Goal: Task Accomplishment & Management: Complete application form

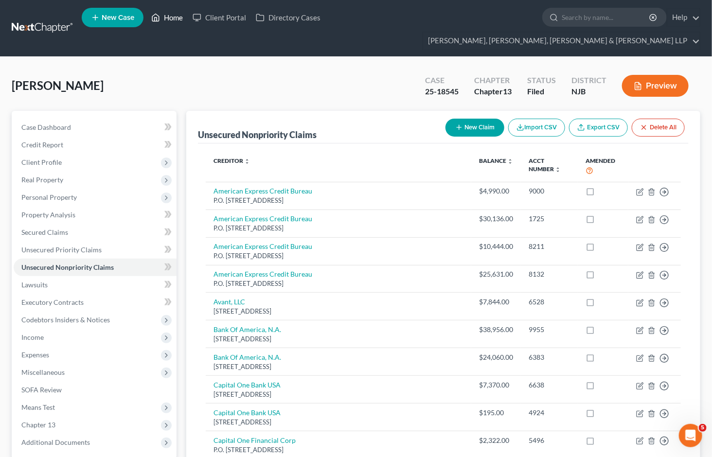
click at [169, 19] on link "Home" at bounding box center [166, 17] width 41 height 17
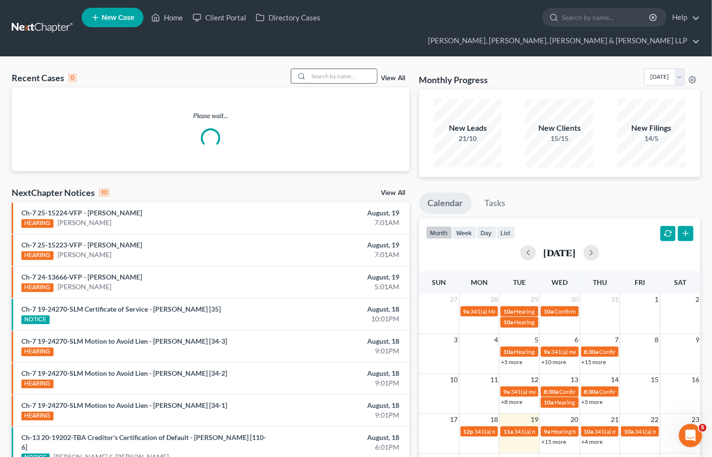
click at [319, 69] on input "search" at bounding box center [343, 76] width 68 height 14
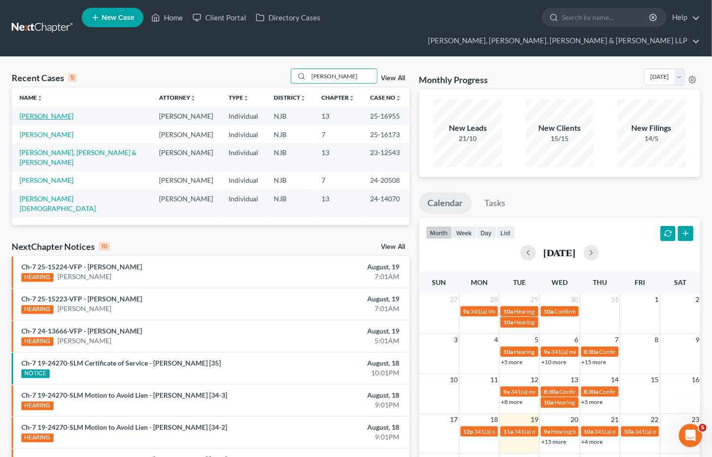
type input "[PERSON_NAME]"
click at [47, 112] on link "[PERSON_NAME]" at bounding box center [46, 116] width 54 height 8
select select "6"
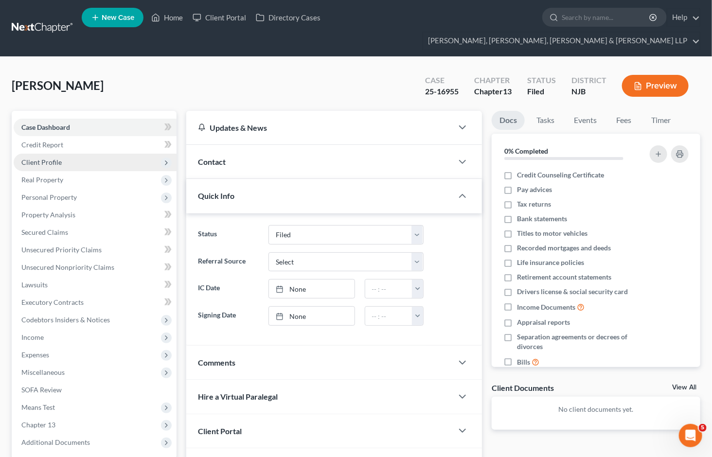
click at [43, 158] on span "Client Profile" at bounding box center [41, 162] width 40 height 8
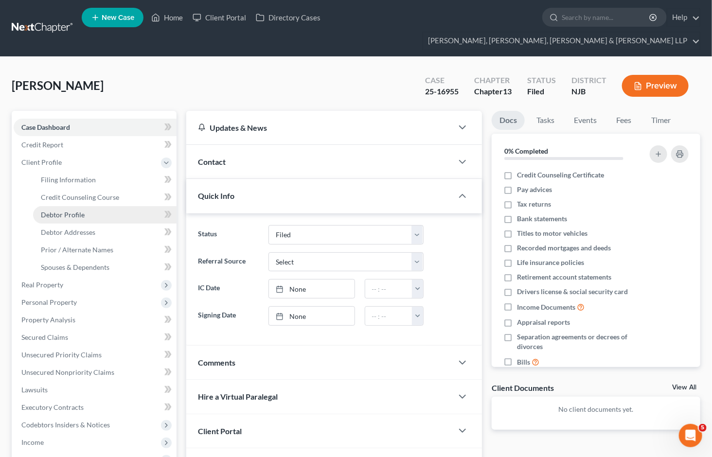
click at [56, 210] on span "Debtor Profile" at bounding box center [63, 214] width 44 height 8
select select "0"
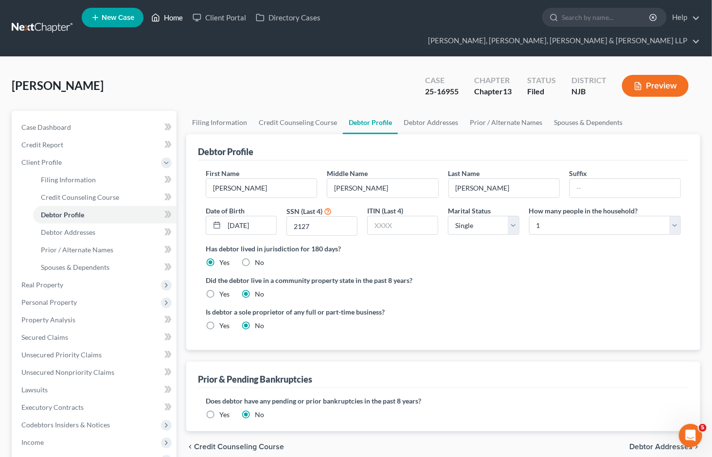
click at [166, 20] on link "Home" at bounding box center [166, 17] width 41 height 17
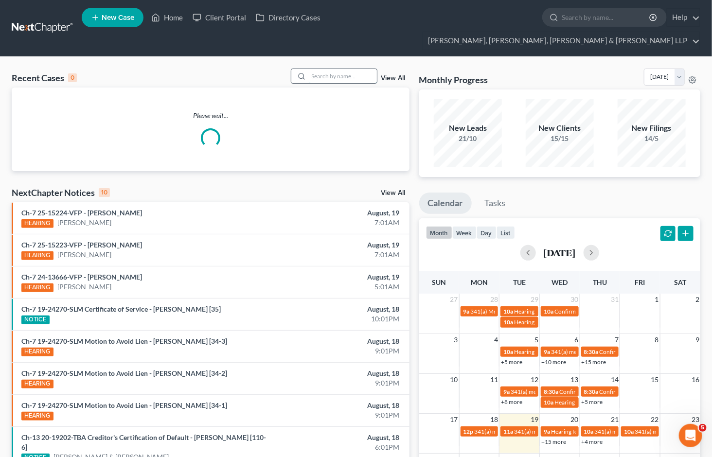
click at [328, 69] on input "search" at bounding box center [343, 76] width 68 height 14
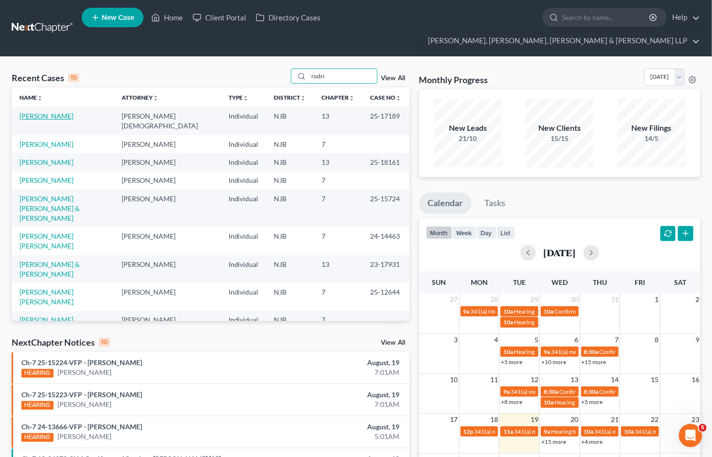
type input "rodri"
click at [68, 112] on link "[PERSON_NAME]" at bounding box center [46, 116] width 54 height 8
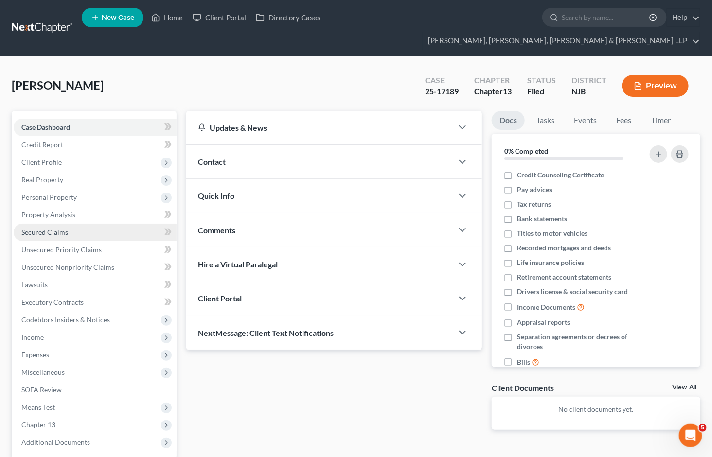
click at [42, 228] on span "Secured Claims" at bounding box center [44, 232] width 47 height 8
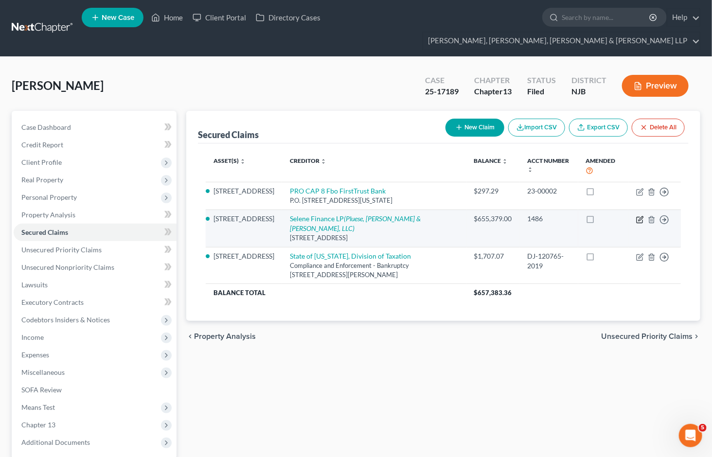
click at [637, 216] on icon "button" at bounding box center [640, 220] width 8 height 8
select select "45"
select select "2"
select select "3"
select select "0"
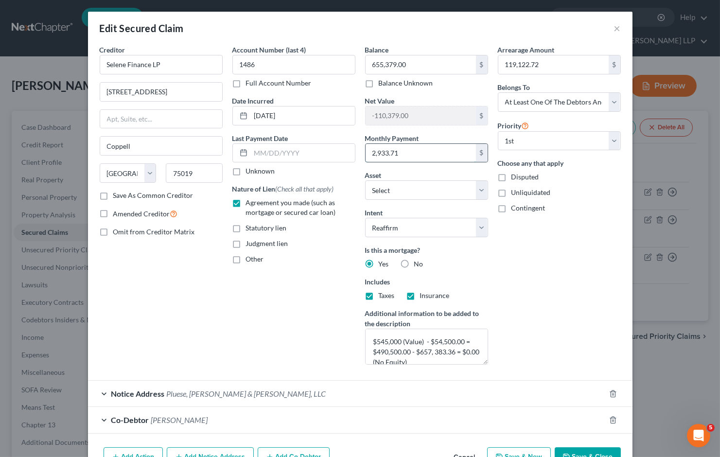
click at [397, 154] on input "2,933.71" at bounding box center [420, 153] width 110 height 18
click at [614, 25] on button "×" at bounding box center [617, 28] width 7 height 12
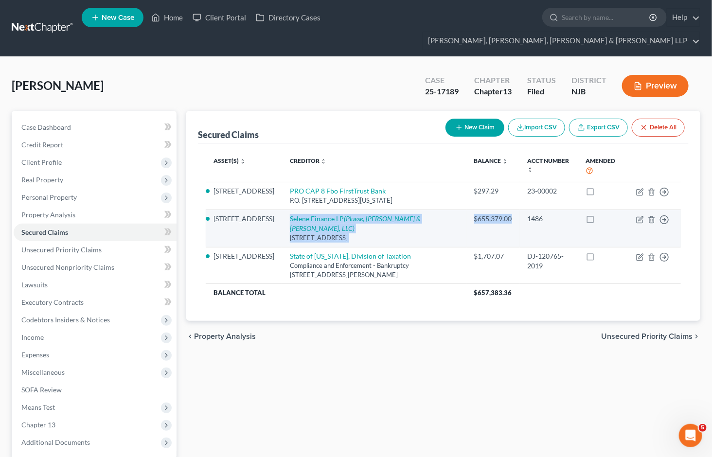
drag, startPoint x: 275, startPoint y: 200, endPoint x: 521, endPoint y: 205, distance: 246.0
click at [521, 209] on tr "21 Woodland Avenue Selene Finance LP (Pluese, Becker & Saltzman, LLC) 3501 Olym…" at bounding box center [443, 227] width 475 height 37
copy tr "Selene Finance LP (Pluese, Becker & Saltzman, LLC) 3501 Olympus Blvd., Floor 5,…"
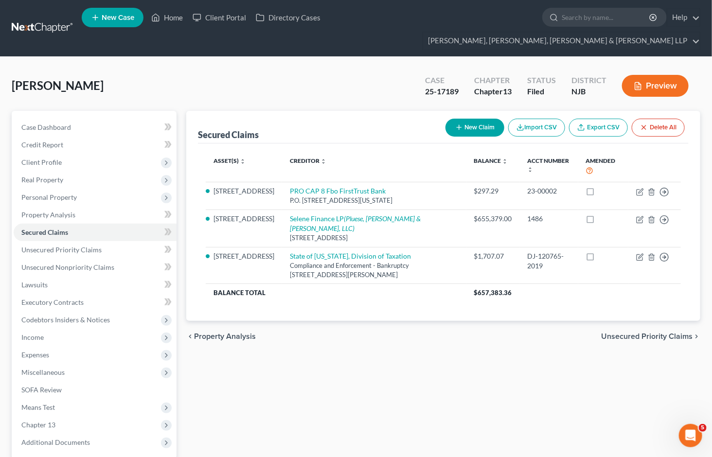
click at [440, 352] on div "Secured Claims New Claim Import CSV Export CSV Delete All Asset(s) expand_more …" at bounding box center [442, 313] width 523 height 404
click at [167, 21] on link "Home" at bounding box center [166, 17] width 41 height 17
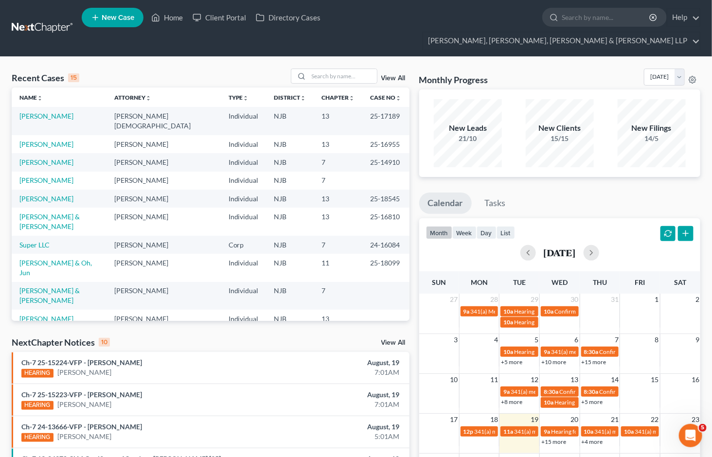
click at [231, 69] on div "Recent Cases 15 View All" at bounding box center [211, 78] width 398 height 19
click at [67, 112] on link "[PERSON_NAME]" at bounding box center [46, 116] width 54 height 8
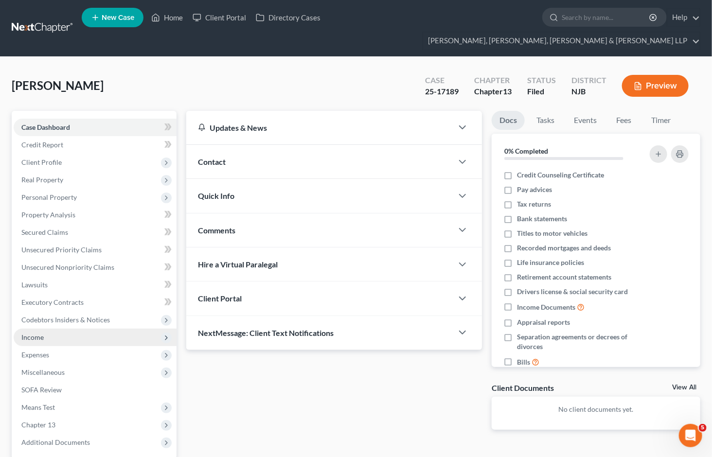
click at [36, 333] on span "Income" at bounding box center [32, 337] width 22 height 8
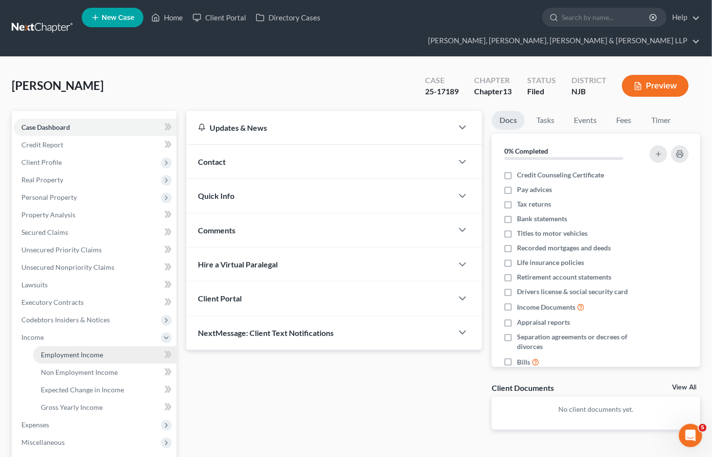
click at [47, 350] on span "Employment Income" at bounding box center [72, 354] width 62 height 8
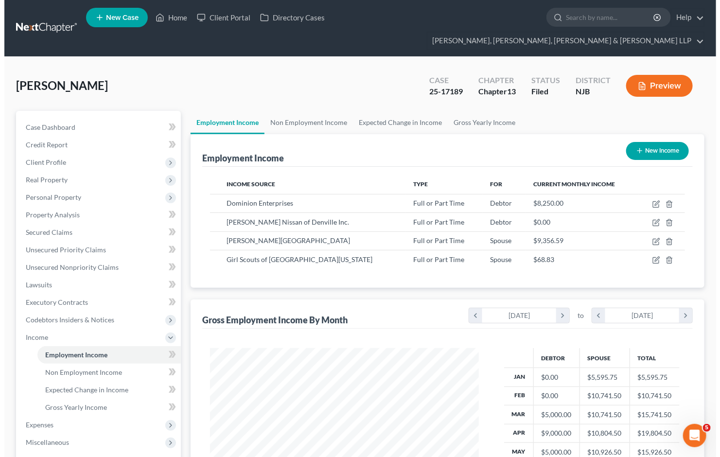
scroll to position [174, 288]
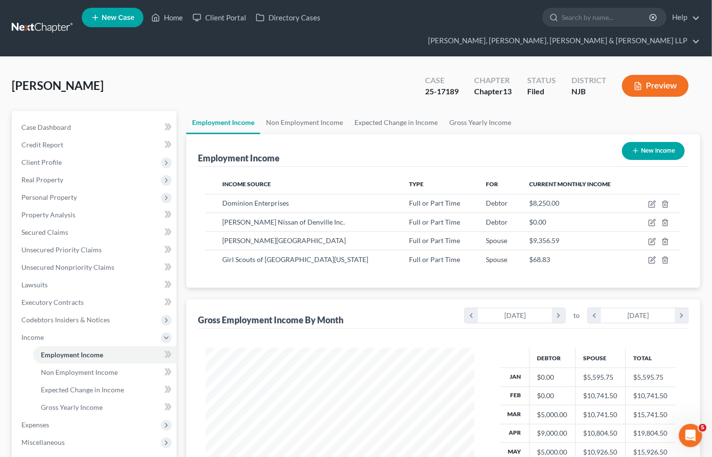
click at [650, 75] on button "Preview" at bounding box center [655, 86] width 67 height 22
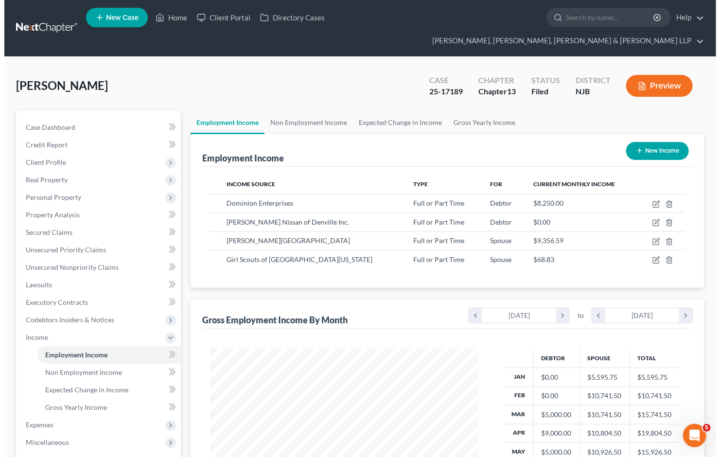
scroll to position [174, 292]
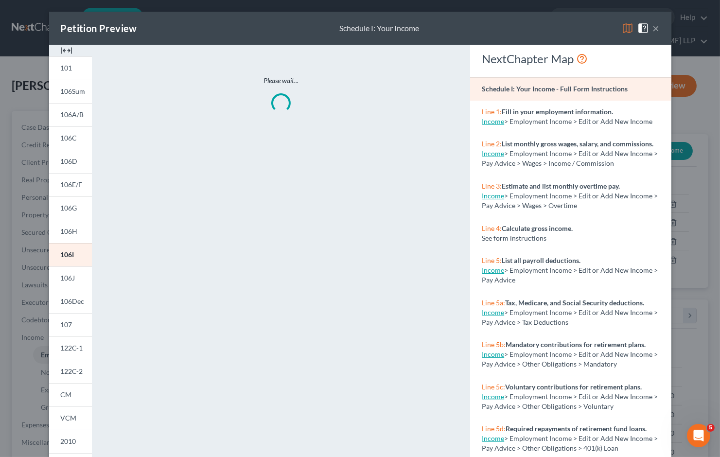
click at [622, 31] on img at bounding box center [628, 28] width 12 height 12
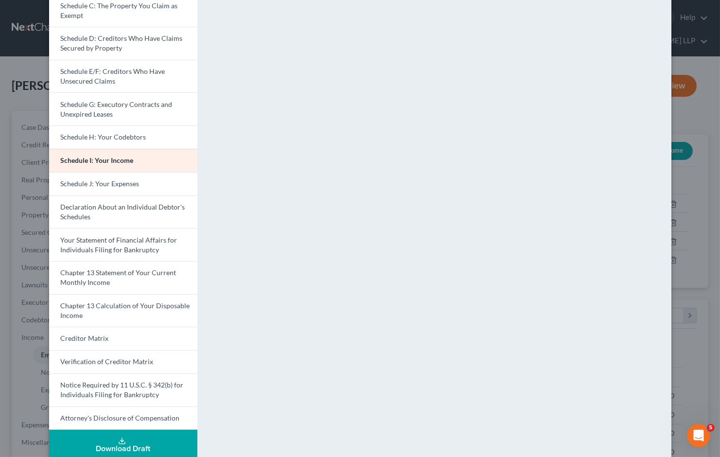
scroll to position [156, 0]
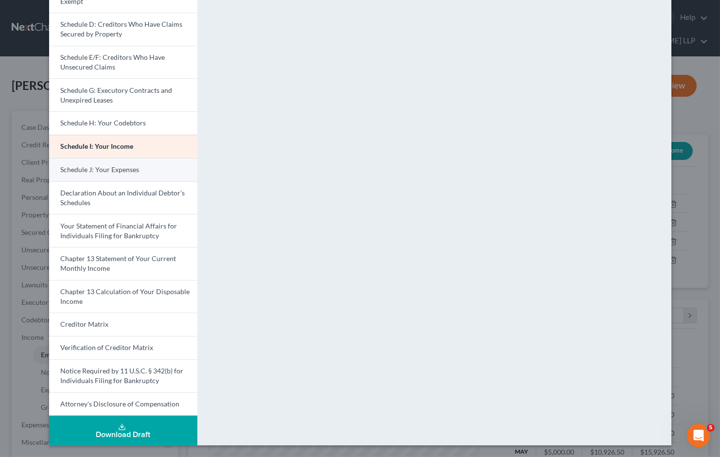
click at [119, 171] on span "Schedule J: Your Expenses" at bounding box center [100, 169] width 79 height 8
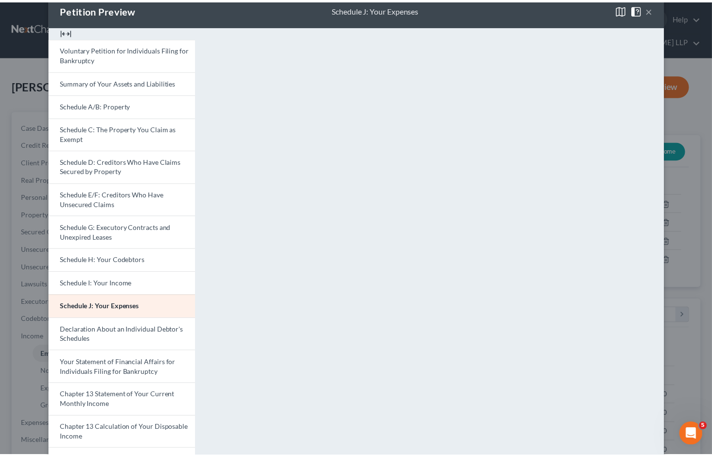
scroll to position [0, 0]
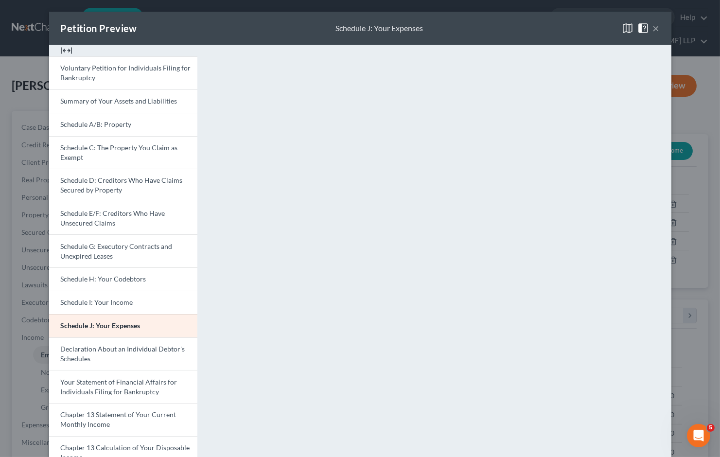
click at [653, 26] on button "×" at bounding box center [656, 28] width 7 height 12
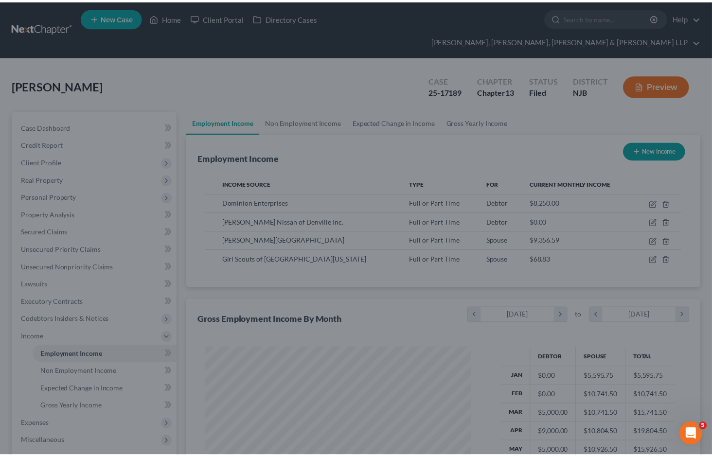
scroll to position [485855, 485741]
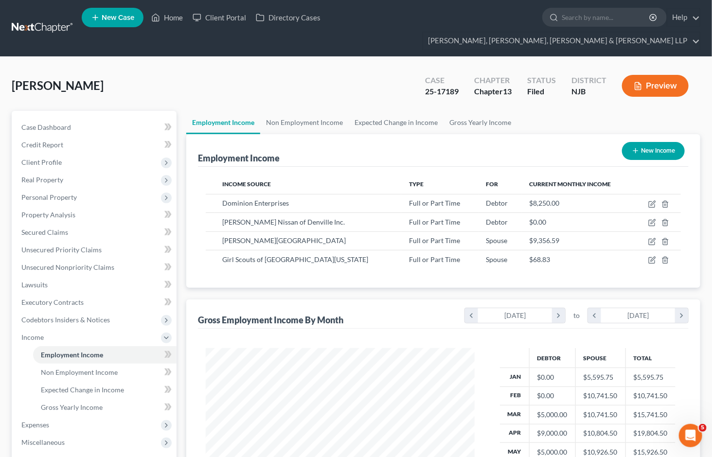
click at [314, 69] on div "Rodriguez, Rodrigo Upgraded Case 25-17189 Chapter Chapter 13 Status Filed Distr…" at bounding box center [356, 90] width 688 height 42
click at [693, 57] on div "Rodriguez, Rodrigo Upgraded Case 25-17189 Chapter Chapter 13 Status Filed Distr…" at bounding box center [356, 330] width 712 height 547
click at [172, 17] on link "Home" at bounding box center [166, 17] width 41 height 17
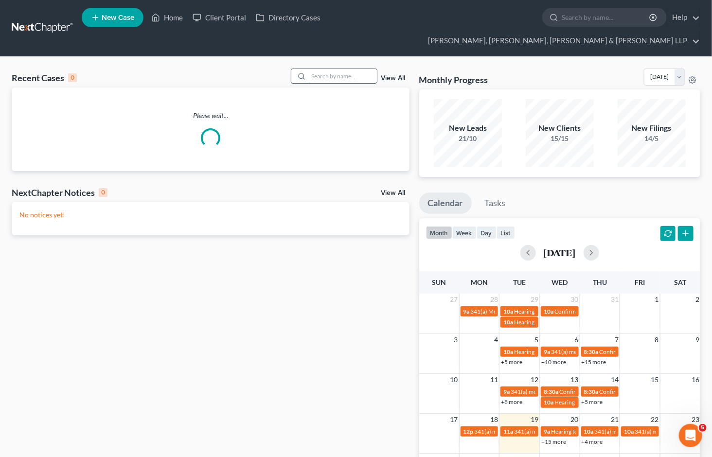
click at [332, 69] on input "search" at bounding box center [343, 76] width 68 height 14
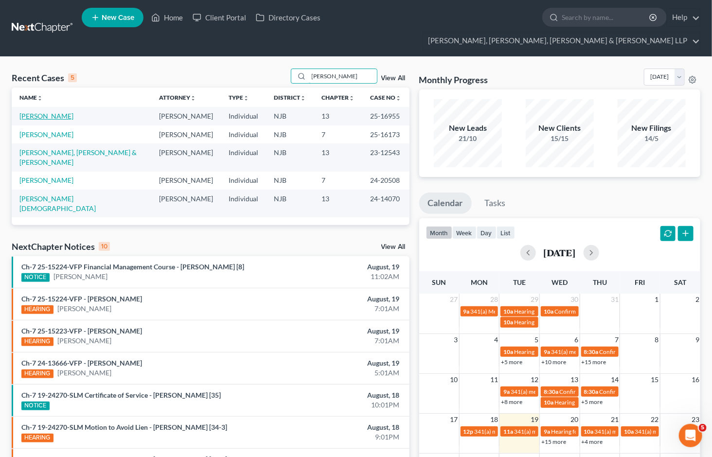
type input "[PERSON_NAME]"
click at [50, 112] on link "[PERSON_NAME]" at bounding box center [46, 116] width 54 height 8
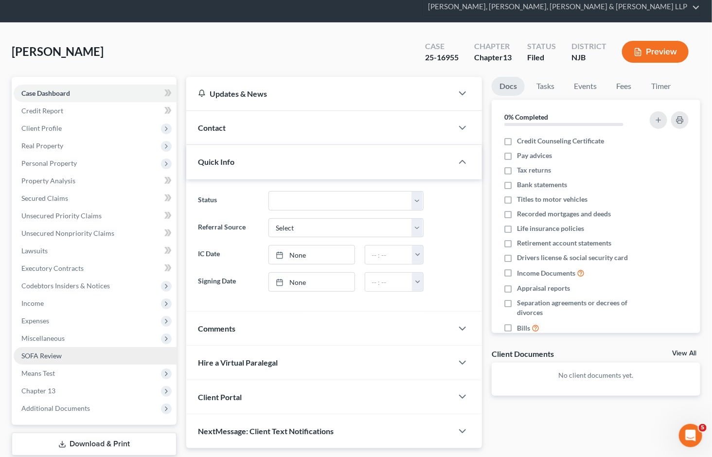
scroll to position [76, 0]
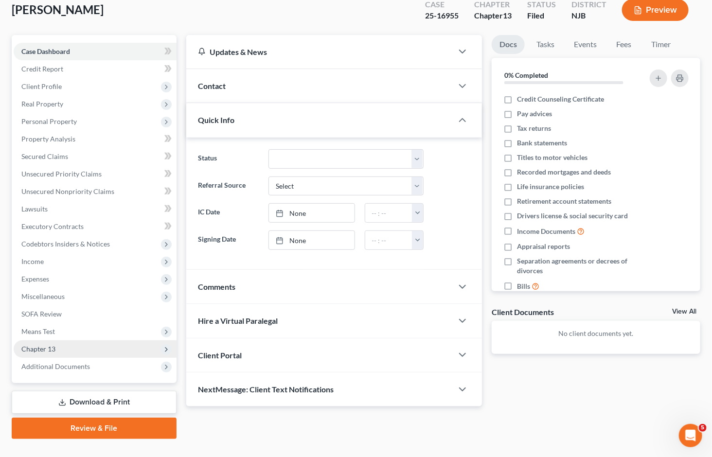
click at [49, 345] on span "Chapter 13" at bounding box center [38, 349] width 34 height 8
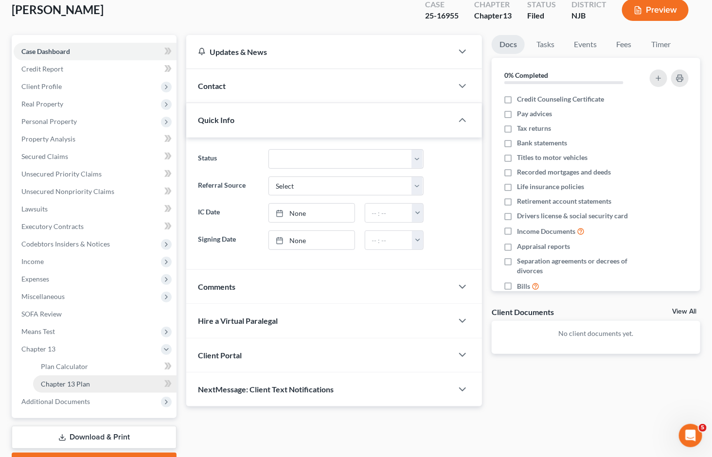
click at [57, 380] on span "Chapter 13 Plan" at bounding box center [65, 384] width 49 height 8
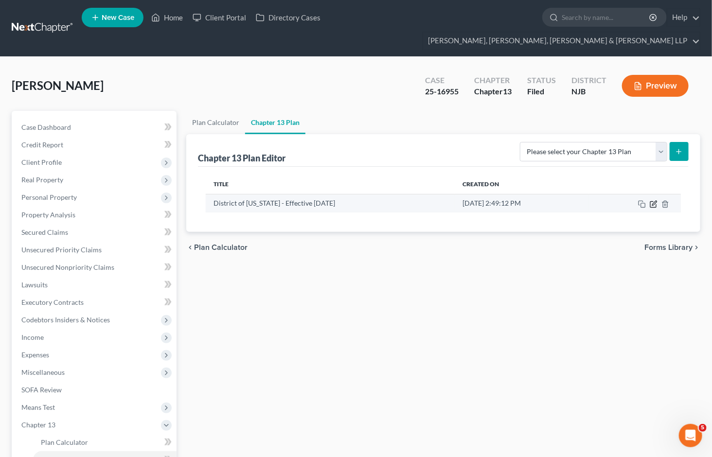
click at [653, 201] on icon "button" at bounding box center [654, 203] width 4 height 4
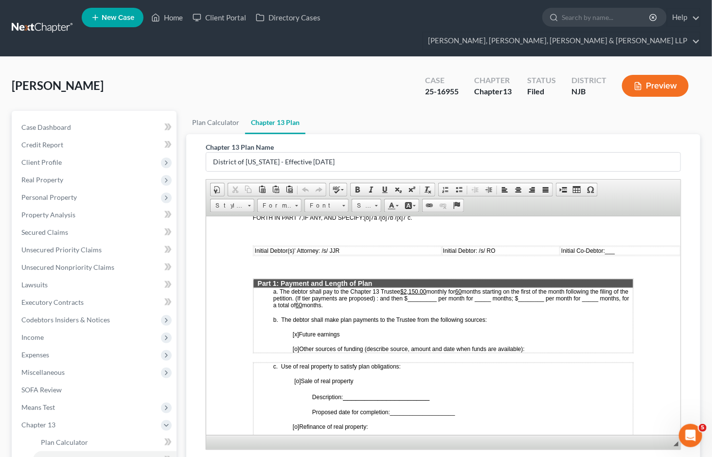
scroll to position [432, 0]
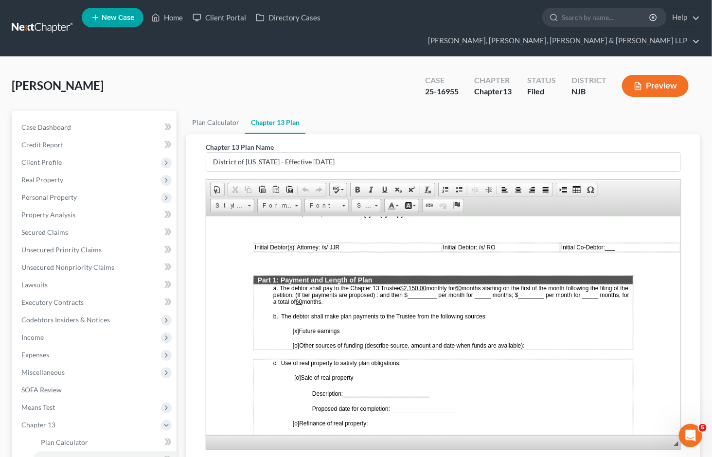
click at [360, 79] on div "Ortiz, Rafael Upgraded Case 25-16955 Chapter Chapter 13 Status Filed District N…" at bounding box center [356, 90] width 688 height 42
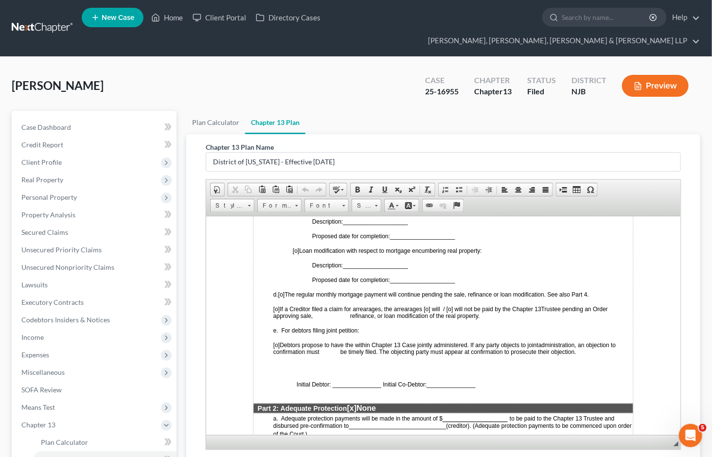
scroll to position [108, 0]
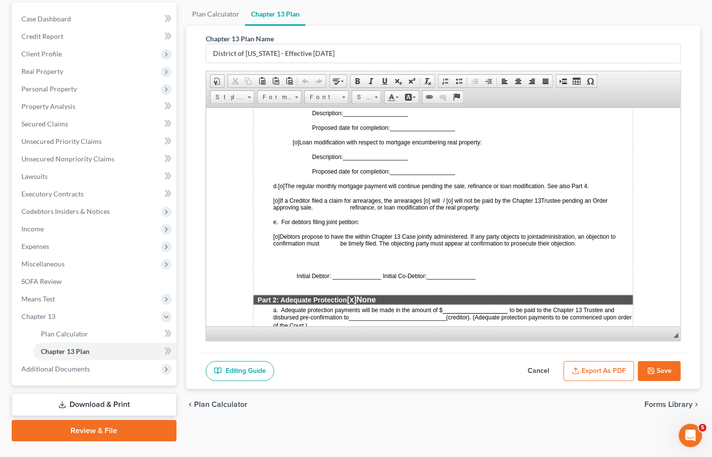
click at [542, 361] on button "Cancel" at bounding box center [538, 371] width 43 height 20
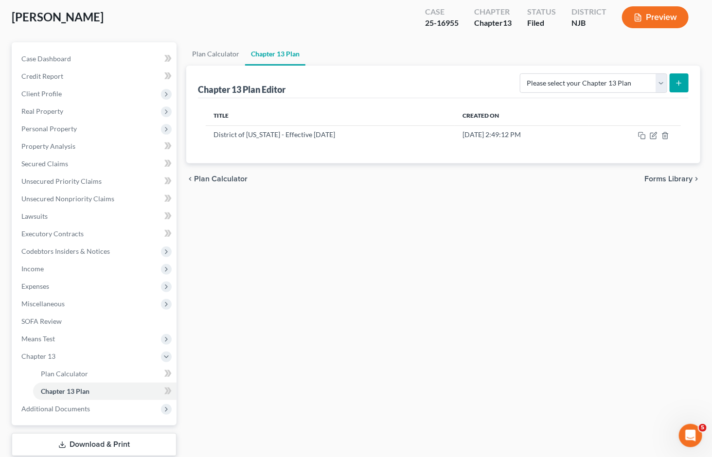
scroll to position [0, 0]
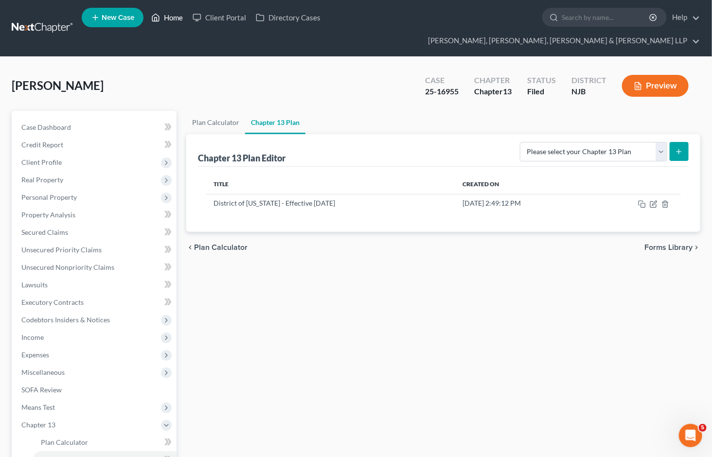
click at [177, 22] on link "Home" at bounding box center [166, 17] width 41 height 17
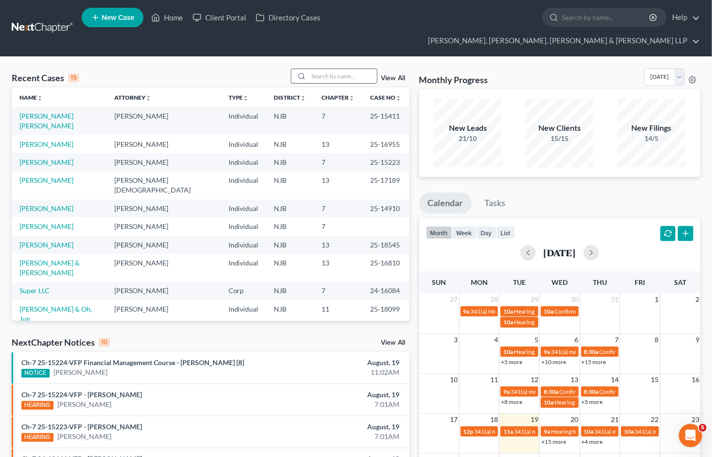
click at [318, 69] on input "search" at bounding box center [343, 76] width 68 height 14
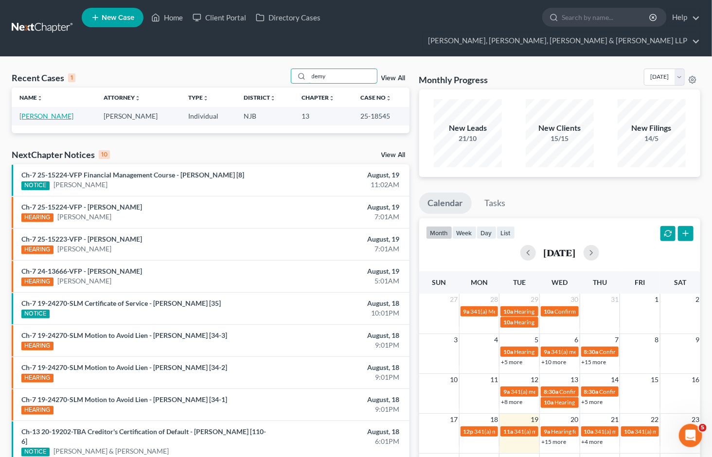
type input "demy"
click at [44, 112] on link "[PERSON_NAME]" at bounding box center [46, 116] width 54 height 8
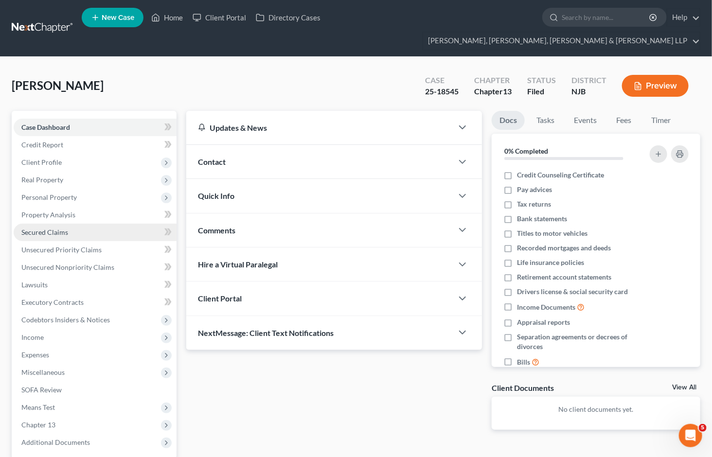
click at [52, 228] on span "Secured Claims" at bounding box center [44, 232] width 47 height 8
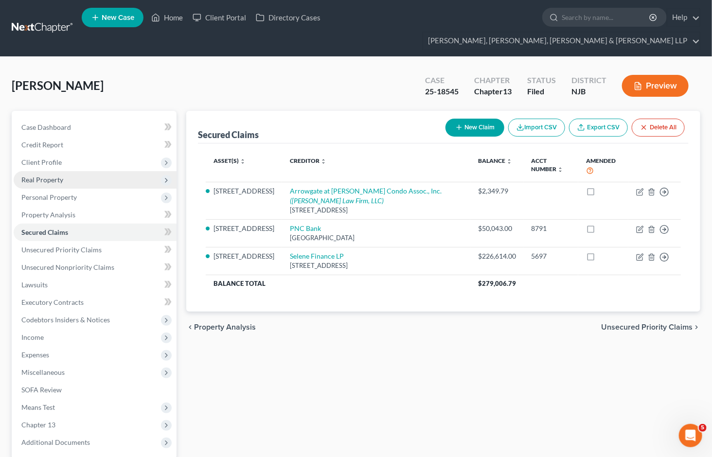
click at [41, 171] on span "Real Property" at bounding box center [95, 179] width 163 height 17
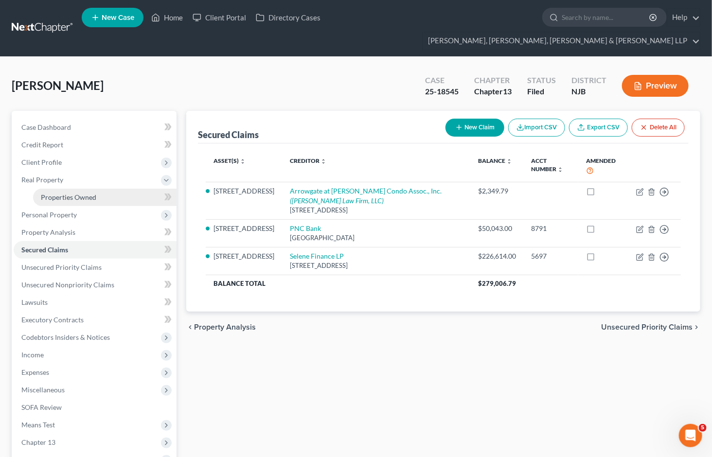
click at [56, 193] on span "Properties Owned" at bounding box center [68, 197] width 55 height 8
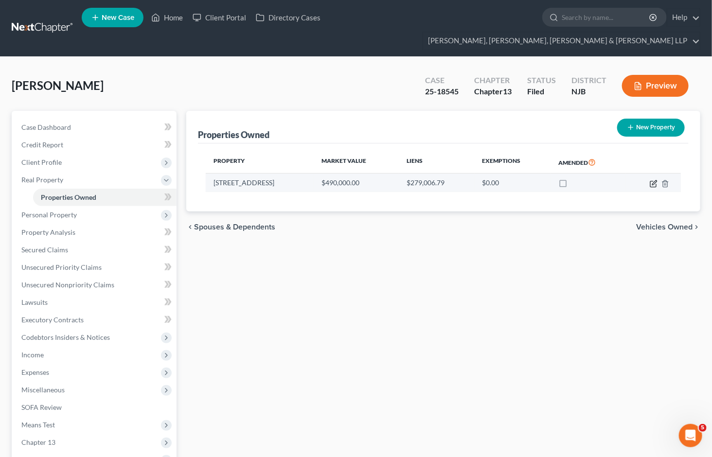
click at [655, 180] on icon "button" at bounding box center [653, 184] width 8 height 8
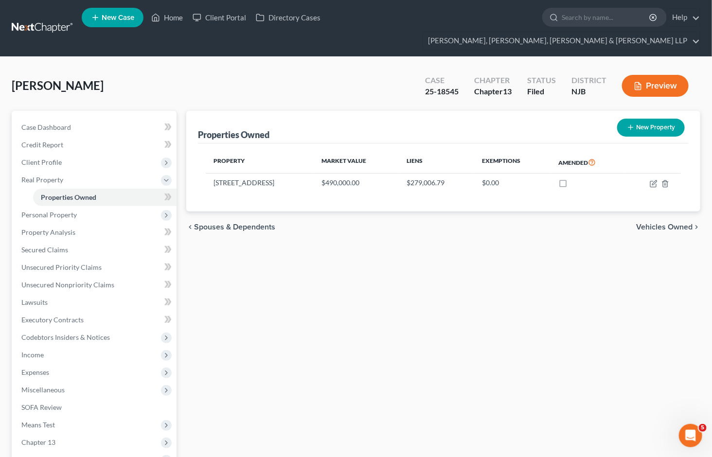
select select "33"
select select "0"
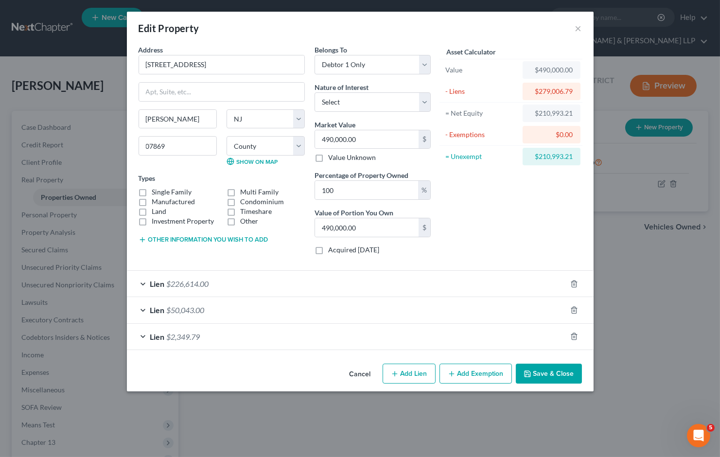
click at [361, 377] on button "Cancel" at bounding box center [360, 374] width 37 height 19
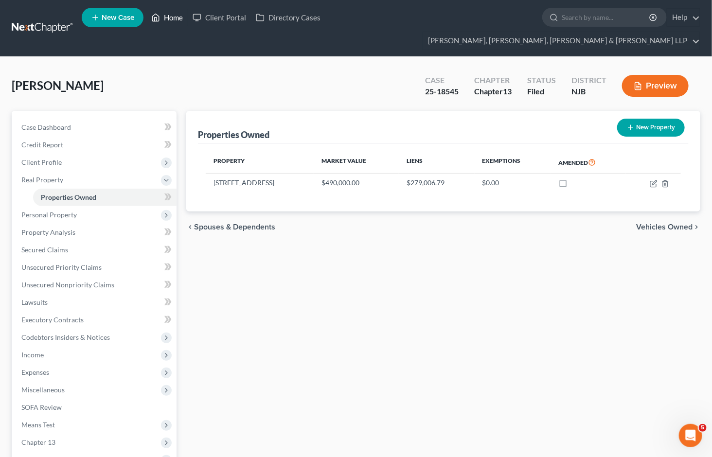
click at [166, 17] on link "Home" at bounding box center [166, 17] width 41 height 17
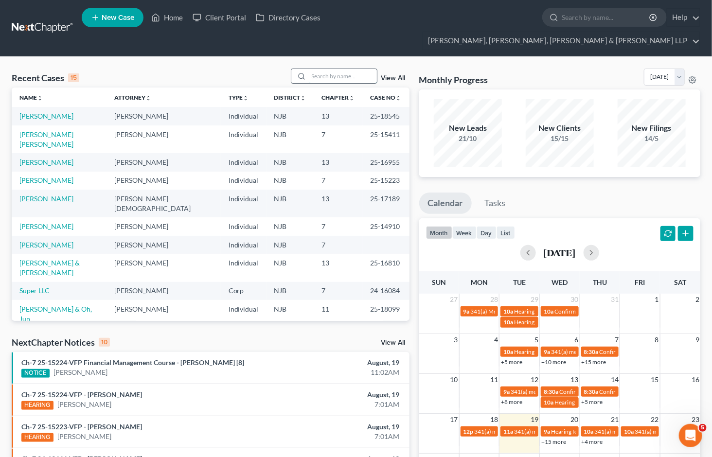
click at [360, 69] on input "search" at bounding box center [343, 76] width 68 height 14
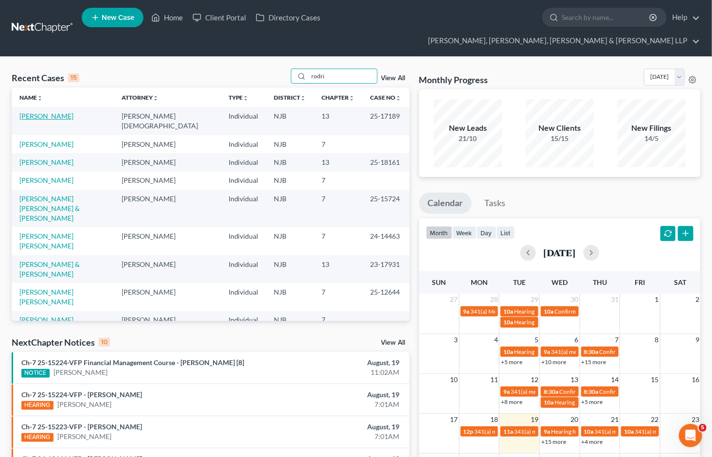
type input "rodri"
click at [65, 112] on link "[PERSON_NAME]" at bounding box center [46, 116] width 54 height 8
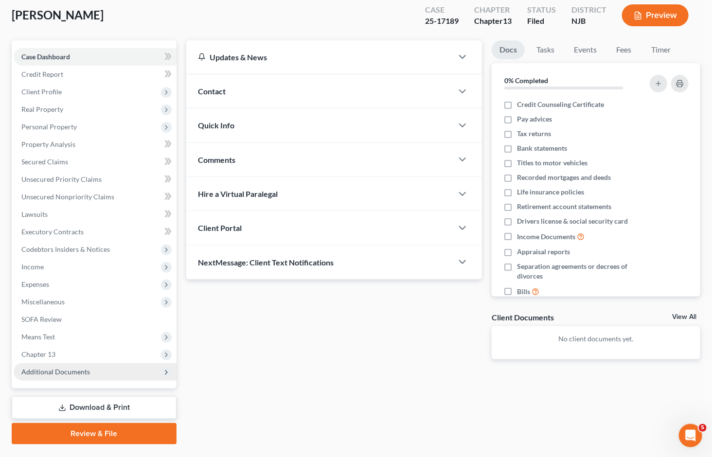
scroll to position [76, 0]
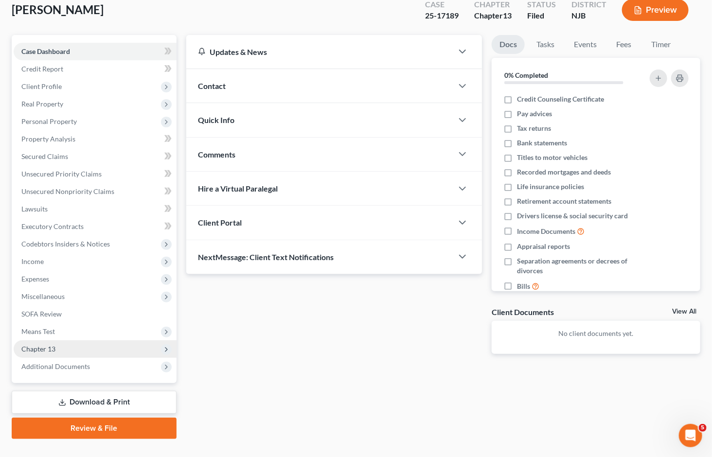
click at [47, 345] on span "Chapter 13" at bounding box center [38, 349] width 34 height 8
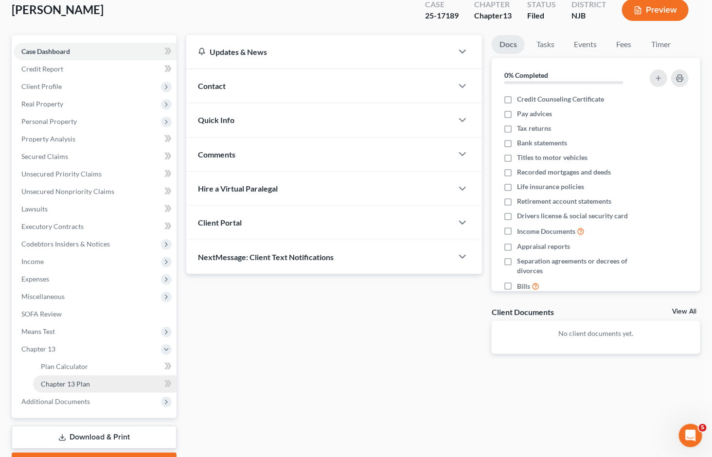
click at [63, 380] on span "Chapter 13 Plan" at bounding box center [65, 384] width 49 height 8
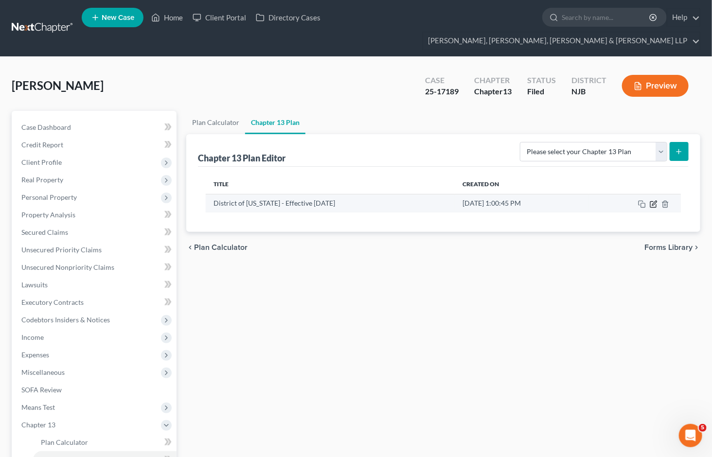
click at [655, 200] on icon "button" at bounding box center [653, 204] width 8 height 8
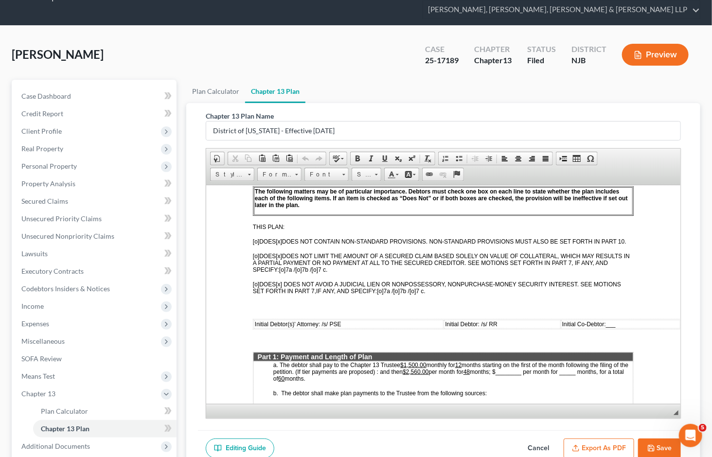
scroll to position [111, 0]
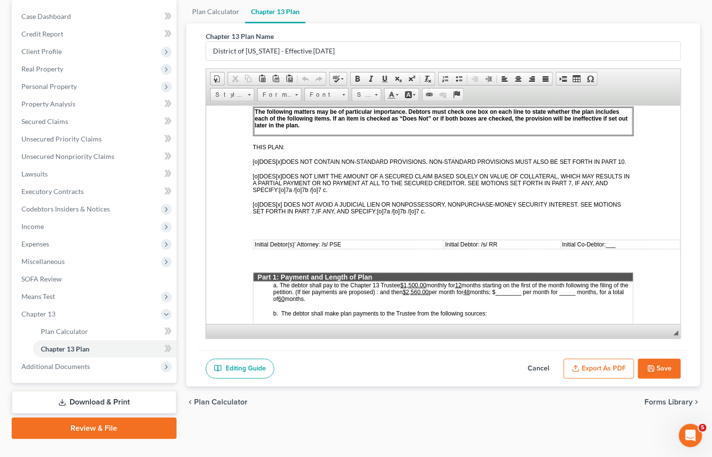
click at [539, 359] on button "Cancel" at bounding box center [538, 369] width 43 height 20
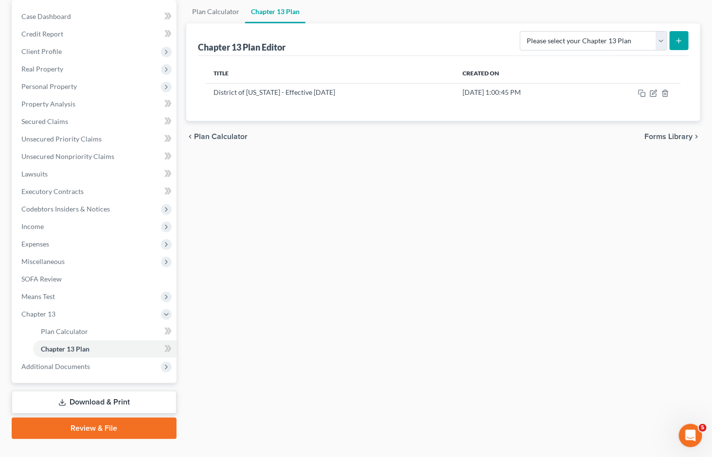
click at [396, 187] on div "Plan Calculator Chapter 13 Plan Chapter 13 Plan Editor Please select your Chapt…" at bounding box center [442, 219] width 523 height 439
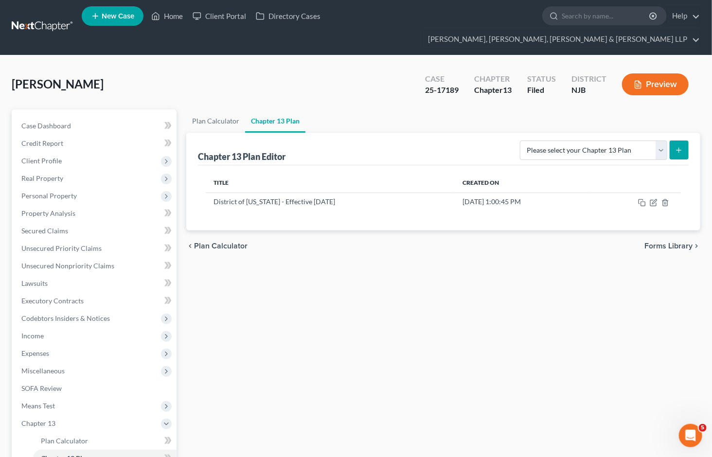
scroll to position [0, 0]
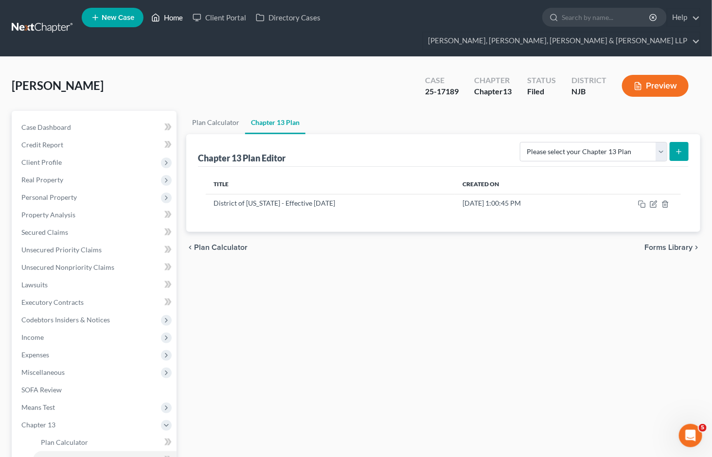
click at [174, 20] on link "Home" at bounding box center [166, 17] width 41 height 17
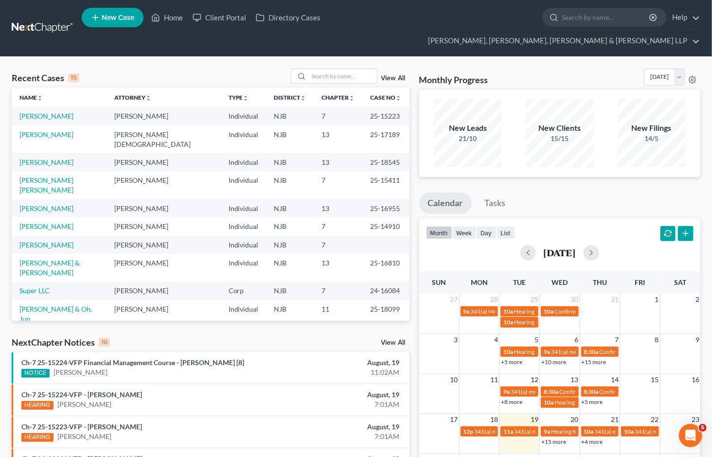
click at [493, 57] on div "Recent Cases 15 View All Name unfold_more expand_more expand_less Attorney unfo…" at bounding box center [356, 388] width 712 height 662
click at [346, 69] on input "search" at bounding box center [343, 76] width 68 height 14
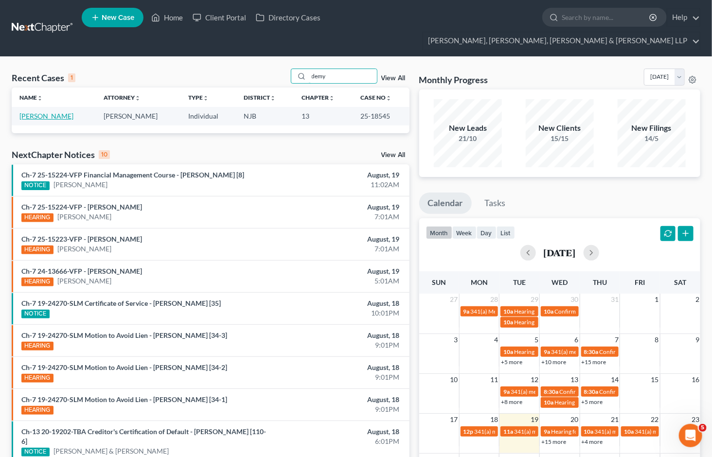
type input "demy"
click at [30, 112] on link "[PERSON_NAME]" at bounding box center [46, 116] width 54 height 8
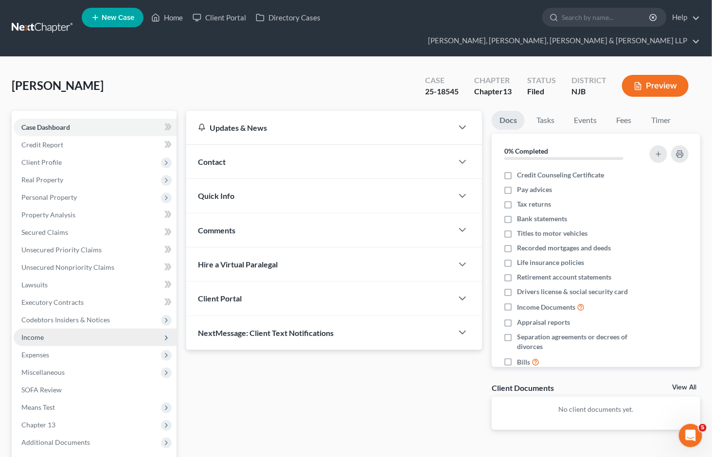
click at [44, 329] on span "Income" at bounding box center [95, 337] width 163 height 17
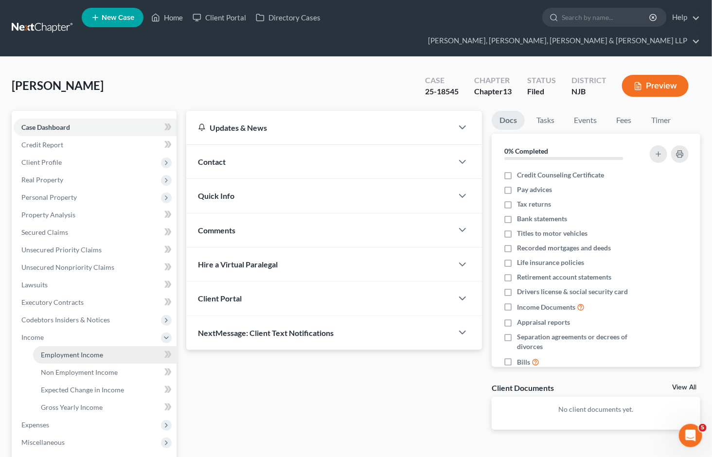
click at [70, 350] on span "Employment Income" at bounding box center [72, 354] width 62 height 8
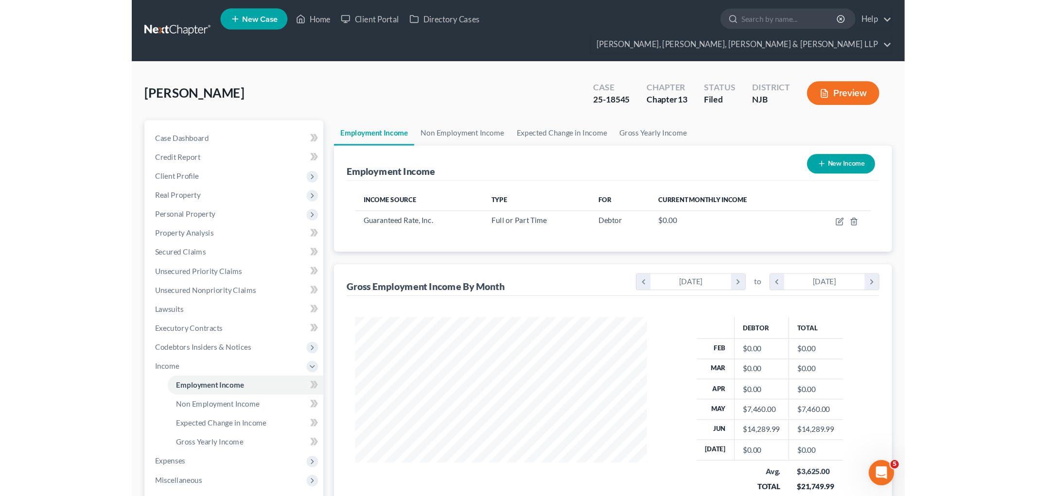
scroll to position [174, 288]
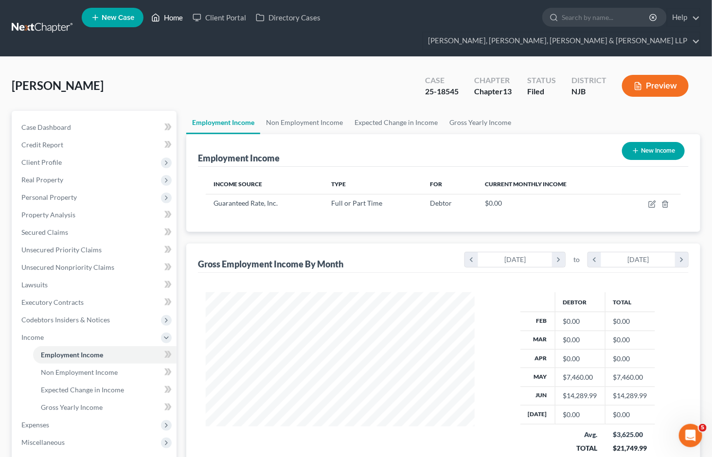
click at [167, 18] on link "Home" at bounding box center [166, 17] width 41 height 17
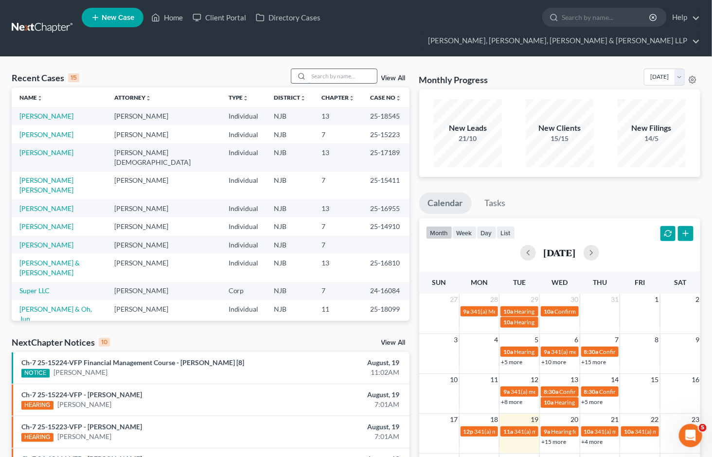
click at [335, 69] on input "search" at bounding box center [343, 76] width 68 height 14
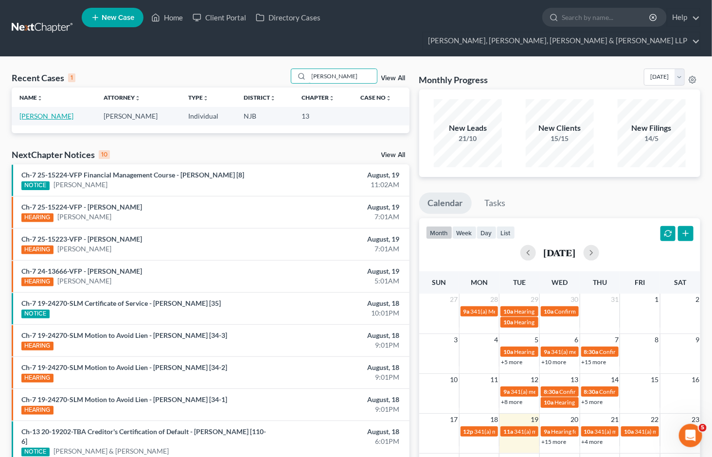
type input "muraca"
click at [56, 112] on link "[PERSON_NAME]" at bounding box center [46, 116] width 54 height 8
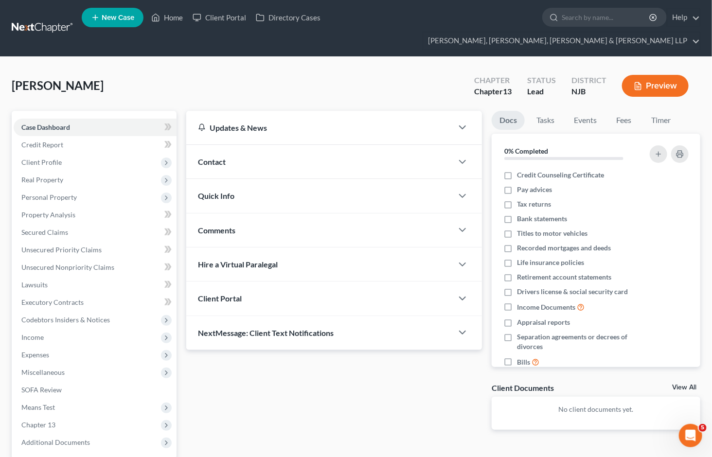
click at [439, 69] on div "Muraca, Diana Upgraded Chapter Chapter 13 Status Lead District NJB Preview" at bounding box center [356, 90] width 688 height 42
click at [35, 333] on span "Income" at bounding box center [32, 337] width 22 height 8
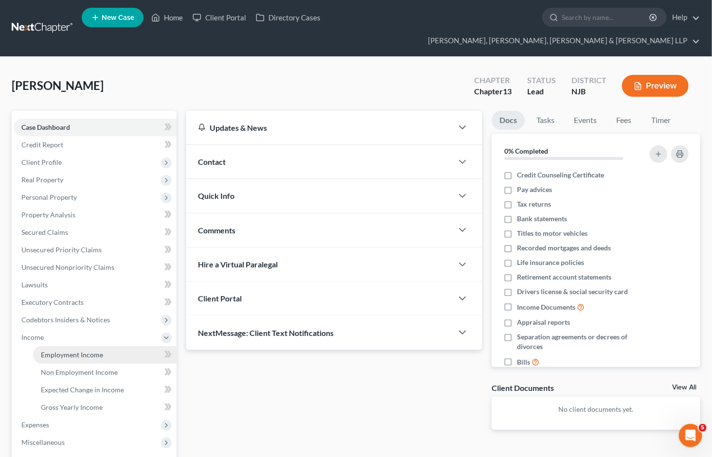
click at [55, 350] on span "Employment Income" at bounding box center [72, 354] width 62 height 8
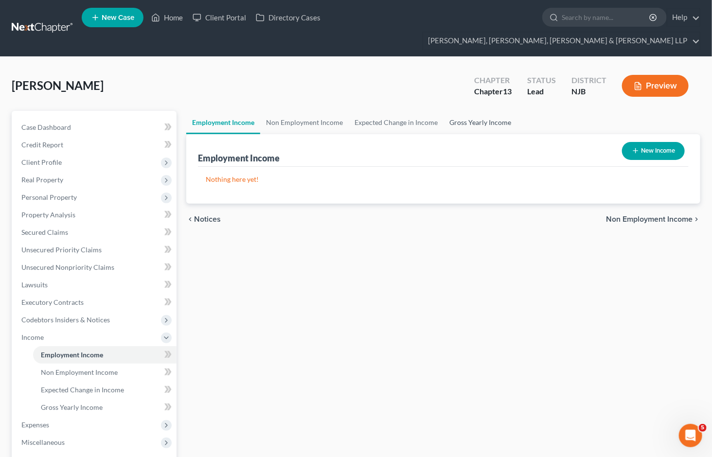
click at [463, 111] on link "Gross Yearly Income" at bounding box center [479, 122] width 73 height 23
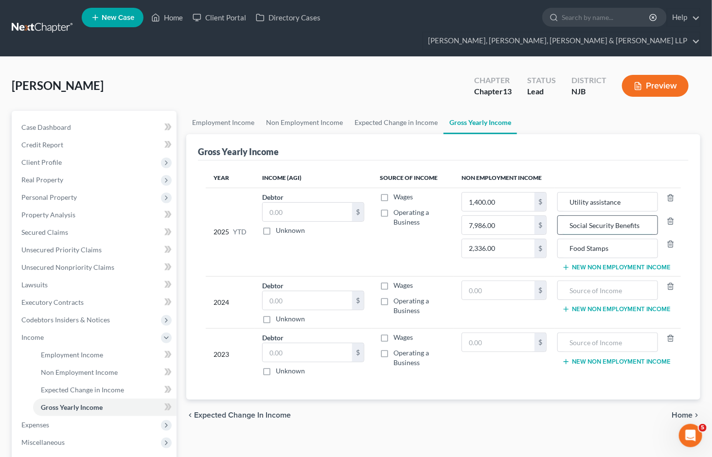
drag, startPoint x: 569, startPoint y: 206, endPoint x: 645, endPoint y: 206, distance: 76.3
click at [645, 216] on input "Social Security Benefits" at bounding box center [606, 225] width 89 height 18
click at [592, 281] on input "text" at bounding box center [606, 290] width 89 height 18
paste input "Social Security Benefits"
type input "Social Security Benefits"
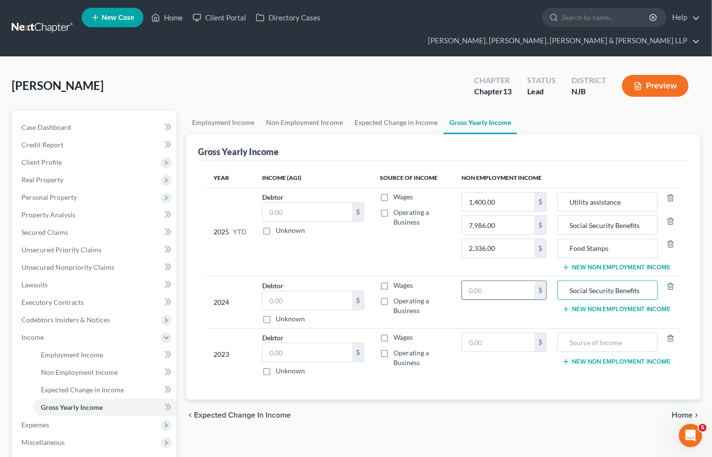
click at [499, 281] on input "text" at bounding box center [498, 290] width 72 height 18
type input "11,691"
click at [502, 333] on input "text" at bounding box center [498, 342] width 72 height 18
type input "4,726.25"
click at [581, 333] on input "text" at bounding box center [606, 342] width 89 height 18
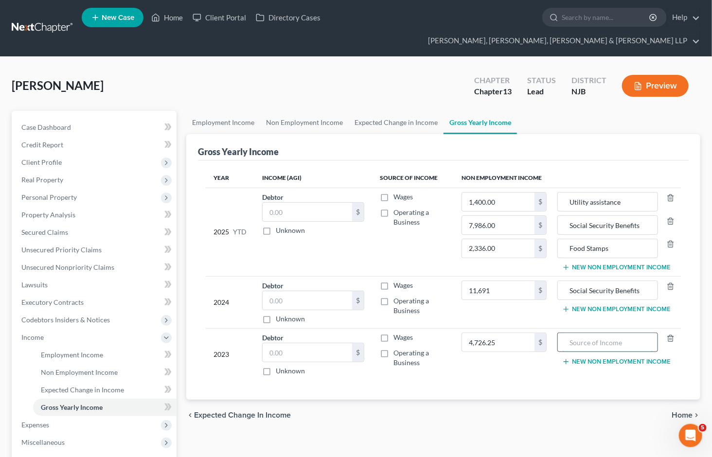
paste input "Social Security Benefits"
type input "Social Security Benefits"
click at [561, 414] on div "Employment Income Non Employment Income Expected Change in Income Gross Yearly …" at bounding box center [442, 348] width 523 height 474
click at [219, 111] on link "Employment Income" at bounding box center [223, 122] width 74 height 23
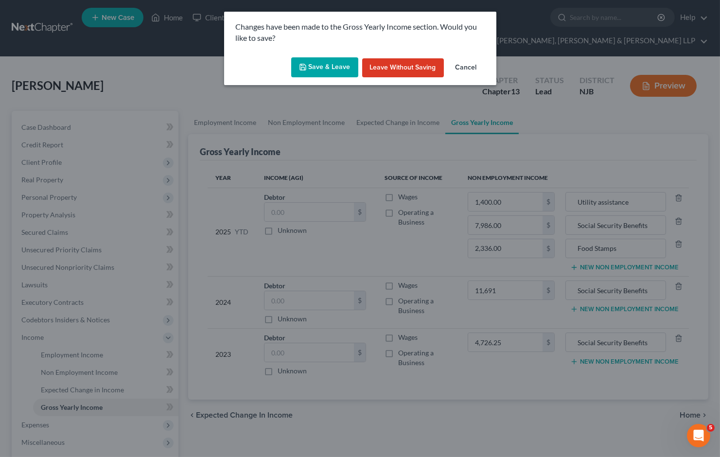
click at [305, 68] on icon "button" at bounding box center [303, 67] width 8 height 8
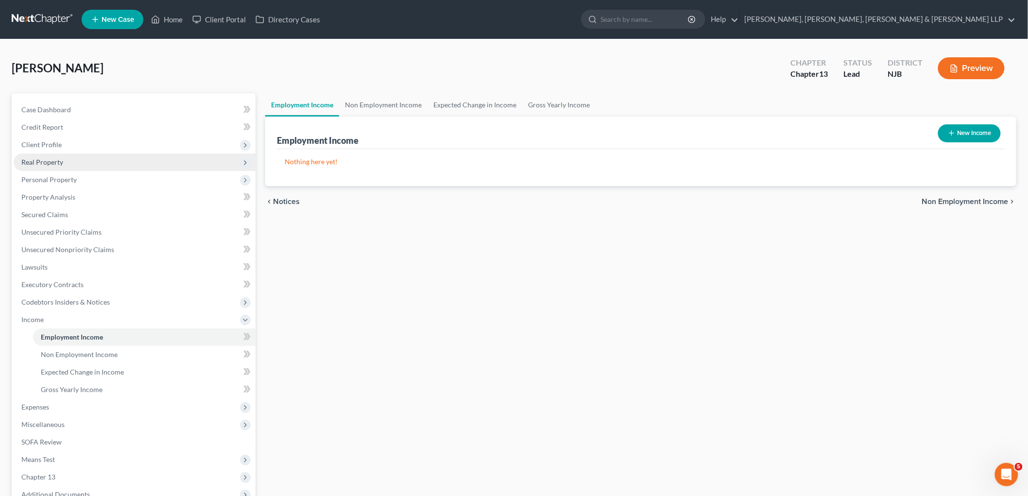
click at [58, 158] on span "Real Property" at bounding box center [42, 162] width 42 height 8
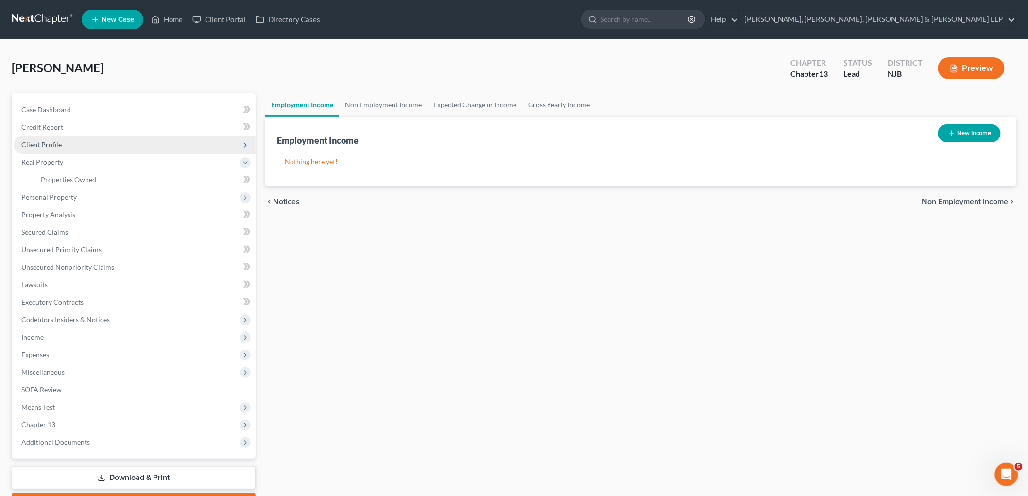
click at [57, 144] on span "Client Profile" at bounding box center [41, 144] width 40 height 8
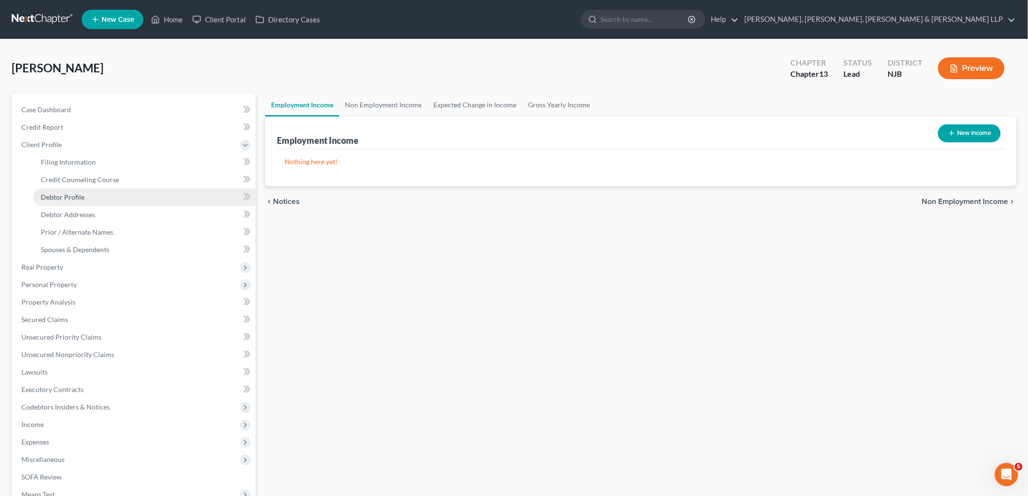
click at [79, 195] on span "Debtor Profile" at bounding box center [63, 197] width 44 height 8
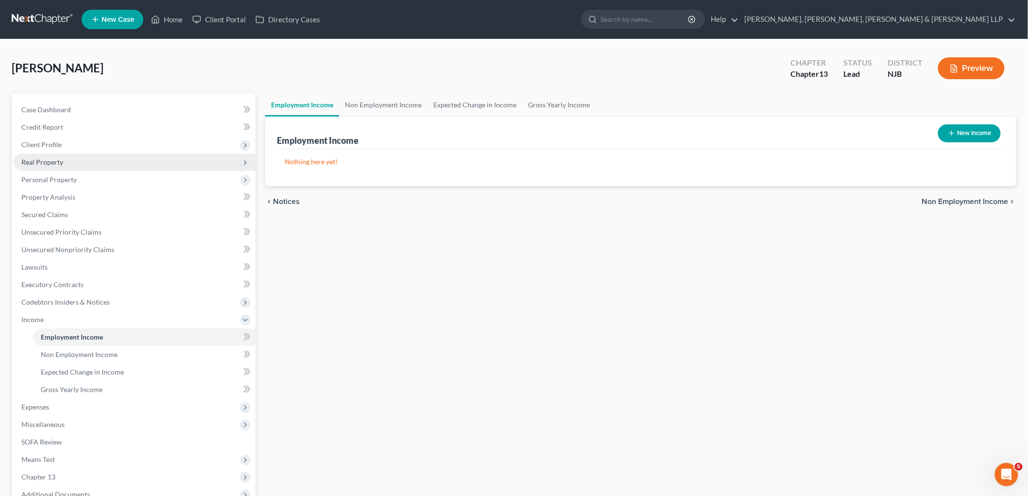
click at [56, 156] on span "Real Property" at bounding box center [135, 162] width 242 height 17
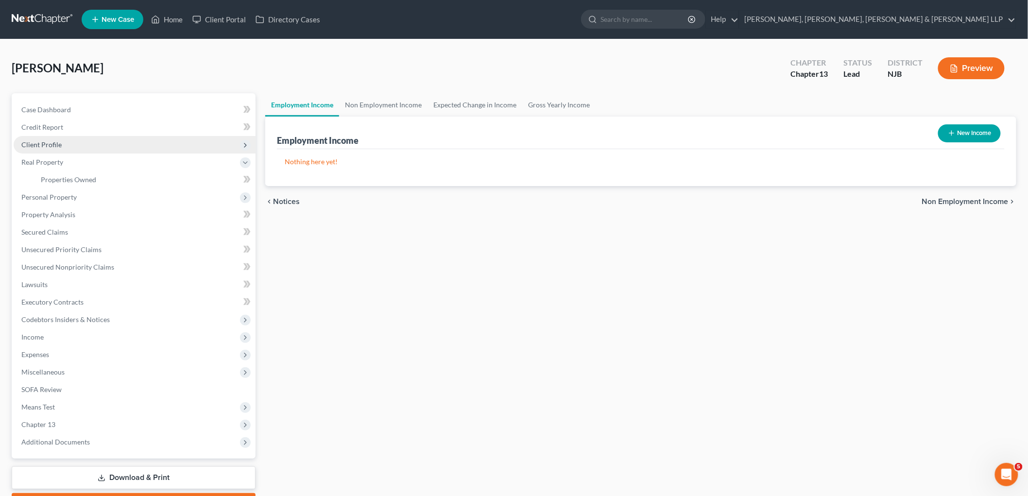
click at [51, 143] on span "Client Profile" at bounding box center [41, 144] width 40 height 8
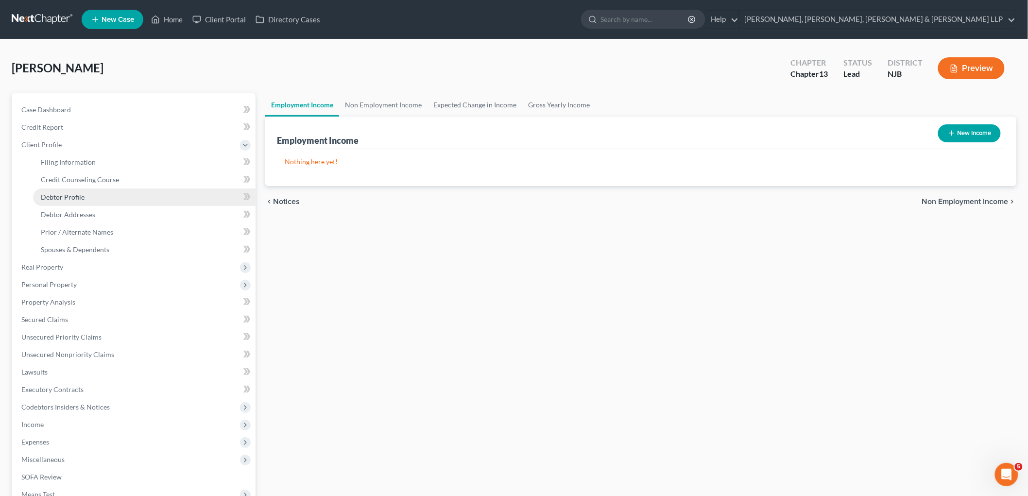
click at [64, 191] on link "Debtor Profile" at bounding box center [144, 197] width 223 height 17
select select "0"
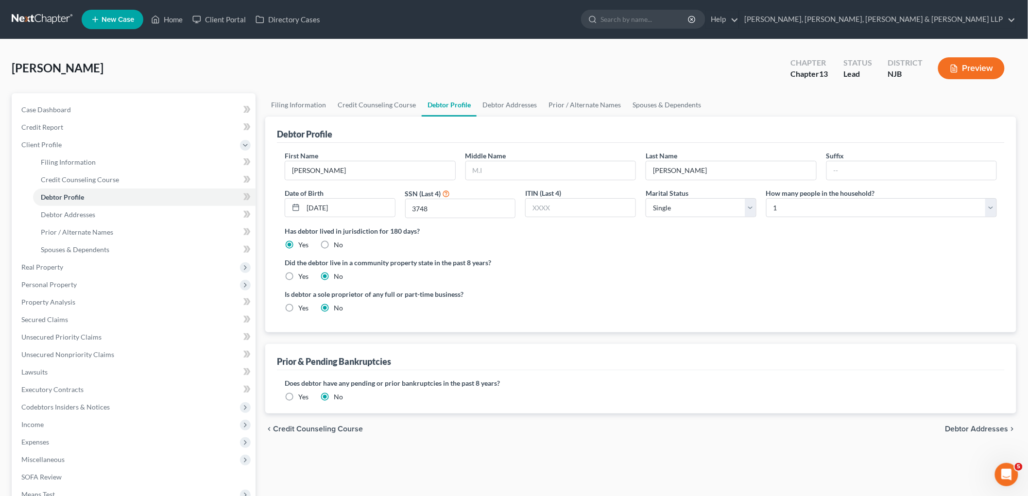
radio input "true"
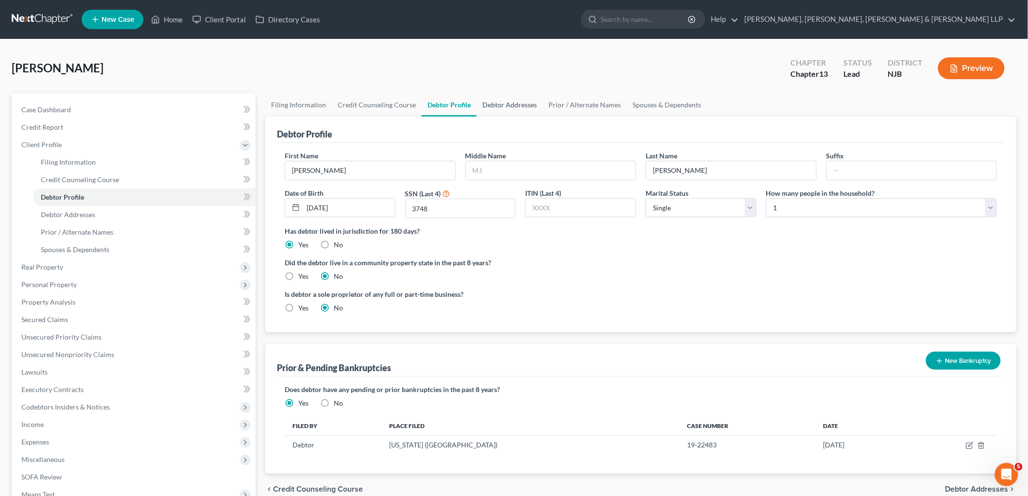
click at [506, 104] on link "Debtor Addresses" at bounding box center [510, 104] width 66 height 23
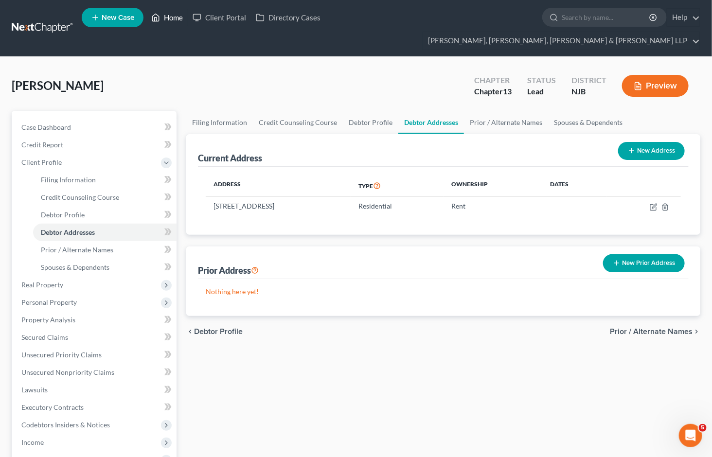
click at [171, 20] on link "Home" at bounding box center [166, 17] width 41 height 17
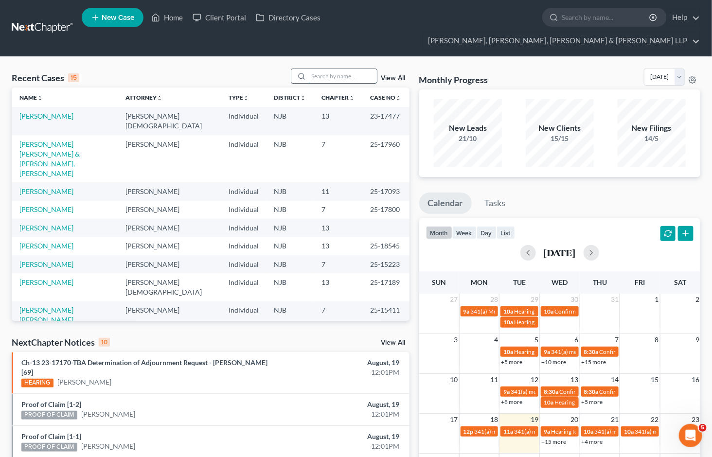
click at [343, 69] on input "search" at bounding box center [343, 76] width 68 height 14
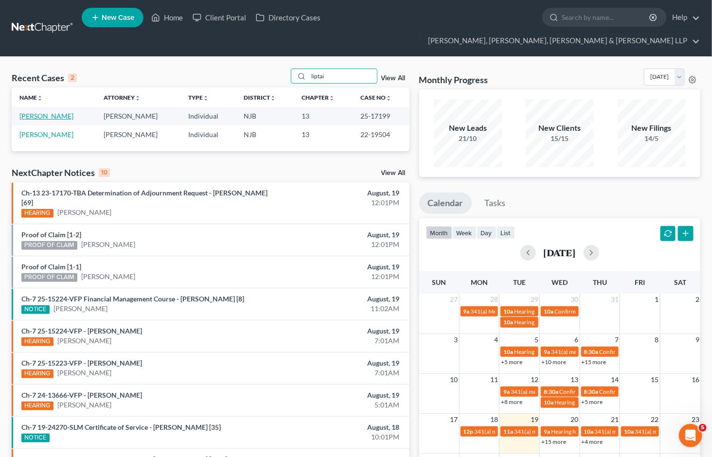
type input "liptai"
click at [48, 112] on link "[PERSON_NAME]" at bounding box center [46, 116] width 54 height 8
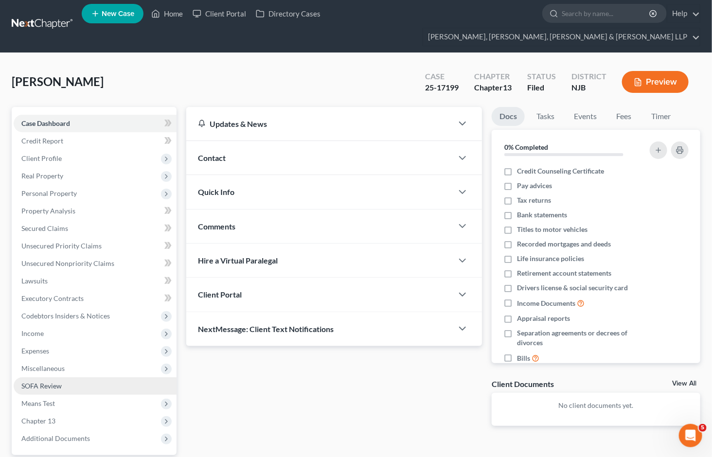
scroll to position [76, 0]
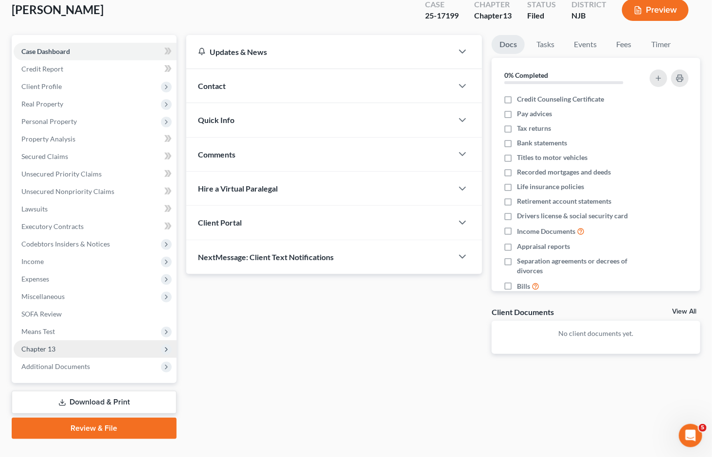
click at [44, 345] on span "Chapter 13" at bounding box center [38, 349] width 34 height 8
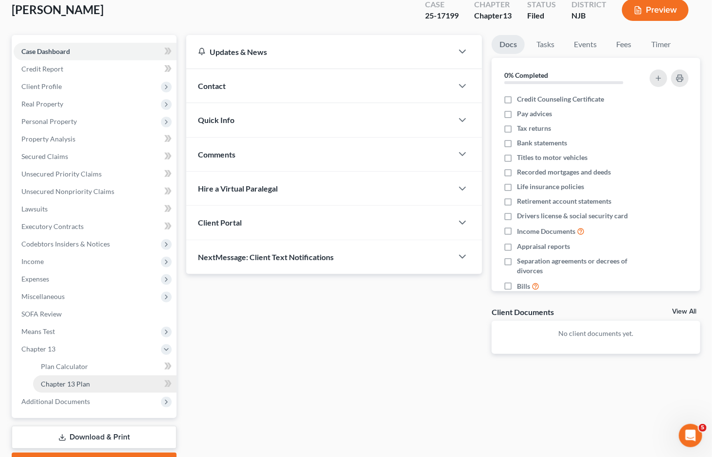
click at [55, 380] on span "Chapter 13 Plan" at bounding box center [65, 384] width 49 height 8
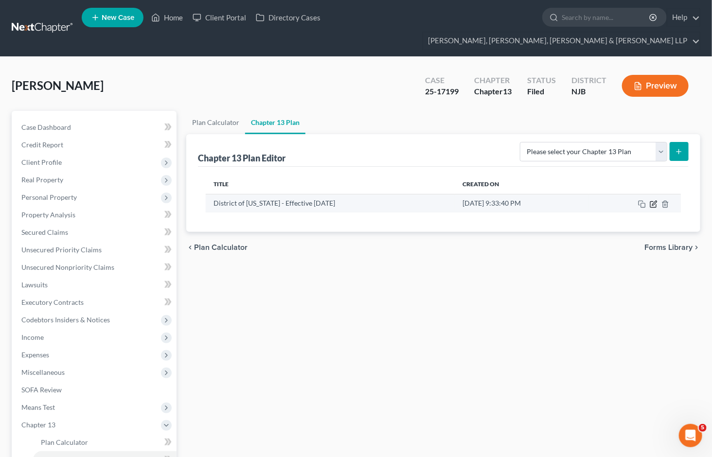
click at [655, 200] on icon "button" at bounding box center [653, 204] width 8 height 8
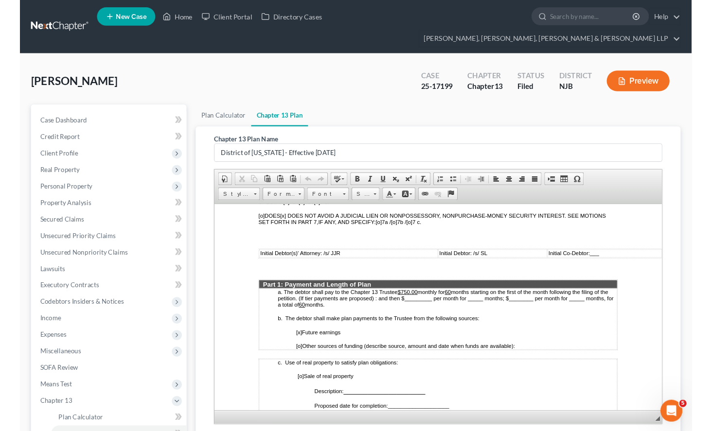
scroll to position [432, 0]
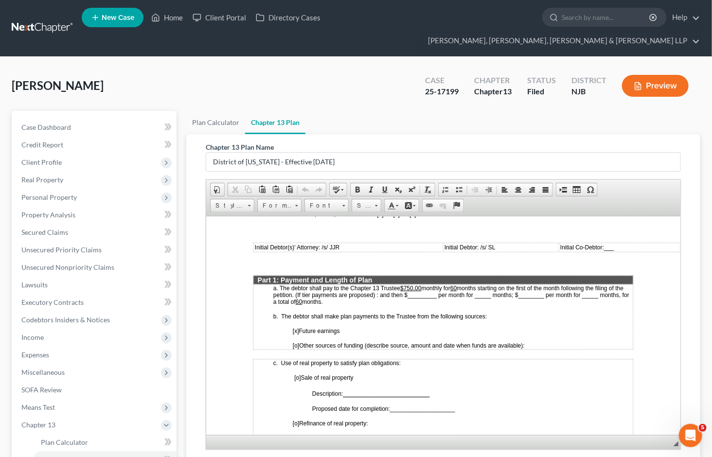
click at [355, 83] on div "[PERSON_NAME] Upgraded Case 25-17199 Chapter Chapter 13 Status [GEOGRAPHIC_DATA…" at bounding box center [356, 90] width 688 height 42
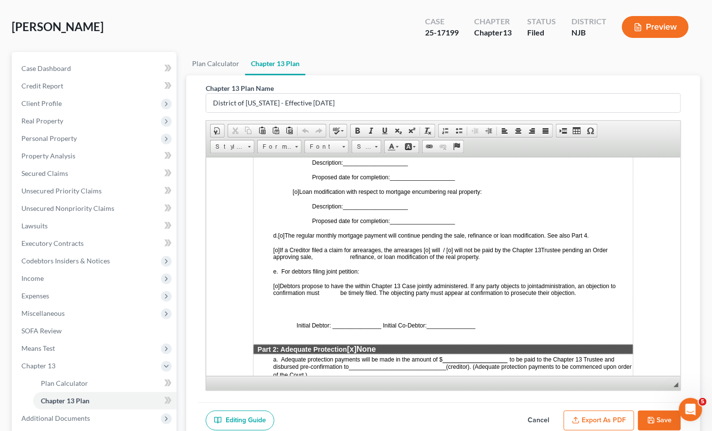
scroll to position [137, 0]
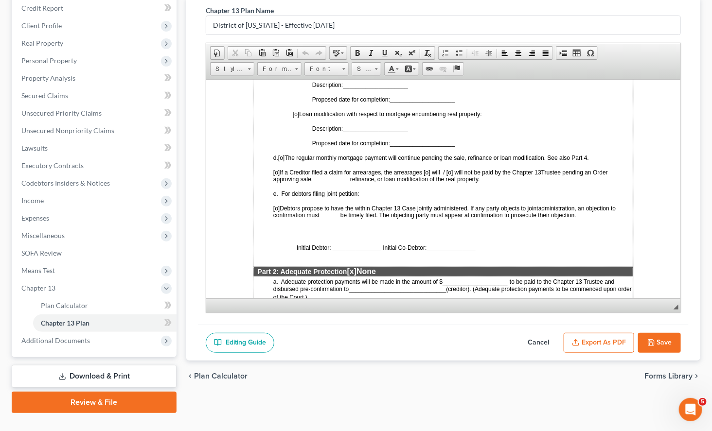
click at [534, 333] on button "Cancel" at bounding box center [538, 343] width 43 height 20
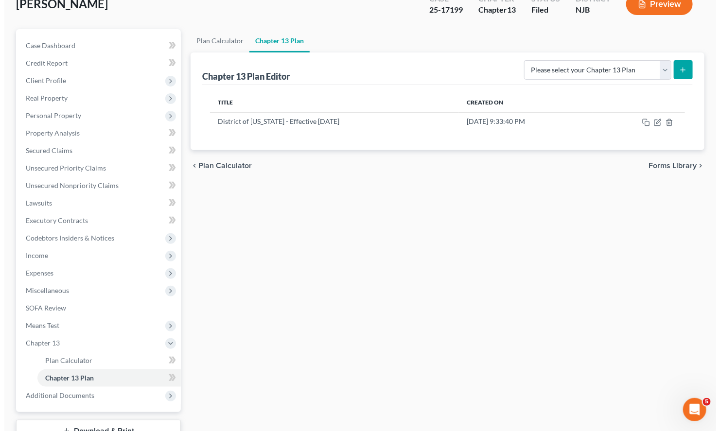
scroll to position [0, 0]
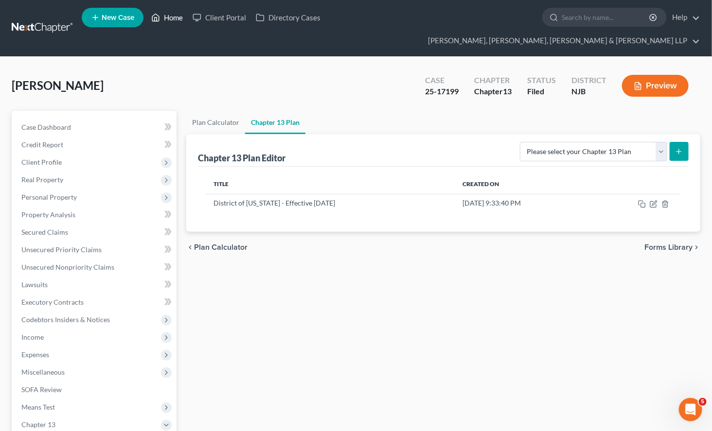
click at [171, 14] on link "Home" at bounding box center [166, 17] width 41 height 17
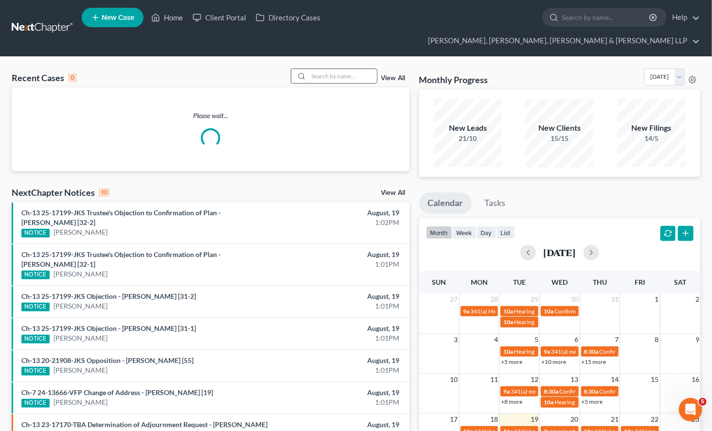
click at [330, 69] on input "search" at bounding box center [343, 76] width 68 height 14
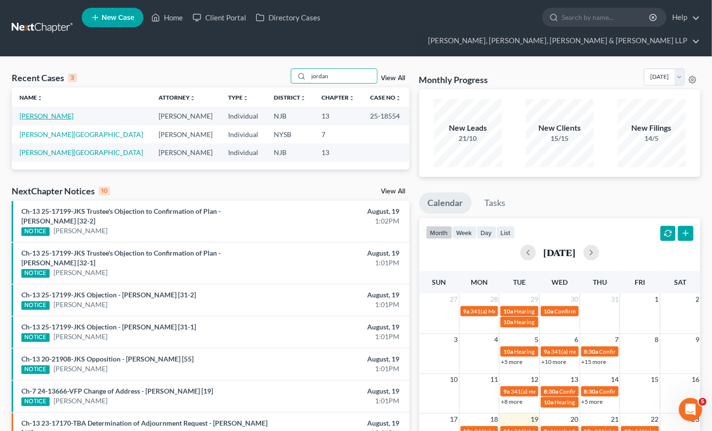
type input "jordan"
click at [58, 112] on link "[PERSON_NAME]" at bounding box center [46, 116] width 54 height 8
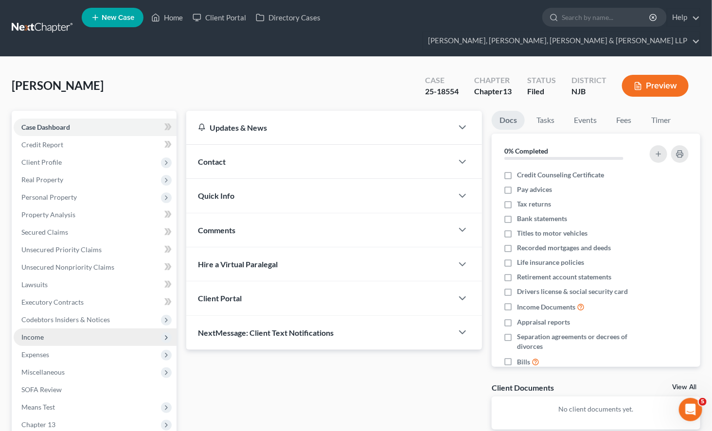
click at [47, 329] on span "Income" at bounding box center [95, 337] width 163 height 17
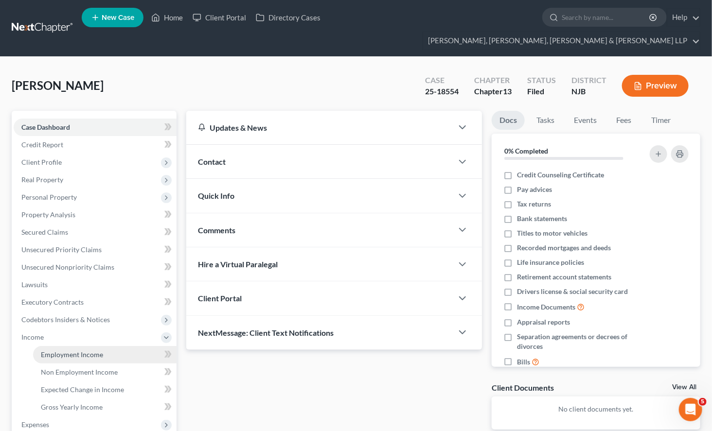
click at [46, 346] on link "Employment Income" at bounding box center [104, 354] width 143 height 17
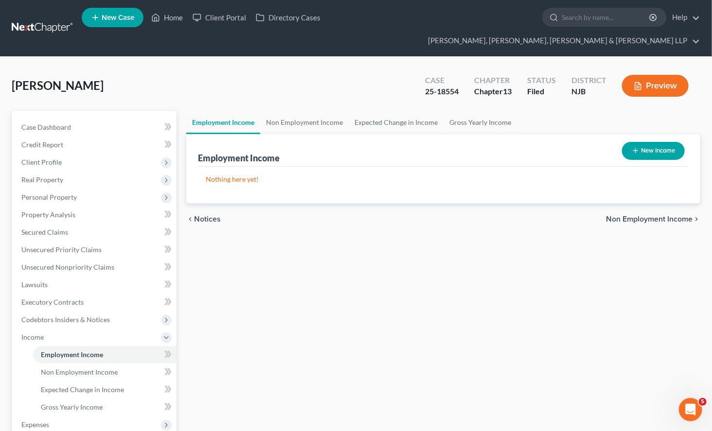
click at [631, 147] on icon "button" at bounding box center [635, 151] width 8 height 8
select select "0"
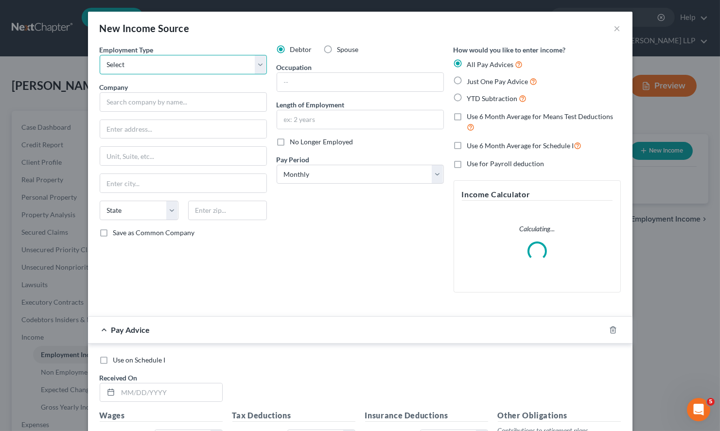
click at [197, 69] on select "Select Full or [DEMOGRAPHIC_DATA] Employment Self Employment" at bounding box center [183, 64] width 167 height 19
select select "0"
click at [100, 55] on select "Select Full or [DEMOGRAPHIC_DATA] Employment Self Employment" at bounding box center [183, 64] width 167 height 19
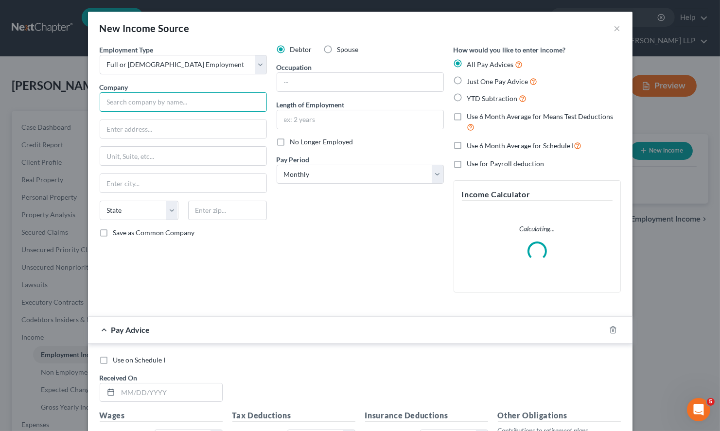
click at [226, 103] on input "text" at bounding box center [183, 101] width 167 height 19
type input "na"
click at [610, 328] on polyline "button" at bounding box center [613, 328] width 6 height 0
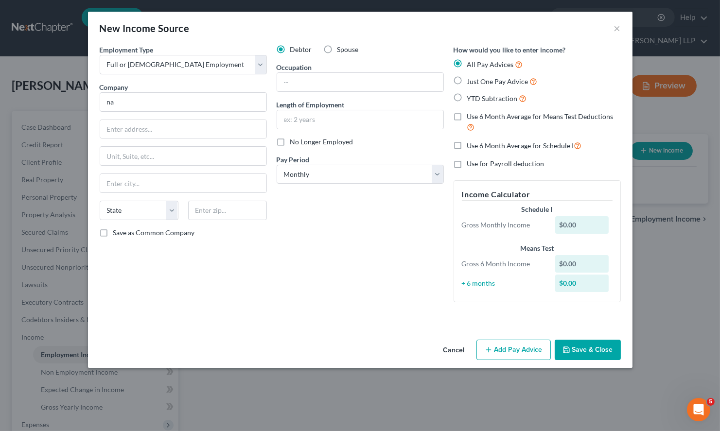
click at [581, 346] on button "Save & Close" at bounding box center [588, 350] width 66 height 20
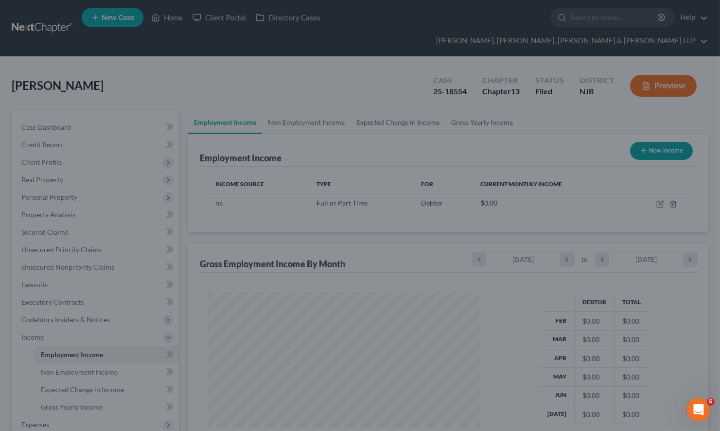
scroll to position [174, 288]
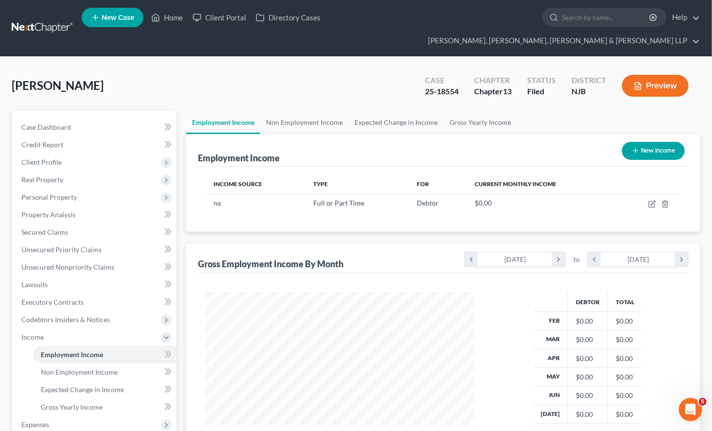
click at [377, 69] on div "[PERSON_NAME] Upgraded Case 25-18554 Chapter Chapter 13 Status [GEOGRAPHIC_DATA…" at bounding box center [356, 90] width 688 height 42
click at [173, 14] on link "Home" at bounding box center [166, 17] width 41 height 17
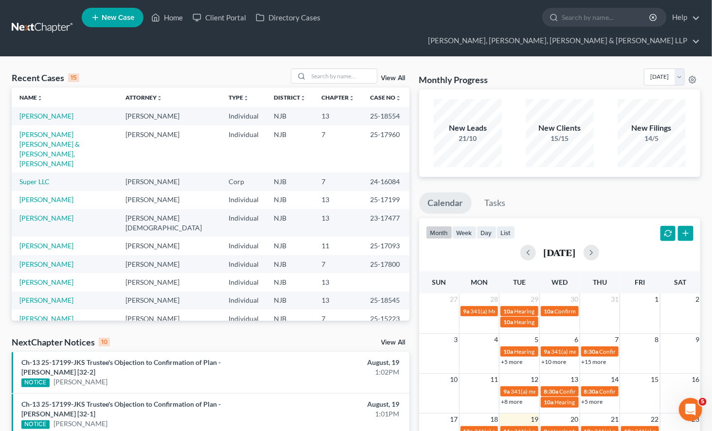
click at [546, 57] on div "Recent Cases 15 View All Name unfold_more expand_more expand_less Attorney unfo…" at bounding box center [356, 393] width 712 height 672
click at [49, 112] on link "[PERSON_NAME]" at bounding box center [46, 116] width 54 height 8
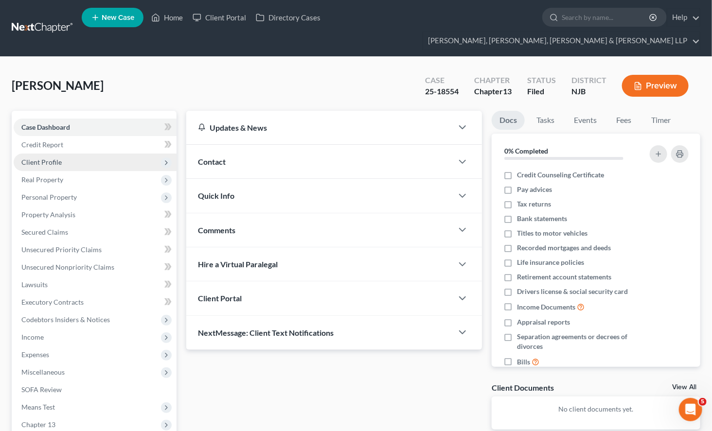
click at [55, 158] on span "Client Profile" at bounding box center [41, 162] width 40 height 8
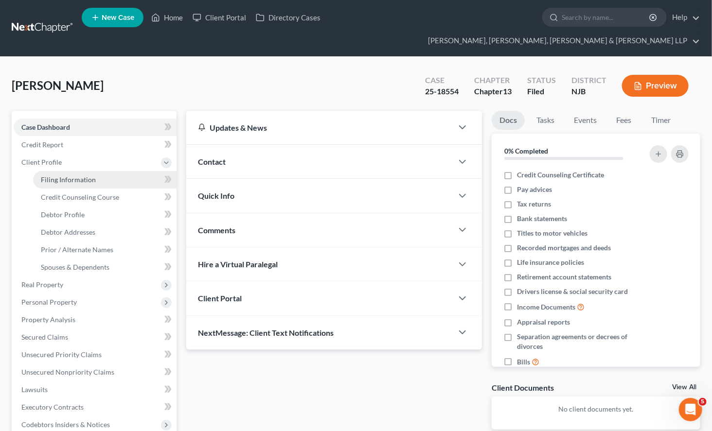
click at [61, 175] on span "Filing Information" at bounding box center [68, 179] width 55 height 8
select select "1"
select select "0"
select select "3"
select select "51"
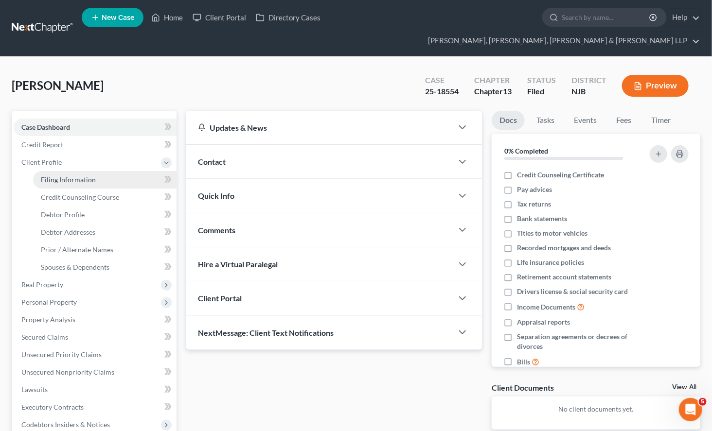
select select "0"
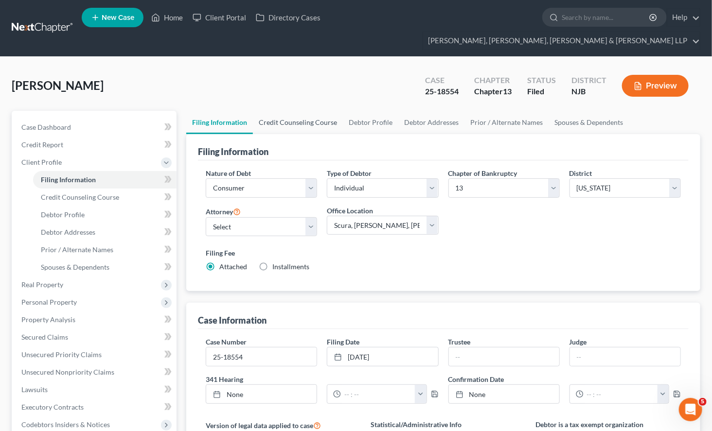
click at [285, 111] on link "Credit Counseling Course" at bounding box center [298, 122] width 90 height 23
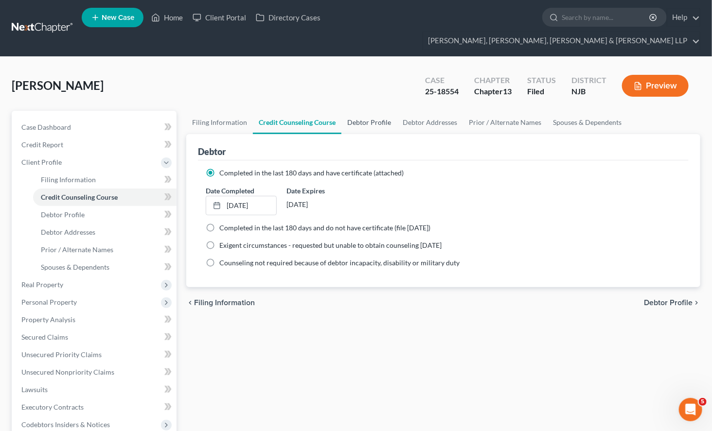
click at [358, 111] on link "Debtor Profile" at bounding box center [368, 122] width 55 height 23
select select "0"
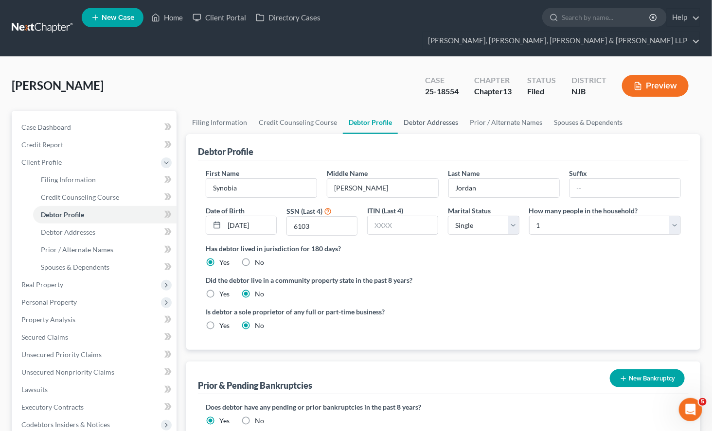
click at [410, 111] on link "Debtor Addresses" at bounding box center [431, 122] width 66 height 23
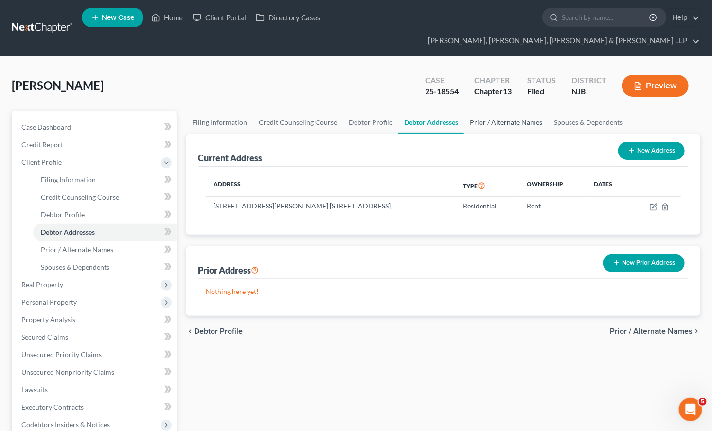
click at [478, 111] on link "Prior / Alternate Names" at bounding box center [506, 122] width 84 height 23
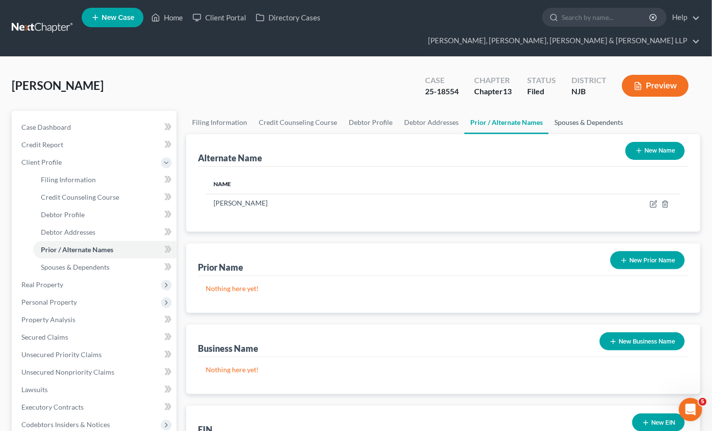
click at [567, 111] on link "Spouses & Dependents" at bounding box center [588, 122] width 80 height 23
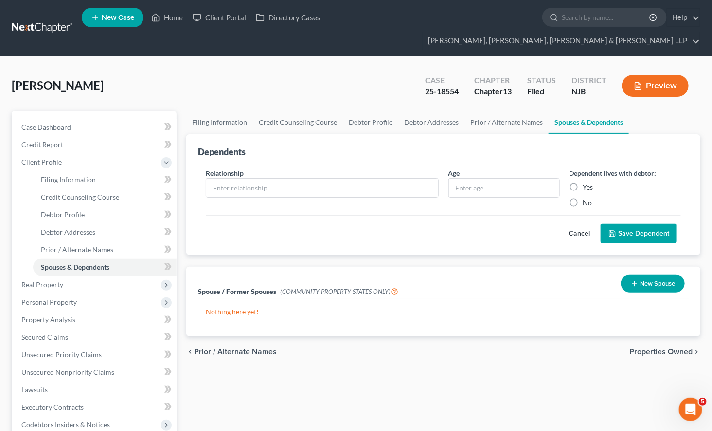
click at [664, 339] on div "chevron_left Prior / Alternate Names Properties Owned chevron_right" at bounding box center [443, 351] width 514 height 31
click at [663, 348] on span "Properties Owned" at bounding box center [660, 352] width 63 height 8
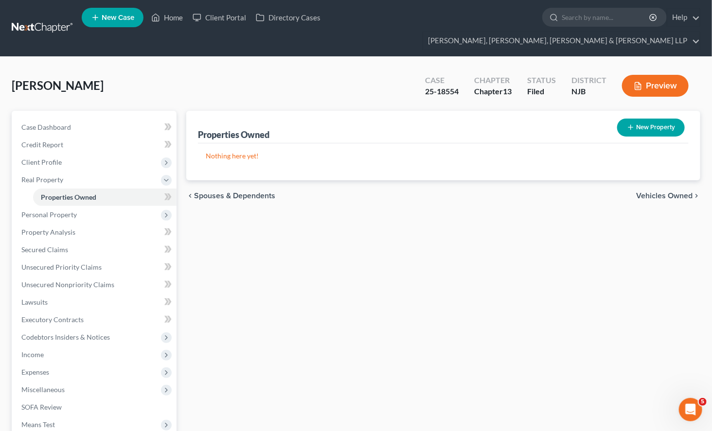
click at [660, 192] on span "Vehicles Owned" at bounding box center [664, 196] width 56 height 8
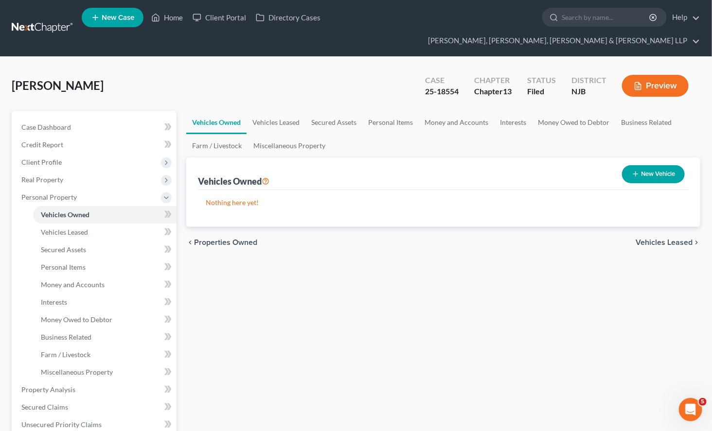
click at [590, 365] on div "Vehicles Owned Vehicles Leased Secured Assets Personal Items Money and Accounts…" at bounding box center [442, 400] width 523 height 579
click at [267, 111] on link "Vehicles Leased" at bounding box center [275, 122] width 59 height 23
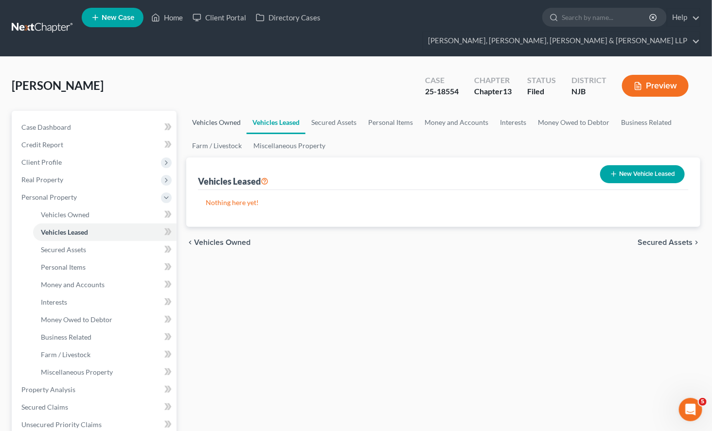
click at [219, 111] on link "Vehicles Owned" at bounding box center [216, 122] width 60 height 23
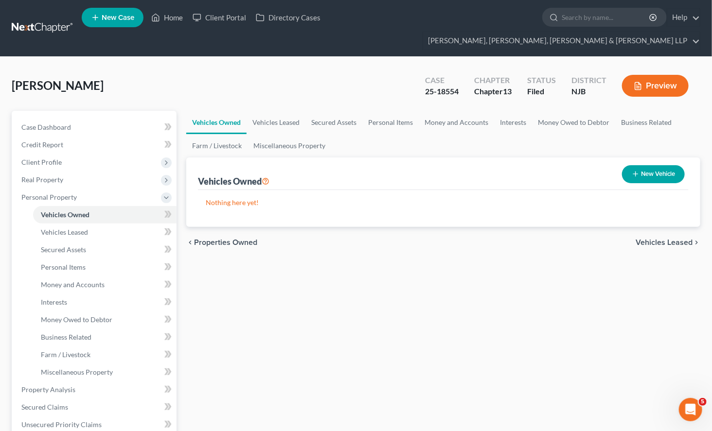
click at [669, 165] on button "New Vehicle" at bounding box center [653, 174] width 63 height 18
select select "0"
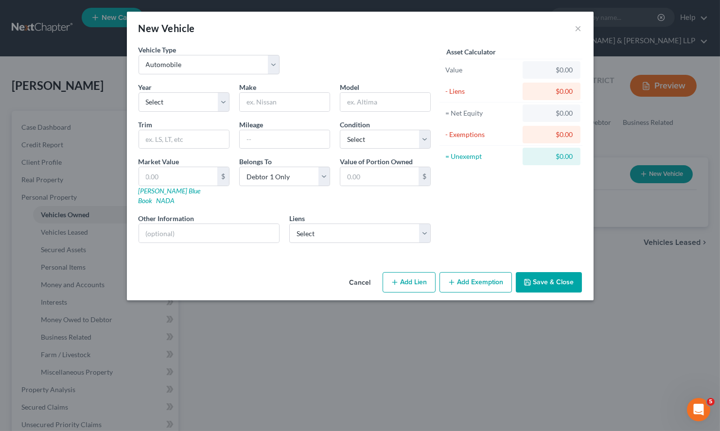
click at [378, 47] on div "Vehicle Type Select Automobile Truck Trailer Watercraft Aircraft Motor Home Atv…" at bounding box center [285, 63] width 302 height 37
click at [182, 105] on select "Select 2026 2025 2024 2023 2022 2021 2020 2019 2018 2017 2016 2015 2014 2013 20…" at bounding box center [184, 101] width 91 height 19
select select "5"
click at [139, 92] on select "Select 2026 2025 2024 2023 2022 2021 2020 2019 2018 2017 2016 2015 2014 2013 20…" at bounding box center [184, 101] width 91 height 19
click at [283, 107] on input "text" at bounding box center [285, 102] width 90 height 18
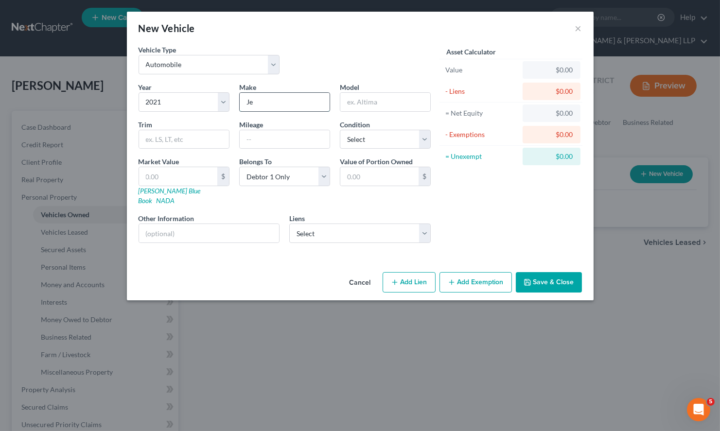
type input "Jeep"
click at [365, 108] on input "text" at bounding box center [385, 102] width 90 height 18
type input "Compass"
click at [371, 135] on select "Select Excellent Very Good Good Fair Poor" at bounding box center [385, 139] width 91 height 19
select select "2"
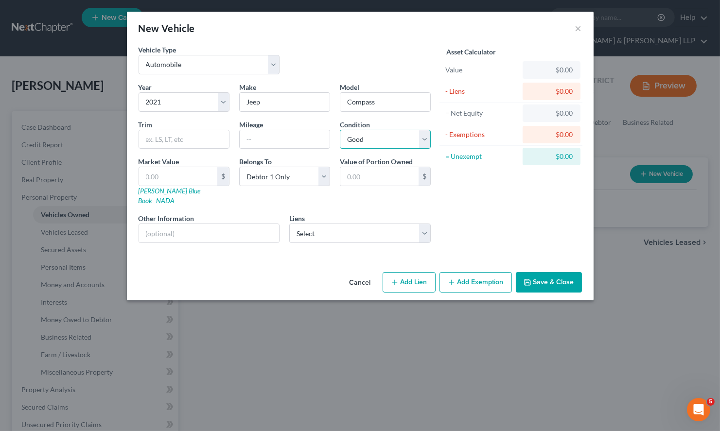
click at [340, 130] on select "Select Excellent Very Good Good Fair Poor" at bounding box center [385, 139] width 91 height 19
click at [271, 139] on input "text" at bounding box center [285, 139] width 90 height 18
type input "95,399.00"
click at [218, 252] on div "Vehicle Type Select Automobile Truck Trailer Watercraft Aircraft Motor Home Atv…" at bounding box center [360, 157] width 467 height 224
click at [319, 224] on select "Select Capital One Auto Finance - $39,533.00 Credit Acceptance Corp. - $10,592.…" at bounding box center [359, 233] width 141 height 19
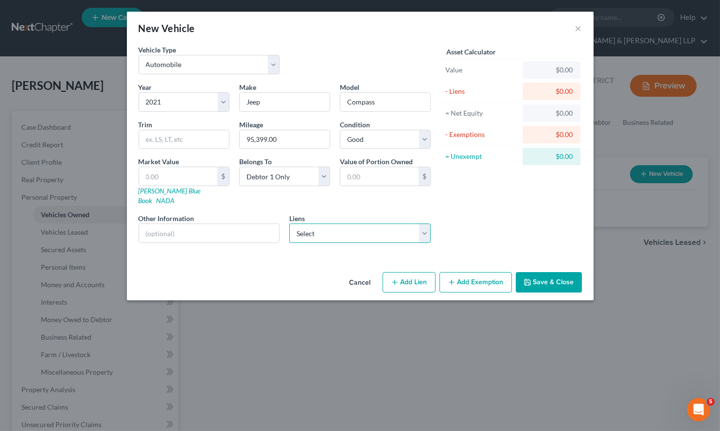
select select "0"
click at [289, 224] on select "Select Capital One Auto Finance - $39,533.00 Credit Acceptance Corp. - $10,592.…" at bounding box center [359, 233] width 141 height 19
select select
select select "37"
select select "0"
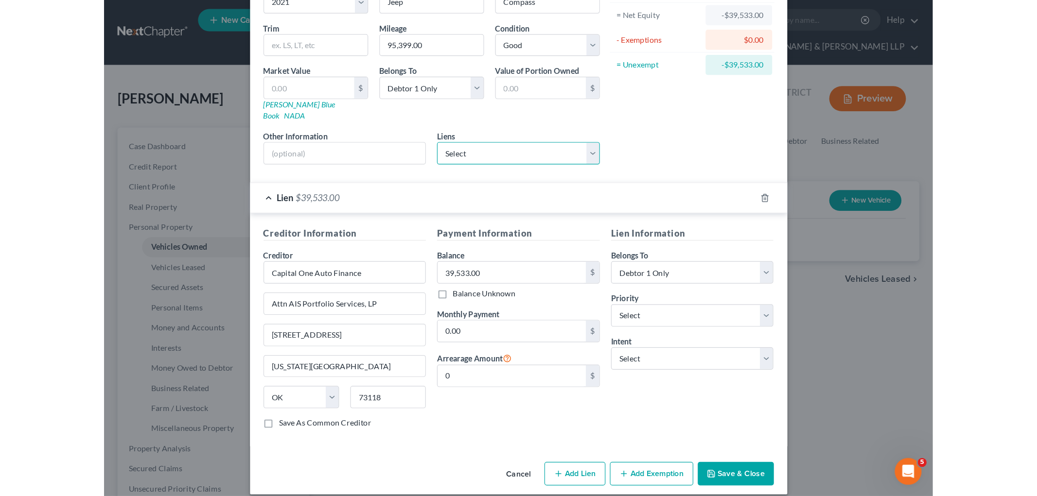
scroll to position [101, 0]
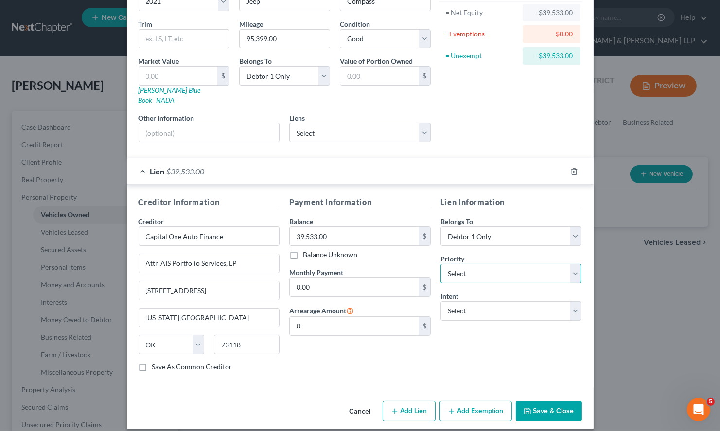
click at [487, 265] on select "Select 1st 2nd 3rd 4th 5th 6th 7th 8th 9th 10th 11th 12th 13th 14th 15th 16th 1…" at bounding box center [510, 273] width 141 height 19
select select "0"
click at [440, 264] on select "Select 1st 2nd 3rd 4th 5th 6th 7th 8th 9th 10th 11th 12th 13th 14th 15th 16th 1…" at bounding box center [510, 273] width 141 height 19
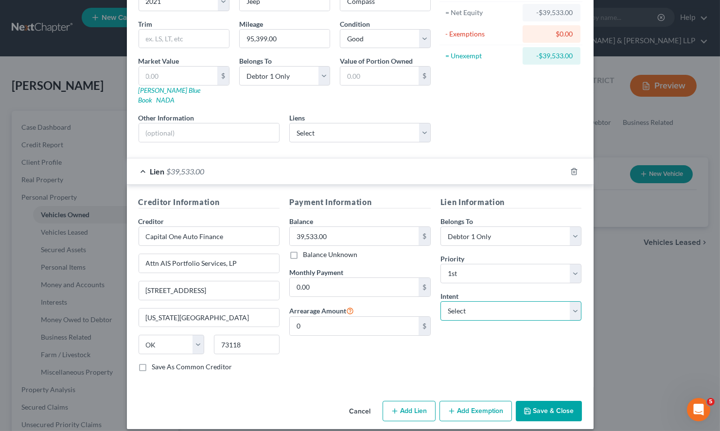
click at [494, 301] on select "Select Surrender Redeem Reaffirm Avoid Other" at bounding box center [510, 310] width 141 height 19
select select "2"
click at [440, 301] on select "Select Surrender Redeem Reaffirm Avoid Other" at bounding box center [510, 310] width 141 height 19
click at [552, 401] on button "Save & Close" at bounding box center [549, 411] width 66 height 20
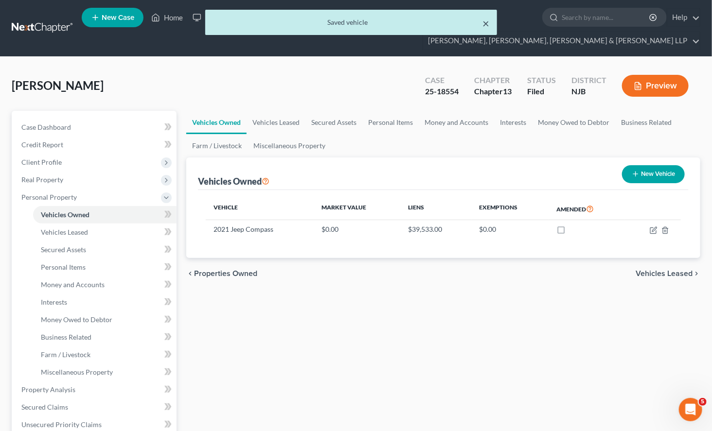
click at [484, 20] on button "×" at bounding box center [485, 23] width 7 height 12
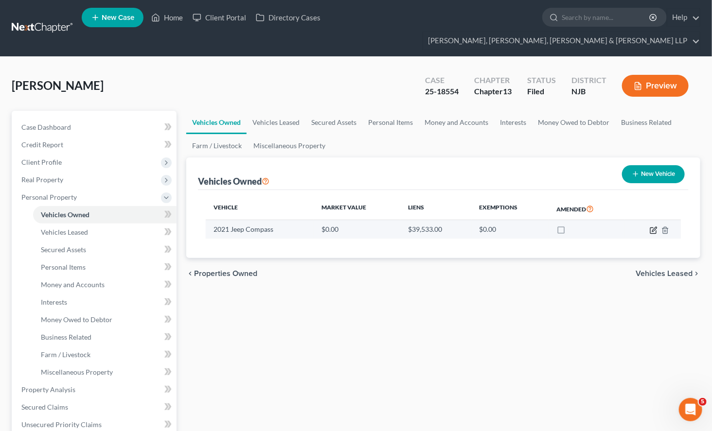
click at [650, 226] on icon "button" at bounding box center [653, 230] width 8 height 8
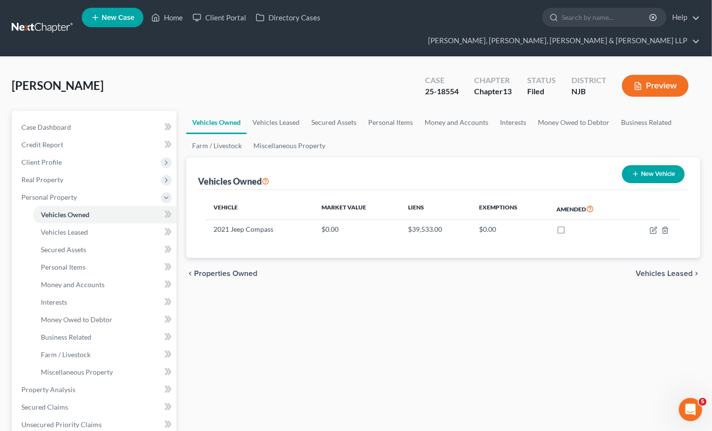
select select "0"
select select "5"
select select "2"
select select "0"
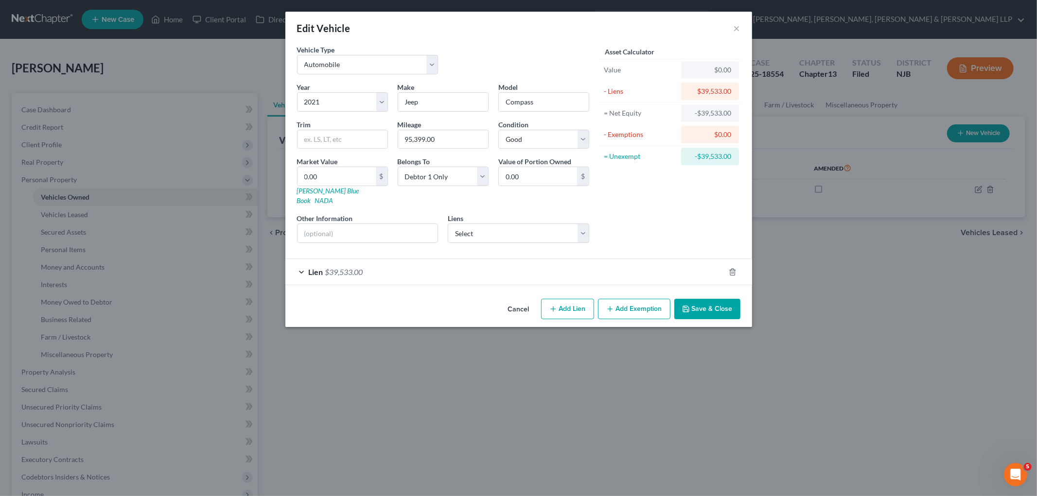
click at [469, 266] on div "Lien $39,533.00" at bounding box center [504, 272] width 439 height 26
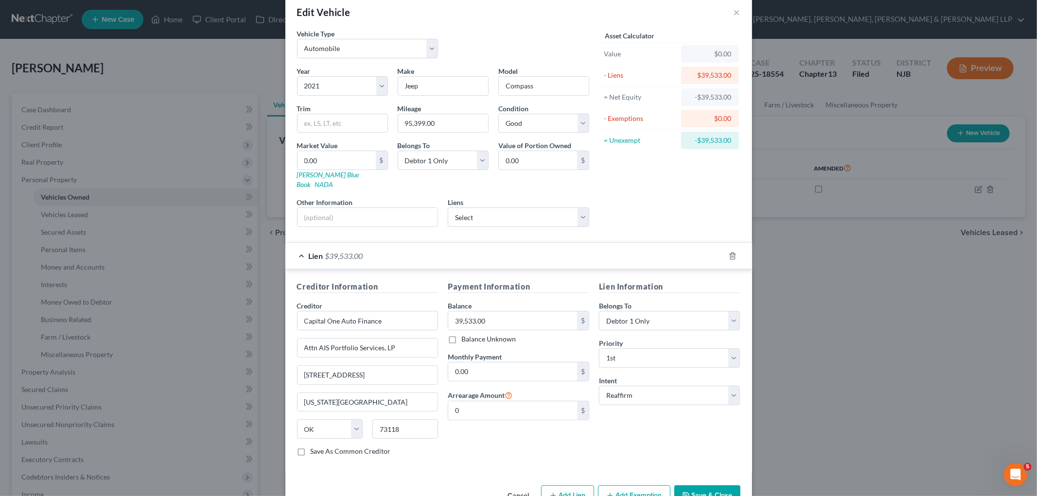
scroll to position [36, 0]
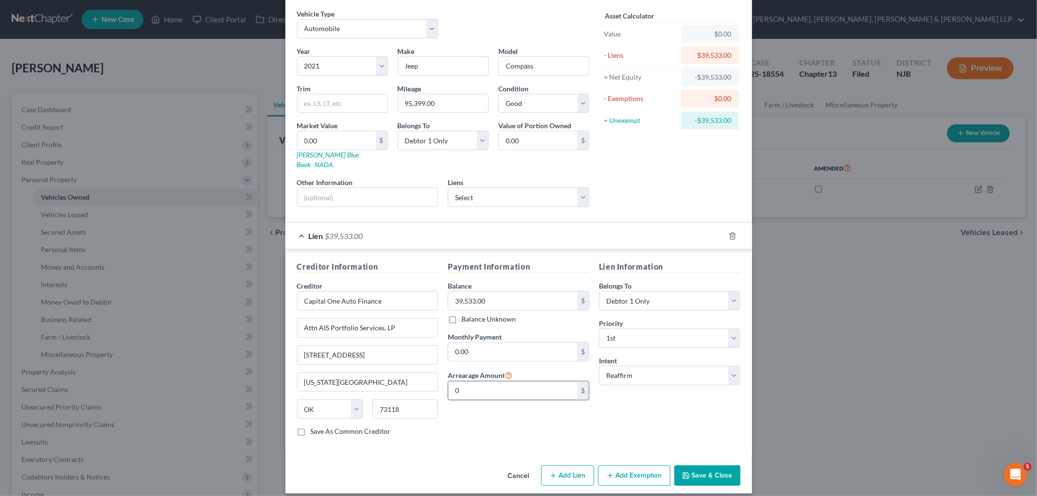
click at [487, 385] on input "0" at bounding box center [512, 391] width 129 height 18
paste input "$ 2484.15"
type input "2,484.15"
click at [475, 411] on div "Payment Information Balance 39,533.00 $ Balance Unknown Balance Undetermined 39…" at bounding box center [518, 352] width 151 height 183
click at [474, 344] on input "0.00" at bounding box center [512, 352] width 129 height 18
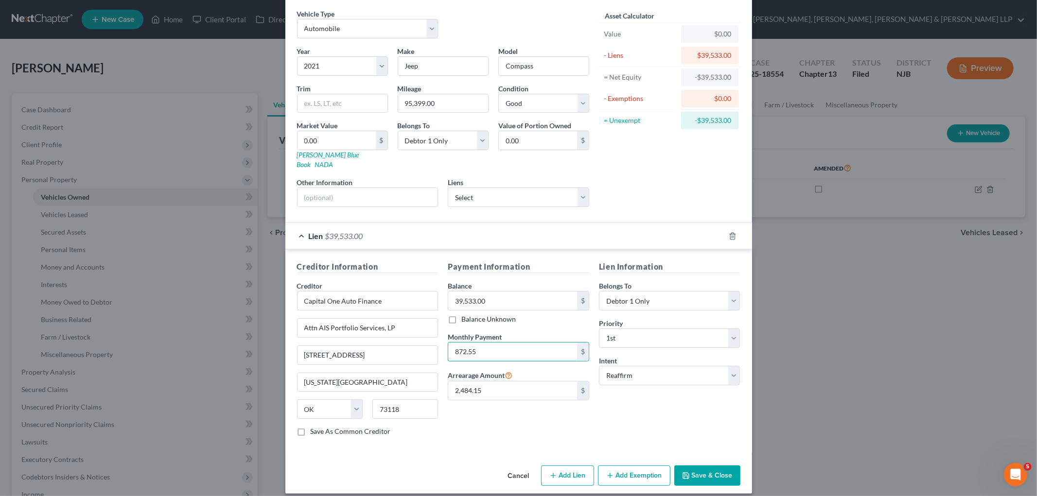
type input "872.55"
click at [634, 416] on div "Lien Information Belongs To * Select Debtor 1 Only Debtor 2 Only Debtor 1 And D…" at bounding box center [669, 352] width 151 height 183
click at [710, 470] on button "Save & Close" at bounding box center [707, 476] width 66 height 20
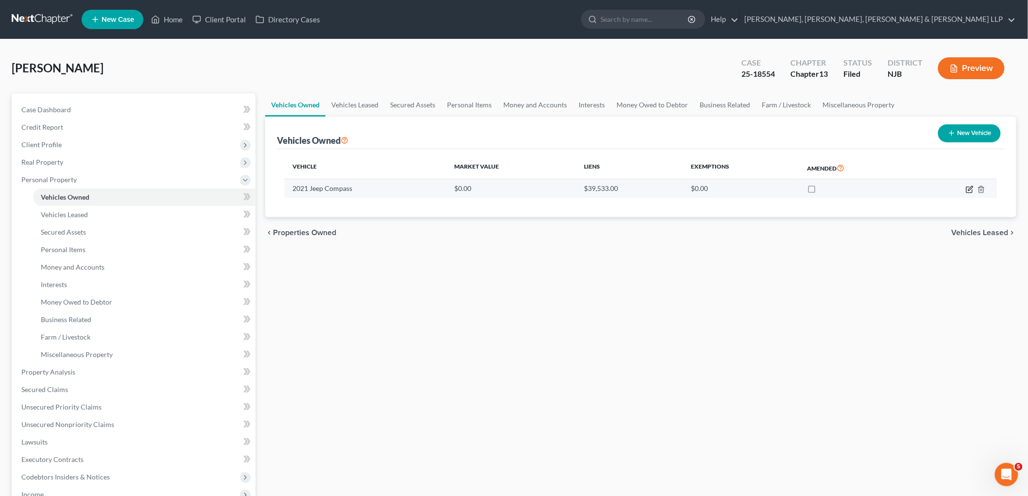
click at [969, 191] on icon "button" at bounding box center [970, 190] width 8 height 8
select select "0"
select select "5"
select select "2"
select select "0"
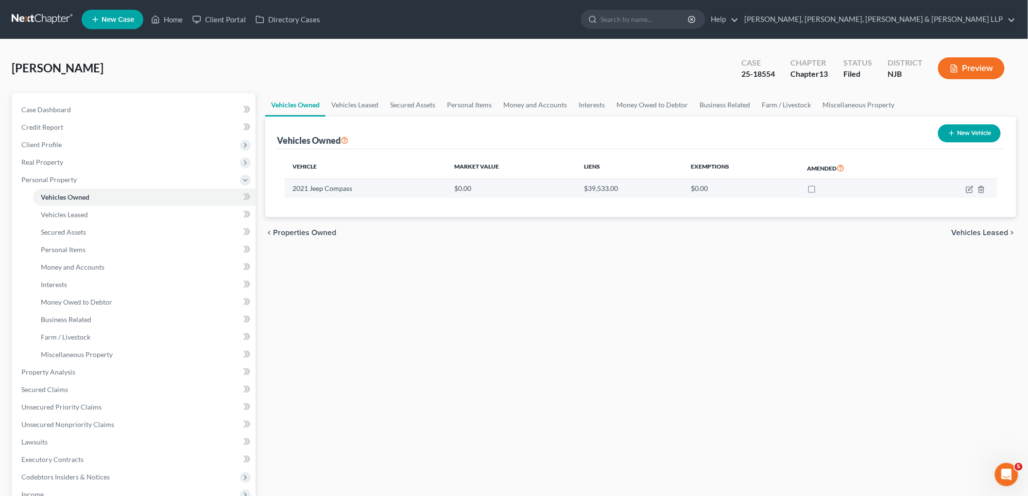
select select "37"
select select "0"
select select "2"
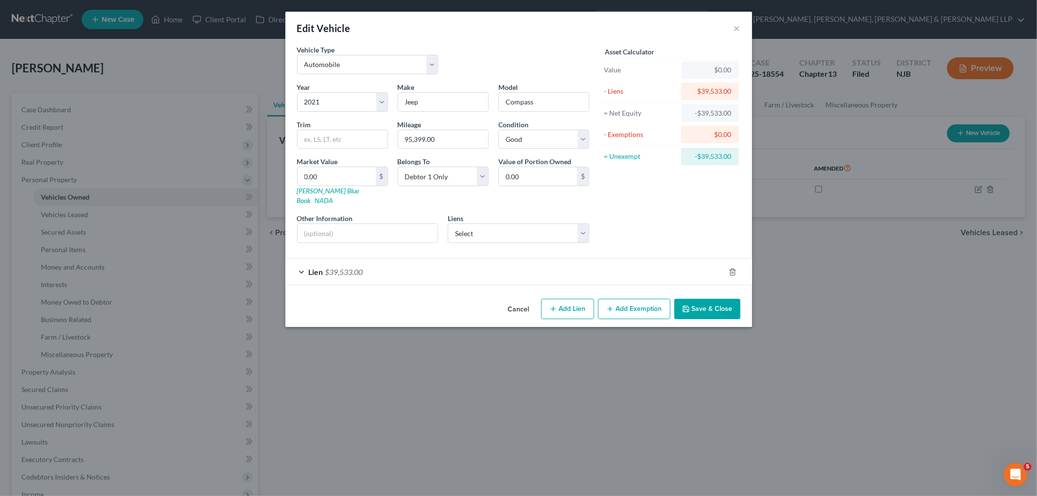
click at [600, 263] on div "Lien $39,533.00" at bounding box center [504, 272] width 439 height 26
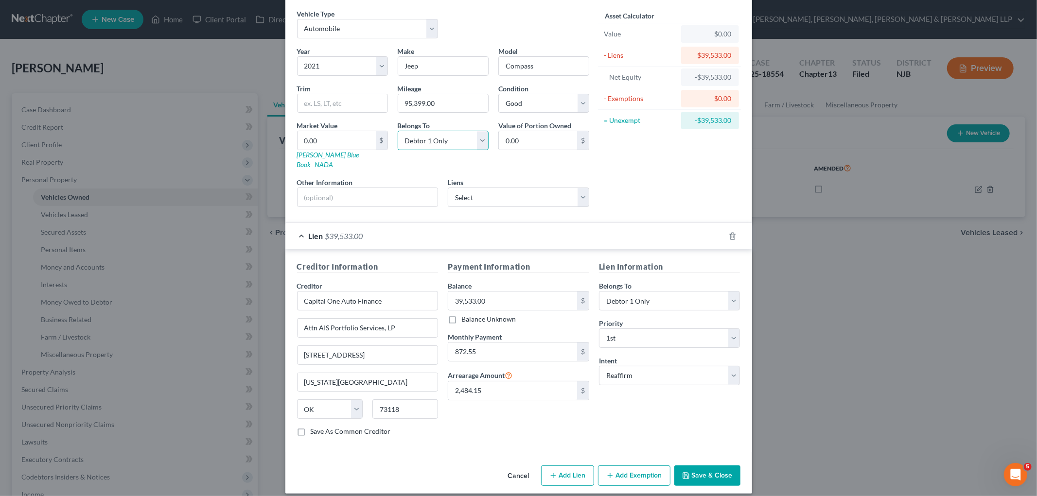
click at [457, 135] on select "Select Debtor 1 Only Debtor 2 Only Debtor 1 And Debtor 2 Only At Least One Of T…" at bounding box center [443, 140] width 91 height 19
select select "3"
click at [398, 131] on select "Select Debtor 1 Only Debtor 2 Only Debtor 1 And Debtor 2 Only At Least One Of T…" at bounding box center [443, 140] width 91 height 19
click at [477, 223] on div "Lien $39,533.00" at bounding box center [504, 236] width 439 height 26
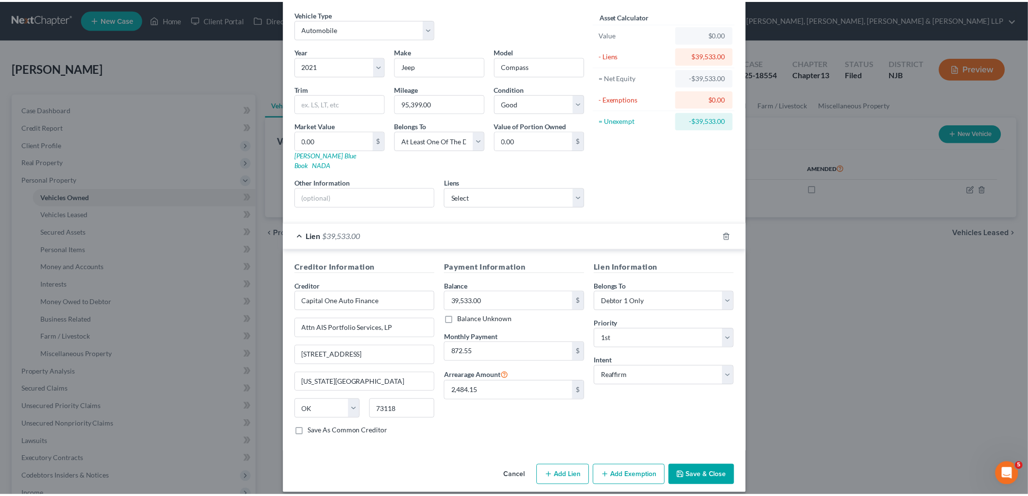
scroll to position [0, 0]
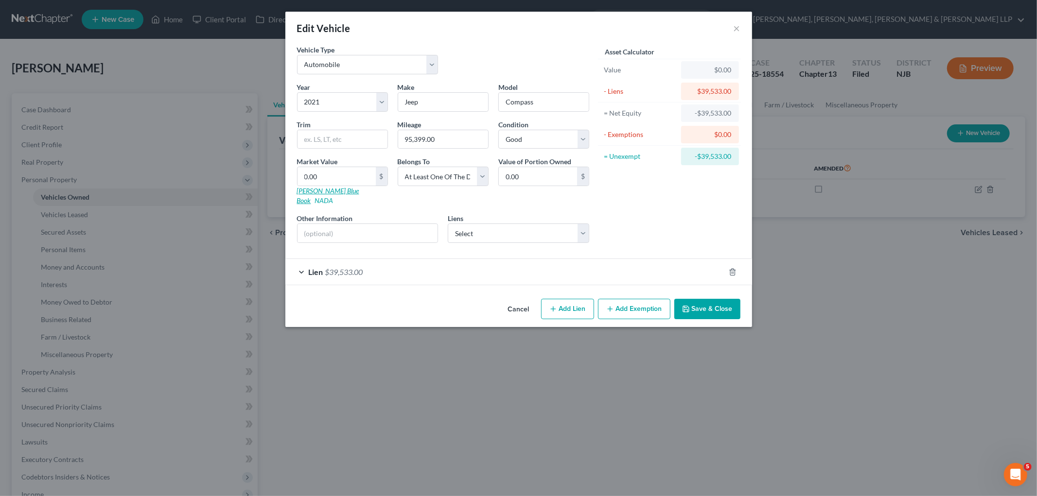
click at [312, 190] on link "[PERSON_NAME] Blue Book" at bounding box center [328, 196] width 62 height 18
click at [688, 183] on div "Asset Calculator Value $0.00 - Liens $39,533.00 = Net Equity -$39,533.00 - Exem…" at bounding box center [669, 148] width 151 height 206
click at [328, 177] on input "0.00" at bounding box center [336, 176] width 78 height 18
type input "1"
type input "1.00"
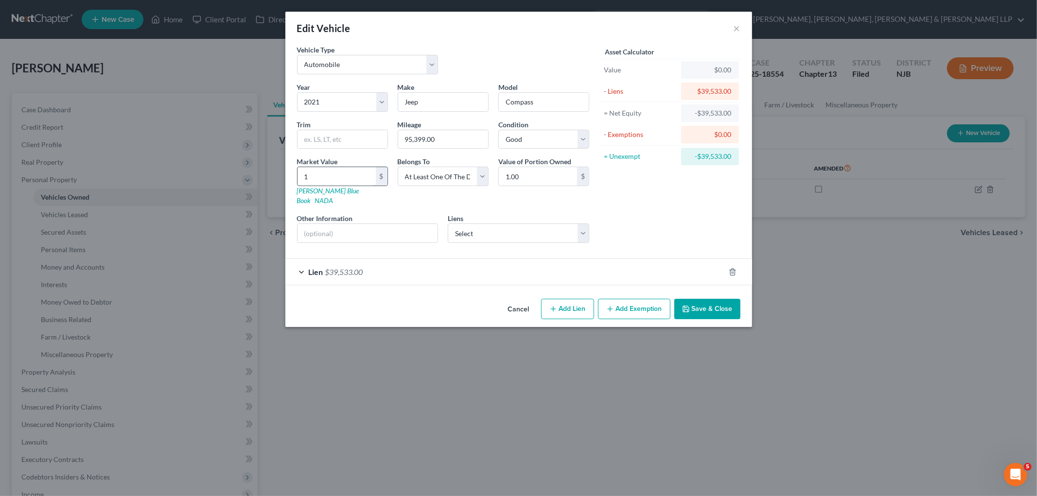
type input "13"
type input "13.00"
type input "131"
type input "131.00"
type input "1319"
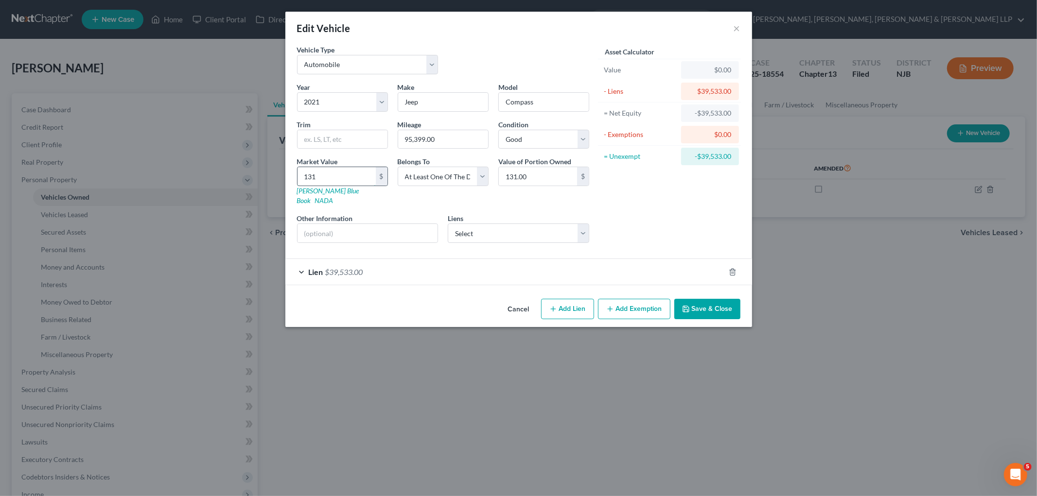
type input "1,319.00"
type input "1,3192"
type input "13,192.00"
type input "13,192"
click at [722, 300] on button "Save & Close" at bounding box center [707, 309] width 66 height 20
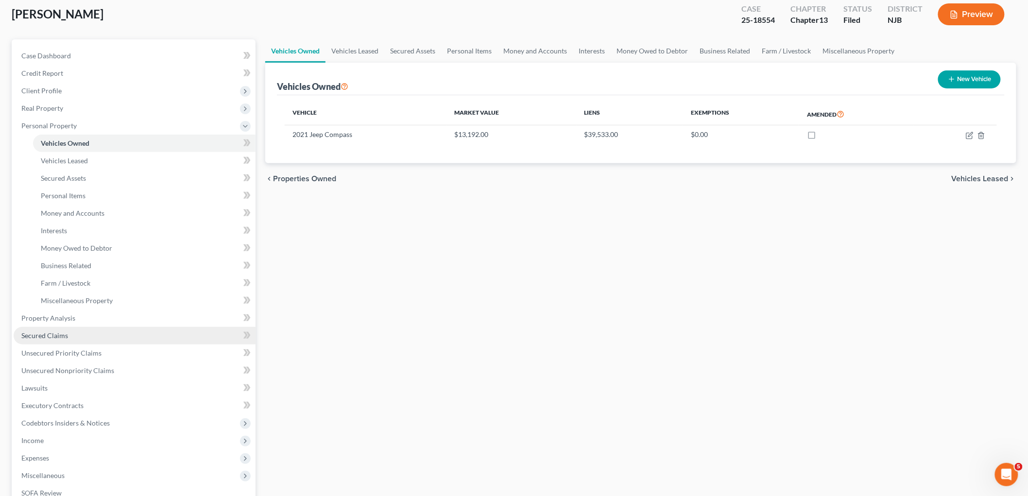
click at [52, 328] on link "Secured Claims" at bounding box center [135, 335] width 242 height 17
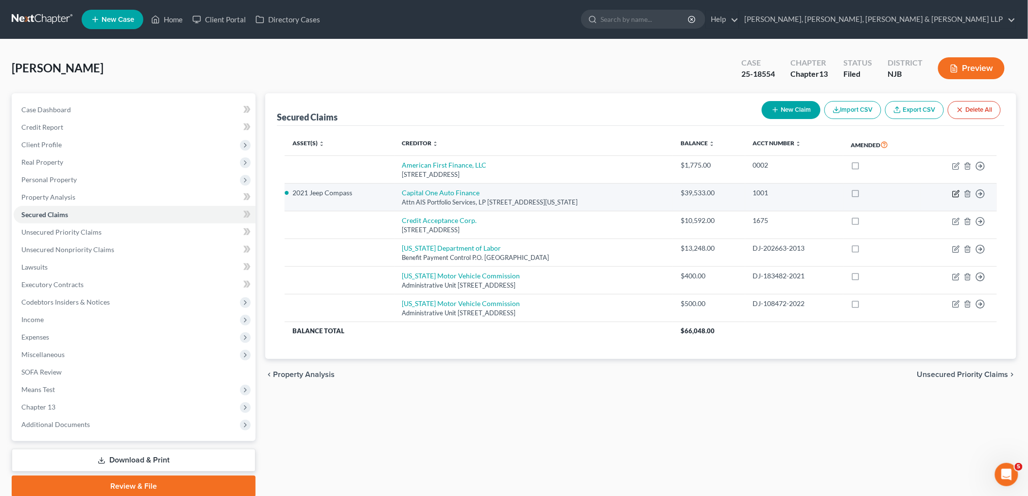
click at [956, 191] on icon "button" at bounding box center [956, 194] width 6 height 6
select select "37"
select select "2"
select select "0"
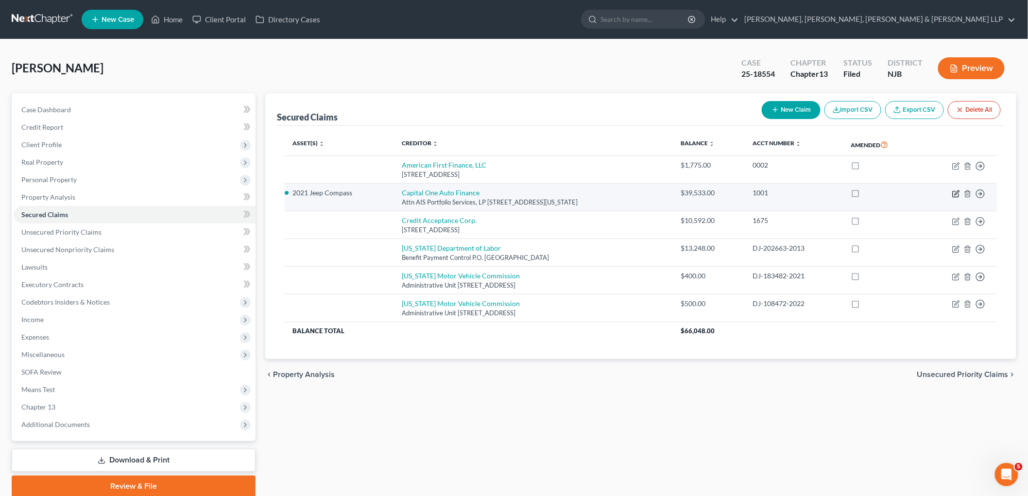
select select "0"
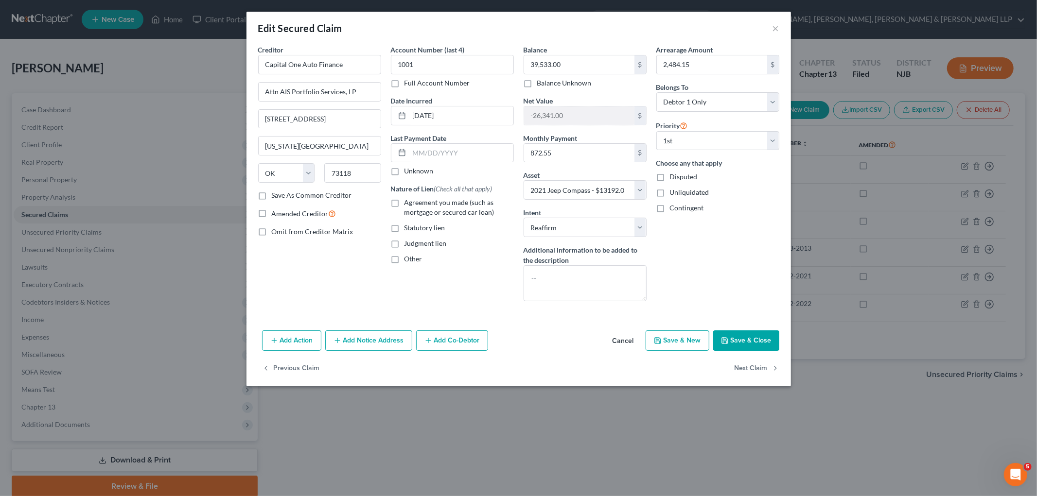
click at [456, 342] on button "Add Co-Debtor" at bounding box center [452, 341] width 72 height 20
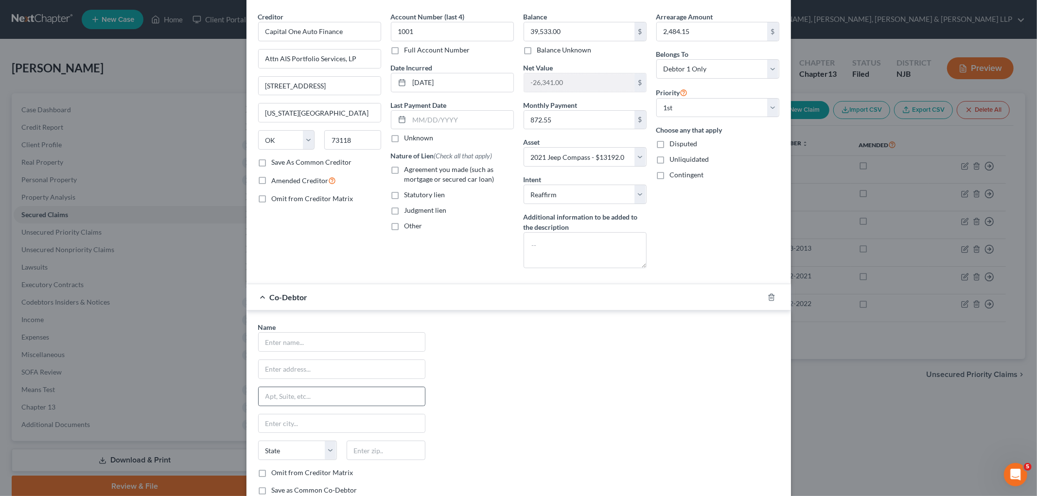
scroll to position [130, 0]
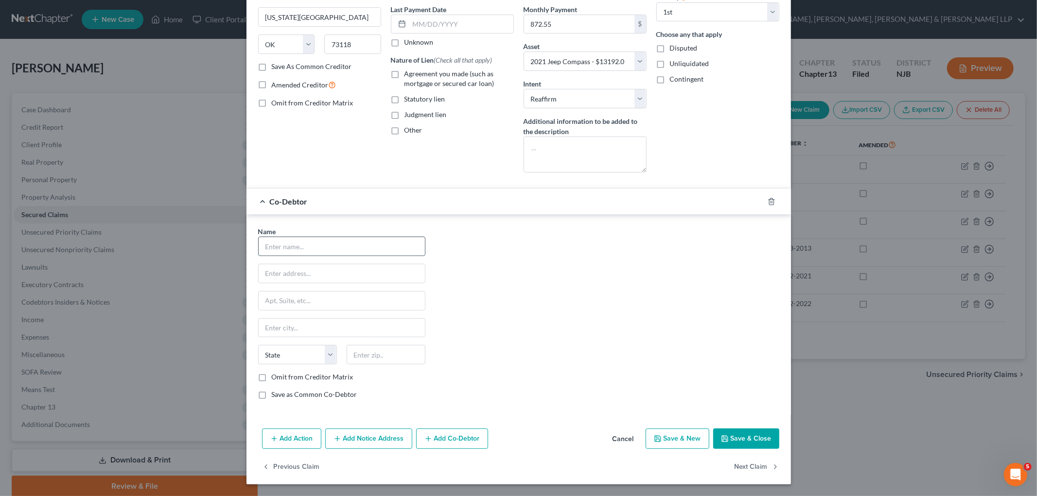
click at [298, 248] on input "text" at bounding box center [342, 246] width 166 height 18
type input "[PERSON_NAME]"
type input "[STREET_ADDRESS][PERSON_NAME]"
click at [371, 352] on input "text" at bounding box center [386, 354] width 79 height 19
type input "07052"
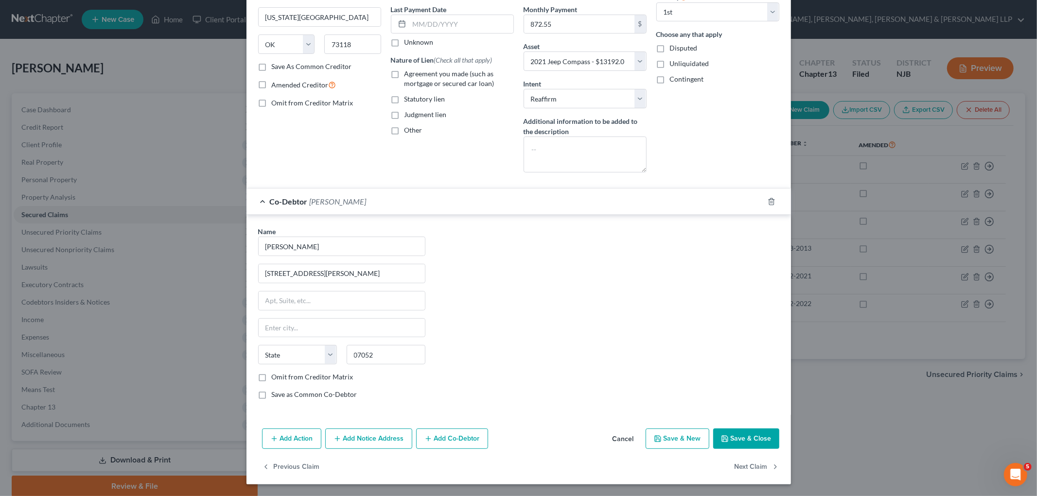
type input "West Orange"
select select "33"
click at [467, 344] on div "Name * [PERSON_NAME] 18 [PERSON_NAME][GEOGRAPHIC_DATA] [GEOGRAPHIC_DATA] [US_ST…" at bounding box center [518, 316] width 531 height 181
click at [504, 204] on div "Co-Debtor [PERSON_NAME]" at bounding box center [504, 202] width 517 height 26
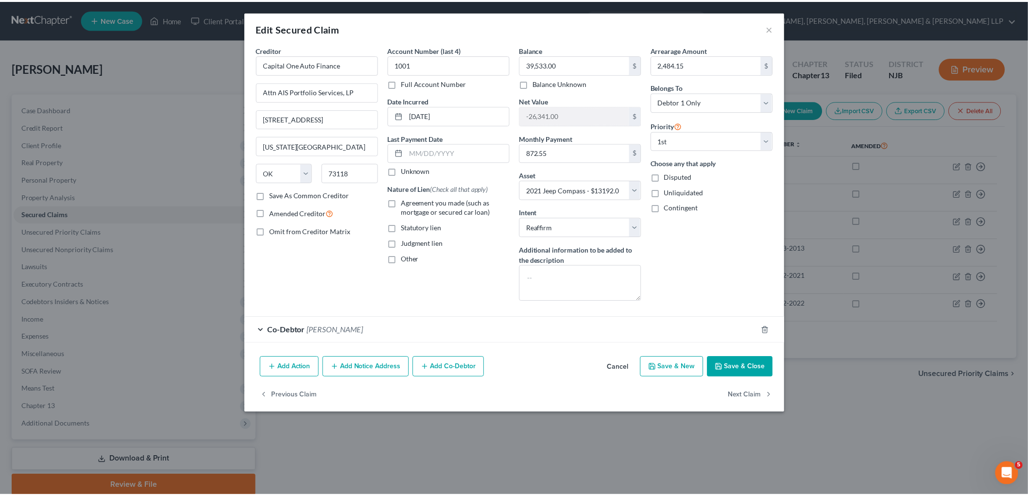
scroll to position [0, 0]
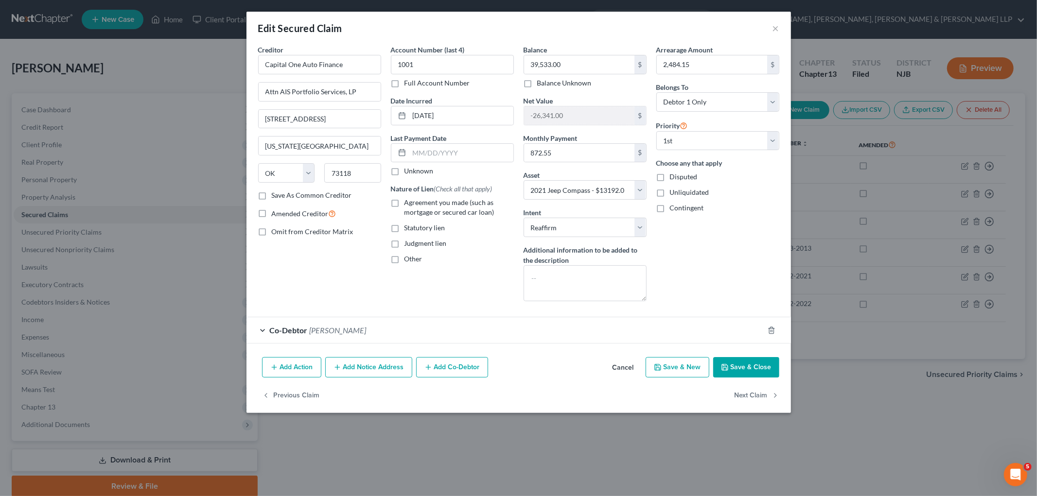
click at [404, 202] on label "Agreement you made (such as mortgage or secured car loan)" at bounding box center [458, 207] width 109 height 19
click at [408, 202] on input "Agreement you made (such as mortgage or secured car loan)" at bounding box center [411, 201] width 6 height 6
checkbox input "true"
click at [750, 366] on button "Save & Close" at bounding box center [746, 367] width 66 height 20
select select
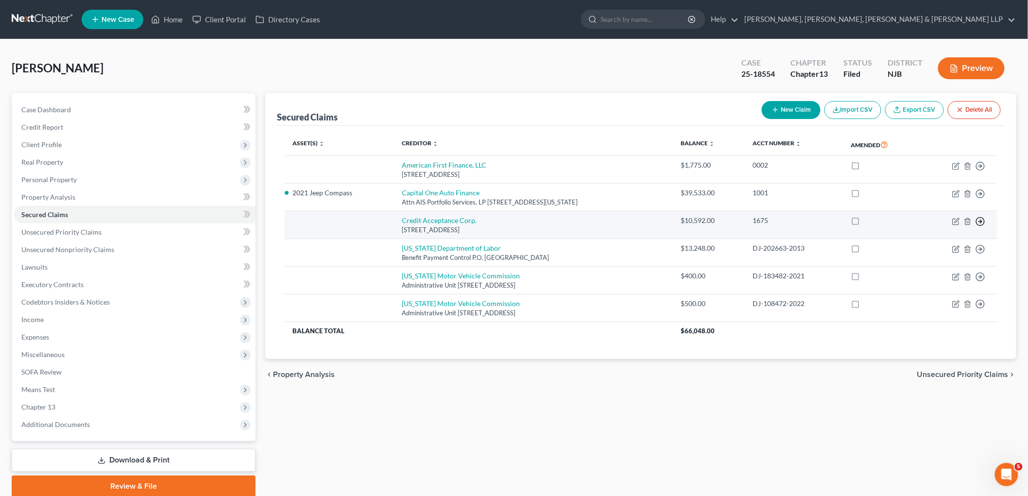
click at [982, 171] on icon "button" at bounding box center [981, 166] width 10 height 10
click at [943, 246] on link "Move to F" at bounding box center [936, 245] width 81 height 17
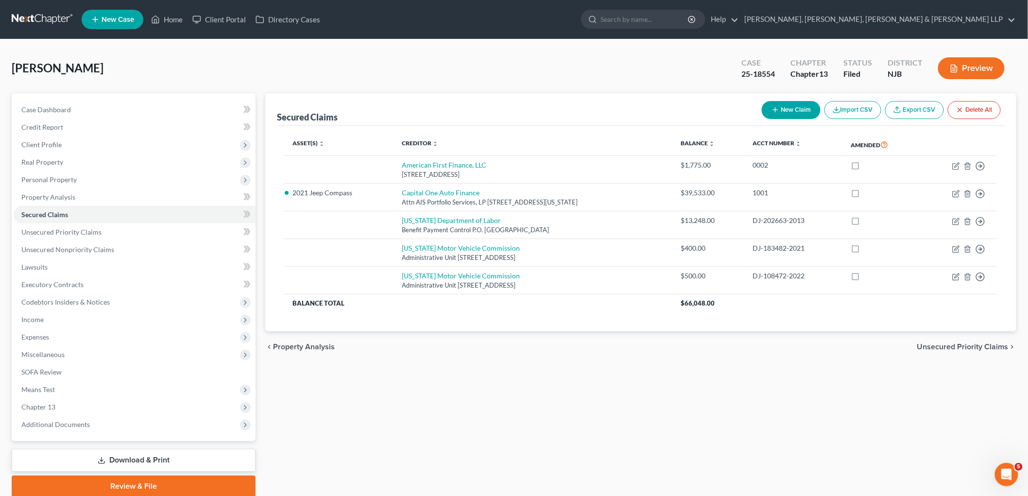
click at [958, 348] on span "Unsecured Priority Claims" at bounding box center [963, 347] width 91 height 8
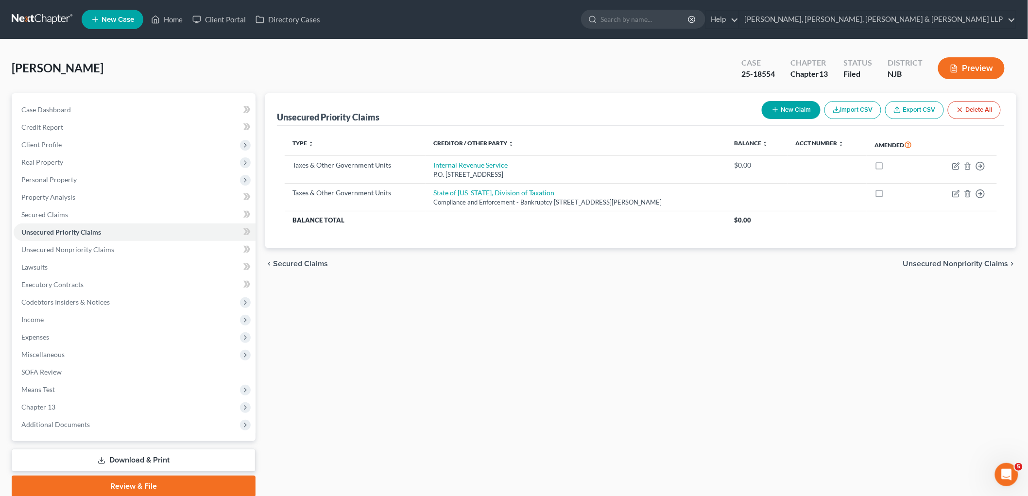
click at [949, 265] on span "Unsecured Nonpriority Claims" at bounding box center [956, 264] width 105 height 8
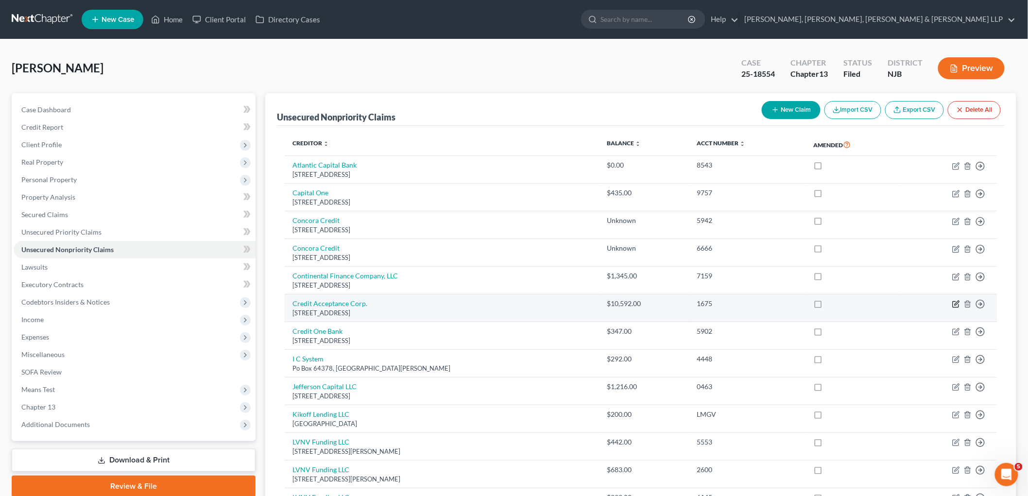
click at [957, 302] on icon "button" at bounding box center [957, 303] width 4 height 4
select select "23"
select select "0"
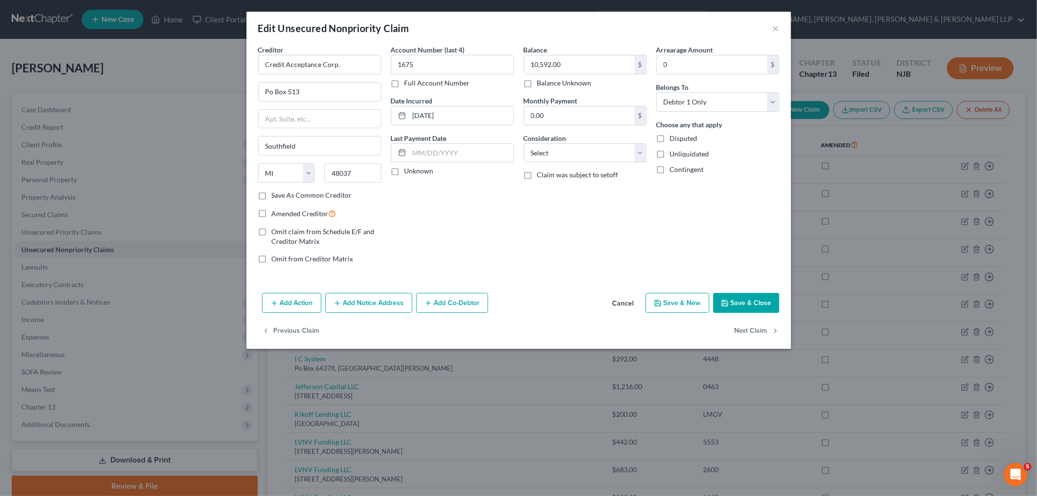
click at [303, 304] on button "Add Action" at bounding box center [291, 303] width 59 height 20
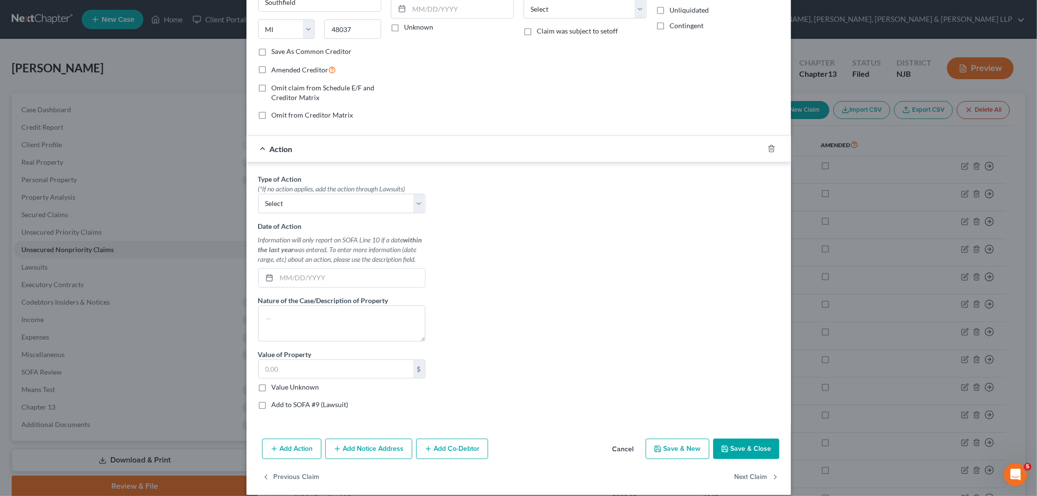
scroll to position [155, 0]
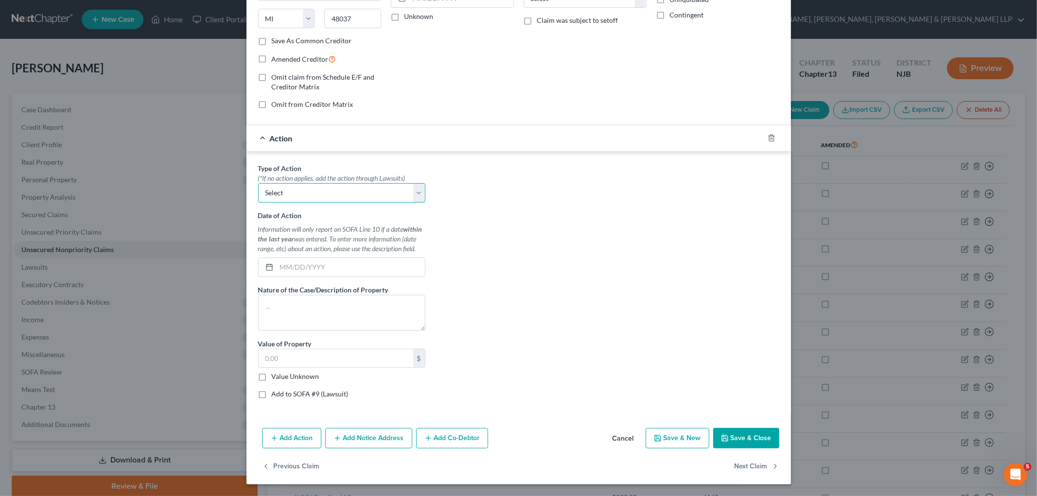
click at [307, 192] on select "Select Repossession Garnishment Foreclosure Personal Injury Attached, Seized, O…" at bounding box center [341, 192] width 167 height 19
select select "0"
click at [258, 183] on select "Select Repossession Garnishment Foreclosure Personal Injury Attached, Seized, O…" at bounding box center [341, 192] width 167 height 19
click at [308, 256] on div "Date of Action Information will only report on SOFA Line 10 if a date within th…" at bounding box center [341, 243] width 167 height 67
click at [310, 268] on input "text" at bounding box center [351, 267] width 148 height 18
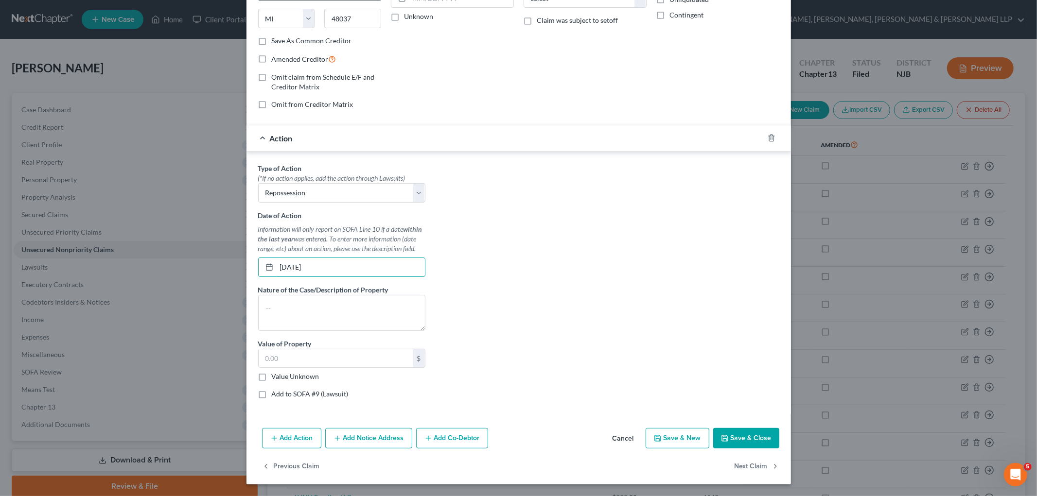
type input "[DATE]"
click at [313, 307] on textarea at bounding box center [341, 313] width 167 height 36
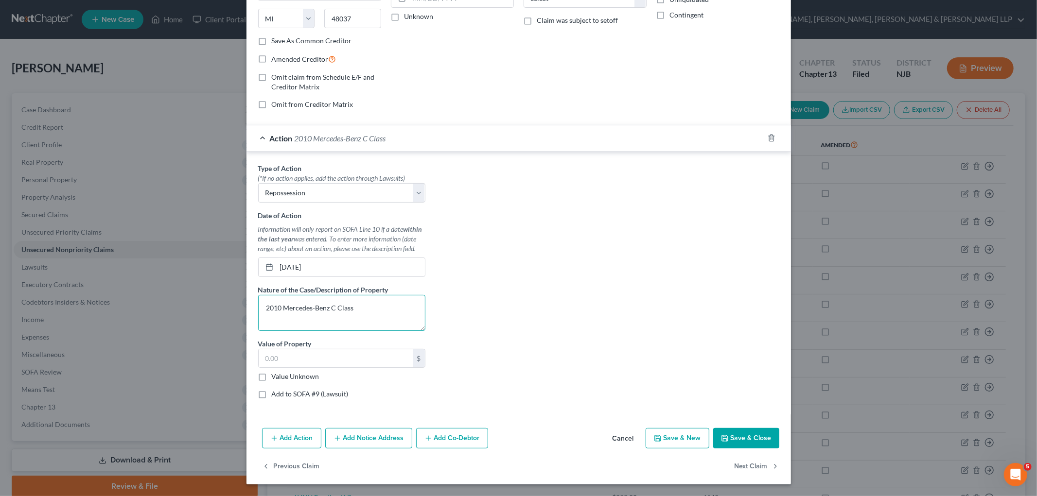
type textarea "2010 Mercedes-Benz C Class"
drag, startPoint x: 259, startPoint y: 379, endPoint x: 370, endPoint y: 373, distance: 111.0
click at [272, 378] on label "Value Unknown" at bounding box center [296, 377] width 48 height 10
click at [276, 378] on input "Value Unknown" at bounding box center [279, 375] width 6 height 6
checkbox input "true"
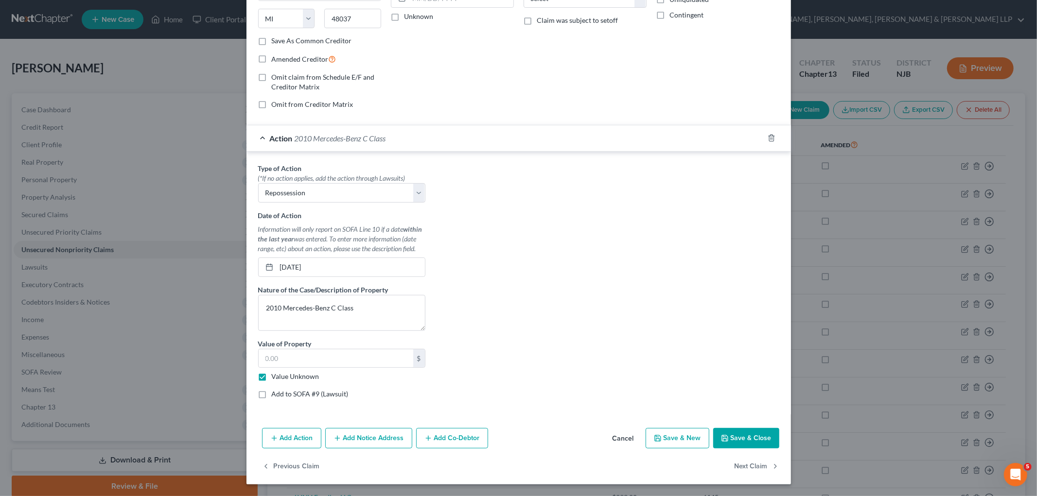
type input "0.00"
click at [744, 439] on button "Save & Close" at bounding box center [746, 438] width 66 height 20
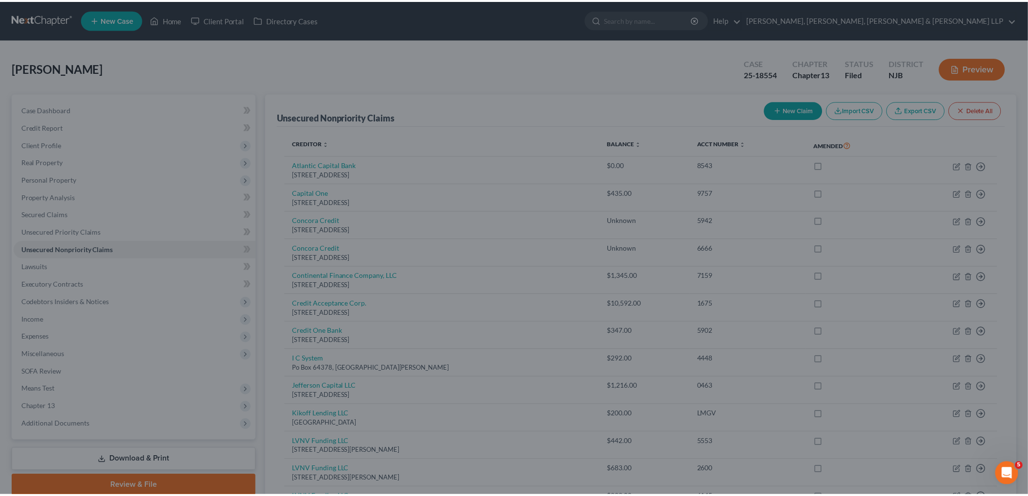
scroll to position [0, 0]
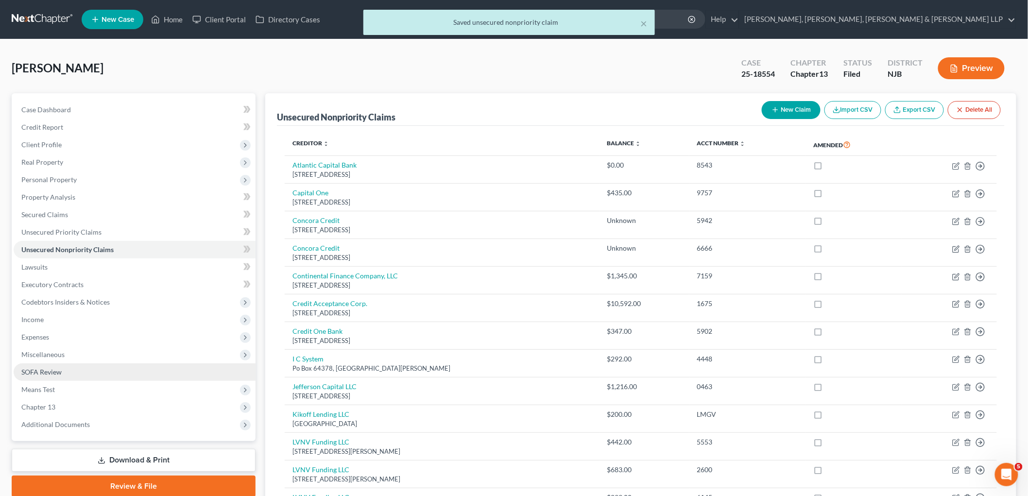
click at [43, 371] on span "SOFA Review" at bounding box center [41, 372] width 40 height 8
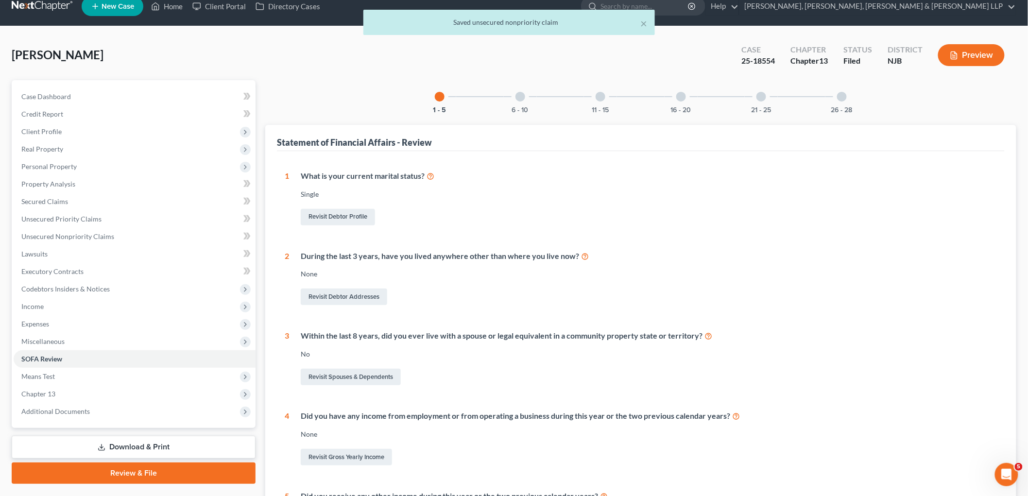
scroll to position [5, 0]
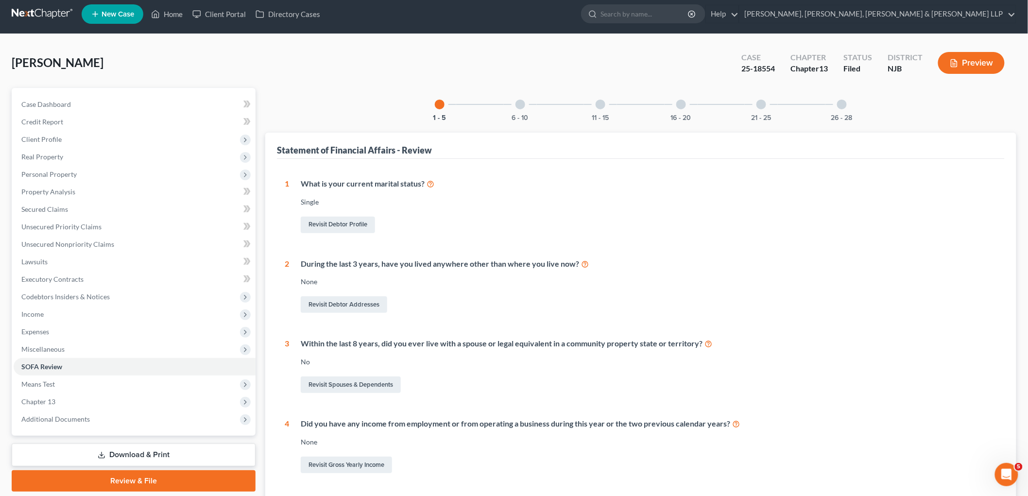
click at [522, 105] on div at bounding box center [521, 105] width 10 height 10
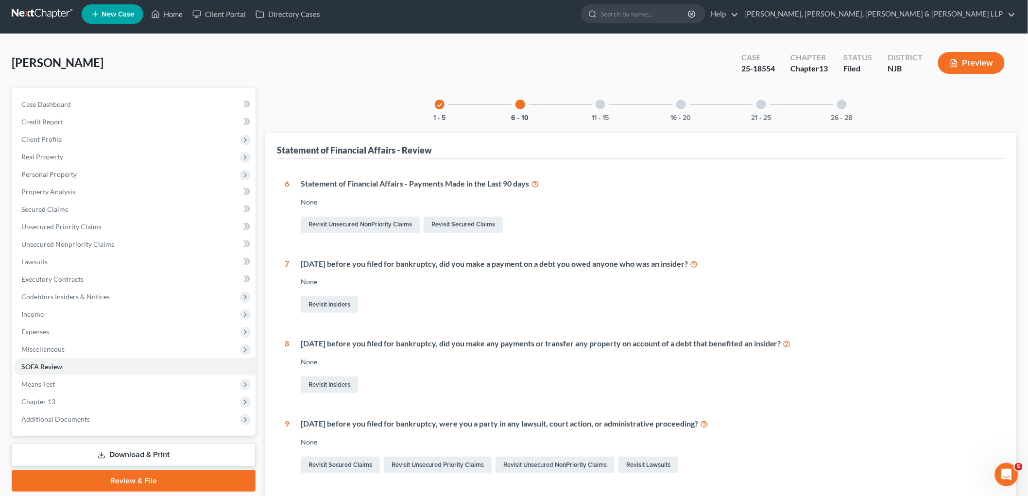
click at [605, 106] on div at bounding box center [601, 105] width 10 height 10
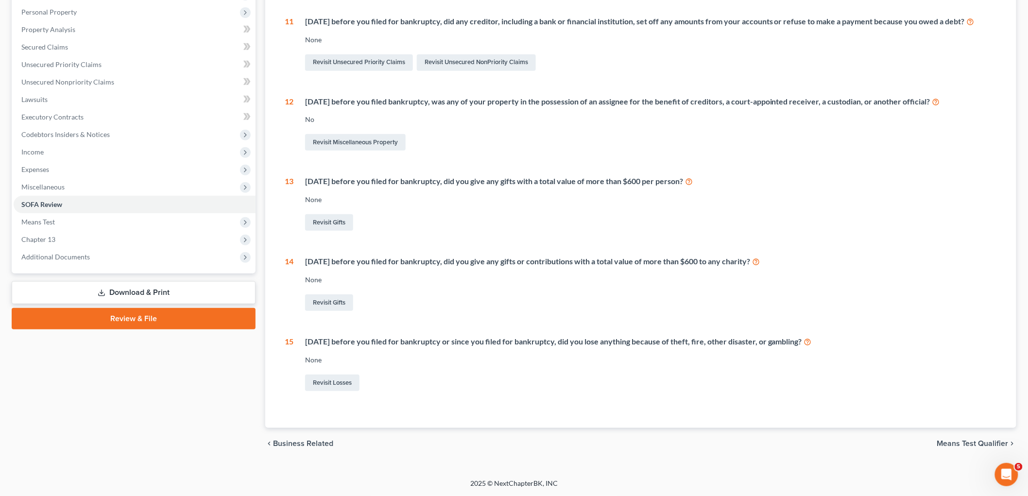
scroll to position [16, 0]
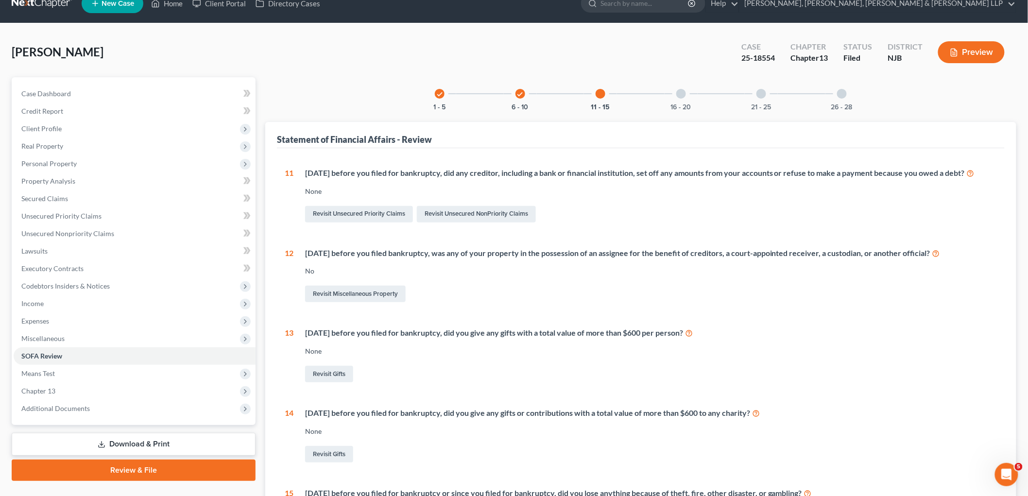
click at [678, 94] on div at bounding box center [682, 94] width 10 height 10
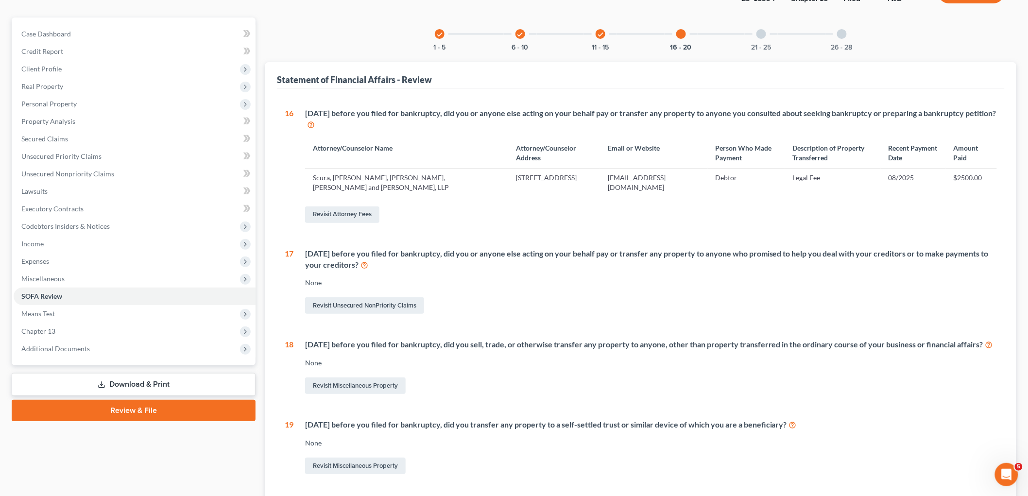
scroll to position [70, 0]
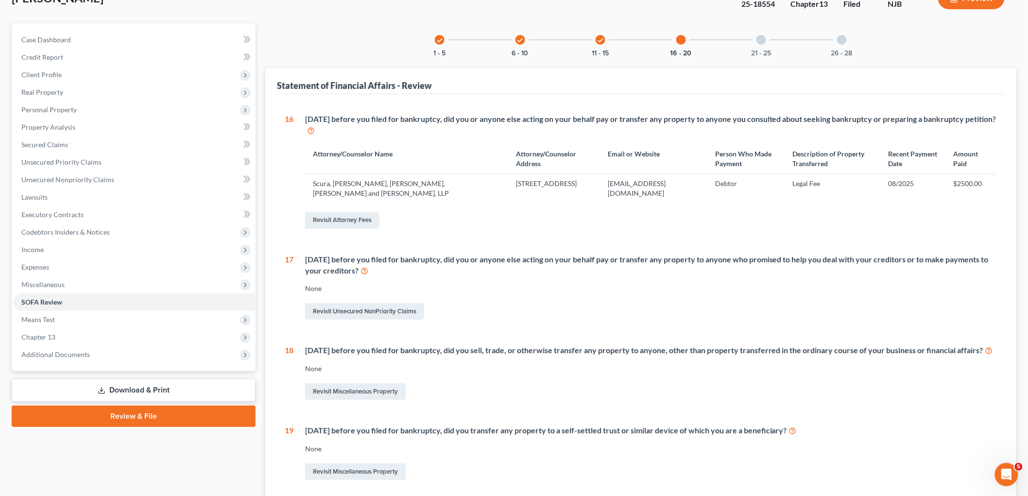
click at [759, 41] on div at bounding box center [762, 40] width 10 height 10
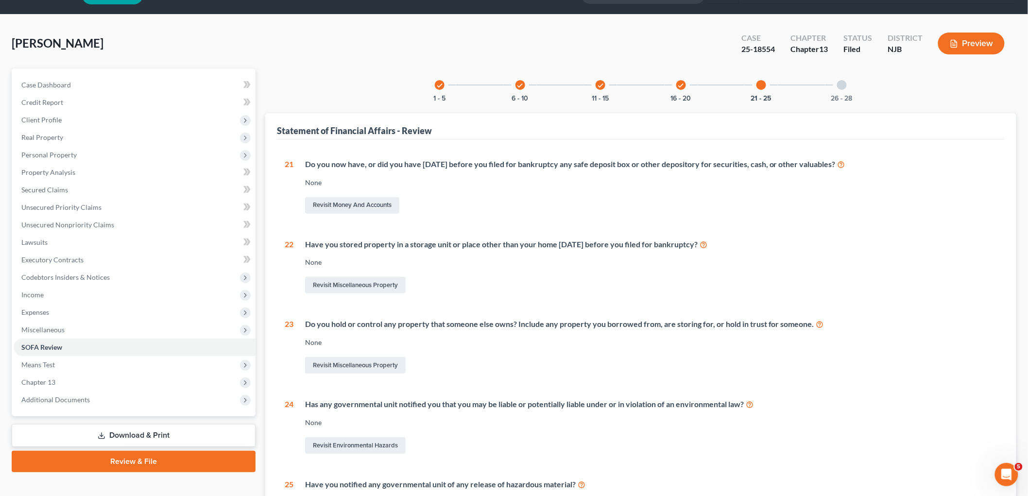
scroll to position [0, 0]
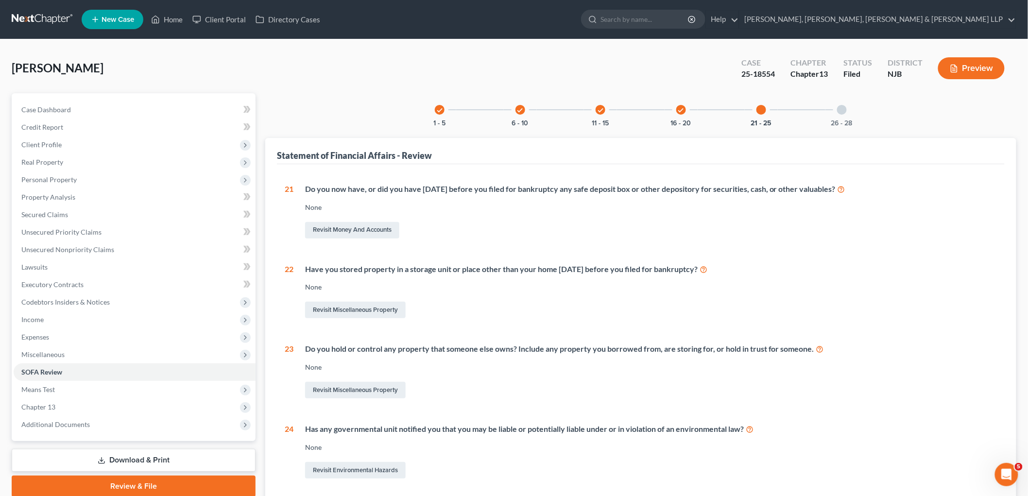
click at [843, 111] on div at bounding box center [842, 110] width 10 height 10
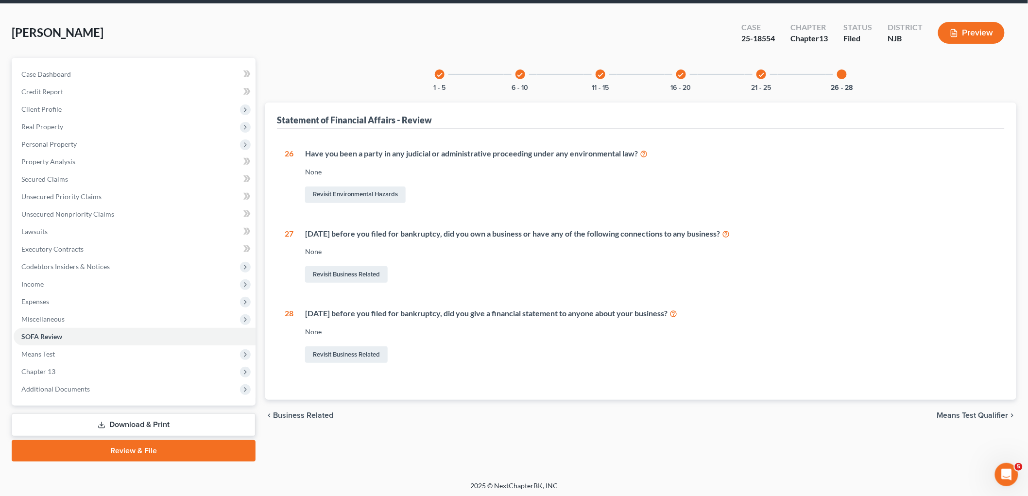
scroll to position [36, 0]
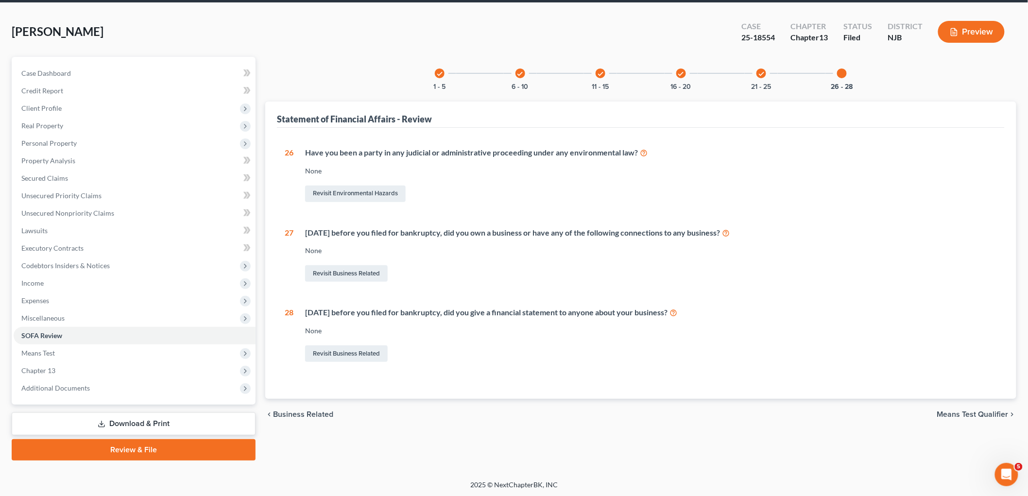
click at [440, 73] on icon "check" at bounding box center [439, 73] width 7 height 7
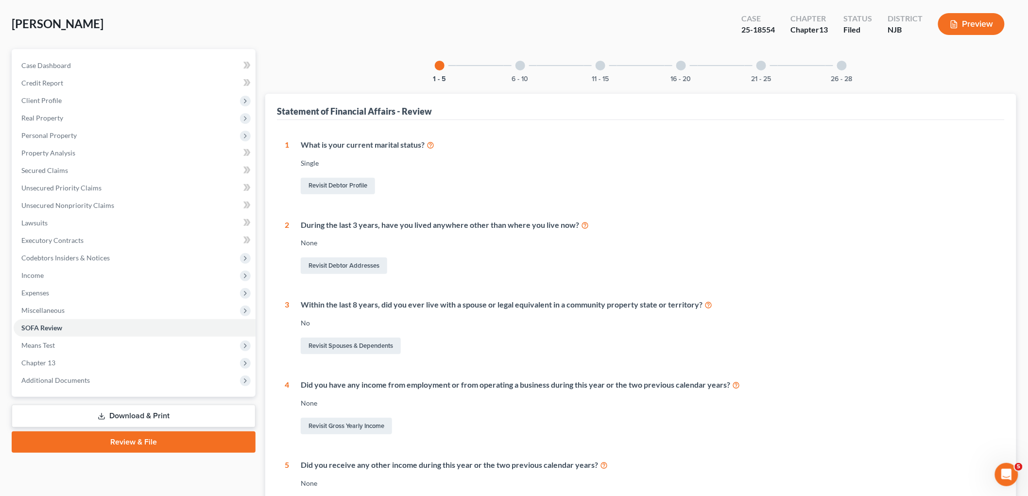
scroll to position [5, 0]
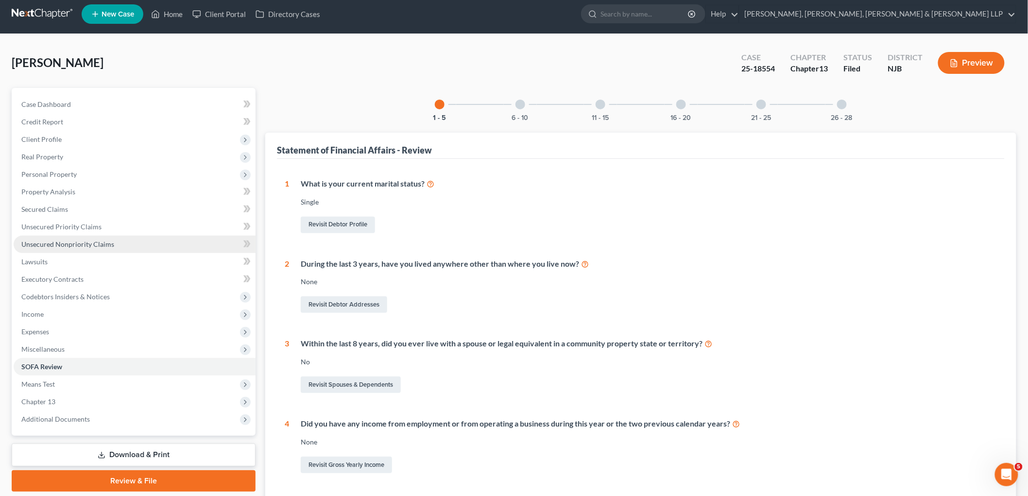
click at [51, 245] on span "Unsecured Nonpriority Claims" at bounding box center [67, 244] width 93 height 8
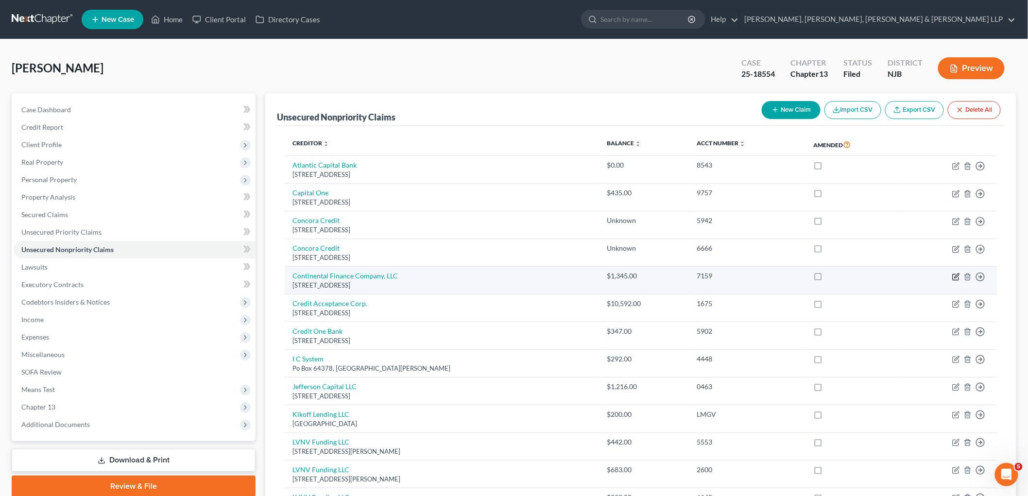
click at [955, 276] on icon "button" at bounding box center [957, 277] width 8 height 8
select select "7"
select select "2"
select select "0"
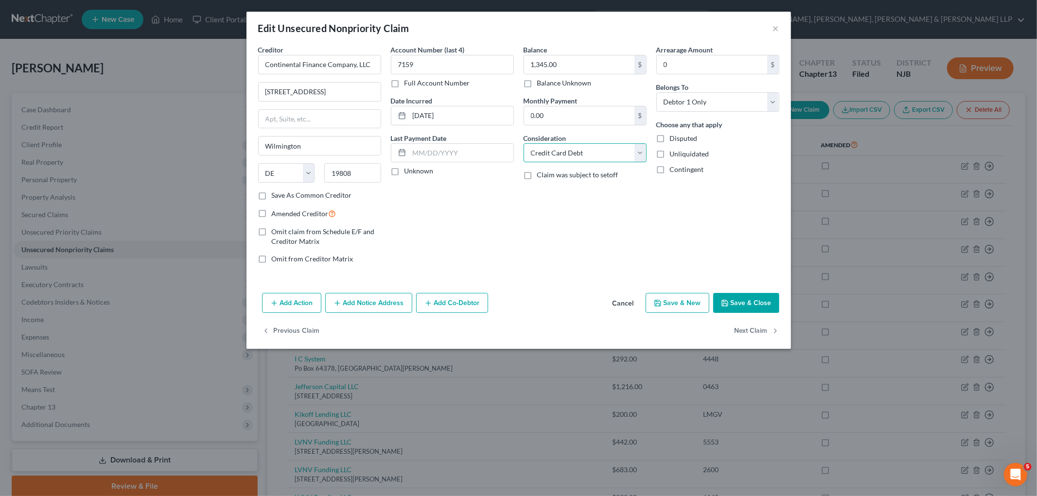
click at [596, 152] on select "Select Cable / Satellite Services Collection Agency Credit Card Debt Debt Couns…" at bounding box center [584, 152] width 123 height 19
drag, startPoint x: 437, startPoint y: 213, endPoint x: 453, endPoint y: 230, distance: 23.7
click at [437, 213] on div "Account Number (last 4) 7159 Full Account Number Date Incurred [DATE] Last Paym…" at bounding box center [452, 158] width 133 height 227
click at [619, 304] on button "Cancel" at bounding box center [623, 303] width 37 height 19
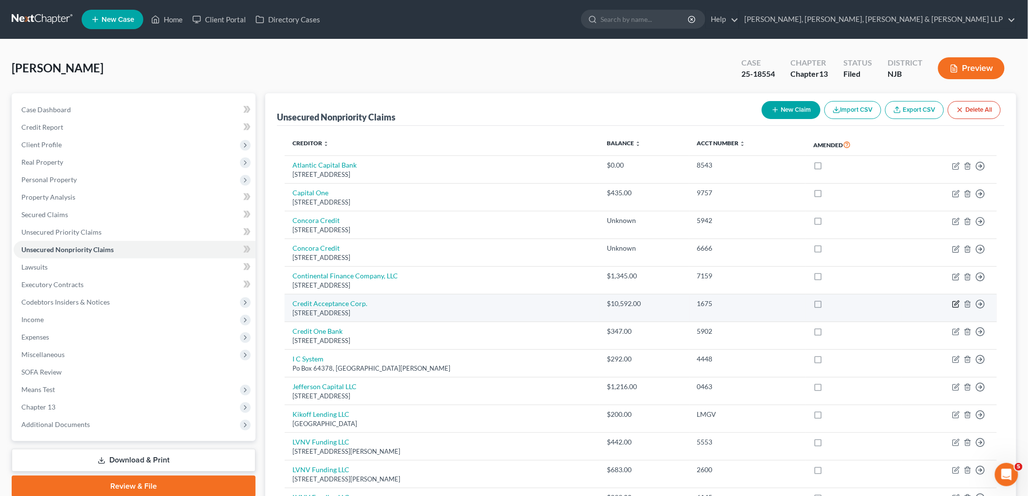
click at [955, 305] on icon "button" at bounding box center [957, 304] width 8 height 8
select select "23"
select select "0"
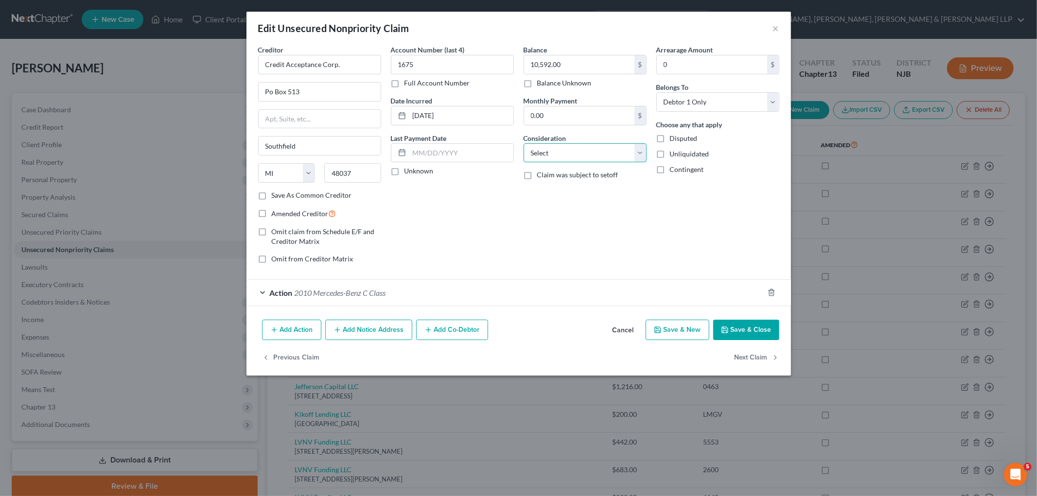
click at [571, 154] on select "Select Cable / Satellite Services Collection Agency Credit Card Debt Debt Couns…" at bounding box center [584, 152] width 123 height 19
select select "4"
click at [523, 143] on select "Select Cable / Satellite Services Collection Agency Credit Card Debt Debt Couns…" at bounding box center [584, 152] width 123 height 19
click at [508, 231] on div "Account Number (last 4) 1675 Full Account Number Date Incurred [DATE] Last Paym…" at bounding box center [452, 158] width 133 height 227
click at [748, 325] on button "Save & Close" at bounding box center [746, 330] width 66 height 20
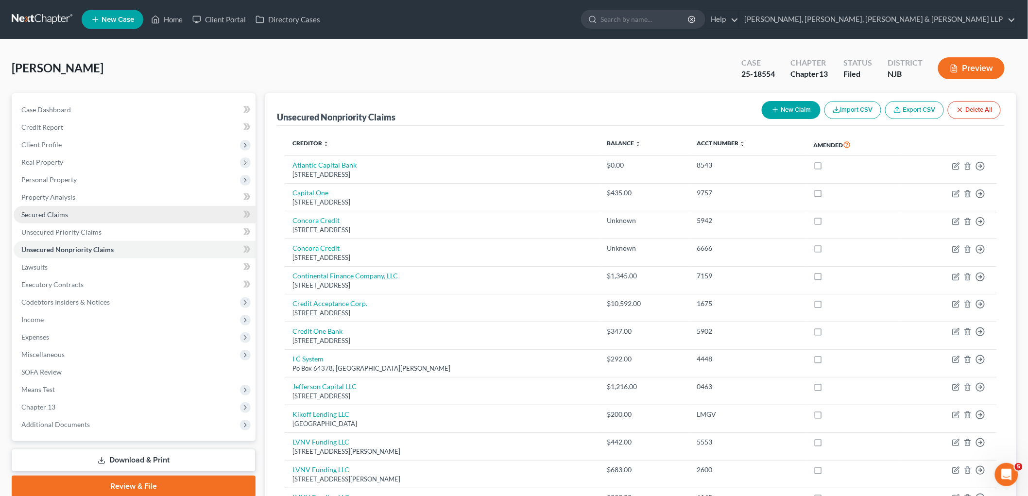
click at [57, 216] on span "Secured Claims" at bounding box center [44, 214] width 47 height 8
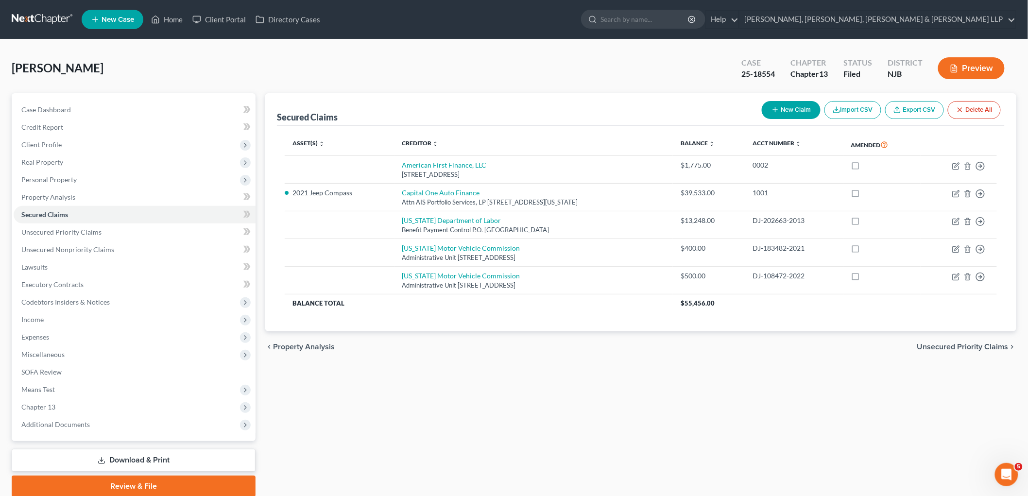
click at [969, 346] on span "Unsecured Priority Claims" at bounding box center [963, 347] width 91 height 8
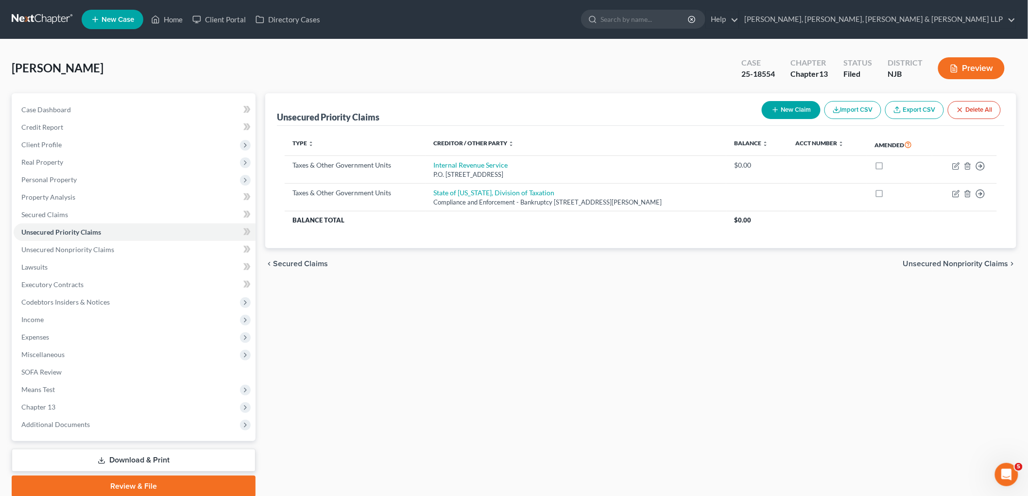
click at [950, 266] on span "Unsecured Nonpriority Claims" at bounding box center [956, 264] width 105 height 8
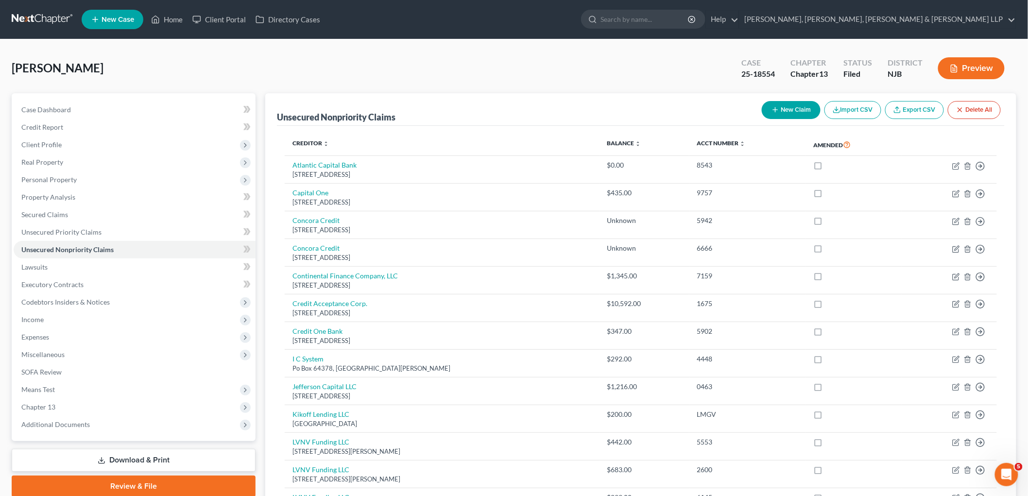
click at [794, 107] on button "New Claim" at bounding box center [791, 110] width 59 height 18
select select "0"
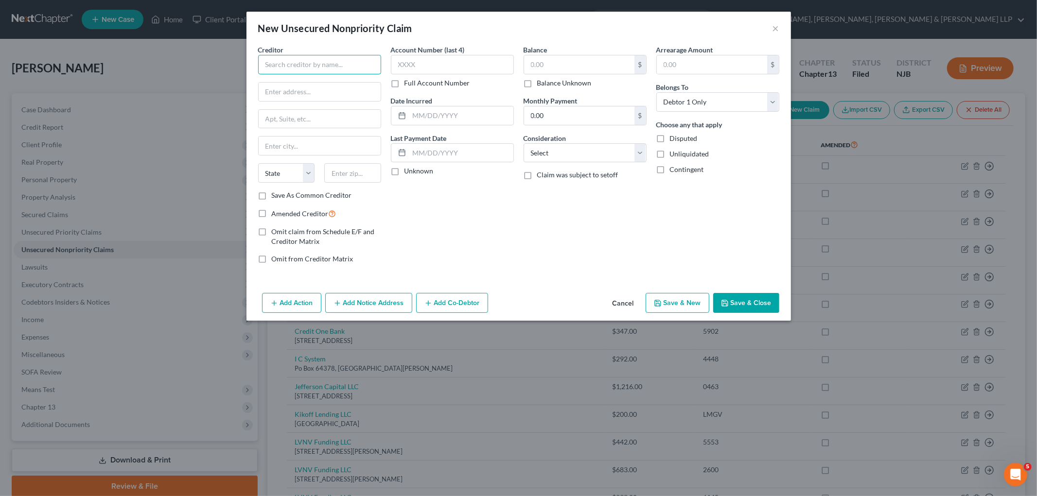
click at [313, 66] on input "text" at bounding box center [319, 64] width 123 height 19
paste input "Philadelphia Parking Authority"
type input "Philadelphia Parking Authority"
click at [286, 90] on input "text" at bounding box center [320, 92] width 122 height 18
paste input "[STREET_ADDRESS]"
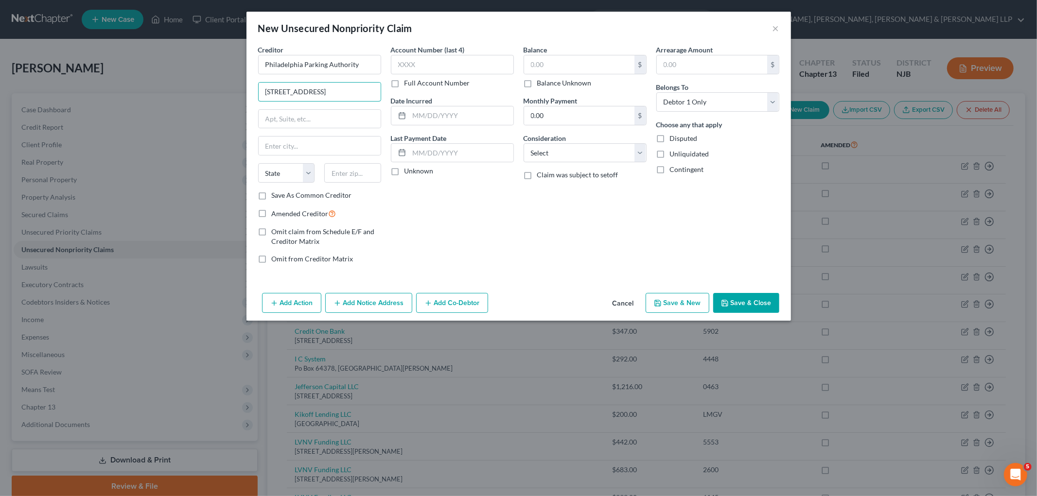
type input "[STREET_ADDRESS]"
click at [351, 169] on input "text" at bounding box center [352, 172] width 57 height 19
paste input "19106"
type input "19106"
type input "[GEOGRAPHIC_DATA]"
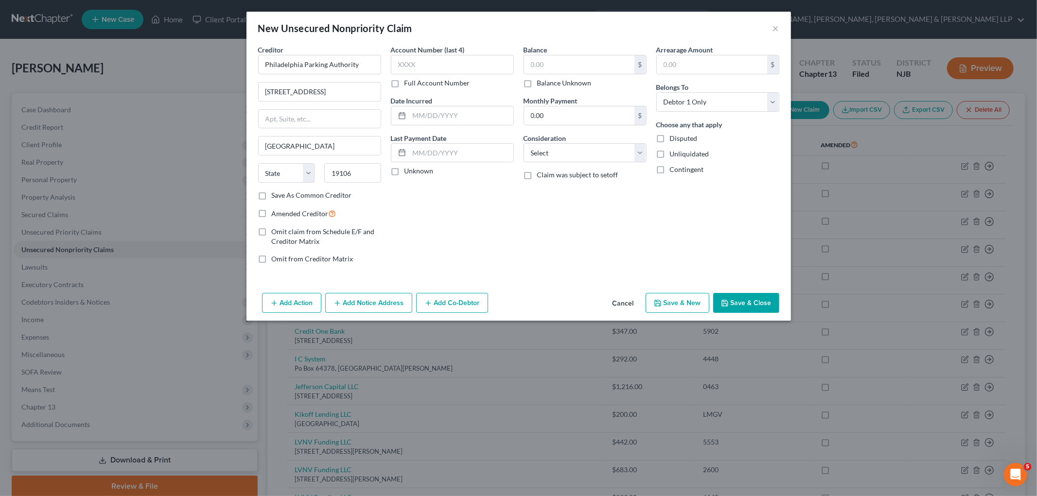
select select "39"
click at [550, 62] on input "text" at bounding box center [579, 64] width 110 height 18
paste input "$891.00"
type input "891.00"
click at [513, 196] on div "Account Number (last 4) Full Account Number Date Incurred Last Payment Date Unk…" at bounding box center [452, 158] width 133 height 227
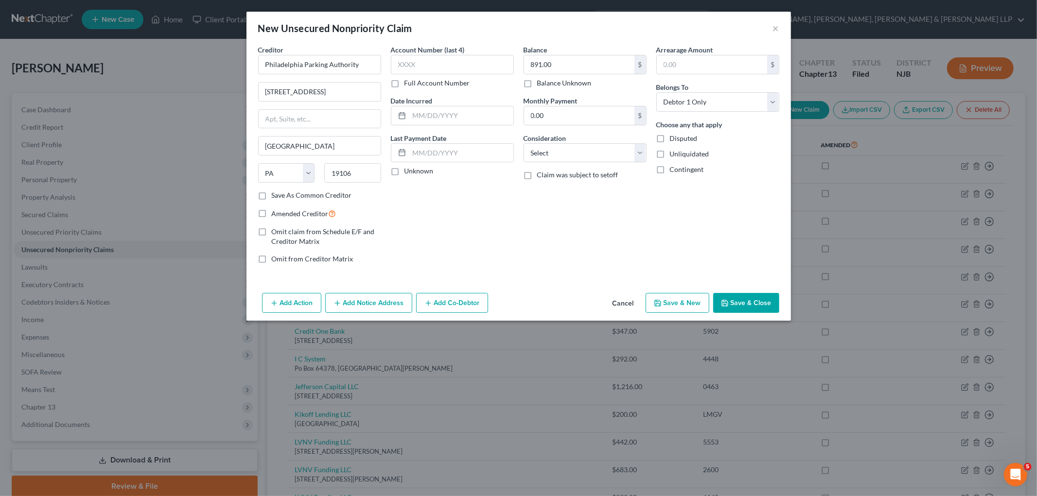
click at [755, 303] on button "Save & Close" at bounding box center [746, 303] width 66 height 20
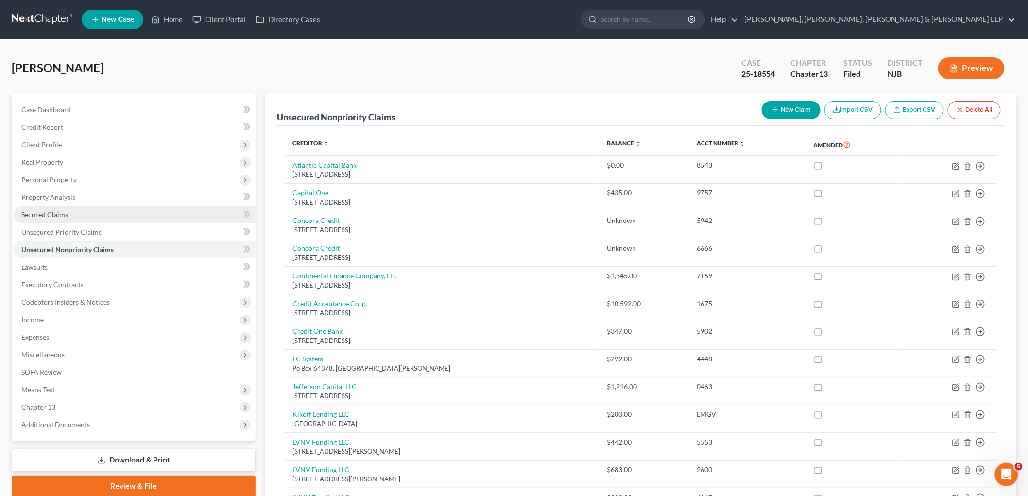
click at [29, 217] on span "Secured Claims" at bounding box center [44, 214] width 47 height 8
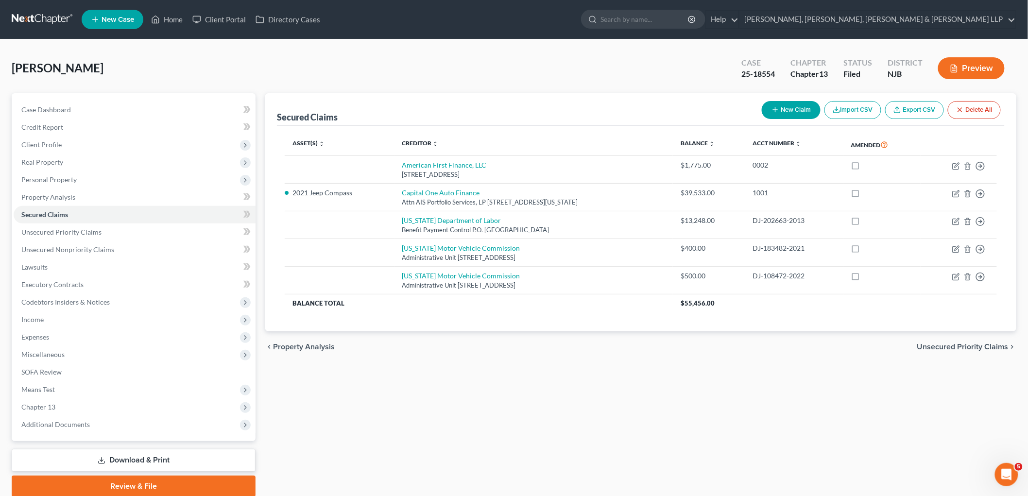
click at [943, 348] on span "Unsecured Priority Claims" at bounding box center [963, 347] width 91 height 8
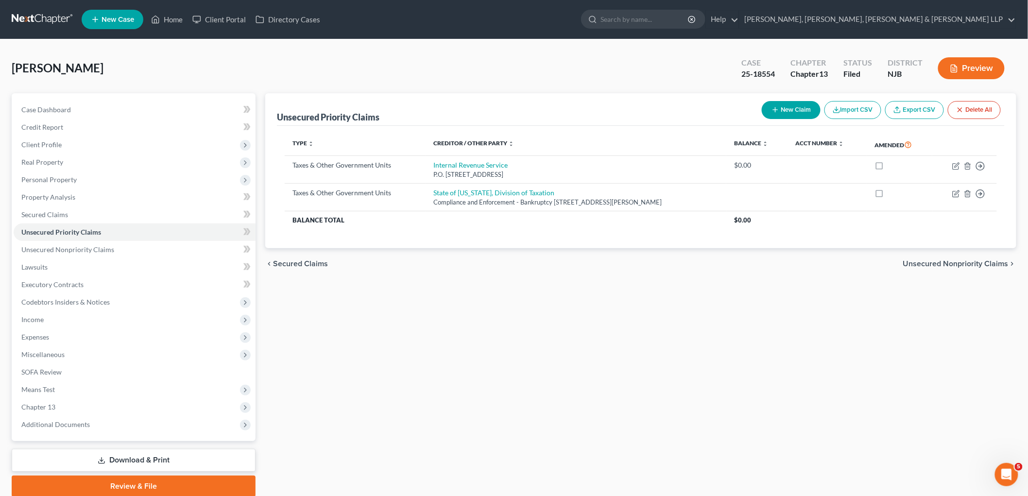
click at [963, 265] on span "Unsecured Nonpriority Claims" at bounding box center [956, 264] width 105 height 8
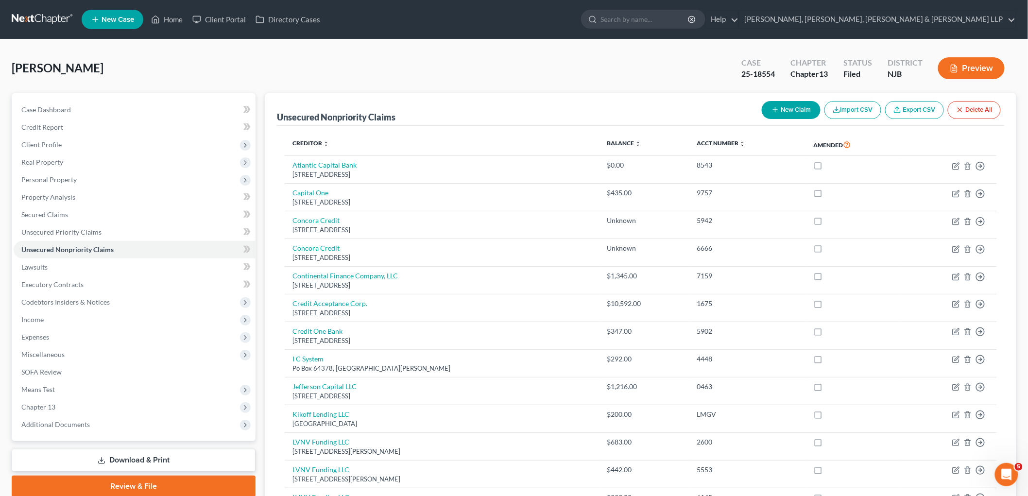
click at [795, 105] on button "New Claim" at bounding box center [791, 110] width 59 height 18
select select "0"
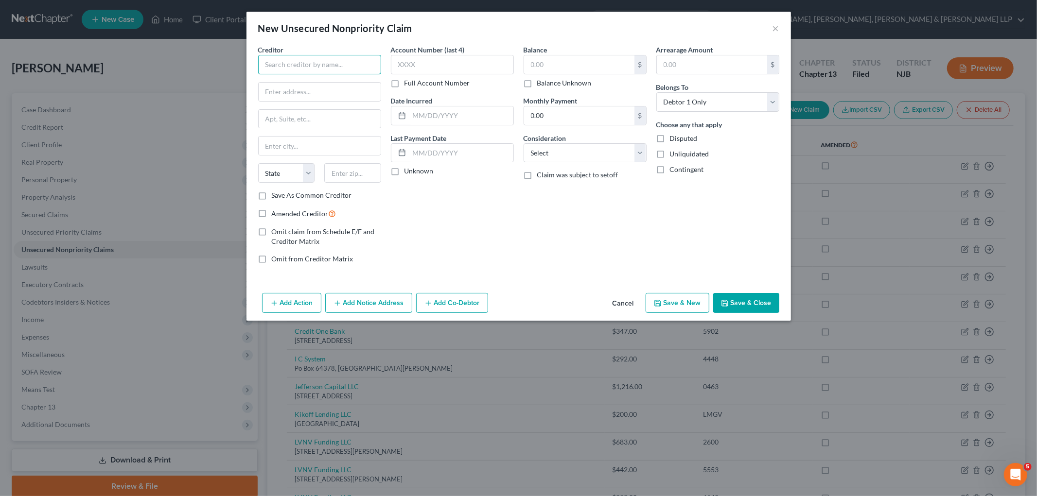
click at [316, 62] on input "text" at bounding box center [319, 64] width 123 height 19
paste input "Liberal Finance Service"
type input "Liberal Finance Service"
click at [297, 90] on input "text" at bounding box center [320, 92] width 122 height 18
paste input "c/o [PERSON_NAME], Esq."
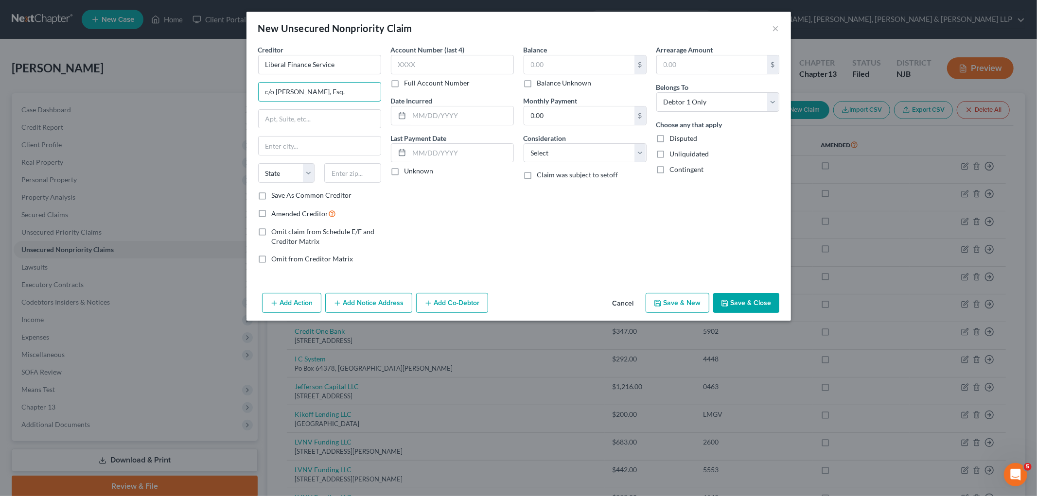
type input "c/o [PERSON_NAME], Esq."
click at [287, 117] on input "text" at bounding box center [320, 119] width 122 height 18
paste input "PO Box 1234"
click at [270, 119] on input "PO Box 1234" at bounding box center [320, 119] width 122 height 18
type input "P.O. Box 1234"
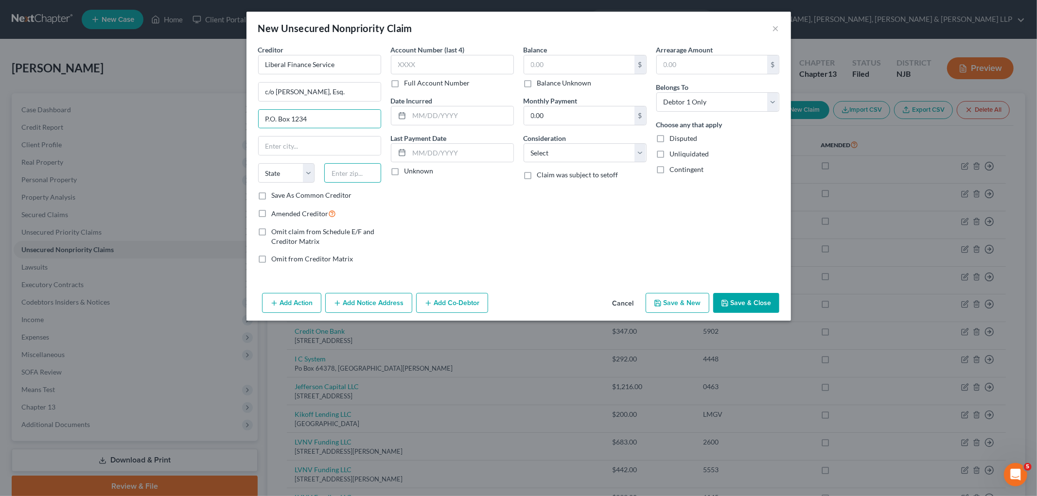
click at [345, 173] on input "text" at bounding box center [352, 172] width 57 height 19
paste input "08527"
type input "08527"
click at [499, 216] on div "Account Number (last 4) Full Account Number Date Incurred Last Payment Date Unk…" at bounding box center [452, 158] width 133 height 227
type input "[PERSON_NAME]"
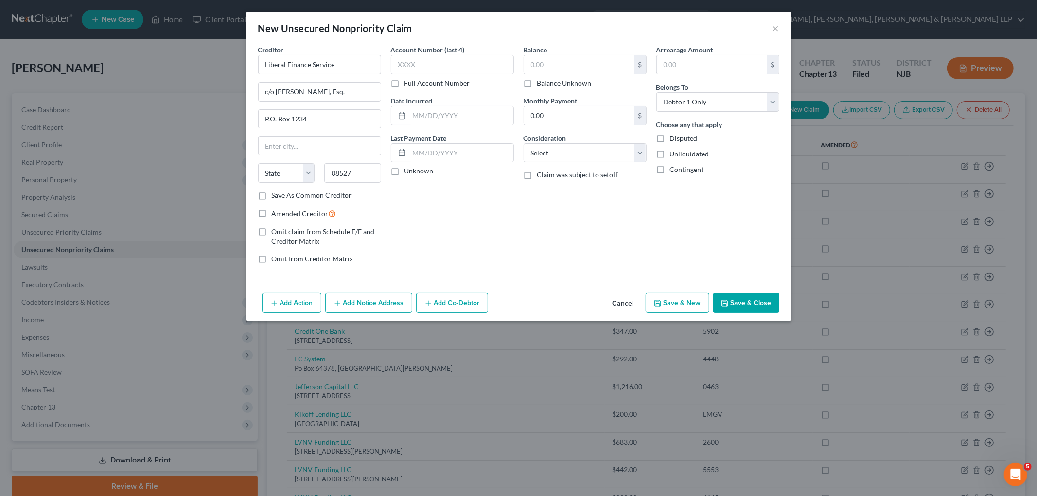
select select "33"
click at [577, 65] on input "text" at bounding box center [579, 64] width 110 height 18
paste input "$14820.00"
type input "14,820.00"
click at [492, 236] on div "Account Number (last 4) Full Account Number Date Incurred Last Payment Date Unk…" at bounding box center [452, 158] width 133 height 227
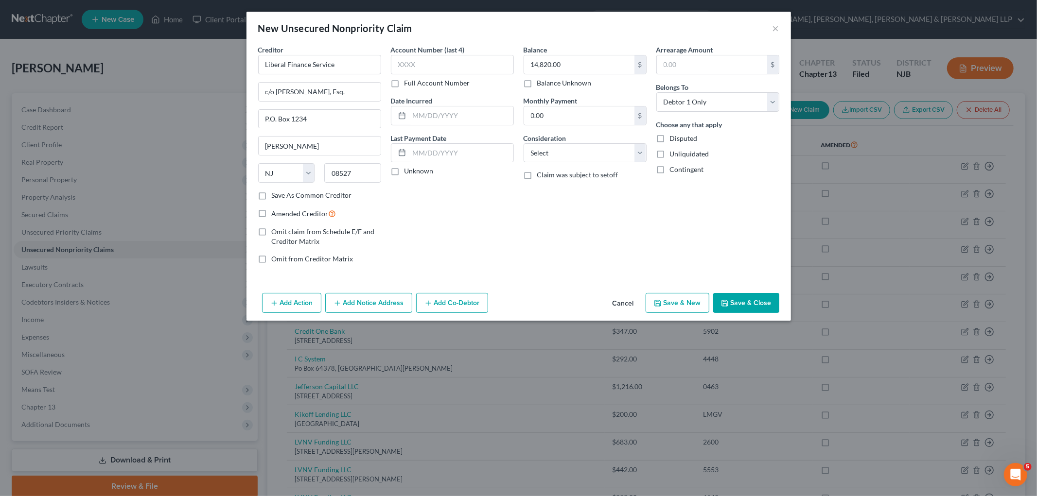
click at [742, 299] on button "Save & Close" at bounding box center [746, 303] width 66 height 20
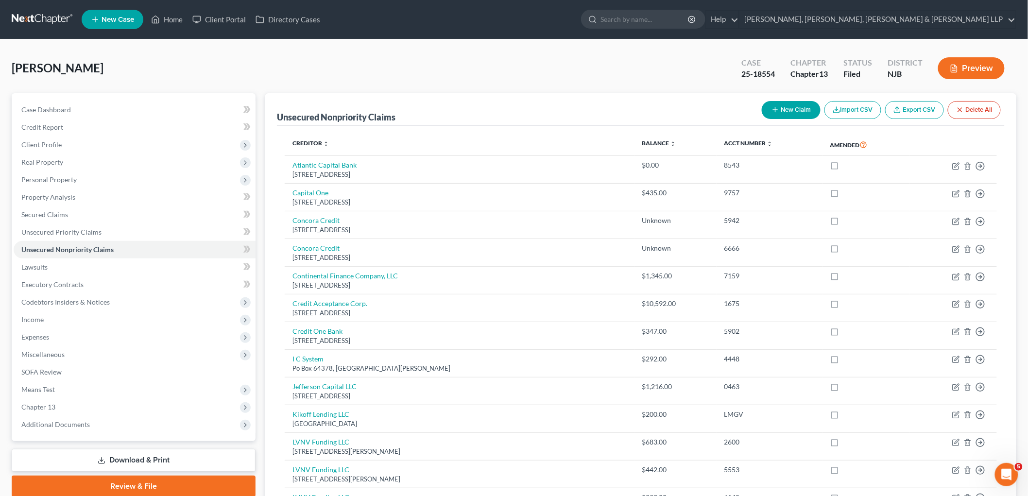
click at [785, 108] on button "New Claim" at bounding box center [791, 110] width 59 height 18
select select "0"
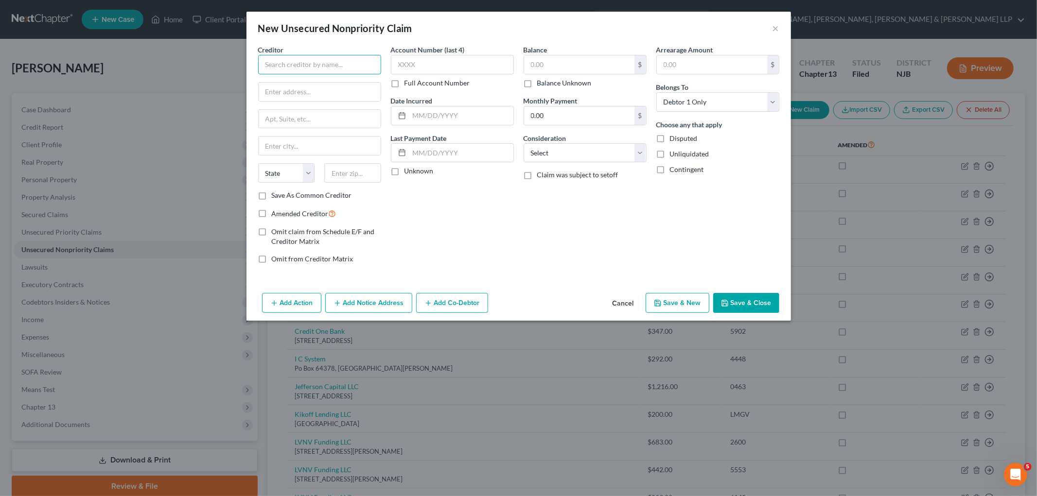
click at [317, 66] on input "text" at bounding box center [319, 64] width 123 height 19
paste input "Township of [GEOGRAPHIC_DATA]"
type input "Township of [GEOGRAPHIC_DATA]"
click at [295, 95] on input "text" at bounding box center [320, 92] width 122 height 18
paste input "[STREET_ADDRESS]"
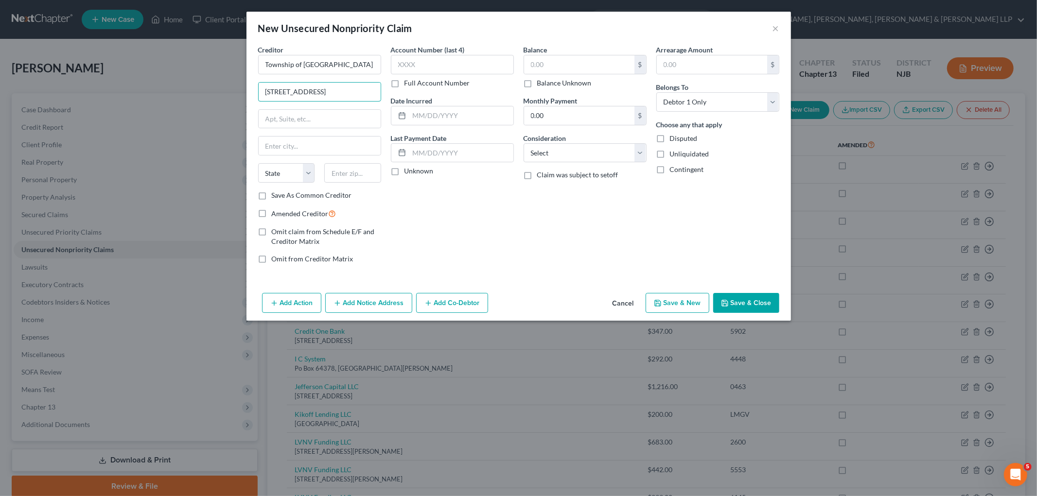
type input "[STREET_ADDRESS]"
click at [354, 170] on input "text" at bounding box center [352, 172] width 57 height 19
paste input "07052"
type input "07052"
type input "West Orange"
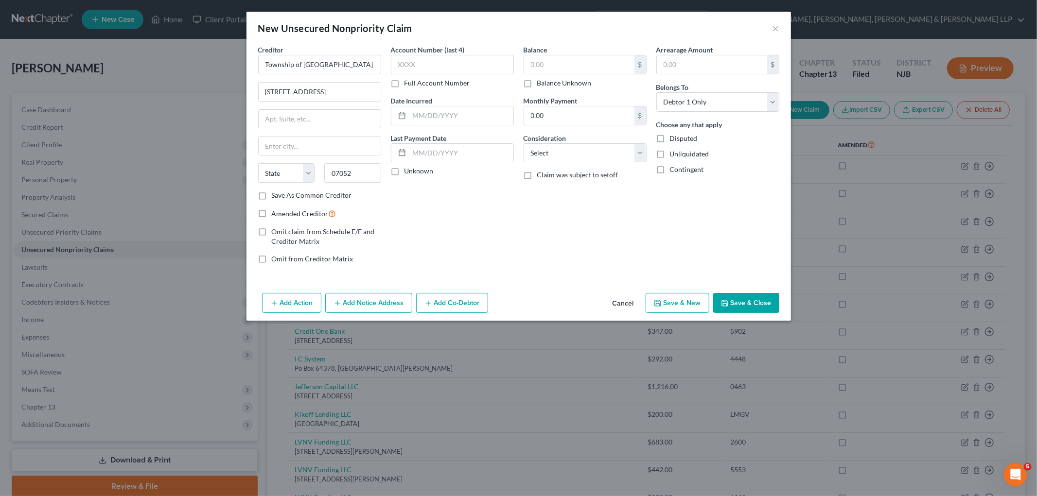
select select "33"
drag, startPoint x: 567, startPoint y: 75, endPoint x: 569, endPoint y: 62, distance: 12.9
click at [567, 73] on div "$ Balance Unknown" at bounding box center [584, 71] width 123 height 33
click at [569, 61] on input "text" at bounding box center [579, 64] width 110 height 18
paste input "$1917.12"
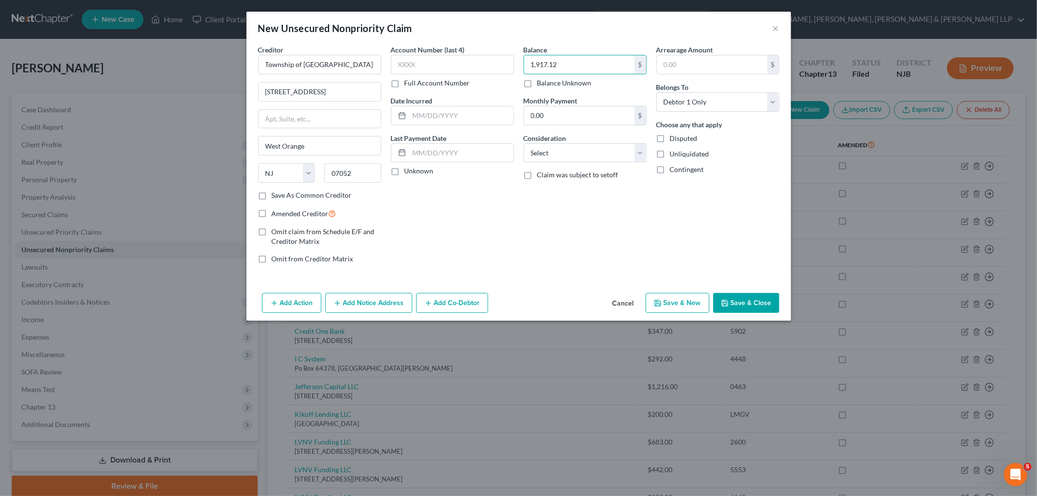
type input "1,917.12"
click at [541, 211] on div "Balance 1,917.12 $ Balance Unknown Balance Undetermined 1,917.12 $ Balance Unkn…" at bounding box center [585, 158] width 133 height 227
drag, startPoint x: 745, startPoint y: 306, endPoint x: 572, endPoint y: 152, distance: 231.3
click at [745, 306] on button "Save & Close" at bounding box center [746, 303] width 66 height 20
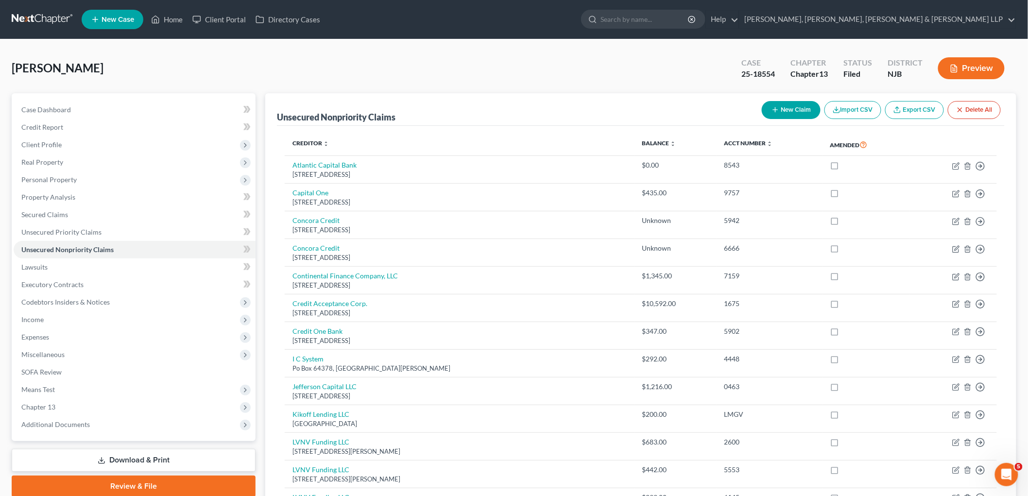
click at [784, 108] on button "New Claim" at bounding box center [791, 110] width 59 height 18
select select "0"
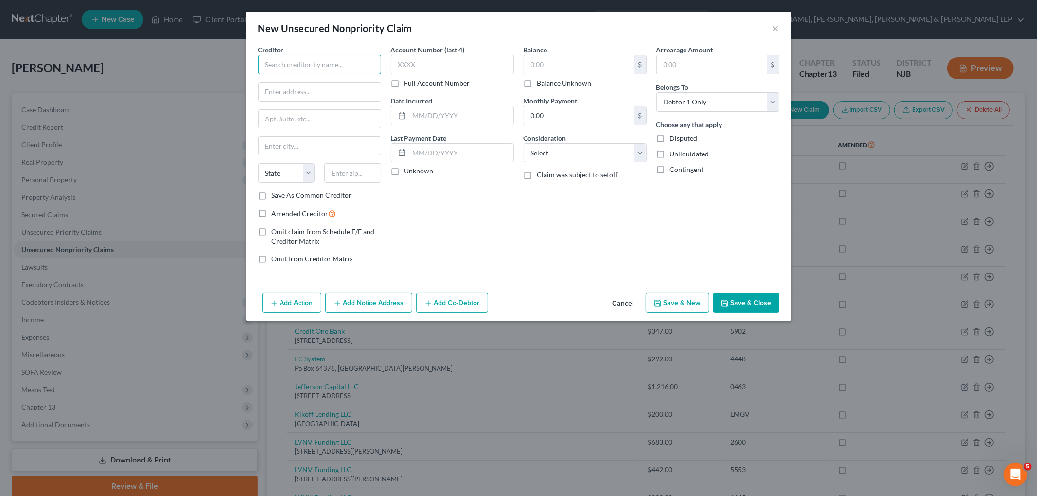
click at [321, 68] on input "text" at bounding box center [319, 64] width 123 height 19
paste input "[US_STATE] Motor Vehicle Comm"
click at [294, 87] on div "[US_STATE] Motor Vehicle Commission" at bounding box center [322, 86] width 112 height 19
type input "[US_STATE] Motor Vehicle Commission"
type input "Administrative Unit"
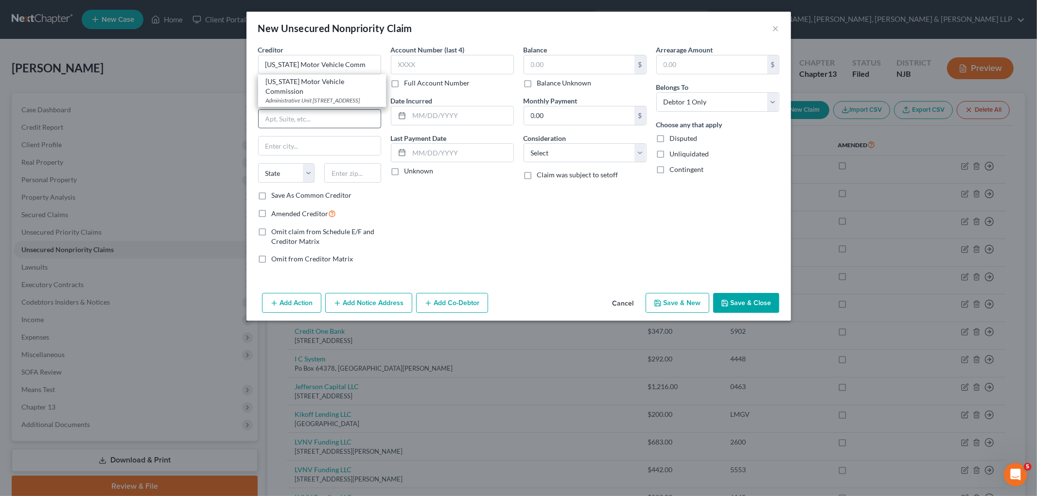
type input "[STREET_ADDRESS]"
type input "[GEOGRAPHIC_DATA]"
select select "33"
type input "08666"
click at [558, 66] on input "text" at bounding box center [579, 64] width 110 height 18
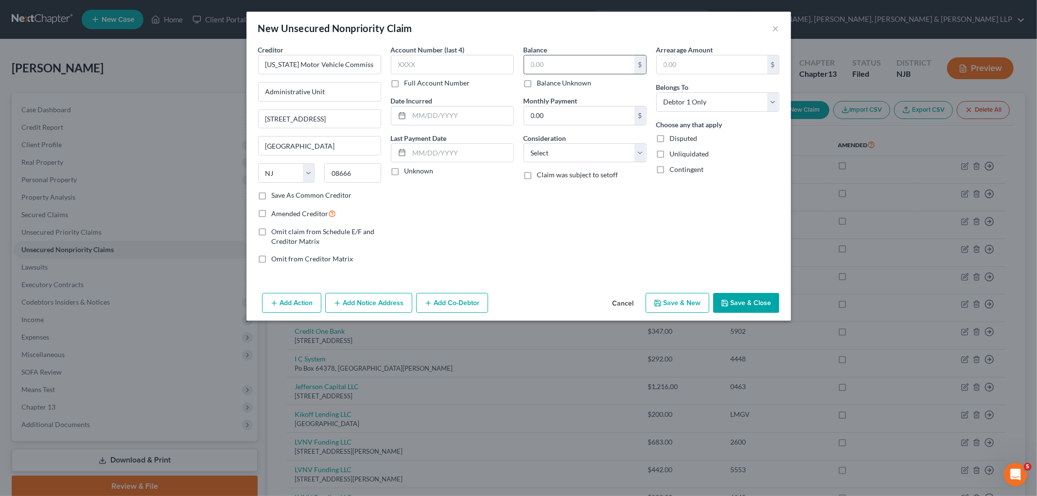
paste input "$1416.93"
type input "1,416.93"
click at [539, 215] on div "Balance 1,416.93 $ Balance Unknown Balance Undetermined 1,416.93 $ Balance Unkn…" at bounding box center [585, 158] width 133 height 227
click at [735, 303] on button "Save & Close" at bounding box center [746, 303] width 66 height 20
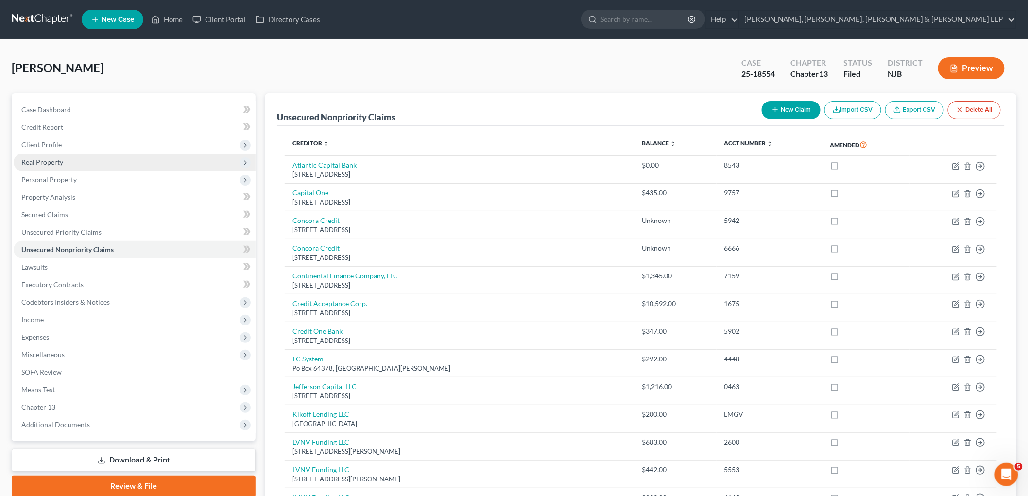
click at [49, 165] on span "Real Property" at bounding box center [42, 162] width 42 height 8
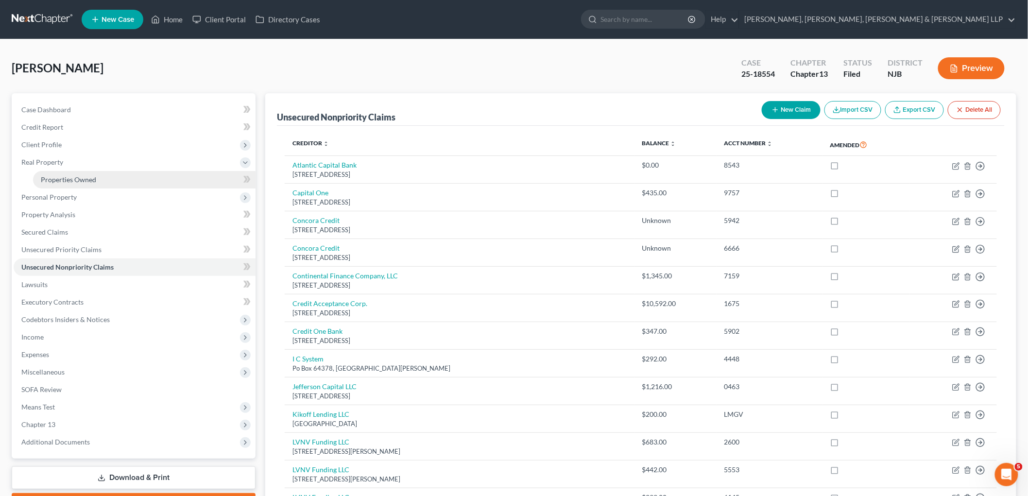
click at [53, 177] on span "Properties Owned" at bounding box center [68, 179] width 55 height 8
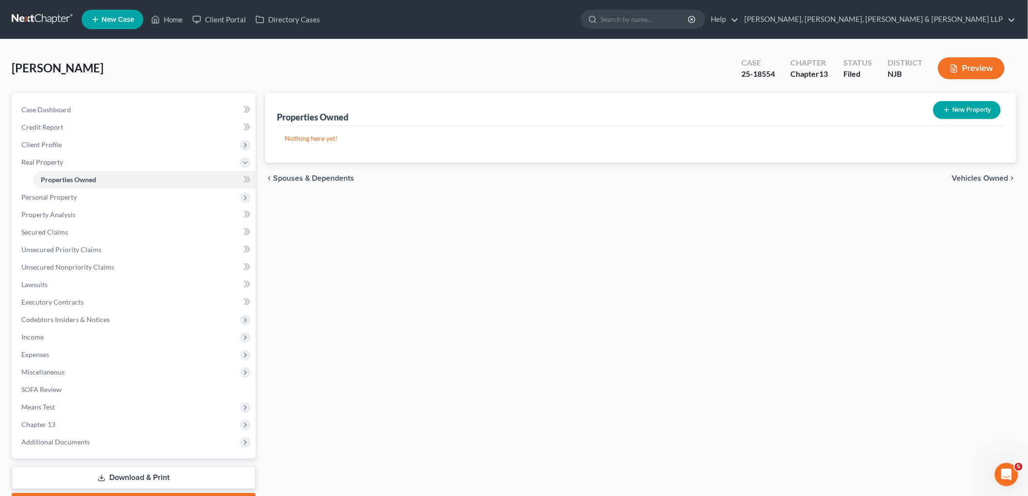
click at [974, 178] on span "Vehicles Owned" at bounding box center [981, 178] width 56 height 8
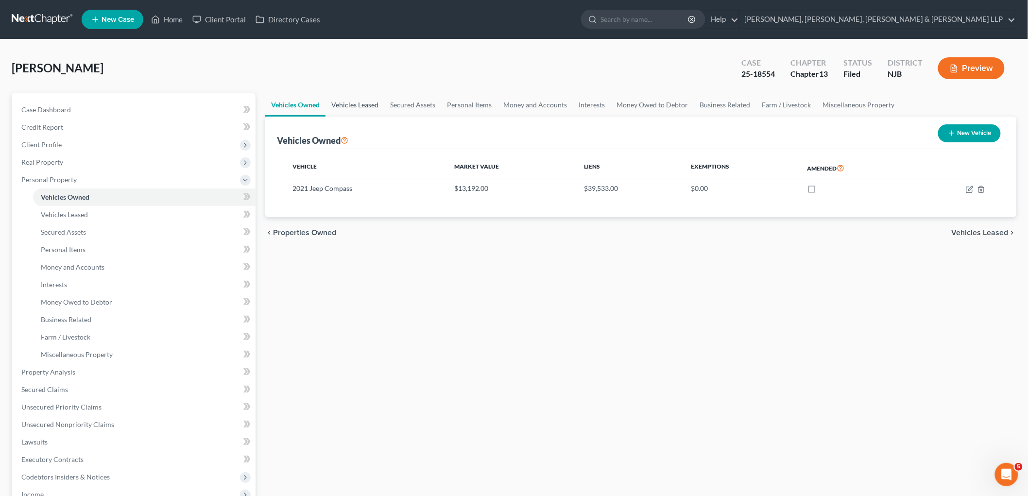
click at [363, 99] on link "Vehicles Leased" at bounding box center [355, 104] width 59 height 23
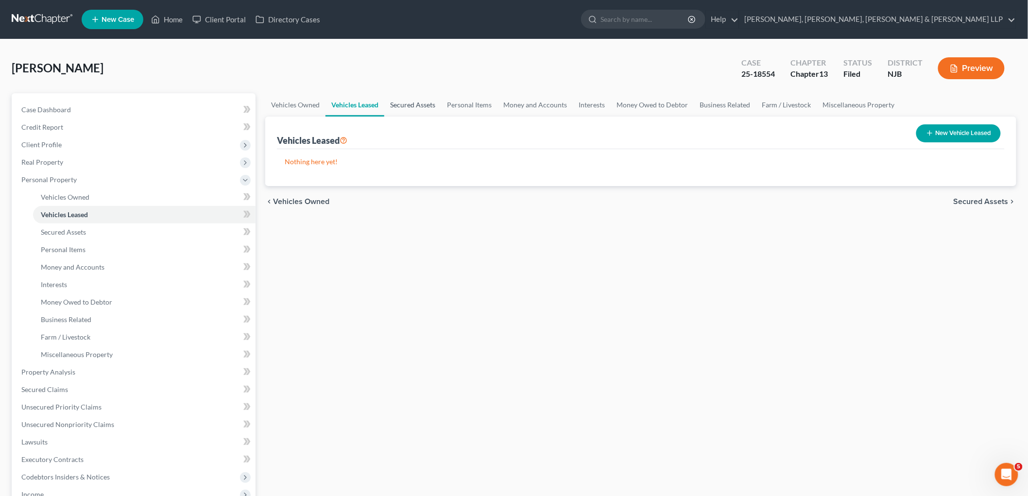
click at [421, 103] on link "Secured Assets" at bounding box center [412, 104] width 57 height 23
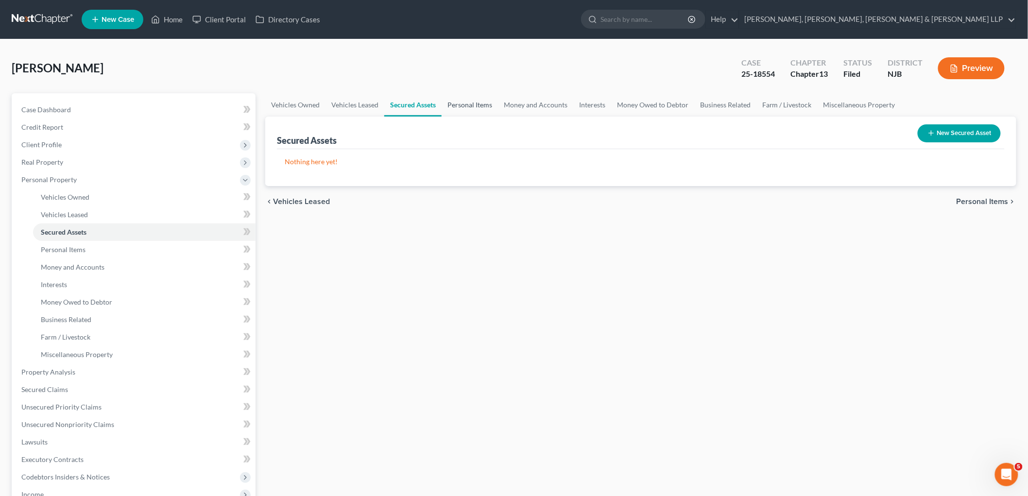
click at [461, 105] on link "Personal Items" at bounding box center [470, 104] width 56 height 23
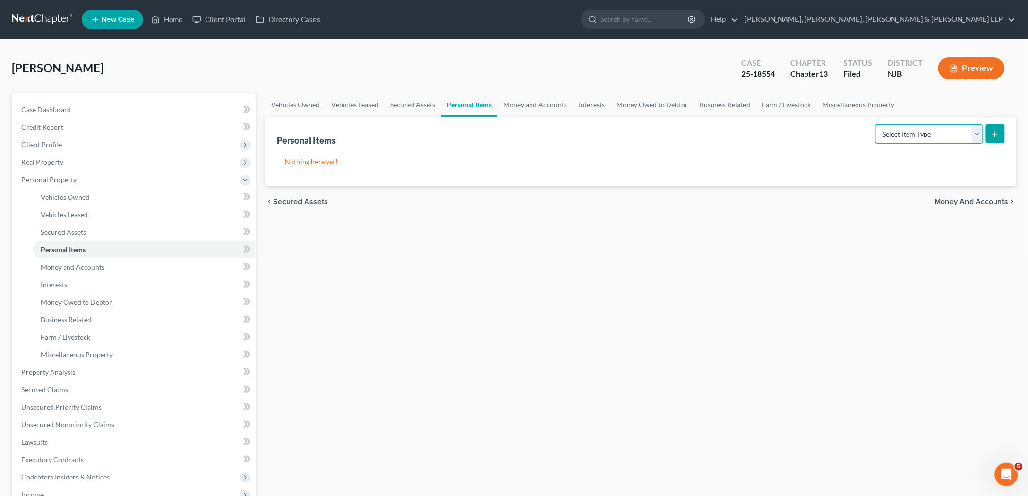
click at [919, 131] on select "Select Item Type Clothing Collectibles Of Value Electronics Firearms Household …" at bounding box center [930, 133] width 108 height 19
select select "clothing"
click at [877, 124] on select "Select Item Type Clothing Collectibles Of Value Electronics Firearms Household …" at bounding box center [930, 133] width 108 height 19
click at [994, 134] on icon "submit" at bounding box center [996, 134] width 8 height 8
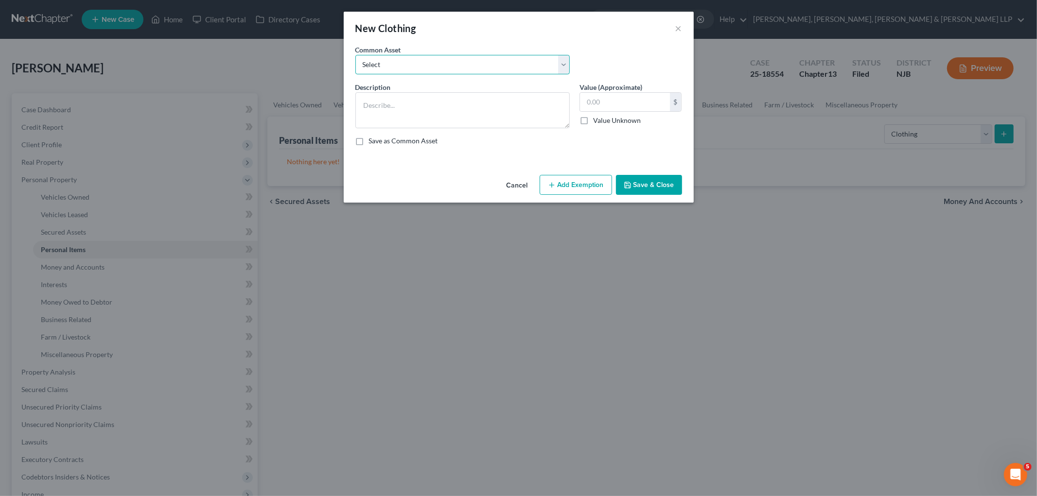
drag, startPoint x: 429, startPoint y: 60, endPoint x: 429, endPoint y: 69, distance: 8.7
click at [429, 60] on select "Select Clothes, Shoes & Accessories" at bounding box center [462, 64] width 214 height 19
select select "0"
click at [355, 55] on select "Select Clothes, Shoes & Accessories" at bounding box center [462, 64] width 214 height 19
type textarea "Clothes, Shoes & Accessories"
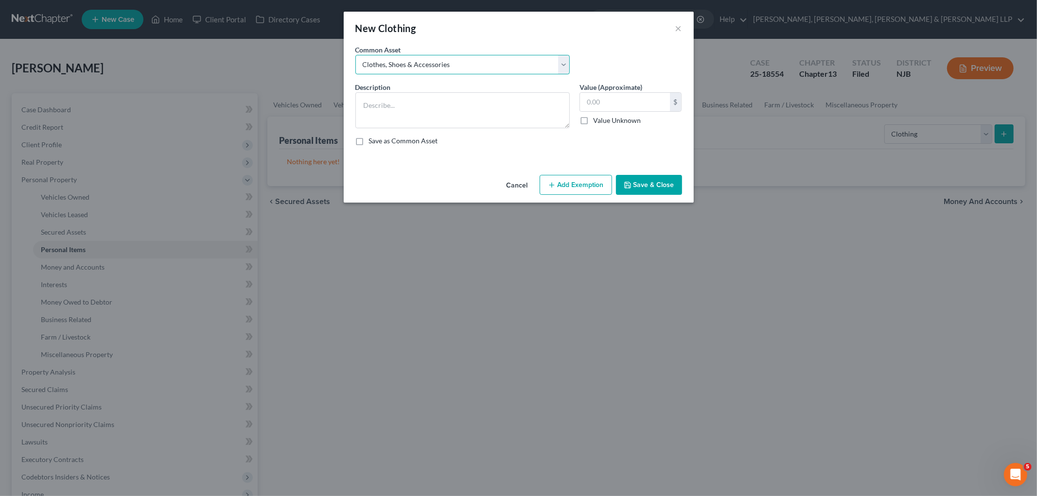
type input "300.00"
click at [576, 185] on button "Add Exemption" at bounding box center [575, 185] width 72 height 20
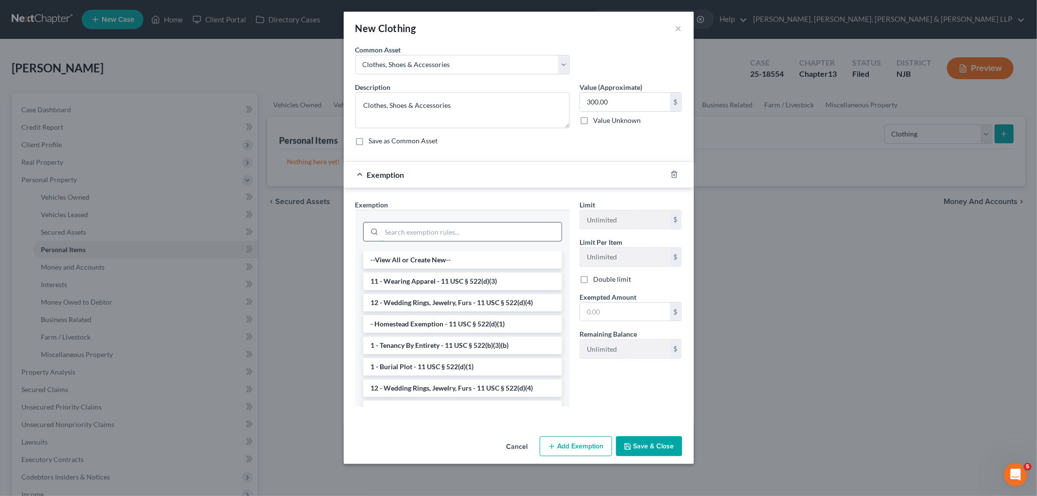
click at [487, 231] on input "search" at bounding box center [472, 232] width 180 height 18
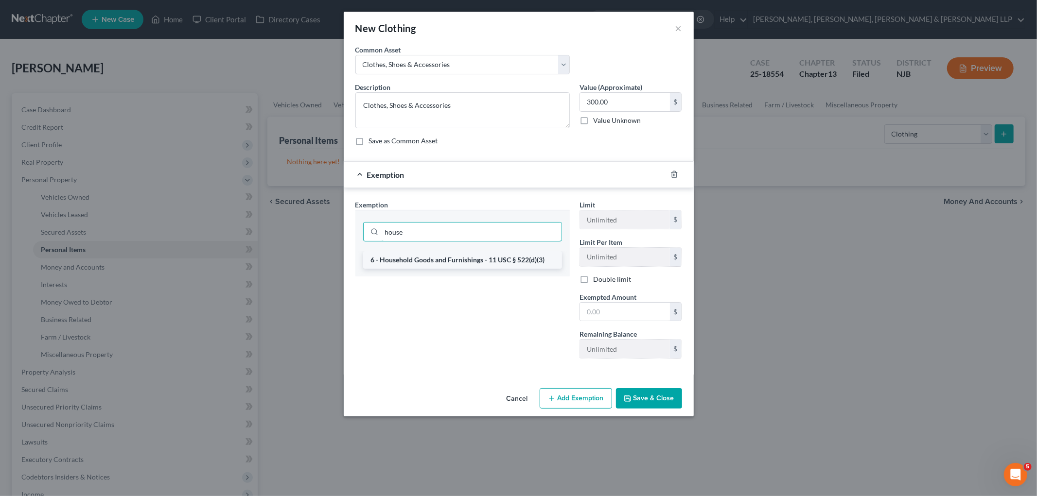
type input "house"
click at [478, 261] on li "6 - Household Goods and Furnishings - 11 USC § 522(d)(3)" at bounding box center [462, 259] width 199 height 17
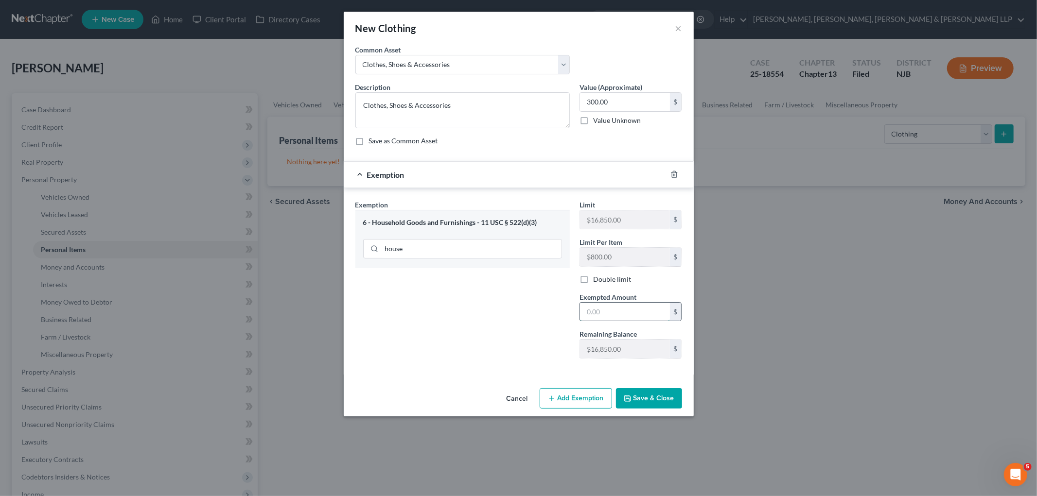
click at [614, 319] on input "text" at bounding box center [625, 312] width 90 height 18
type input "300"
drag, startPoint x: 446, startPoint y: 328, endPoint x: 501, endPoint y: 363, distance: 64.7
click at [446, 328] on div "Exemption Set must be selected for CA. Exemption * 6 - Household Goods and Furn…" at bounding box center [462, 283] width 224 height 167
click at [667, 399] on button "Save & Close" at bounding box center [649, 398] width 66 height 20
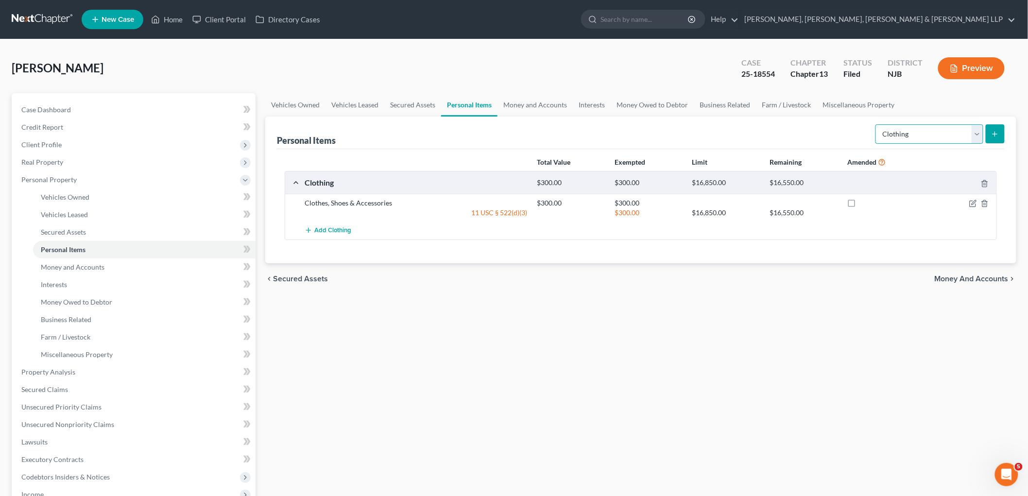
click at [922, 133] on select "Select Item Type Clothing Collectibles Of Value Electronics Firearms Household …" at bounding box center [930, 133] width 108 height 19
select select "electronics"
click at [877, 124] on select "Select Item Type Clothing Collectibles Of Value Electronics Firearms Household …" at bounding box center [930, 133] width 108 height 19
click at [998, 133] on icon "submit" at bounding box center [996, 134] width 8 height 8
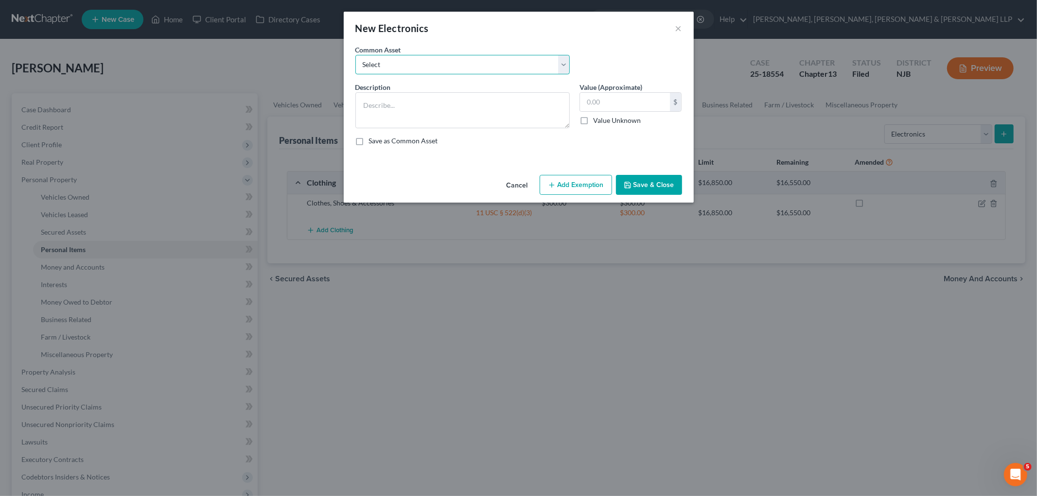
drag, startPoint x: 420, startPoint y: 65, endPoint x: 417, endPoint y: 70, distance: 6.1
click at [420, 65] on select "Select Cellphone, TVs Electronic Appliances" at bounding box center [462, 64] width 214 height 19
select select "1"
click at [355, 55] on select "Select Cellphone, TVs Electronic Appliances" at bounding box center [462, 64] width 214 height 19
type textarea "Electronic Appliances"
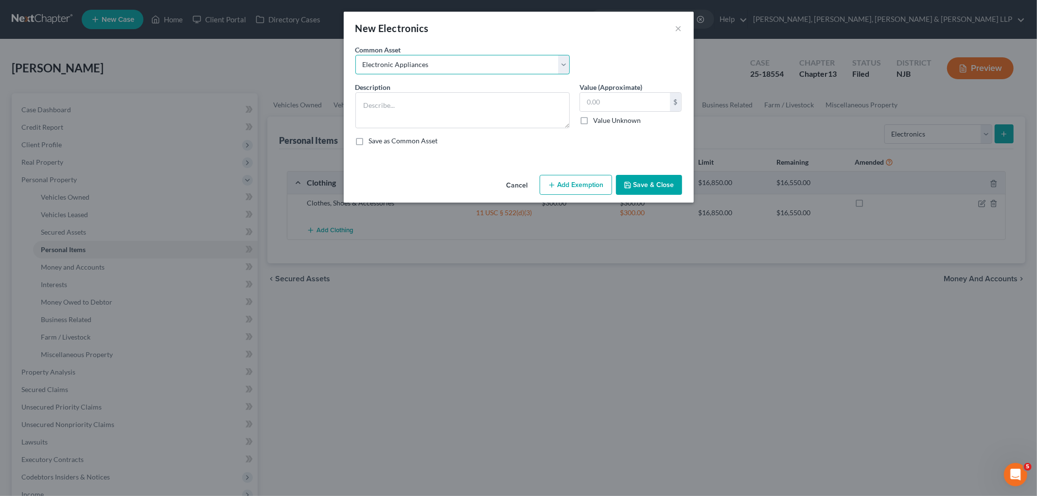
type input "200.00"
click at [580, 181] on button "Add Exemption" at bounding box center [575, 185] width 72 height 20
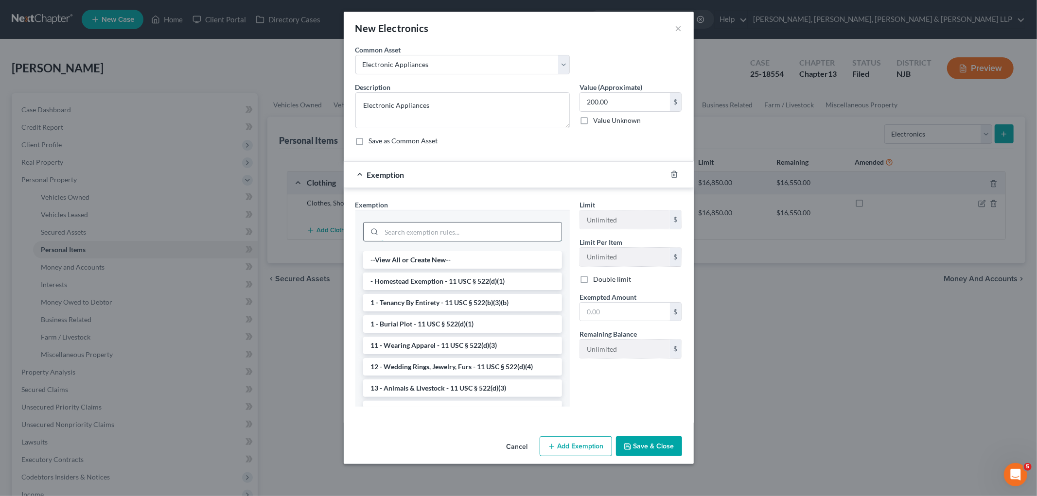
click at [463, 235] on input "search" at bounding box center [472, 232] width 180 height 18
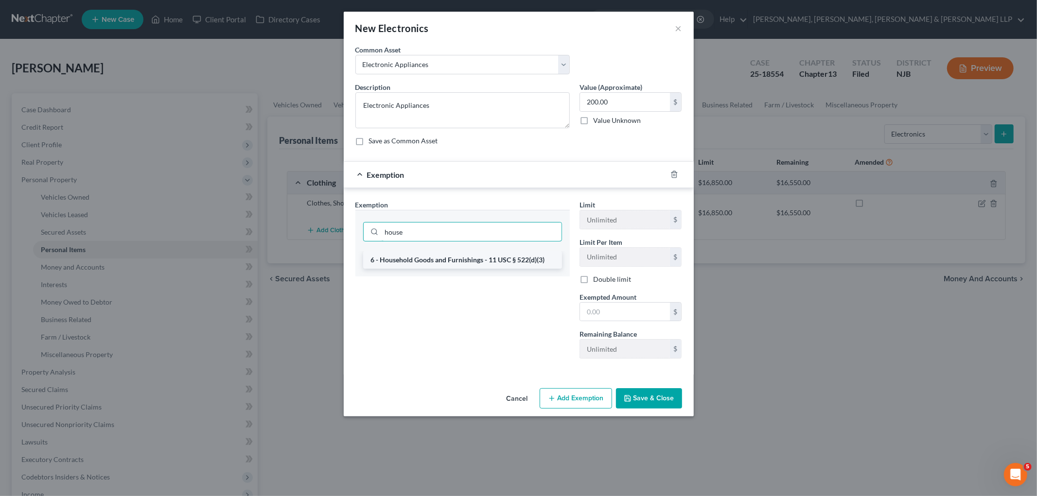
type input "house"
click at [464, 261] on li "6 - Household Goods and Furnishings - 11 USC § 522(d)(3)" at bounding box center [462, 259] width 199 height 17
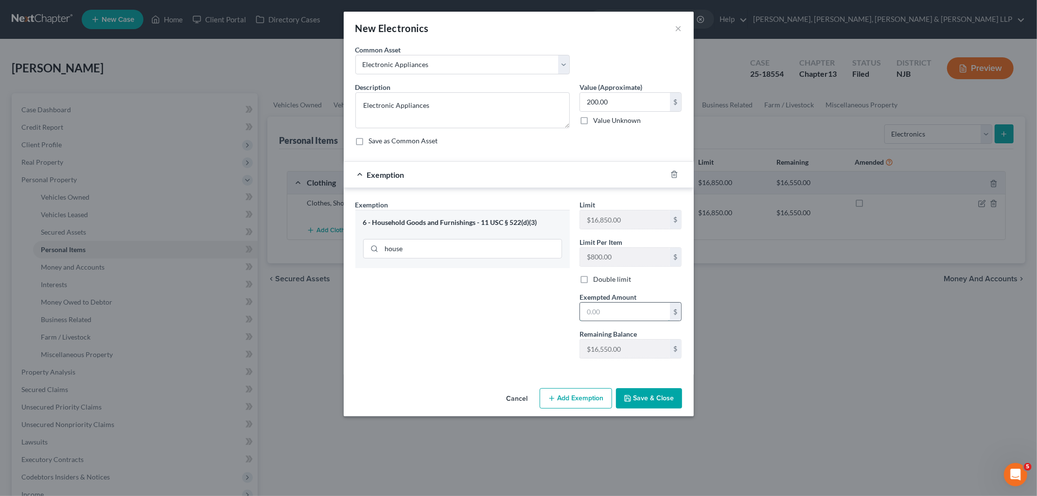
click at [605, 308] on input "text" at bounding box center [625, 312] width 90 height 18
type input "200"
drag, startPoint x: 431, startPoint y: 308, endPoint x: 527, endPoint y: 377, distance: 118.0
click at [431, 308] on div "Exemption Set must be selected for CA. Exemption * 6 - Household Goods and Furn…" at bounding box center [462, 283] width 224 height 167
click at [626, 387] on div "Cancel Add Exemption Save & Close" at bounding box center [519, 400] width 350 height 32
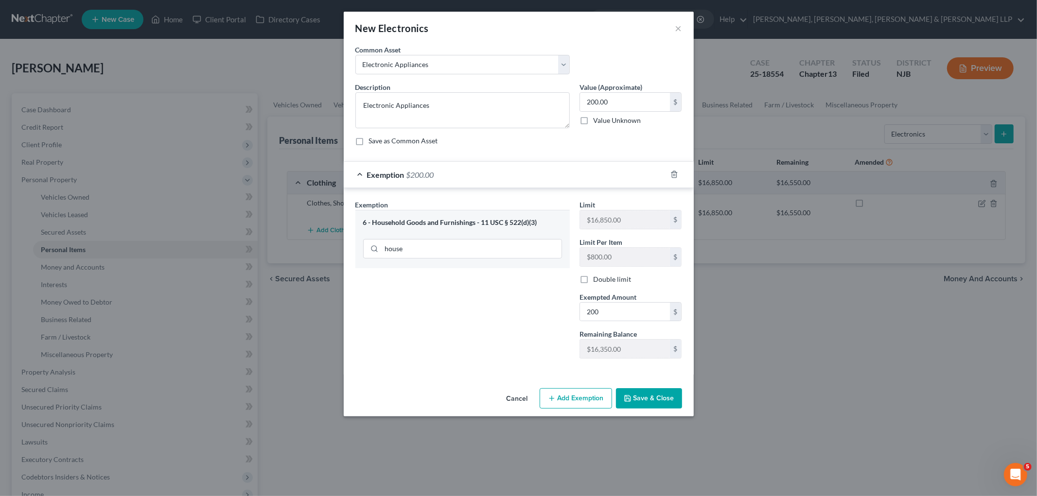
click at [664, 403] on button "Save & Close" at bounding box center [649, 398] width 66 height 20
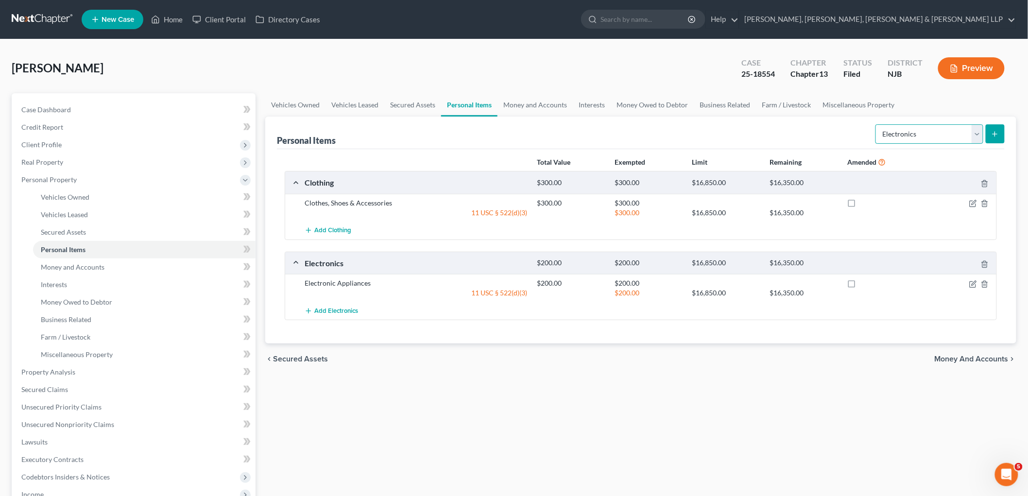
click at [912, 134] on select "Select Item Type Clothing Collectibles Of Value Electronics Firearms Household …" at bounding box center [930, 133] width 108 height 19
select select "household_goods"
click at [877, 124] on select "Select Item Type Clothing Collectibles Of Value Electronics Firearms Household …" at bounding box center [930, 133] width 108 height 19
click at [992, 132] on icon "submit" at bounding box center [996, 134] width 8 height 8
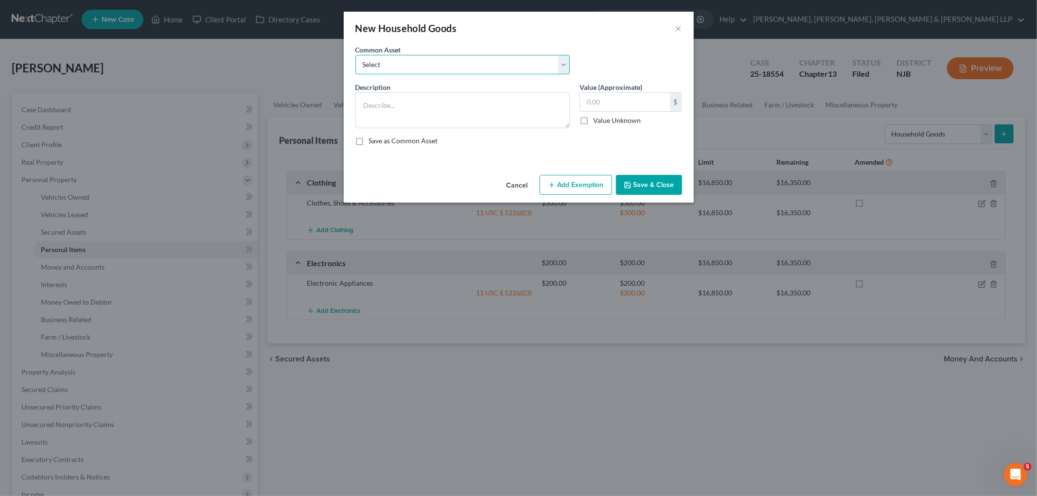
click at [497, 69] on select "Select Household items" at bounding box center [462, 64] width 214 height 19
select select "0"
click at [355, 55] on select "Select Household items" at bounding box center [462, 64] width 214 height 19
type textarea "Household items"
type input "2,000.00"
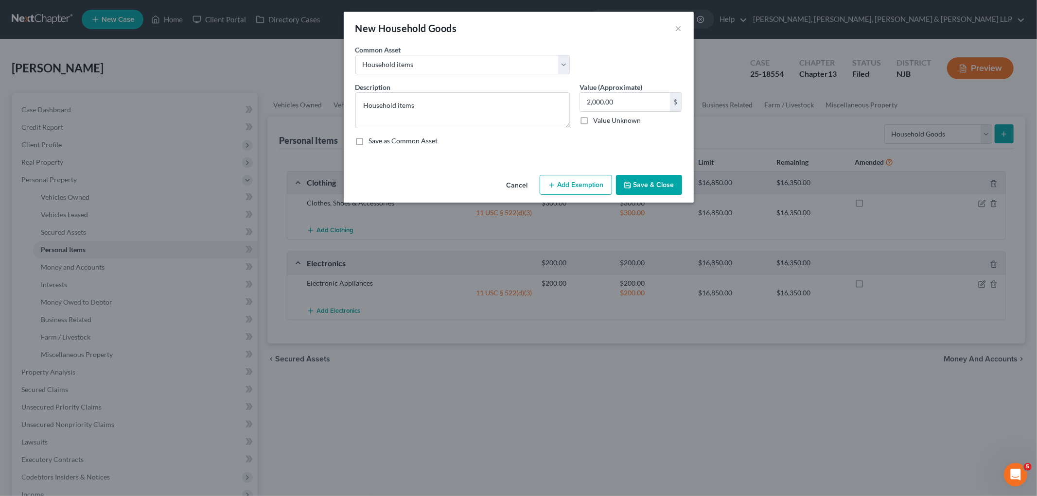
drag, startPoint x: 593, startPoint y: 186, endPoint x: 575, endPoint y: 201, distance: 23.5
click at [593, 186] on button "Add Exemption" at bounding box center [575, 185] width 72 height 20
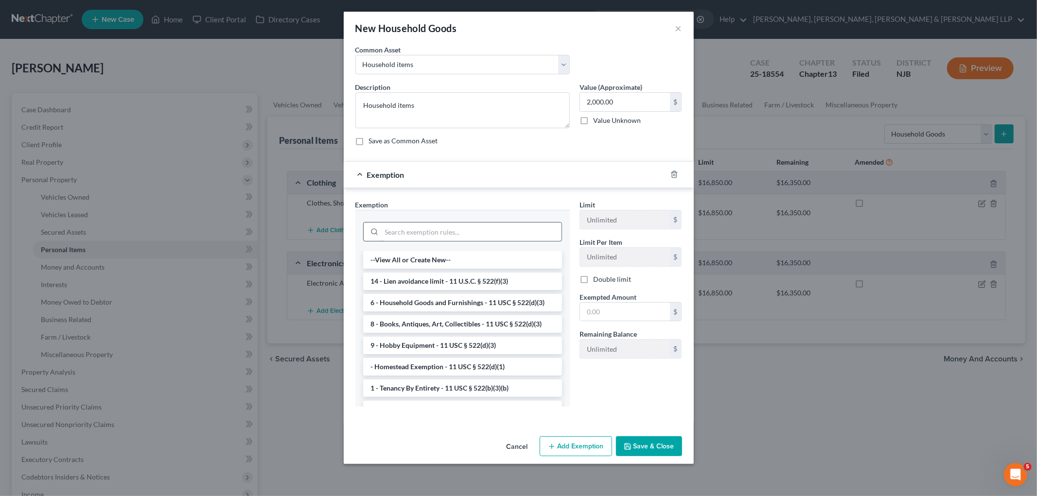
click at [474, 229] on input "search" at bounding box center [472, 232] width 180 height 18
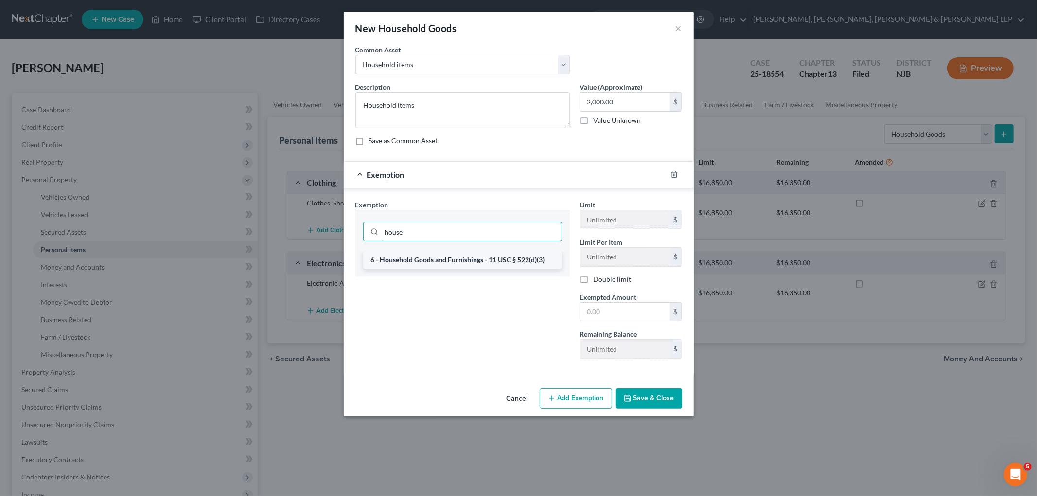
type input "house"
click at [478, 259] on li "6 - Household Goods and Furnishings - 11 USC § 522(d)(3)" at bounding box center [462, 259] width 199 height 17
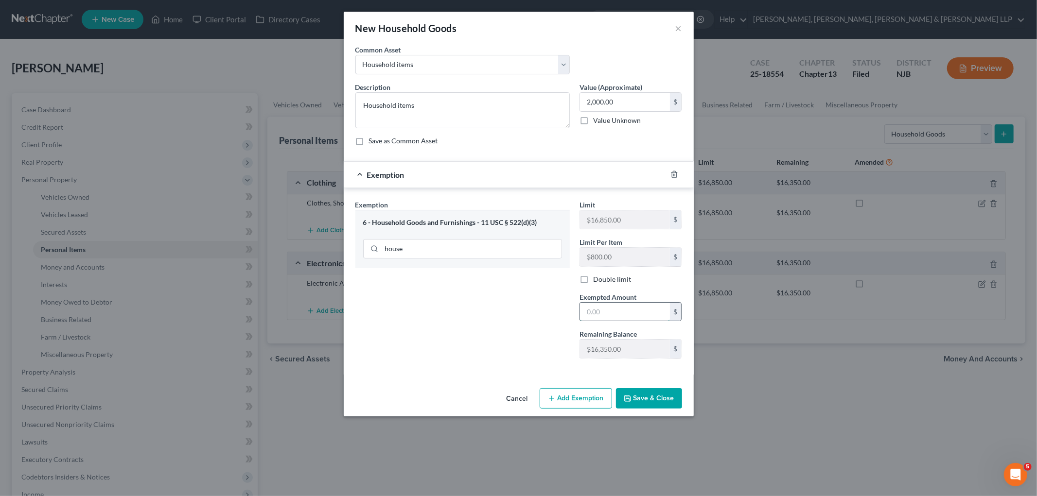
click at [618, 314] on input "text" at bounding box center [625, 312] width 90 height 18
type input "2,000"
click at [668, 399] on button "Save & Close" at bounding box center [649, 398] width 66 height 20
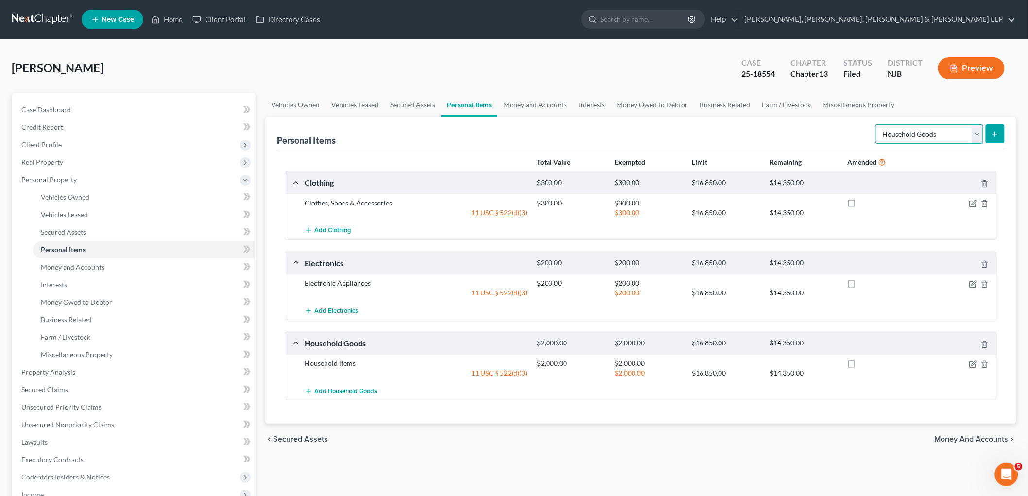
click at [916, 135] on select "Select Item Type Clothing Collectibles Of Value Electronics Firearms Household …" at bounding box center [930, 133] width 108 height 19
select select "jewelry"
click at [877, 124] on select "Select Item Type Clothing Collectibles Of Value Electronics Firearms Household …" at bounding box center [930, 133] width 108 height 19
click at [993, 134] on icon "submit" at bounding box center [996, 134] width 8 height 8
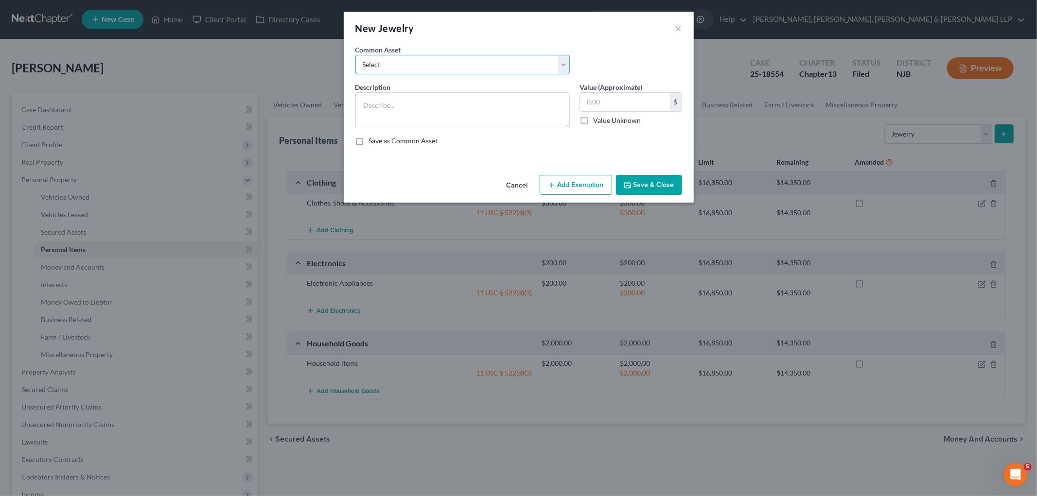
click at [473, 66] on select "Select Jewelry" at bounding box center [462, 64] width 214 height 19
select select "0"
click at [355, 55] on select "Select Jewelry" at bounding box center [462, 64] width 214 height 19
type textarea "Jewelry"
type input "150.00"
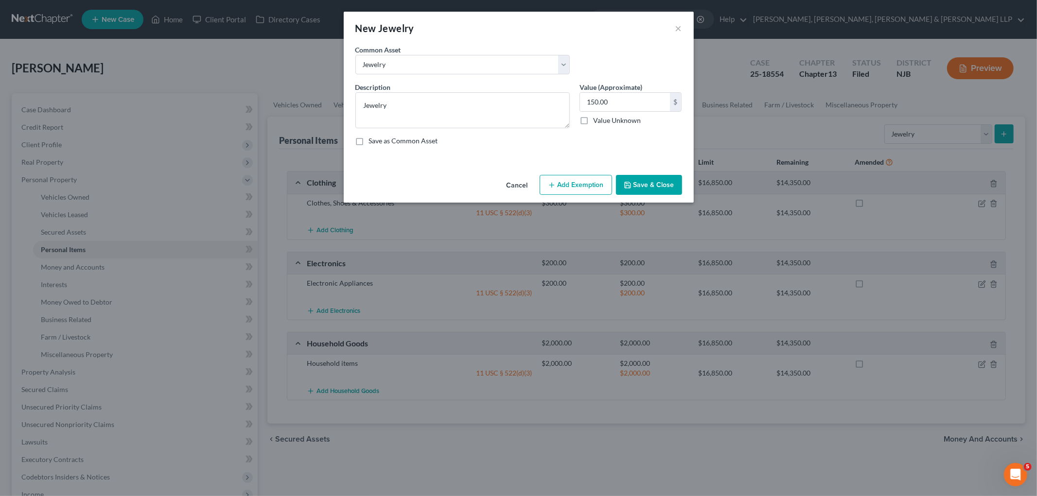
click at [572, 185] on button "Add Exemption" at bounding box center [575, 185] width 72 height 20
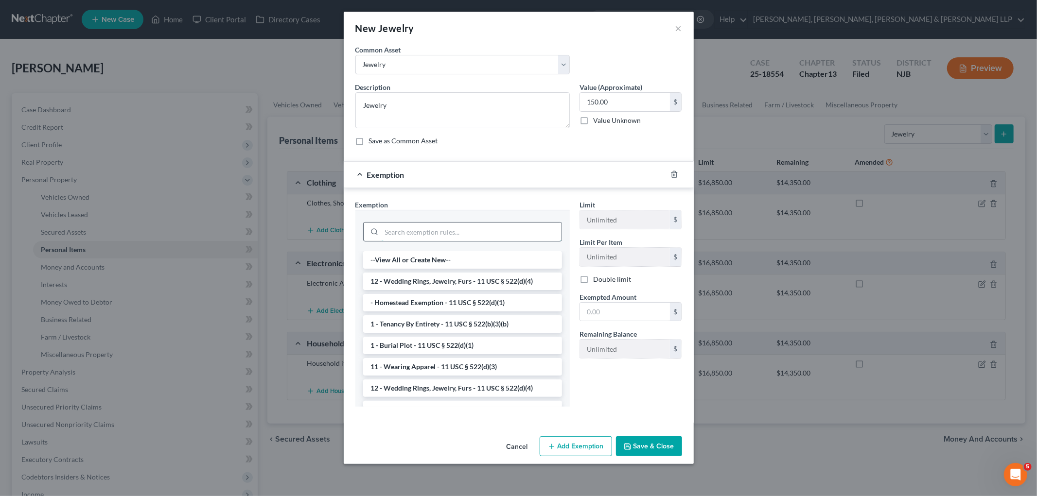
click at [491, 232] on input "search" at bounding box center [472, 232] width 180 height 18
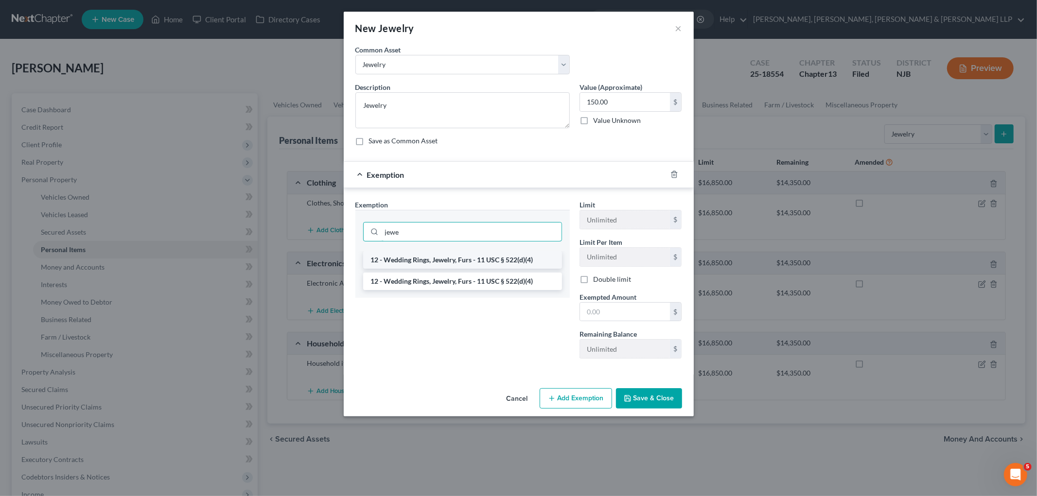
type input "jewe"
click at [498, 259] on li "12 - Wedding Rings, Jewelry, Furs - 11 USC § 522(d)(4)" at bounding box center [462, 259] width 199 height 17
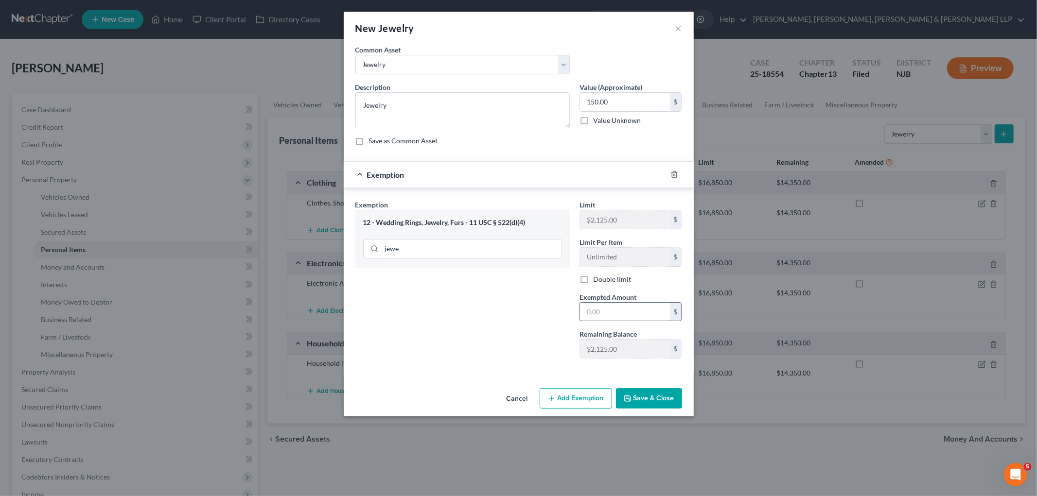
click at [597, 314] on input "text" at bounding box center [625, 312] width 90 height 18
type input "150.00"
click at [666, 398] on button "Save & Close" at bounding box center [649, 398] width 66 height 20
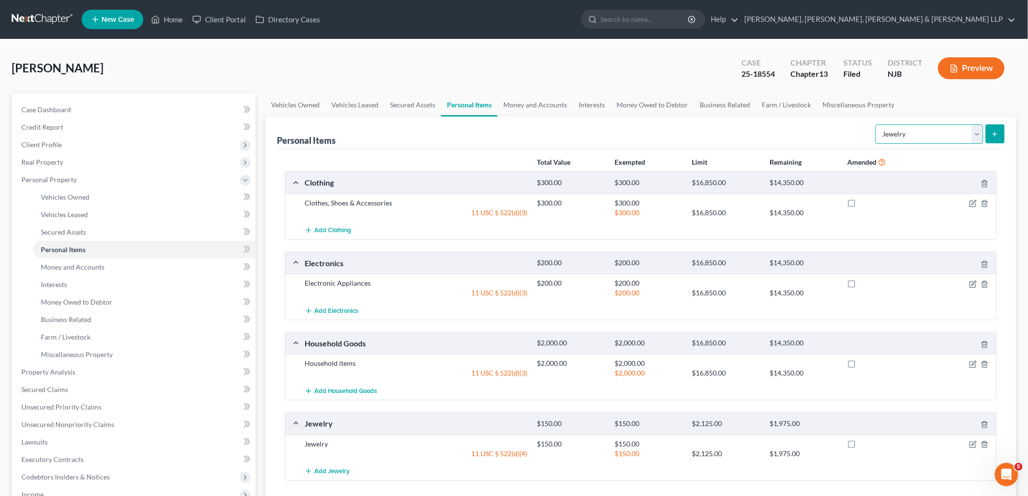
click at [922, 132] on select "Select Item Type Clothing Collectibles Of Value Electronics Firearms Household …" at bounding box center [930, 133] width 108 height 19
click at [529, 99] on link "Money and Accounts" at bounding box center [535, 104] width 75 height 23
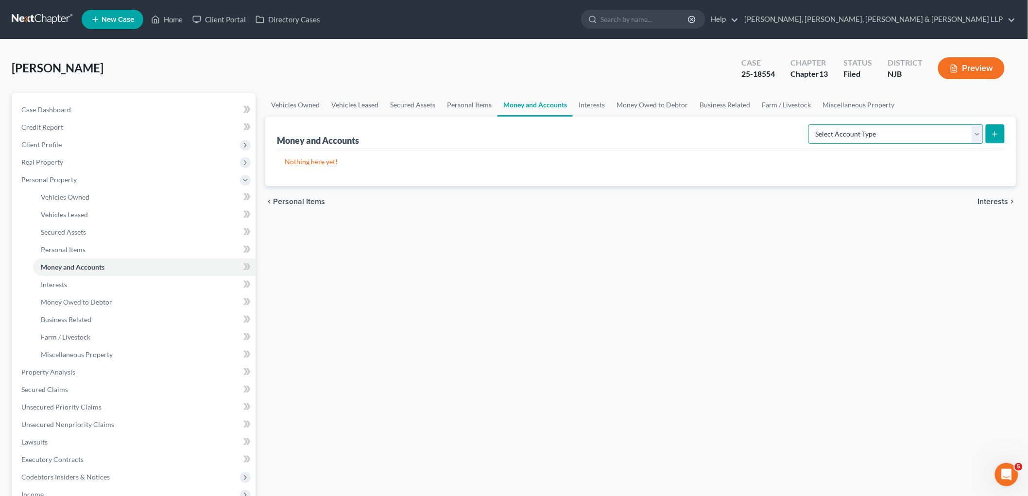
click at [900, 135] on select "Select Account Type Brokerage Cash on Hand Certificates of Deposit Checking Acc…" at bounding box center [896, 133] width 175 height 19
select select "cash_on_hand"
click at [811, 124] on select "Select Account Type Brokerage Cash on Hand Certificates of Deposit Checking Acc…" at bounding box center [896, 133] width 175 height 19
click at [995, 133] on line "submit" at bounding box center [995, 134] width 0 height 4
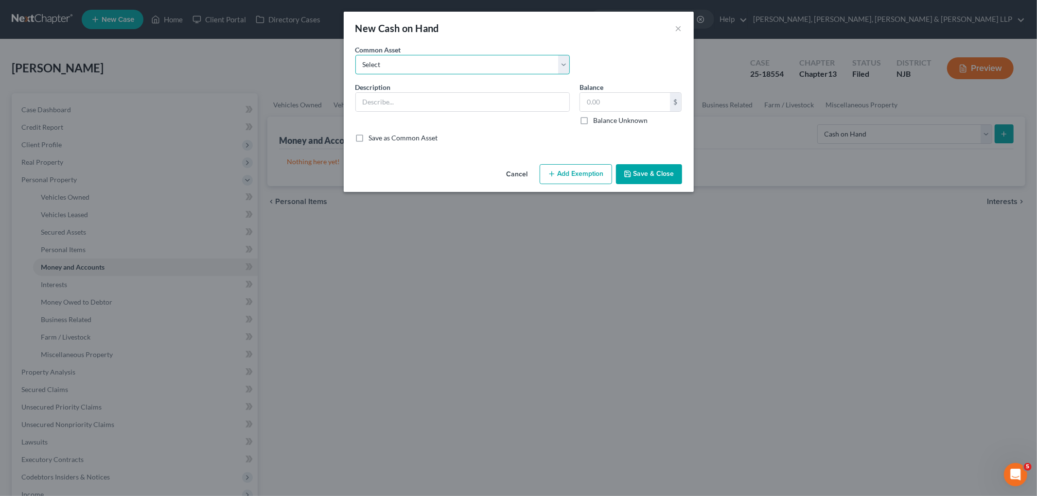
click at [441, 69] on select "Select Cash on hand Cash on hand" at bounding box center [462, 64] width 214 height 19
select select "1"
click at [355, 55] on select "Select Cash on hand Cash on hand" at bounding box center [462, 64] width 214 height 19
type input "Cash on hand"
type input "50.00"
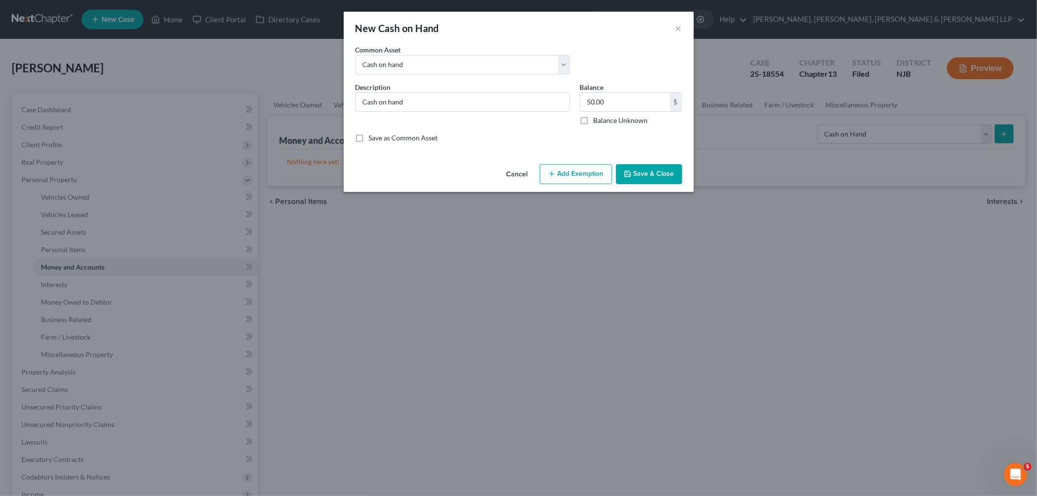
click at [567, 172] on button "Add Exemption" at bounding box center [575, 174] width 72 height 20
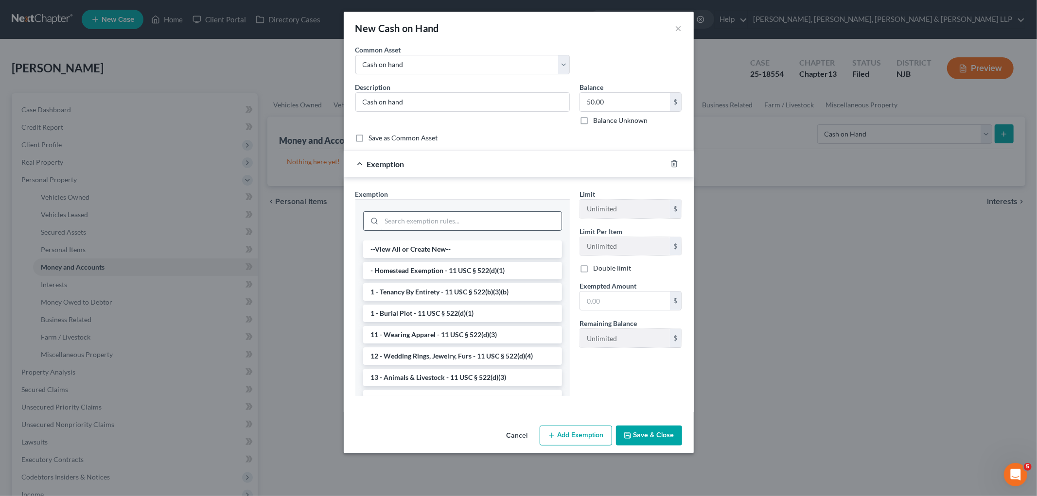
click at [518, 212] on input "search" at bounding box center [472, 221] width 180 height 18
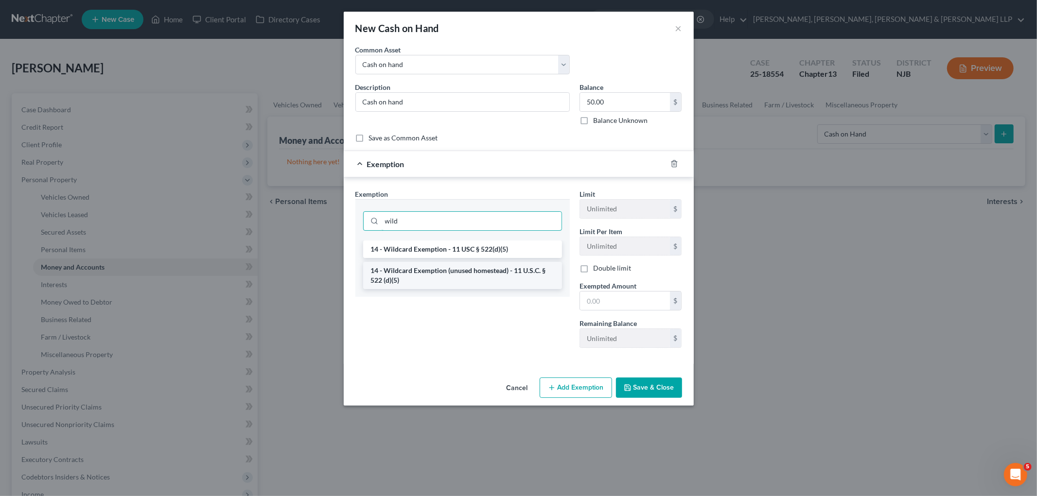
type input "wild"
click at [509, 276] on li "14 - Wildcard Exemption (unused homestead) - 11 U.S.C. § 522 (d)(5)" at bounding box center [462, 275] width 199 height 27
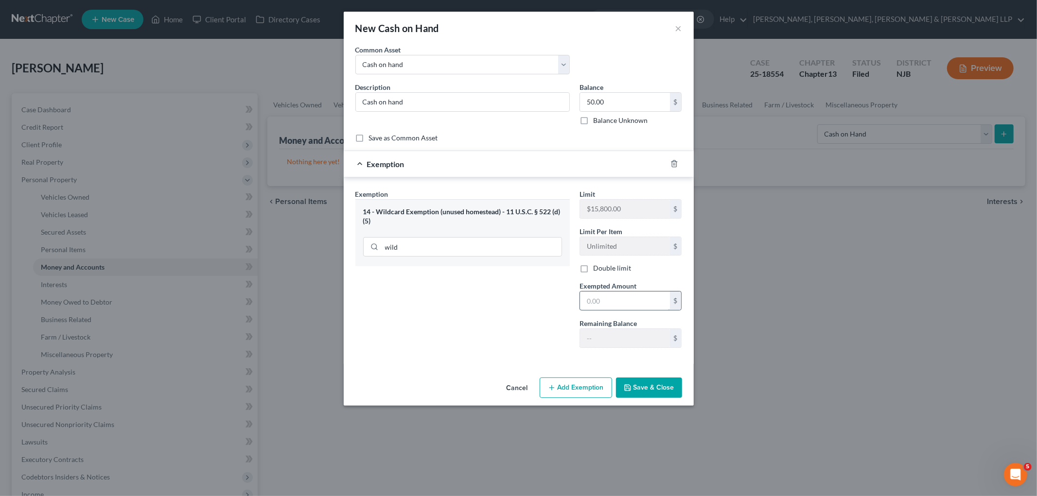
click at [601, 302] on input "text" at bounding box center [625, 301] width 90 height 18
type input "50.00"
click at [628, 383] on button "Save & Close" at bounding box center [649, 388] width 66 height 20
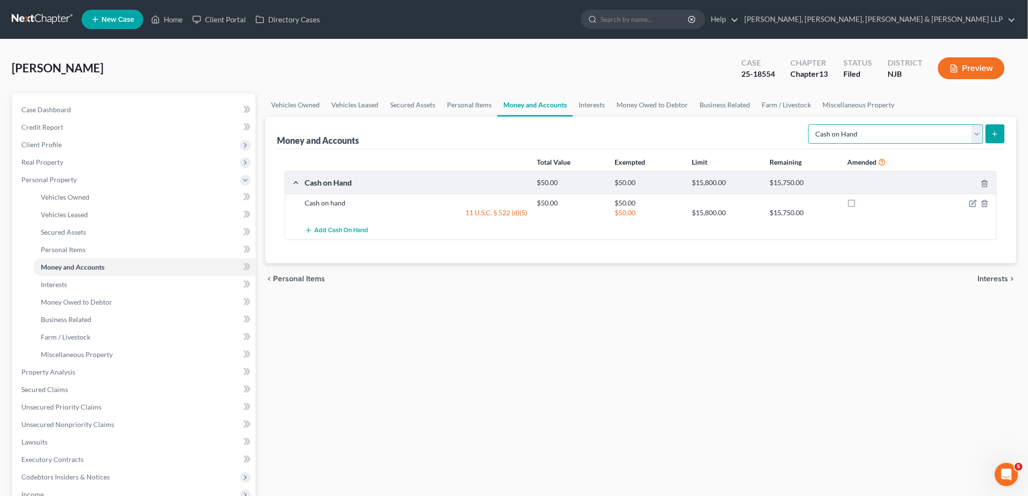
click at [882, 130] on select "Select Account Type Brokerage Cash on Hand Certificates of Deposit Checking Acc…" at bounding box center [896, 133] width 175 height 19
select select "checking"
click at [811, 124] on select "Select Account Type Brokerage Cash on Hand Certificates of Deposit Checking Acc…" at bounding box center [896, 133] width 175 height 19
click at [998, 135] on icon "submit" at bounding box center [996, 134] width 8 height 8
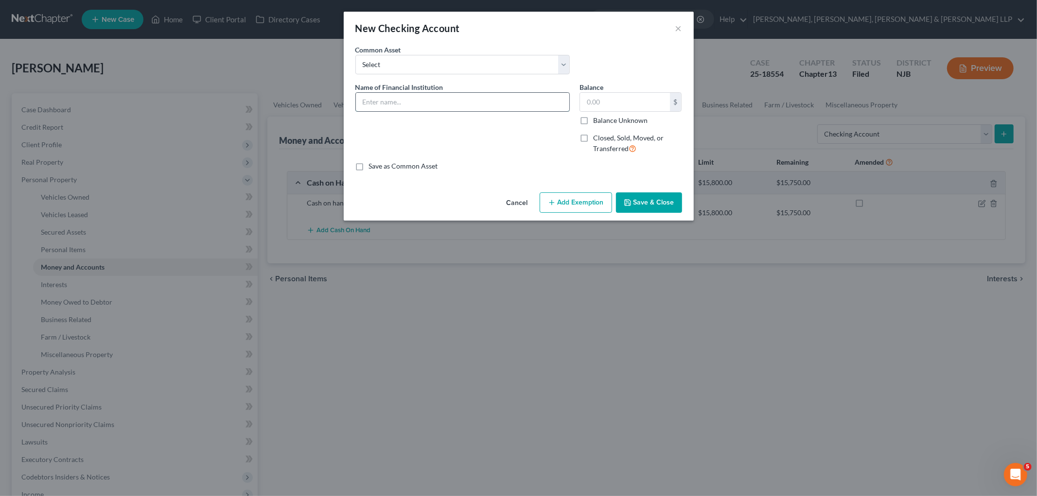
click at [390, 104] on input "text" at bounding box center [462, 102] width 213 height 18
type input "The Atlantic Federal Credit Union - 3297"
click at [601, 101] on input "text" at bounding box center [625, 102] width 90 height 18
paste input "$242.23"
type input "242.23"
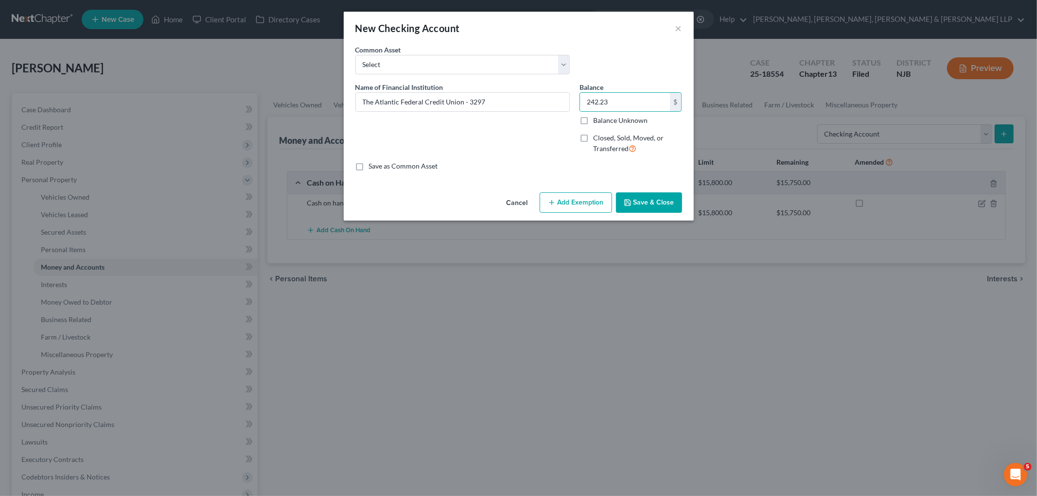
click at [587, 200] on button "Add Exemption" at bounding box center [575, 202] width 72 height 20
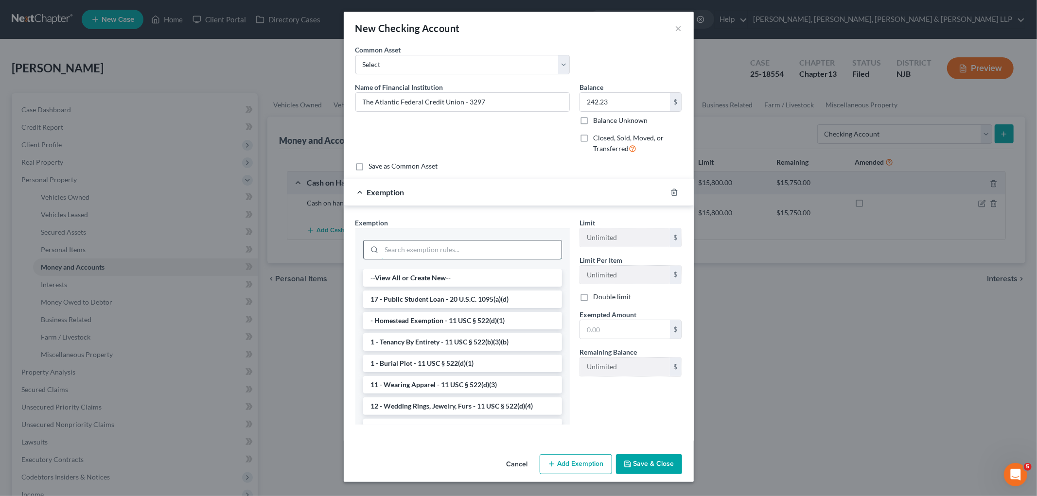
click at [485, 250] on input "search" at bounding box center [472, 250] width 180 height 18
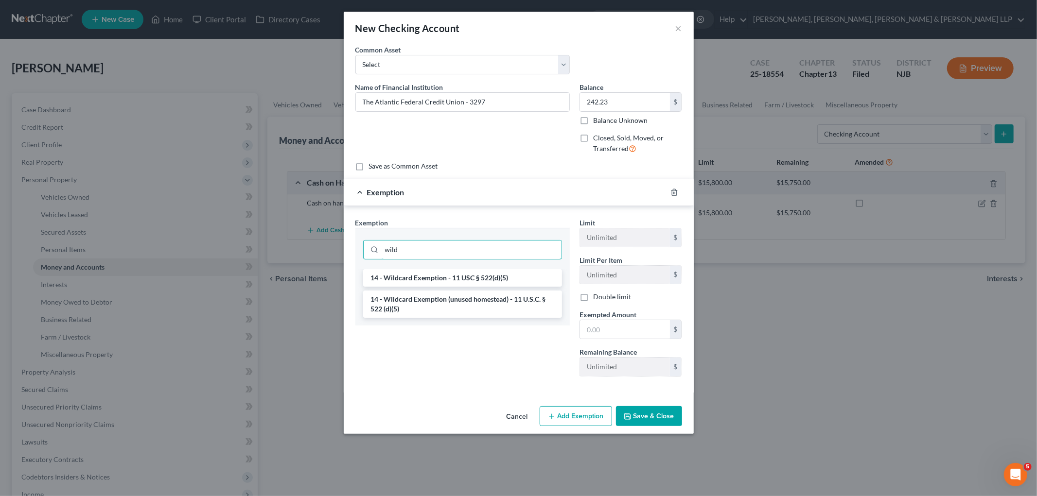
type input "wild"
click at [477, 299] on li "14 - Wildcard Exemption (unused homestead) - 11 U.S.C. § 522 (d)(5)" at bounding box center [462, 304] width 199 height 27
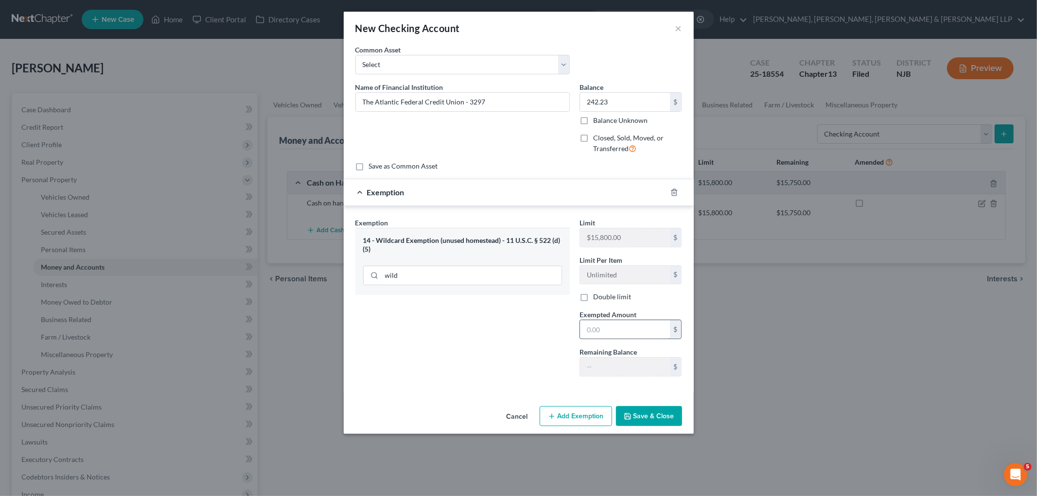
click at [606, 329] on input "text" at bounding box center [625, 329] width 90 height 18
paste input "$242.23"
type input "242.23"
click at [647, 413] on button "Save & Close" at bounding box center [649, 416] width 66 height 20
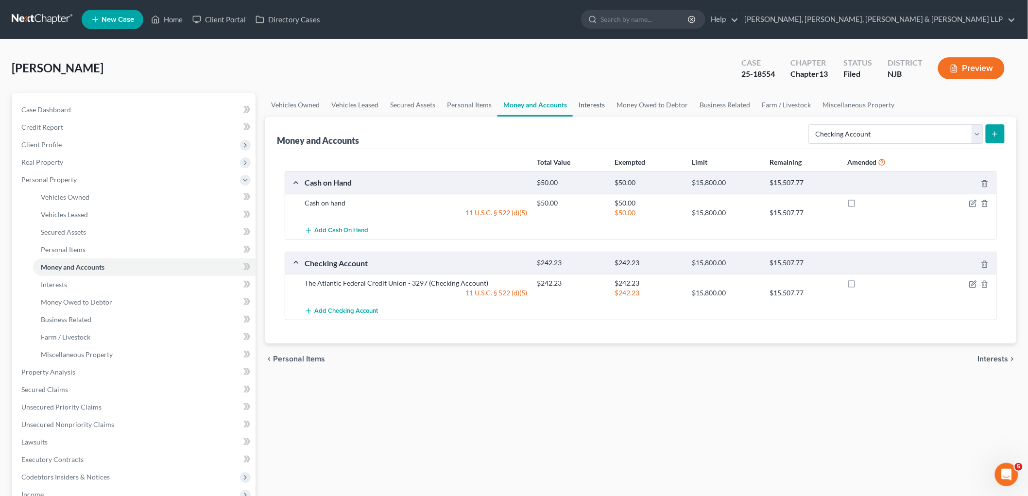
click at [593, 100] on link "Interests" at bounding box center [592, 104] width 38 height 23
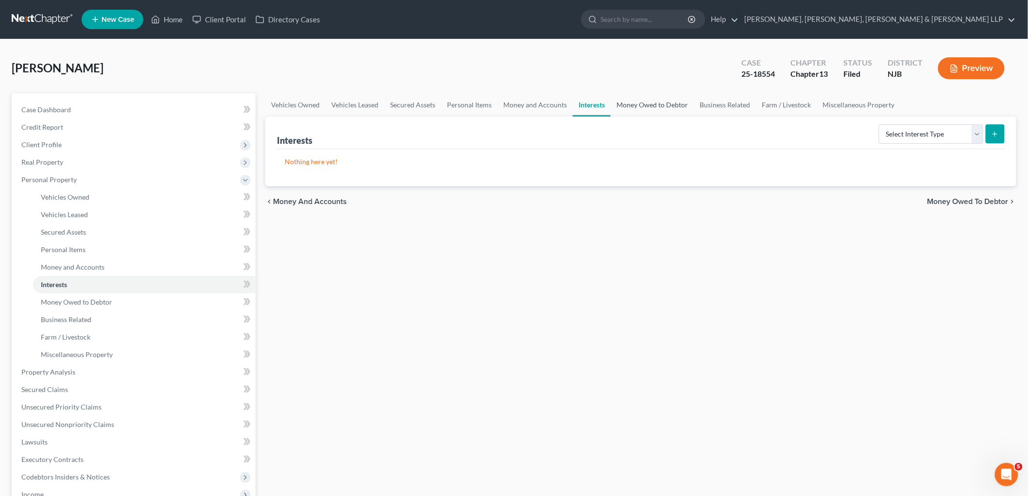
click at [644, 107] on link "Money Owed to Debtor" at bounding box center [652, 104] width 83 height 23
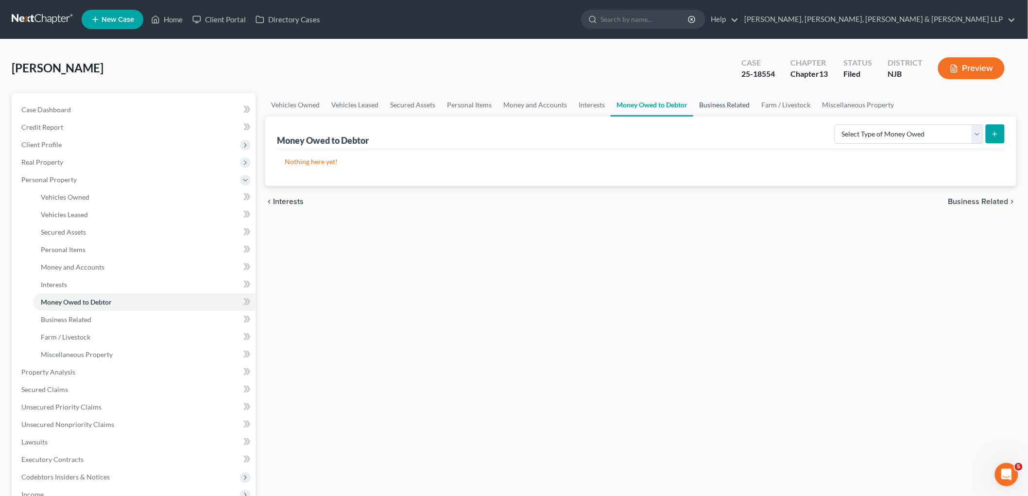
click at [700, 104] on link "Business Related" at bounding box center [725, 104] width 62 height 23
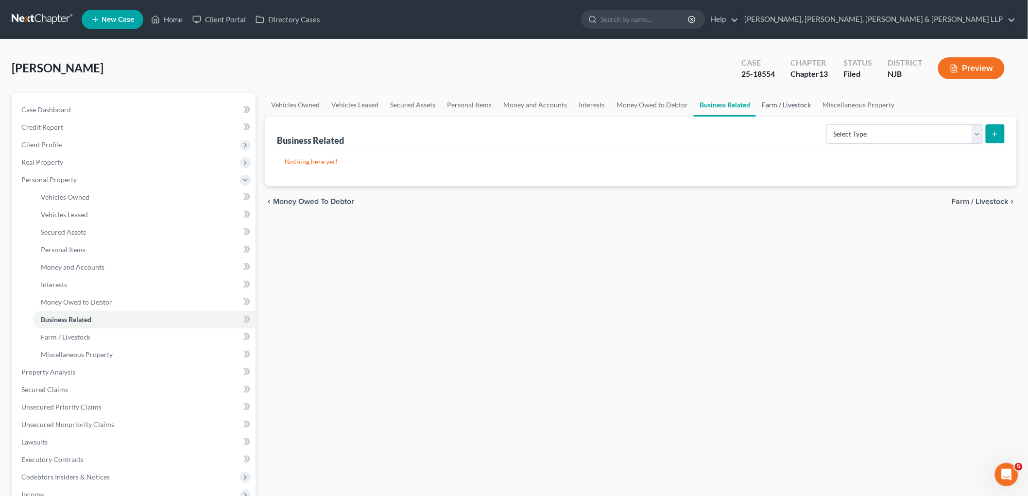
click at [768, 102] on link "Farm / Livestock" at bounding box center [786, 104] width 61 height 23
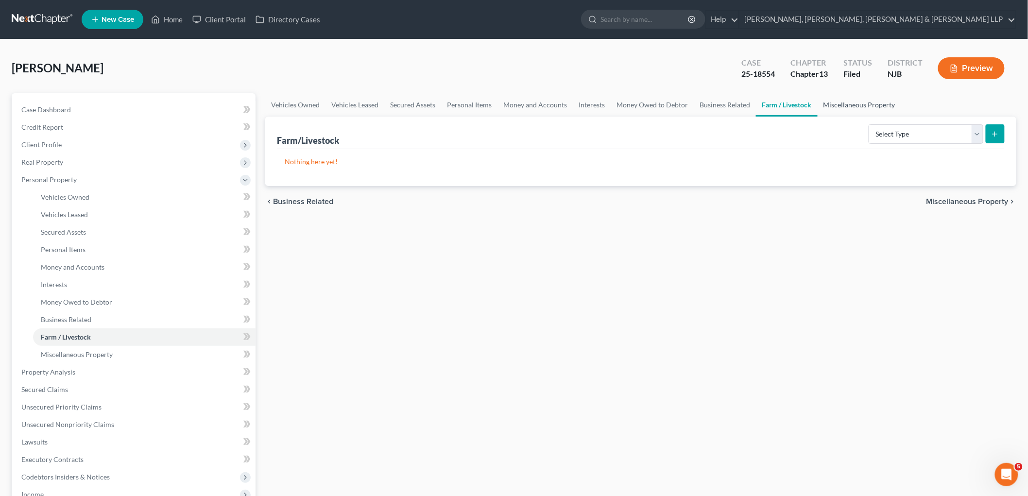
click at [830, 102] on link "Miscellaneous Property" at bounding box center [860, 104] width 84 height 23
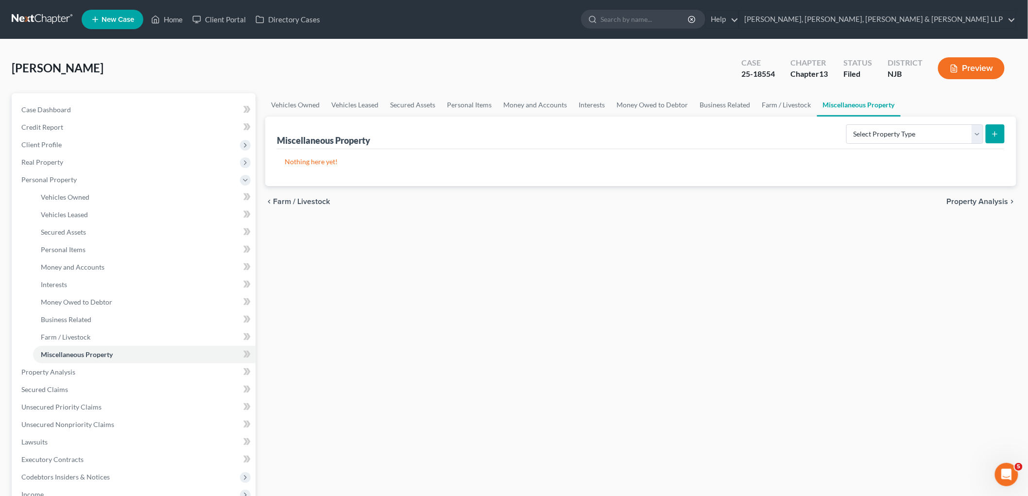
click at [978, 202] on span "Property Analysis" at bounding box center [978, 202] width 62 height 8
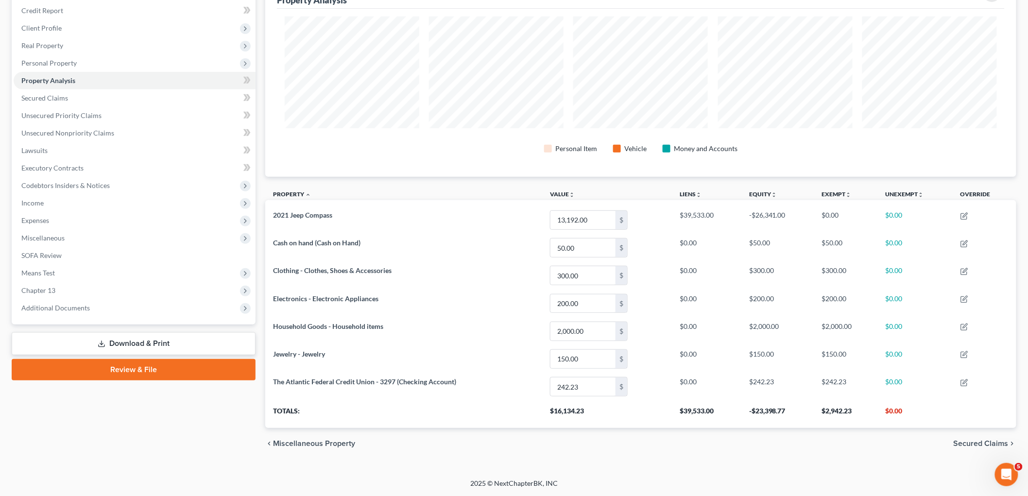
click at [978, 445] on span "Secured Claims" at bounding box center [981, 444] width 55 height 8
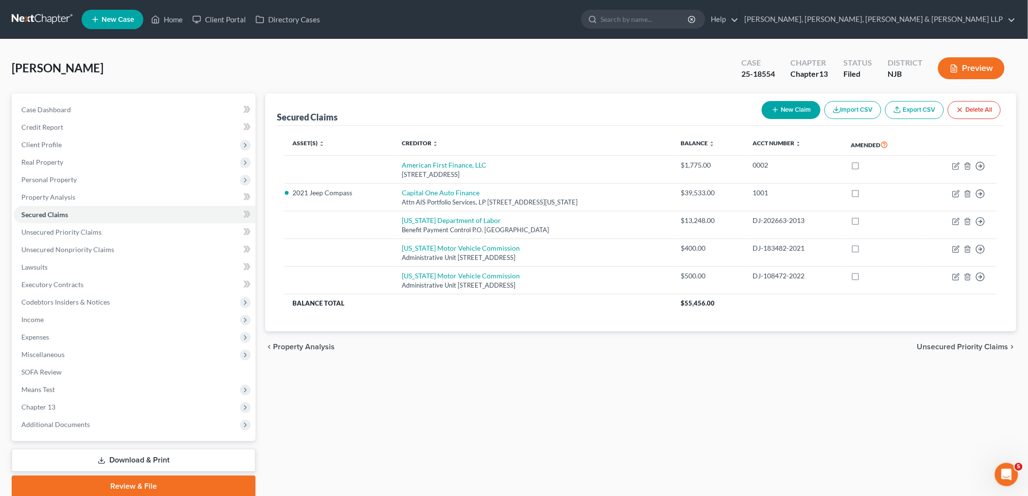
click at [925, 347] on span "Unsecured Priority Claims" at bounding box center [963, 347] width 91 height 8
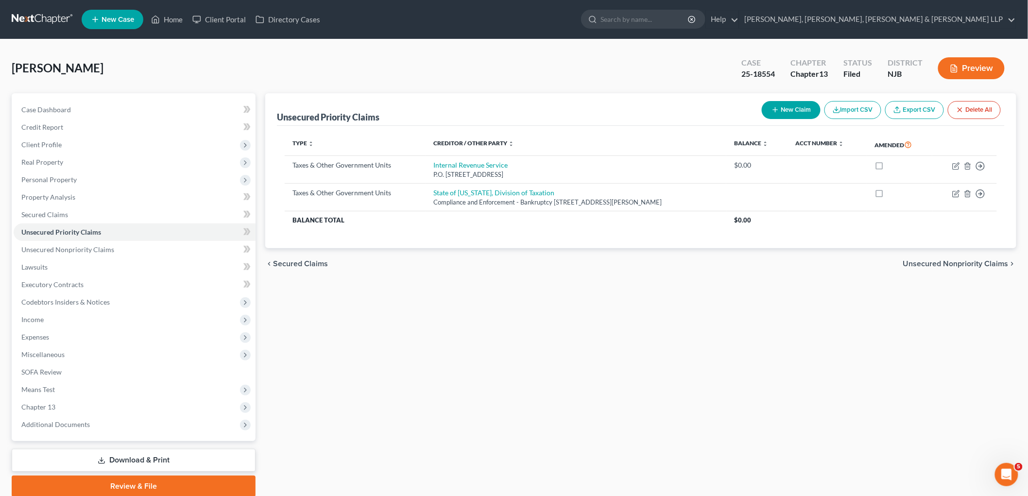
click at [936, 265] on span "Unsecured Nonpriority Claims" at bounding box center [956, 264] width 105 height 8
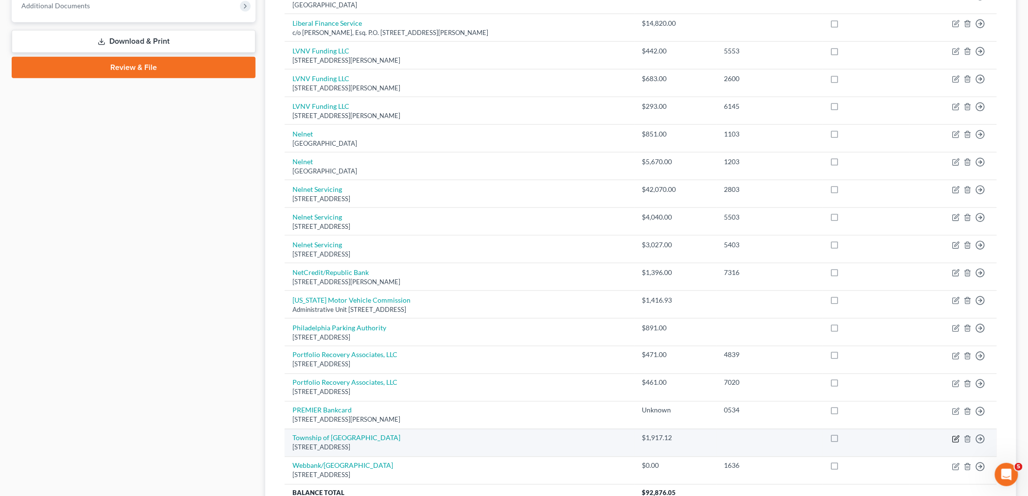
scroll to position [513, 0]
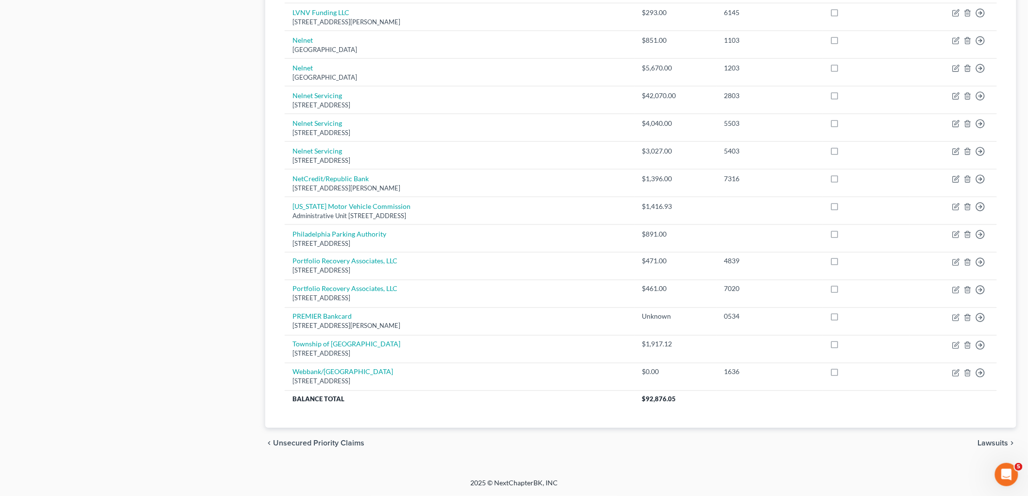
drag, startPoint x: 986, startPoint y: 441, endPoint x: 912, endPoint y: 463, distance: 77.2
click at [986, 441] on span "Lawsuits" at bounding box center [993, 444] width 31 height 8
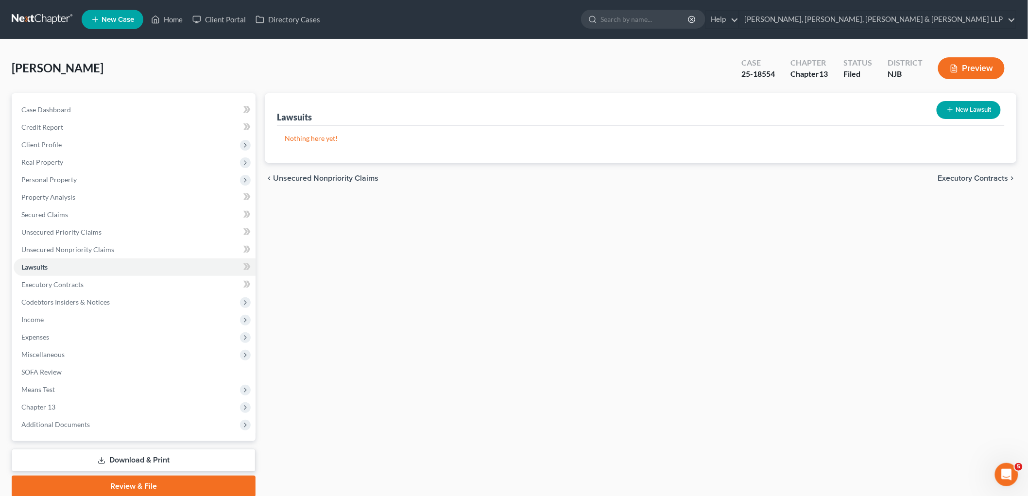
click at [956, 181] on span "Executory Contracts" at bounding box center [974, 178] width 70 height 8
click at [979, 175] on span "Codebtors" at bounding box center [991, 178] width 36 height 8
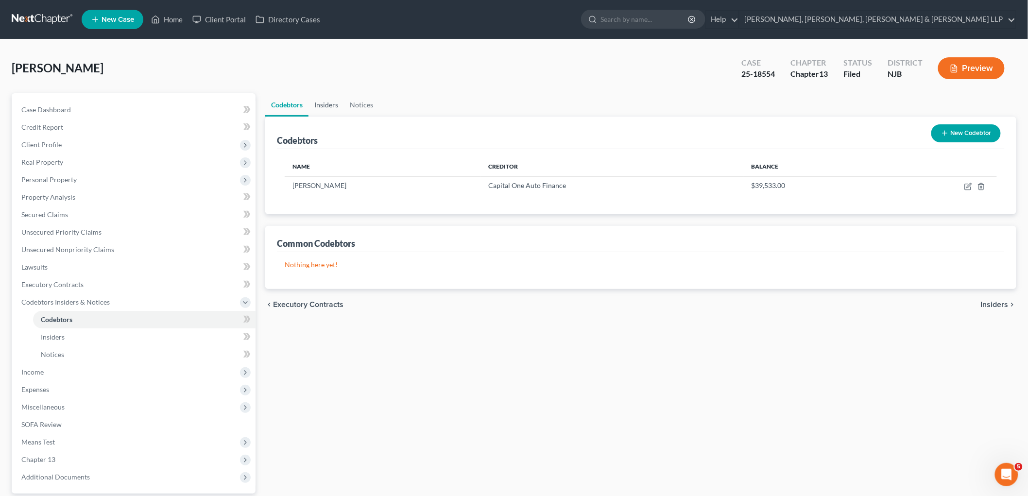
click at [331, 101] on link "Insiders" at bounding box center [326, 104] width 35 height 23
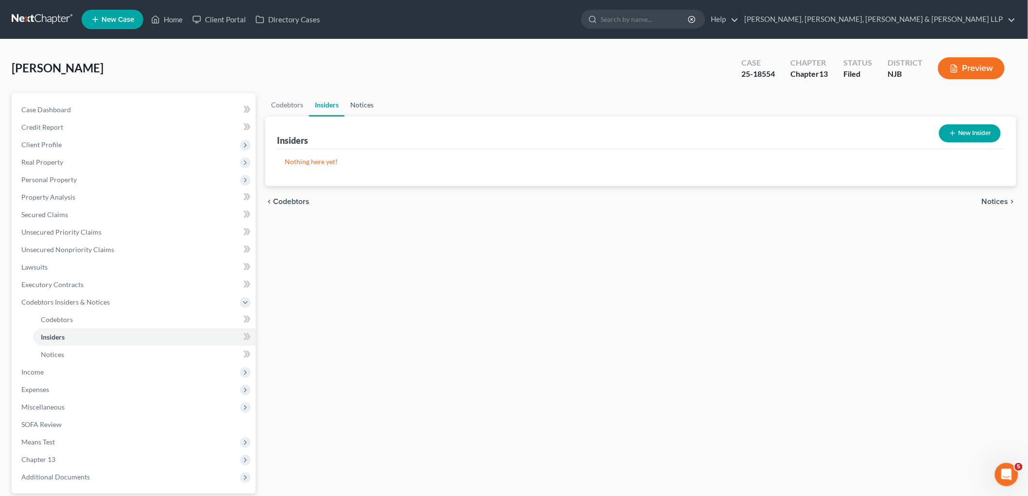
click at [365, 103] on link "Notices" at bounding box center [362, 104] width 35 height 23
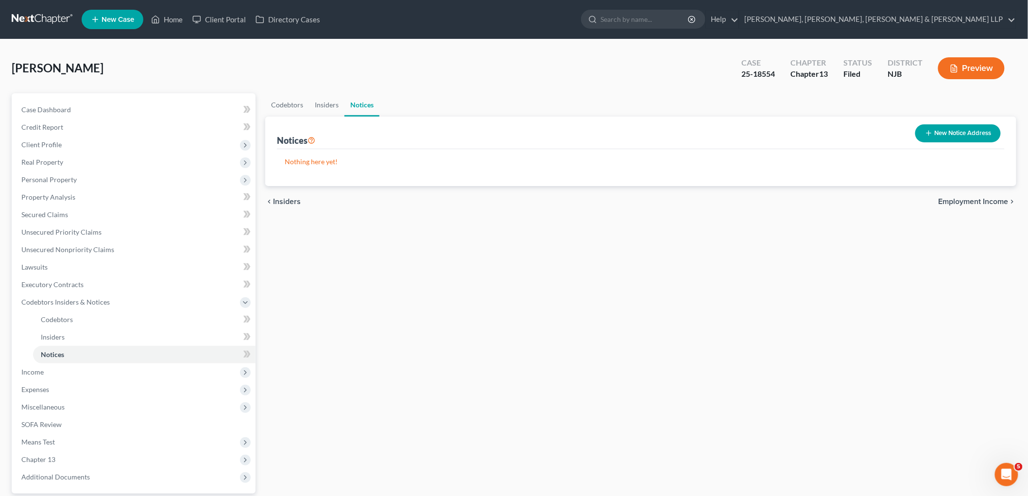
click at [955, 201] on span "Employment Income" at bounding box center [974, 202] width 70 height 8
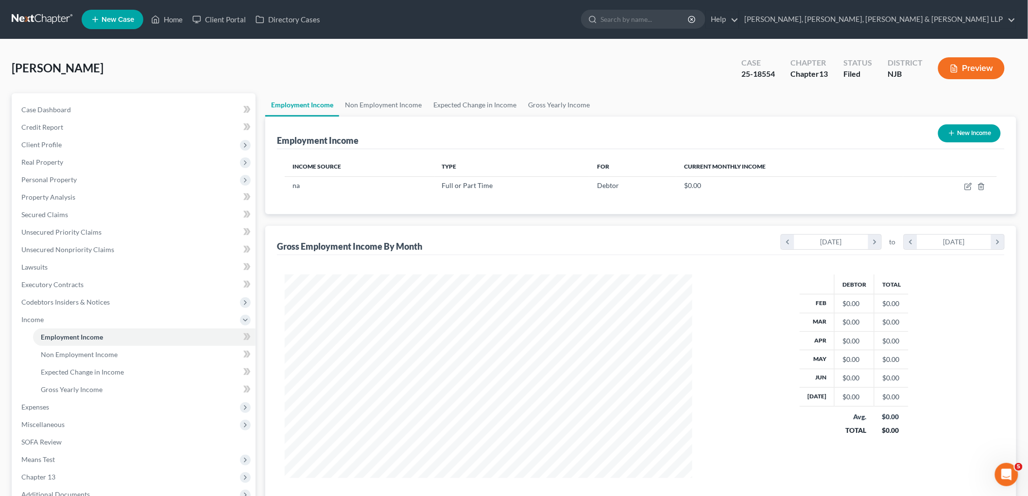
scroll to position [203, 427]
click at [390, 103] on link "Non Employment Income" at bounding box center [383, 104] width 88 height 23
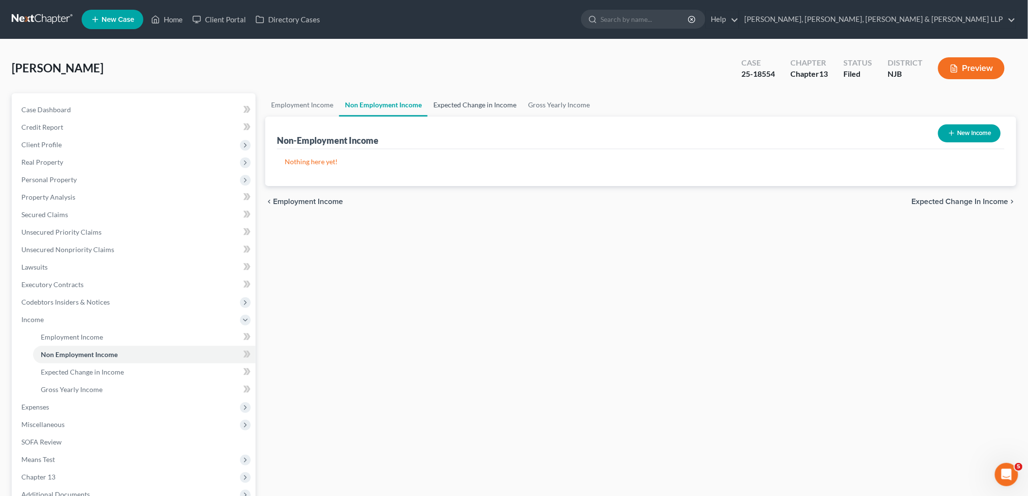
click at [438, 102] on link "Expected Change in Income" at bounding box center [475, 104] width 95 height 23
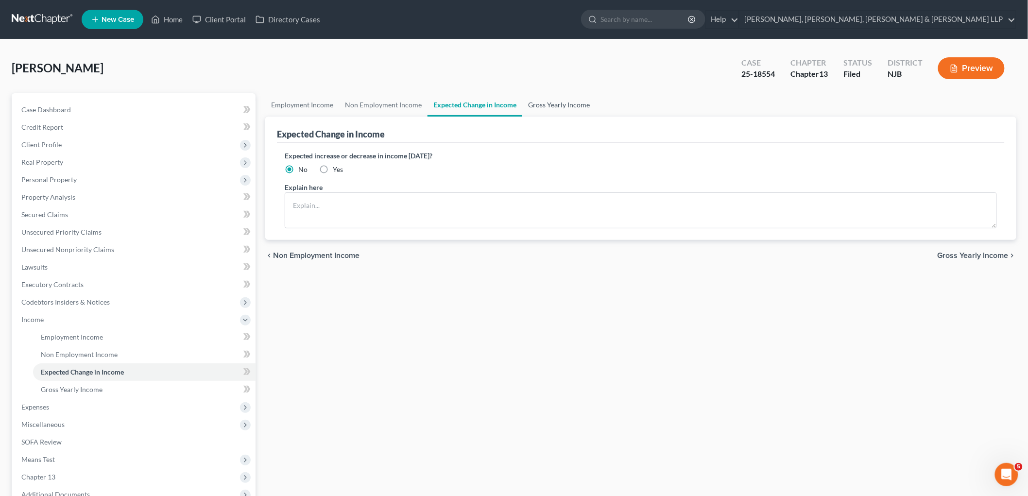
click at [536, 104] on link "Gross Yearly Income" at bounding box center [558, 104] width 73 height 23
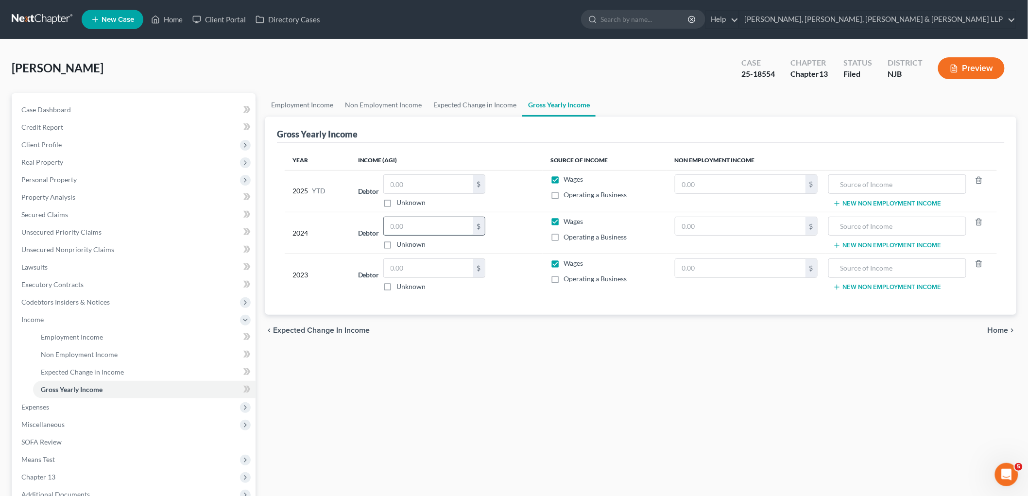
click at [433, 230] on input "text" at bounding box center [428, 226] width 89 height 18
paste input "29,651"
type input "29,651"
click at [407, 276] on input "text" at bounding box center [428, 268] width 89 height 18
paste input "35,718"
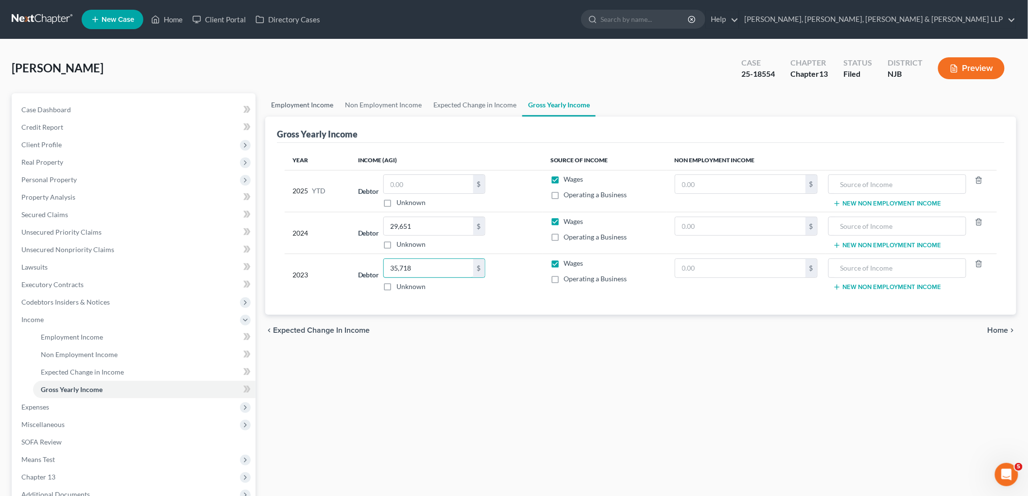
type input "35,718"
click at [297, 103] on link "Employment Income" at bounding box center [302, 104] width 74 height 23
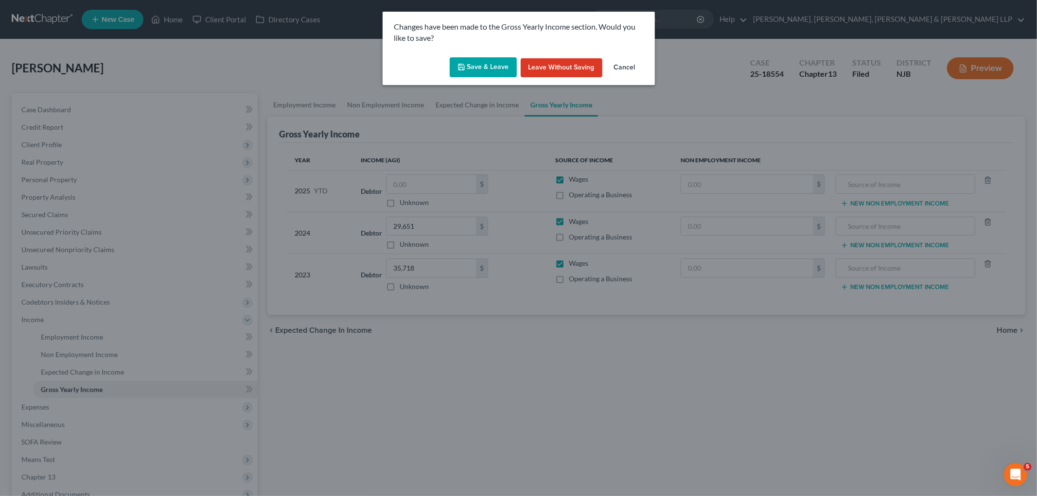
click at [502, 69] on button "Save & Leave" at bounding box center [483, 67] width 67 height 20
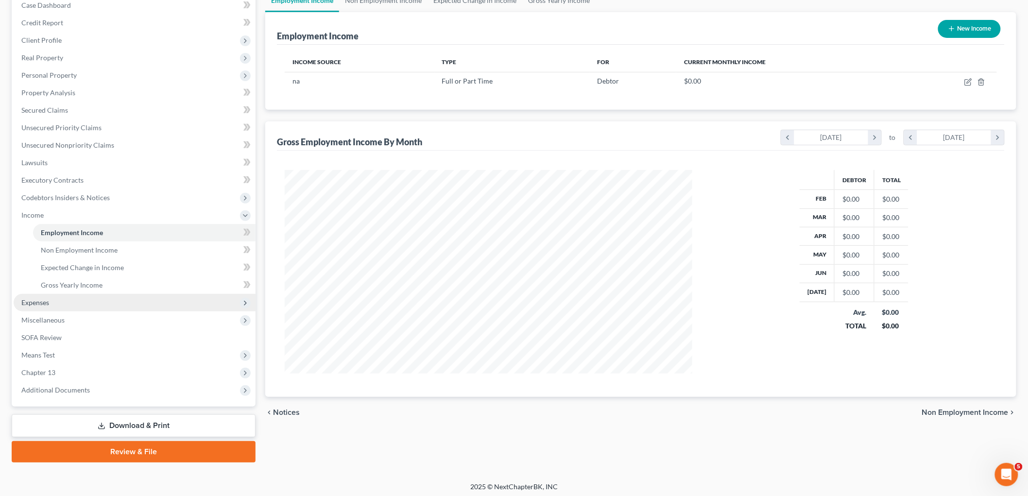
scroll to position [107, 0]
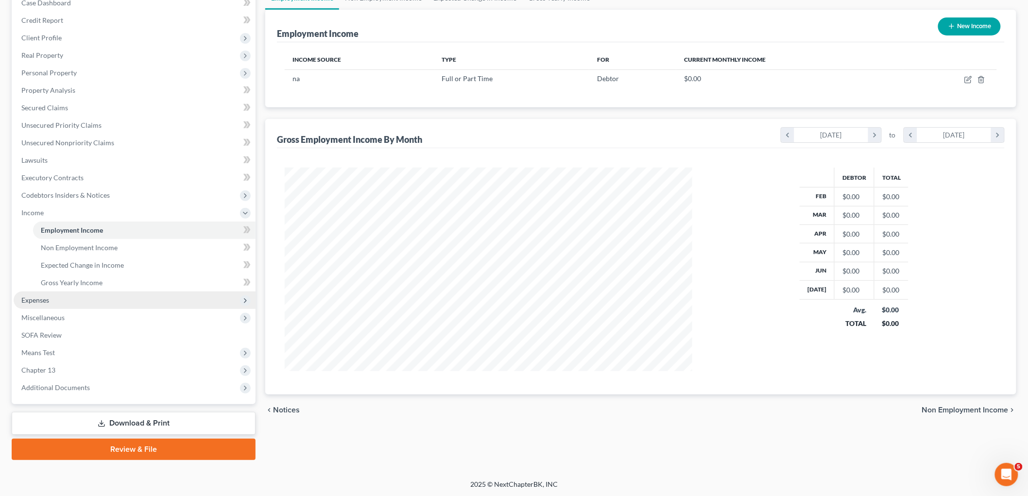
click at [47, 297] on span "Expenses" at bounding box center [35, 300] width 28 height 8
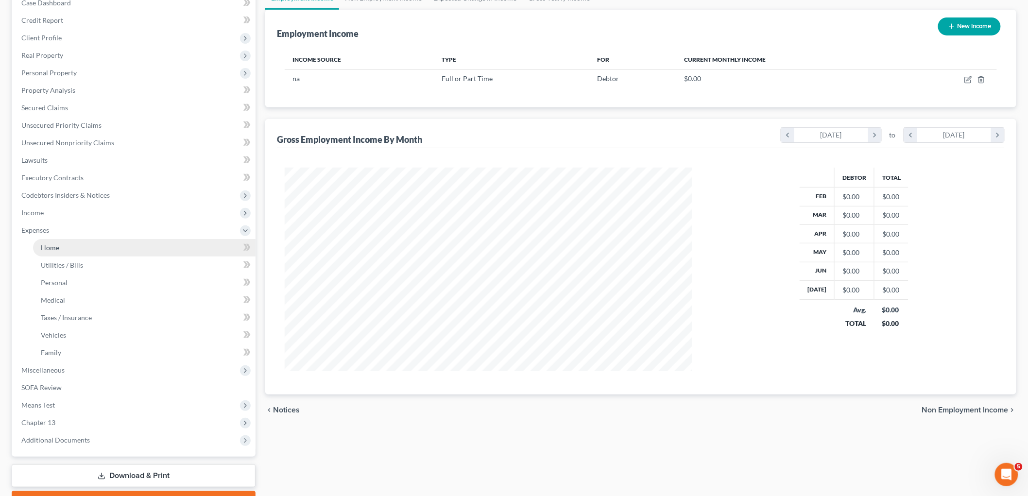
click at [60, 244] on link "Home" at bounding box center [144, 247] width 223 height 17
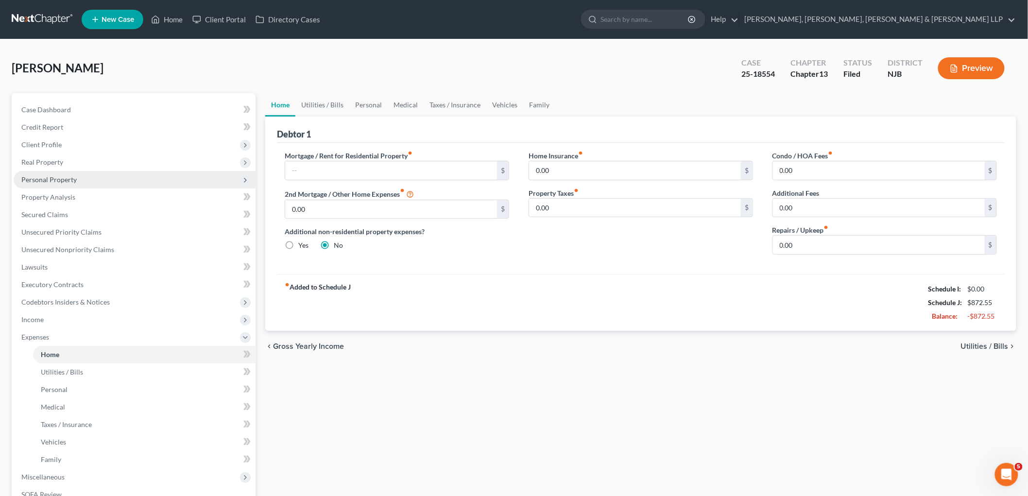
click at [50, 175] on span "Personal Property" at bounding box center [48, 179] width 55 height 8
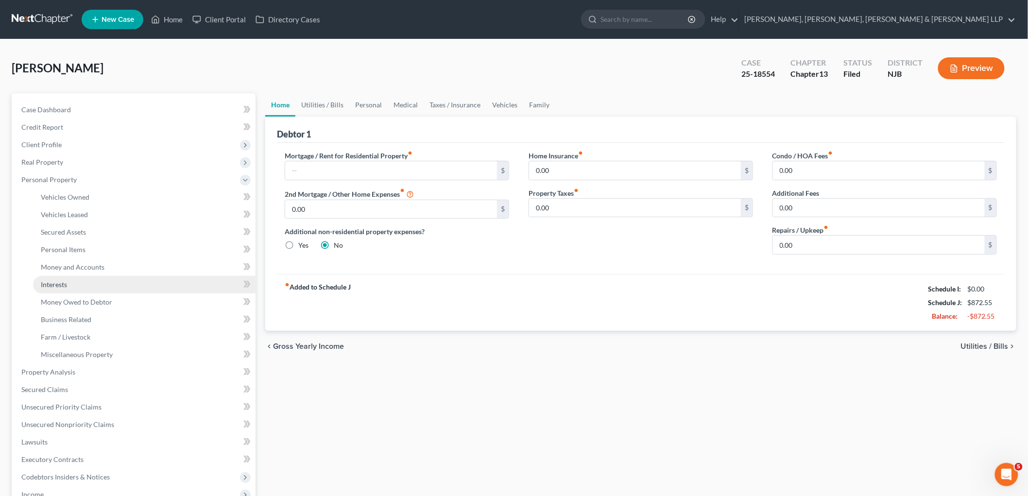
click at [65, 281] on span "Interests" at bounding box center [54, 284] width 26 height 8
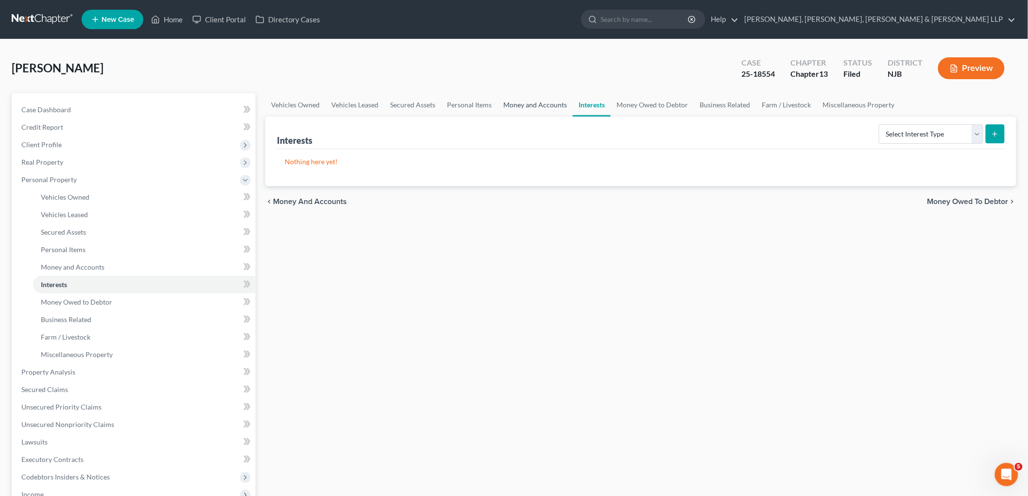
click at [525, 105] on link "Money and Accounts" at bounding box center [535, 104] width 75 height 23
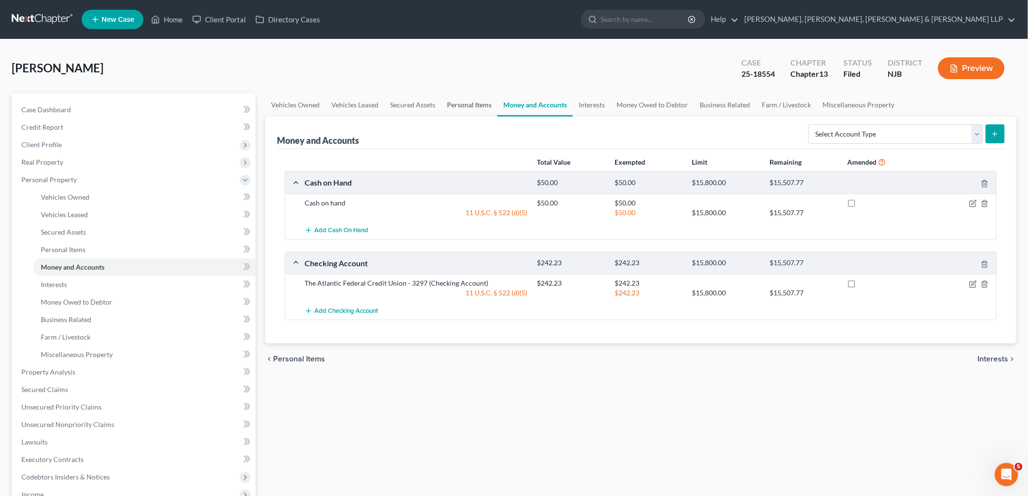
click at [473, 105] on link "Personal Items" at bounding box center [469, 104] width 56 height 23
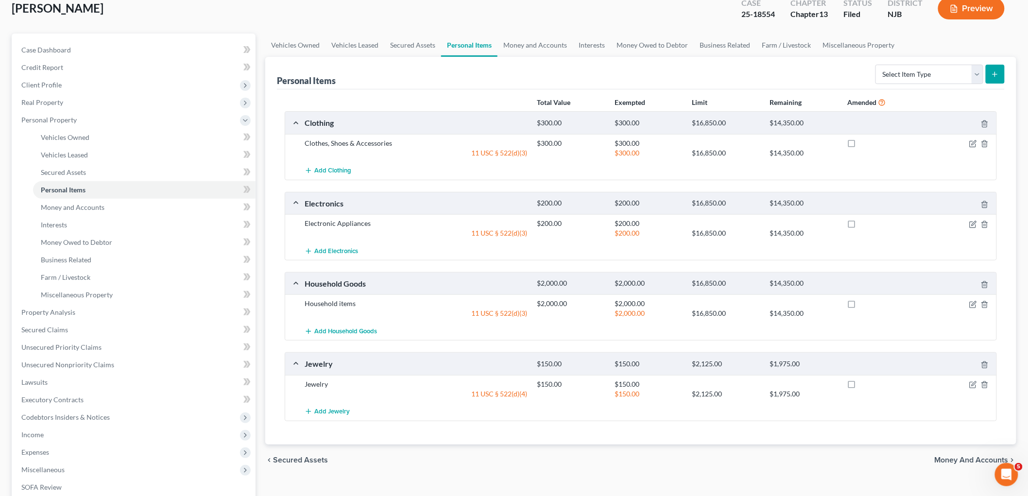
scroll to position [50, 0]
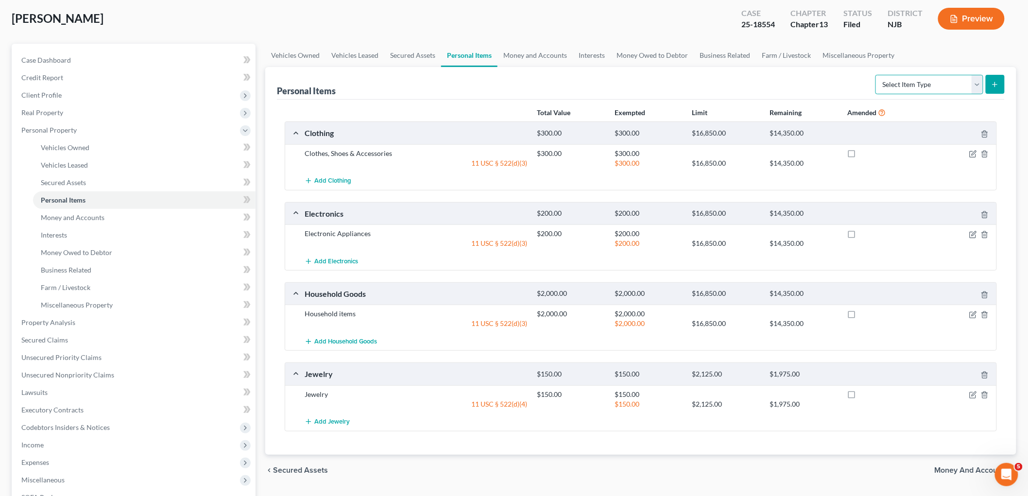
click at [920, 84] on select "Select Item Type Clothing Collectibles Of Value Electronics Firearms Household …" at bounding box center [930, 84] width 108 height 19
select select "pets"
click at [877, 75] on select "Select Item Type Clothing Collectibles Of Value Electronics Firearms Household …" at bounding box center [930, 84] width 108 height 19
click at [994, 84] on icon "submit" at bounding box center [996, 85] width 8 height 8
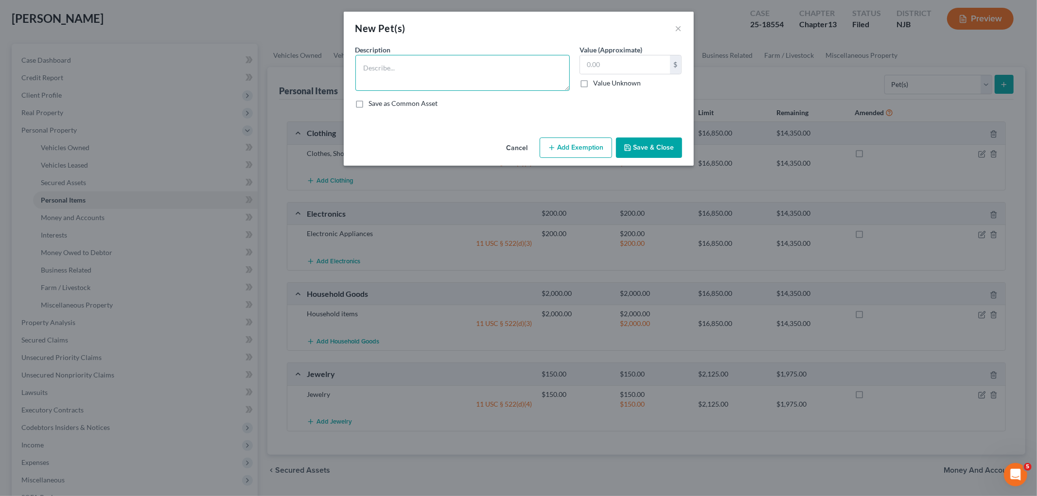
click at [480, 67] on textarea at bounding box center [462, 73] width 214 height 36
click at [480, 67] on textarea "2 [DEMOGRAPHIC_DATA]" at bounding box center [462, 73] width 214 height 36
type textarea "2 Dogs"
type input "150"
click at [560, 153] on button "Add Exemption" at bounding box center [575, 148] width 72 height 20
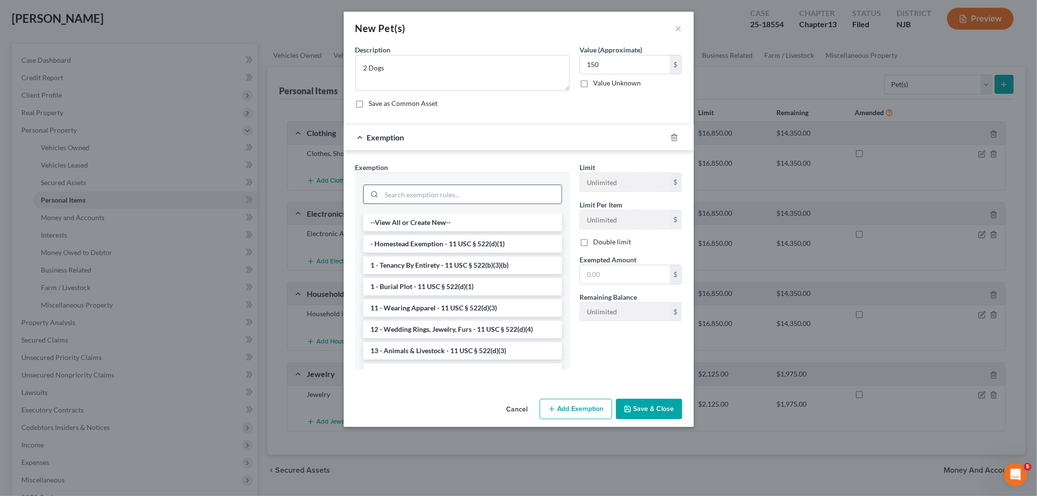
click at [521, 196] on input "search" at bounding box center [472, 194] width 180 height 18
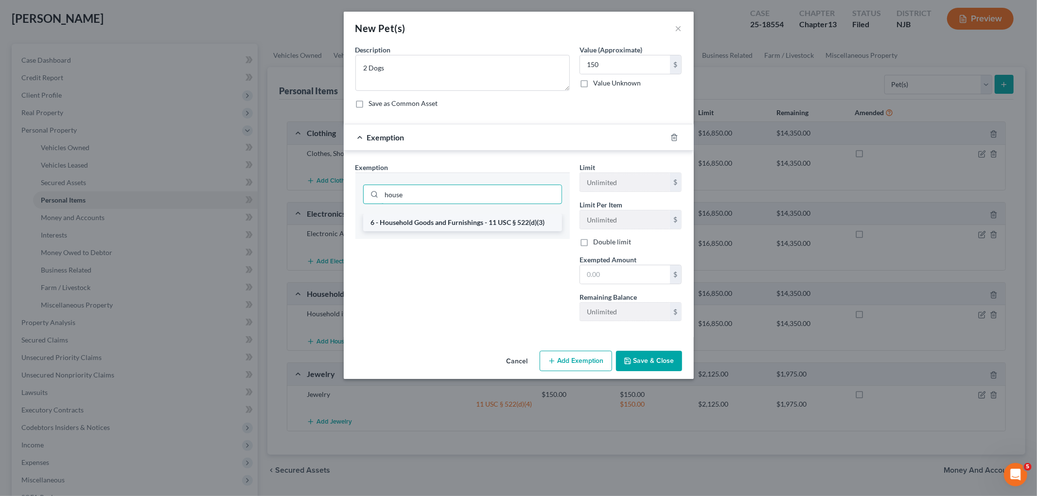
type input "house"
click at [512, 217] on li "6 - Household Goods and Furnishings - 11 USC § 522(d)(3)" at bounding box center [462, 222] width 199 height 17
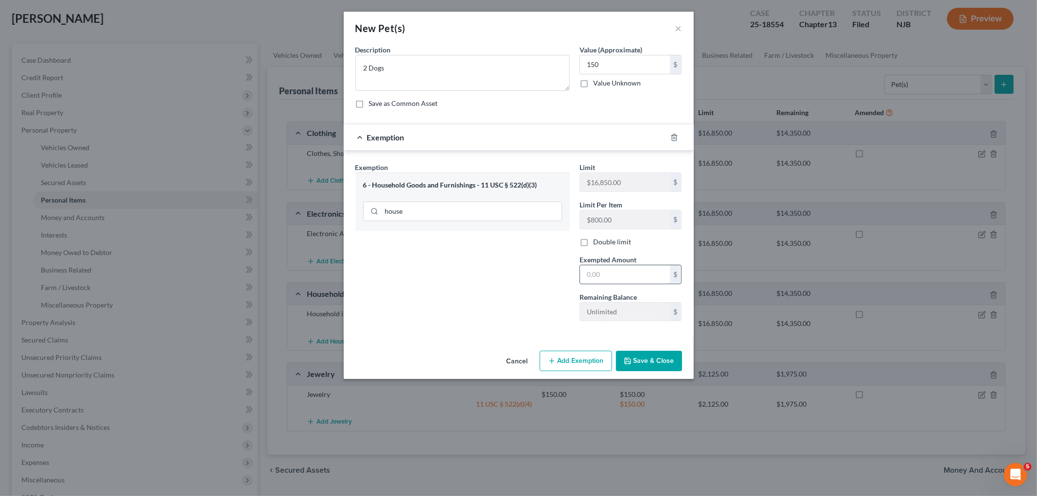
click at [604, 278] on input "text" at bounding box center [625, 274] width 90 height 18
type input "150.00"
click at [662, 361] on button "Save & Close" at bounding box center [649, 361] width 66 height 20
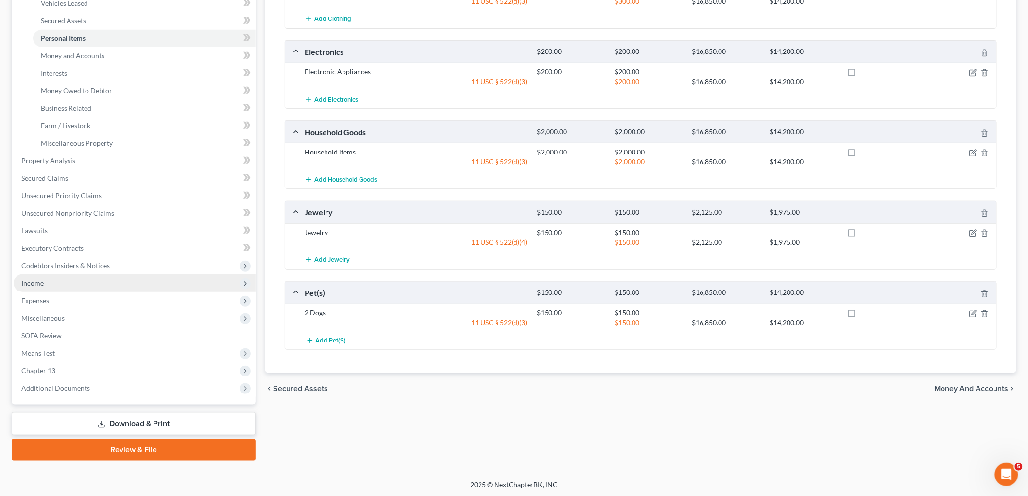
click at [40, 280] on span "Income" at bounding box center [32, 283] width 22 height 8
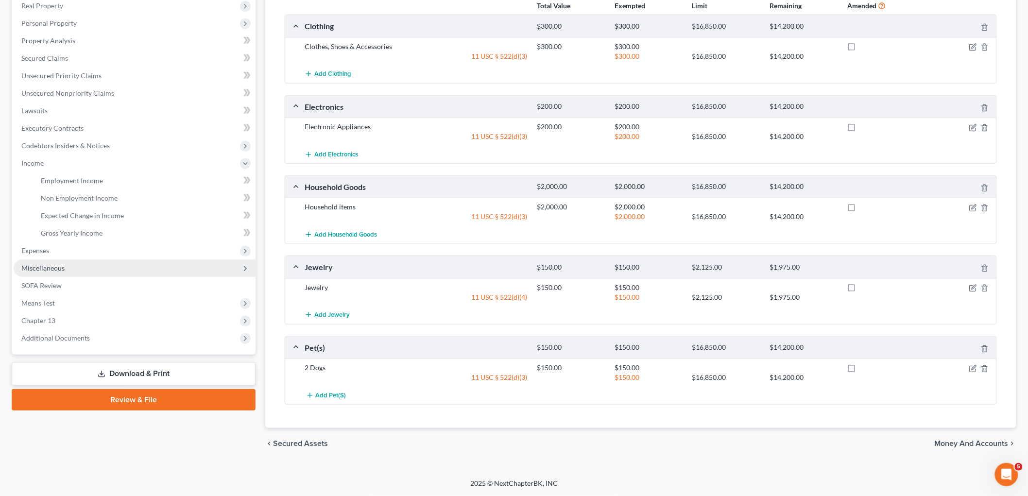
scroll to position [157, 0]
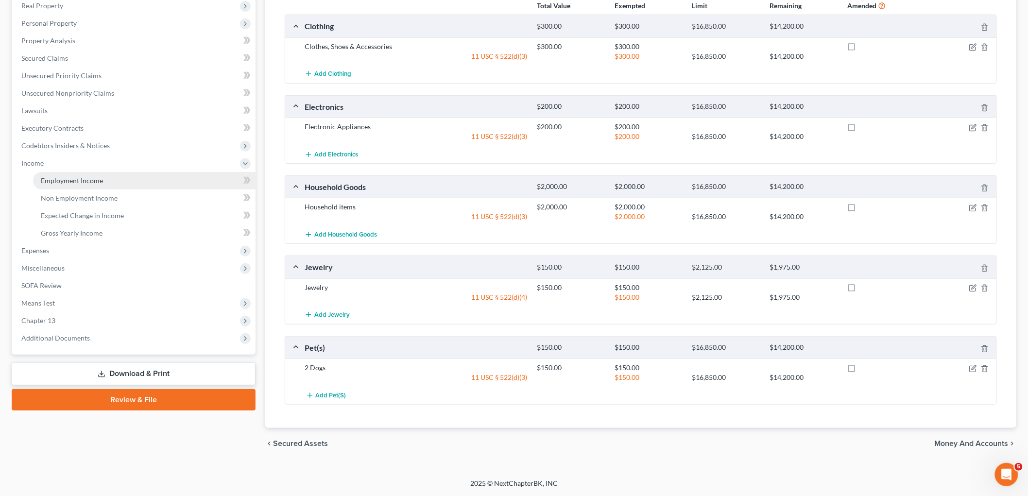
click at [70, 177] on span "Employment Income" at bounding box center [72, 180] width 62 height 8
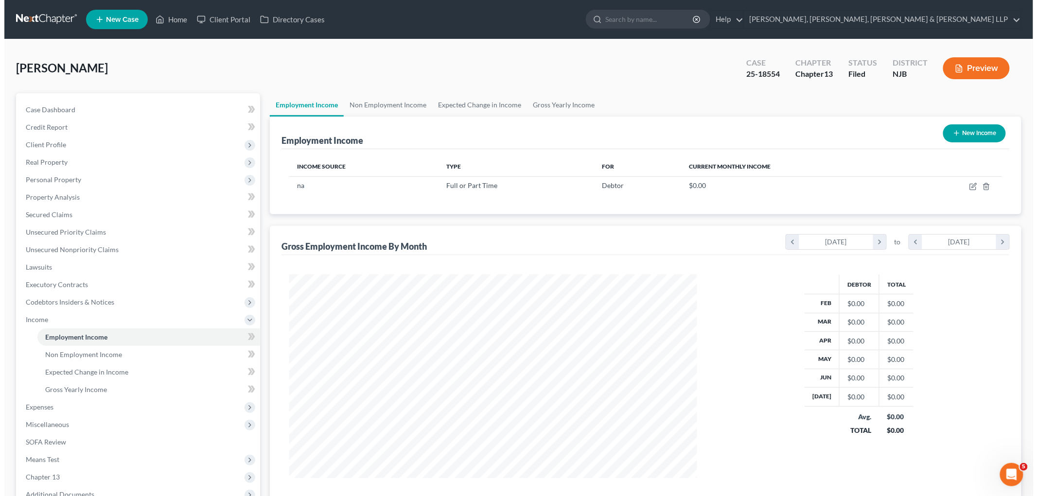
scroll to position [203, 427]
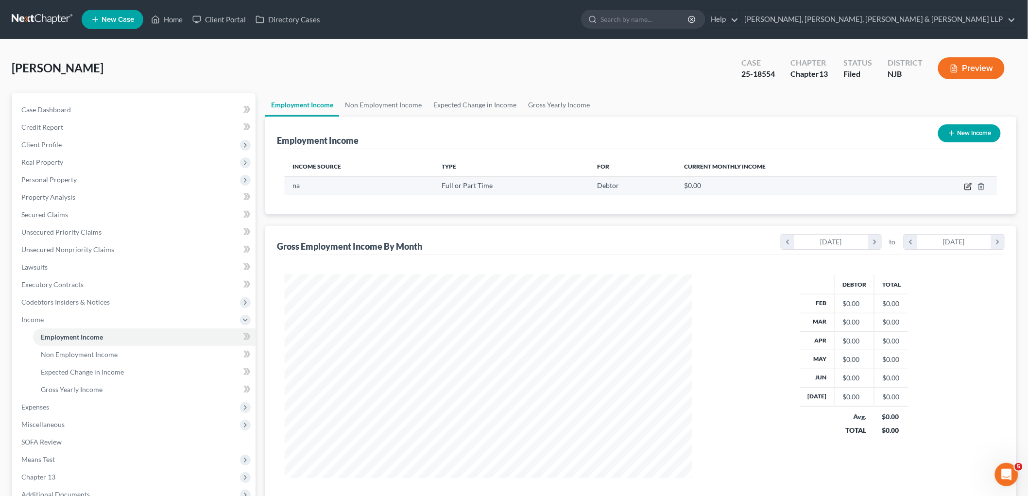
click at [970, 184] on icon "button" at bounding box center [969, 185] width 4 height 4
select select "0"
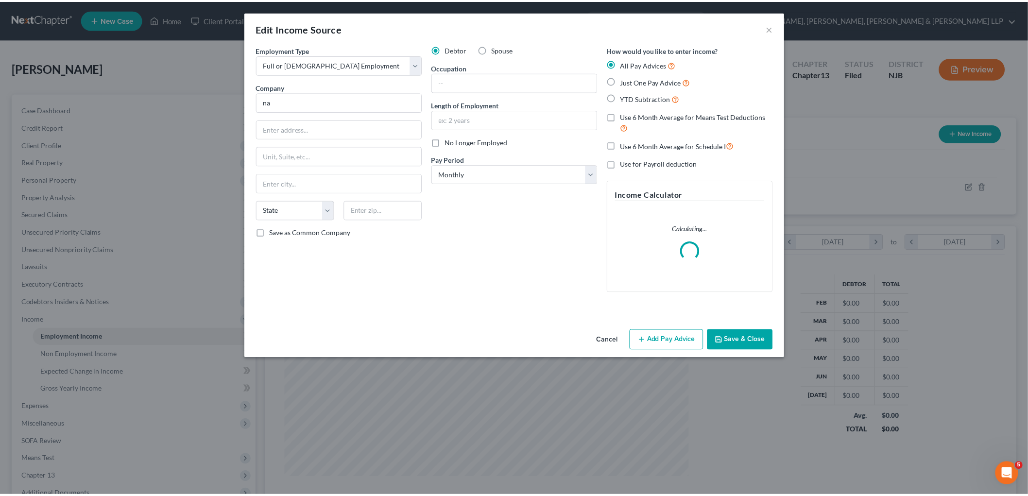
scroll to position [205, 431]
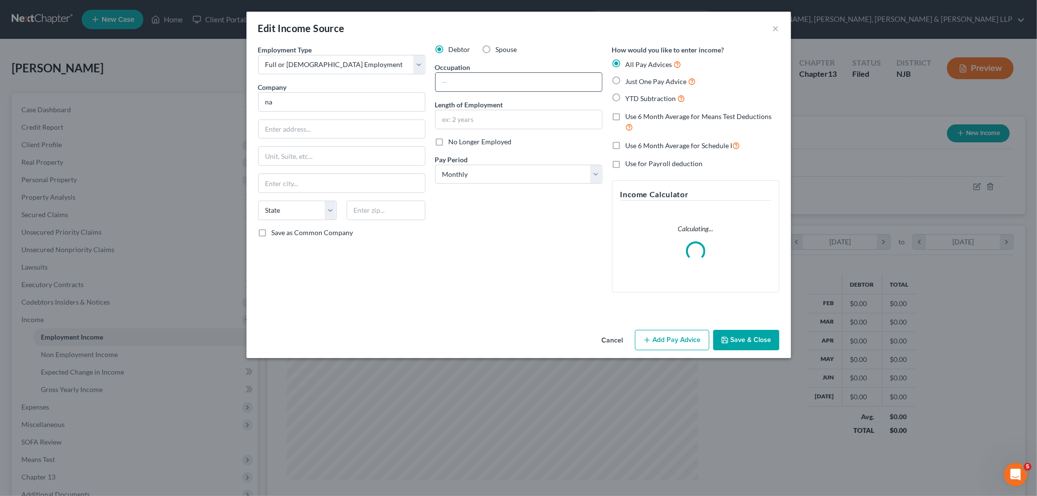
click at [512, 85] on input "text" at bounding box center [518, 82] width 166 height 18
paste input "Coordinator"
type input "Coordinator"
click at [498, 251] on div "Debtor Spouse Occupation Coordinator Length of Employment No Longer Employed Pa…" at bounding box center [518, 173] width 177 height 256
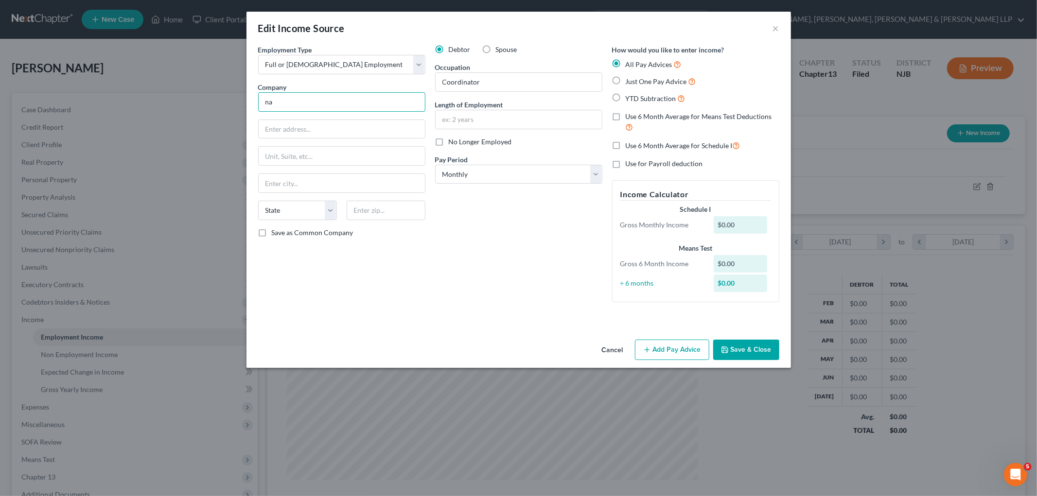
click at [337, 102] on input "na" at bounding box center [341, 101] width 167 height 19
drag, startPoint x: 284, startPoint y: 101, endPoint x: 254, endPoint y: 101, distance: 30.1
click at [254, 101] on div "Employment Type * Select Full or [DEMOGRAPHIC_DATA] Employment Self Employment …" at bounding box center [341, 177] width 177 height 265
paste input "T.J. Max"
type input "T.J. Max"
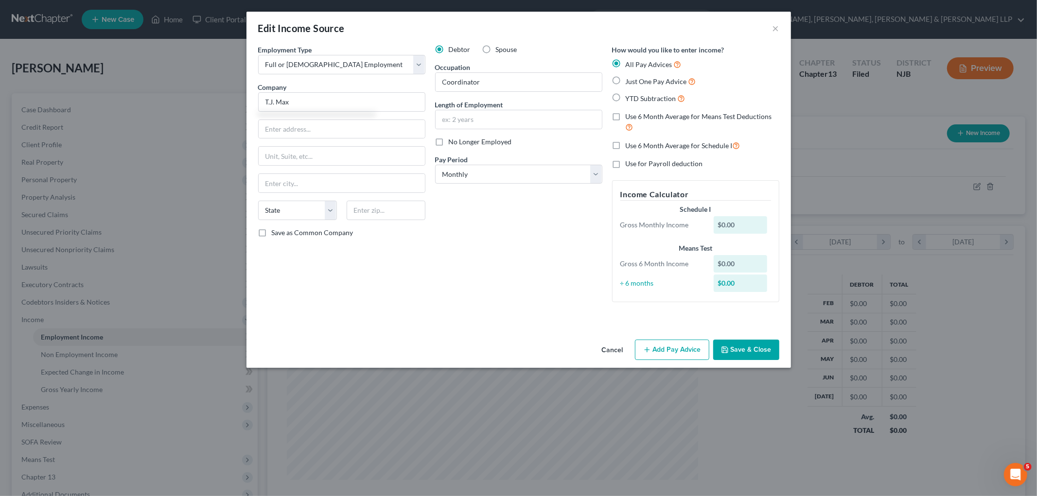
click at [470, 261] on div "Debtor Spouse Occupation Coordinator Length of Employment No Longer Employed Pa…" at bounding box center [518, 177] width 177 height 265
click at [748, 353] on button "Save & Close" at bounding box center [746, 350] width 66 height 20
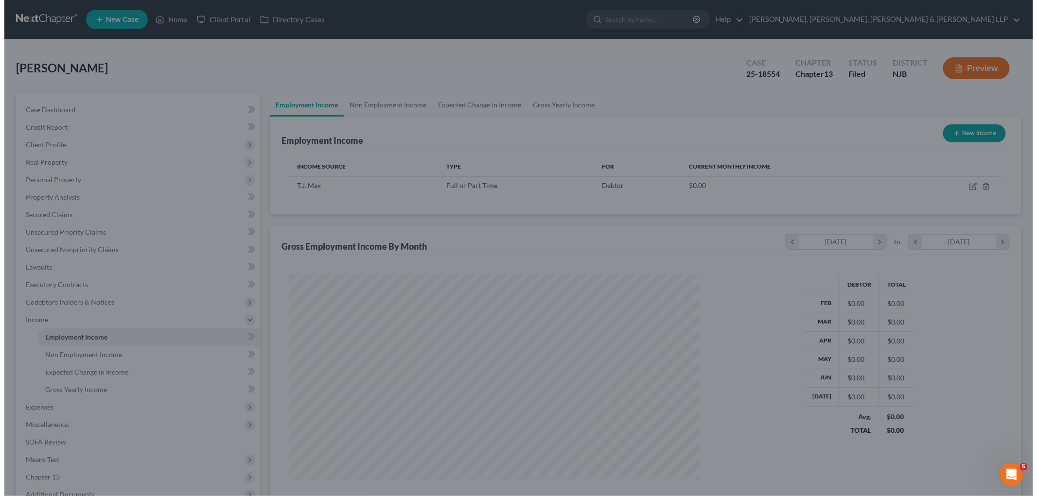
scroll to position [485826, 485603]
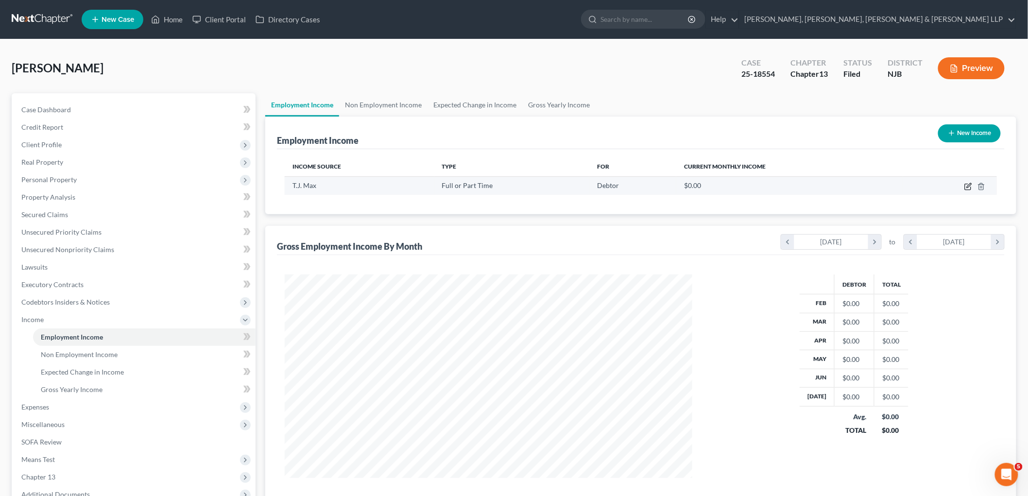
click at [966, 184] on icon "button" at bounding box center [968, 187] width 6 height 6
select select "0"
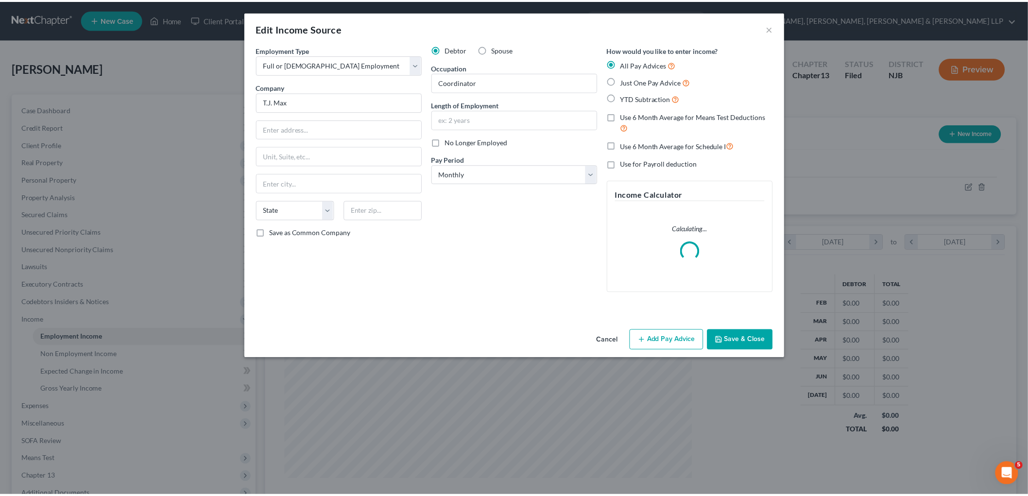
scroll to position [205, 431]
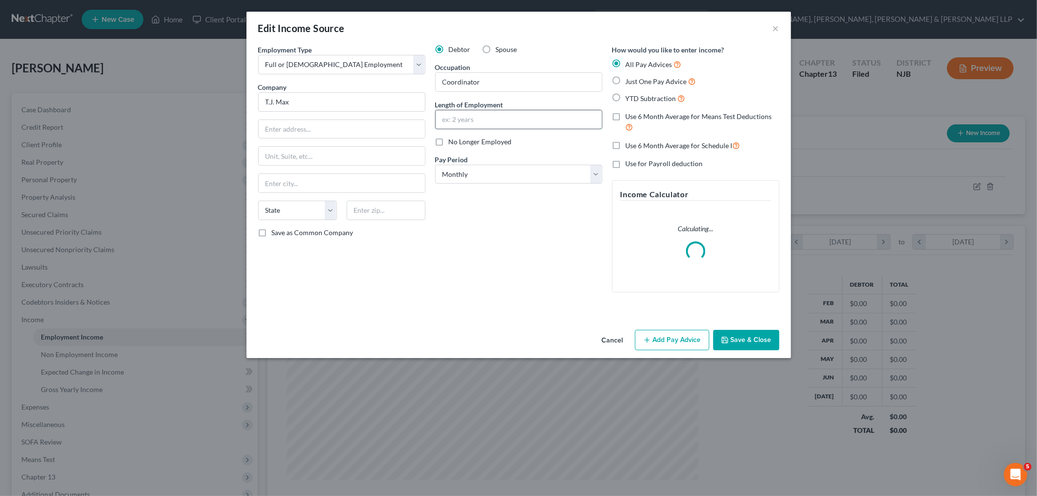
click at [481, 118] on input "text" at bounding box center [518, 119] width 166 height 18
type input "1 year"
click at [481, 226] on div "Debtor Spouse Occupation Coordinator Length of Employment 1 year No Longer Empl…" at bounding box center [518, 173] width 177 height 256
click at [766, 331] on button "Save & Close" at bounding box center [746, 340] width 66 height 20
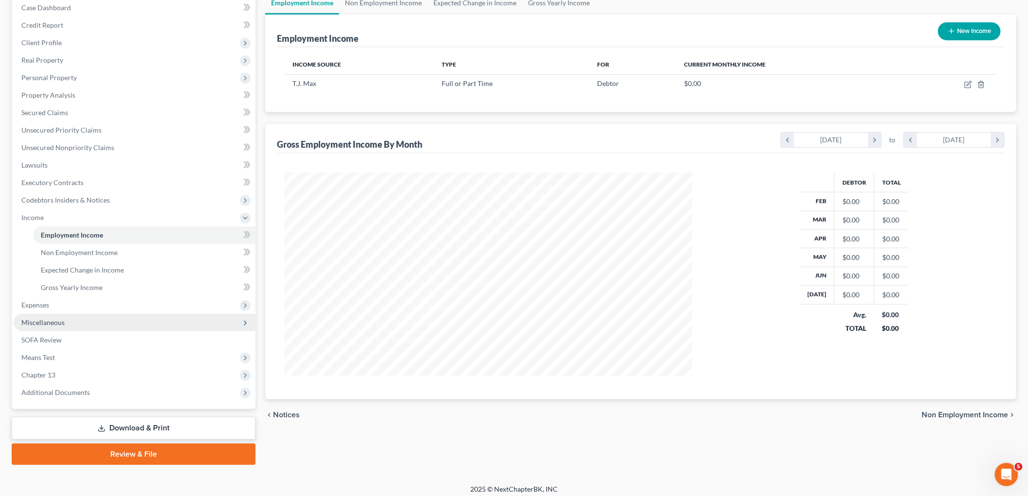
scroll to position [107, 0]
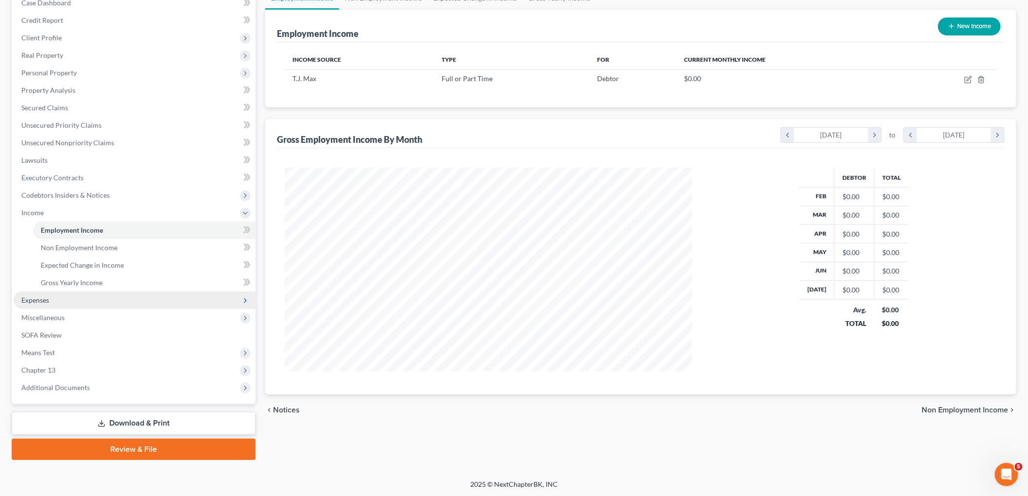
click at [49, 296] on span "Expenses" at bounding box center [35, 300] width 28 height 8
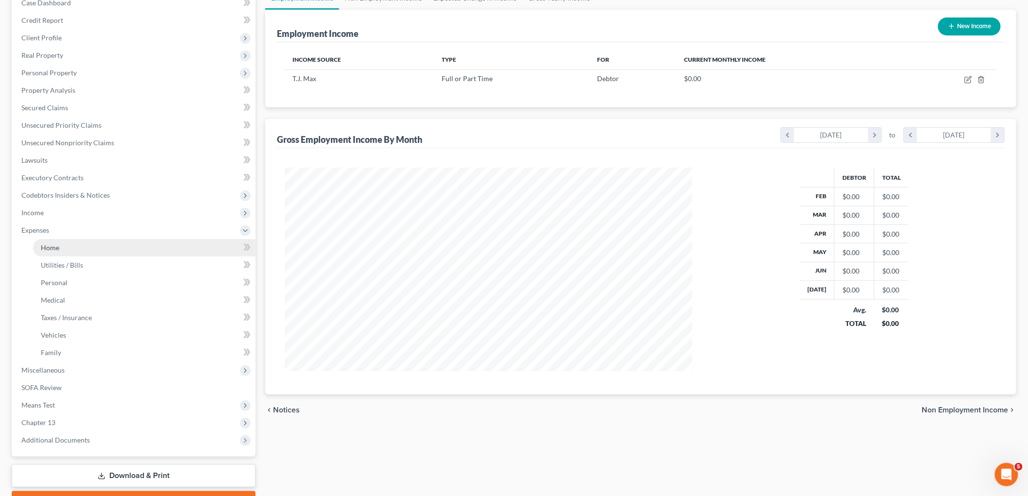
click at [46, 245] on span "Home" at bounding box center [50, 248] width 18 height 8
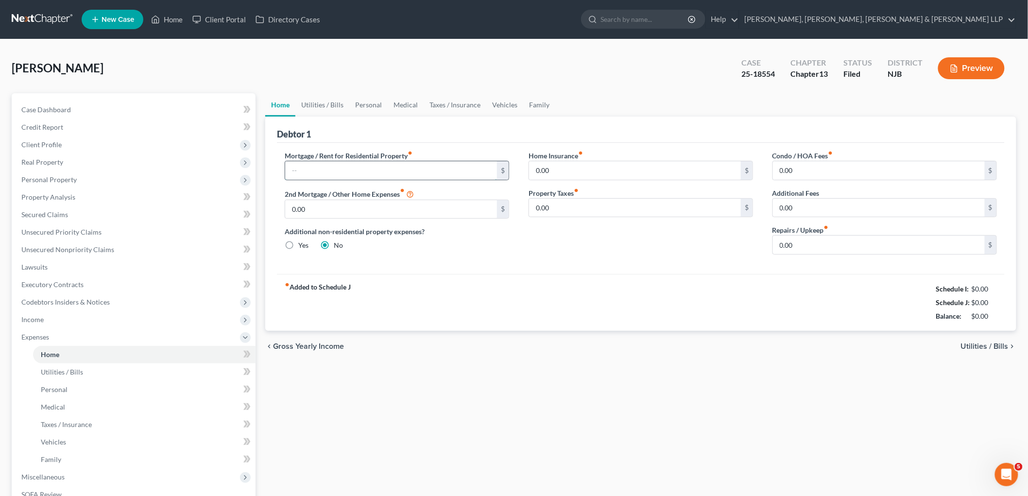
click at [348, 169] on input "text" at bounding box center [391, 170] width 212 height 18
type input "200"
click at [367, 104] on link "Personal" at bounding box center [368, 104] width 38 height 23
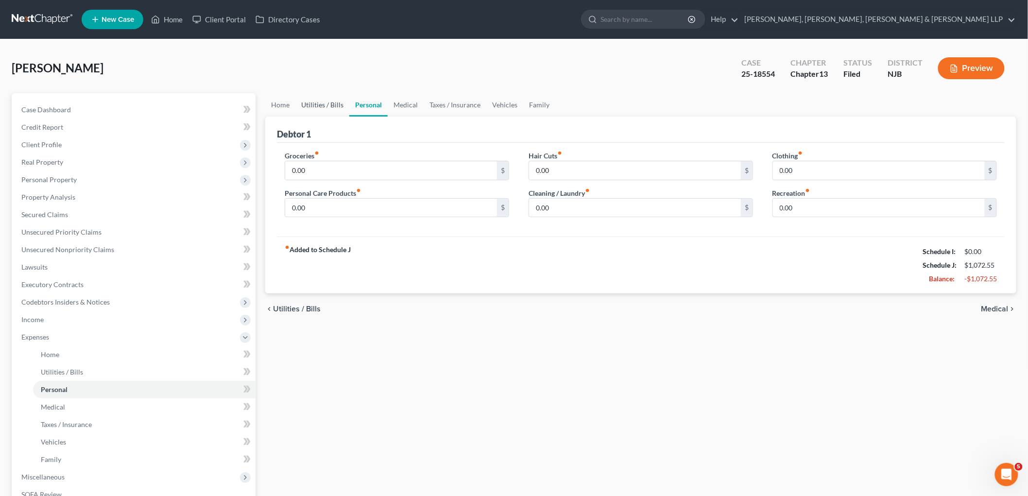
click at [312, 104] on link "Utilities / Bills" at bounding box center [323, 104] width 54 height 23
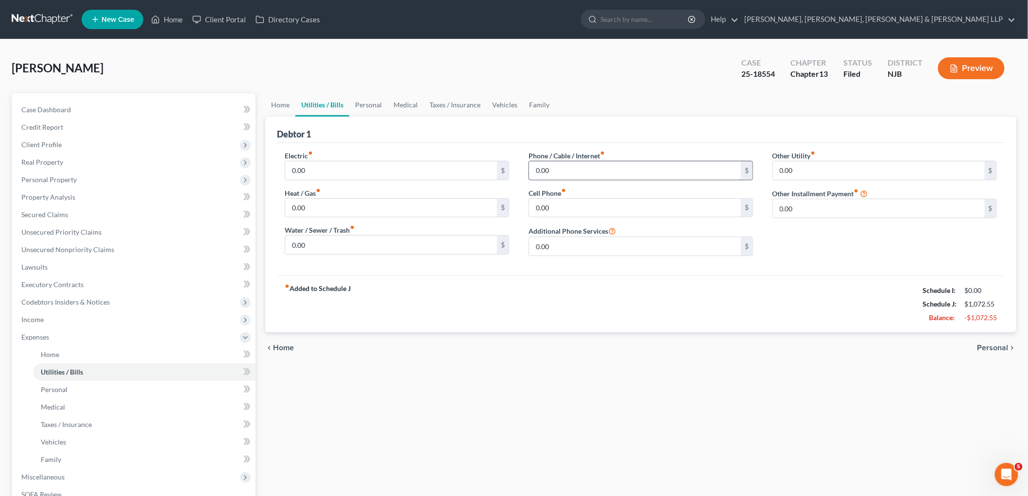
click at [555, 167] on input "0.00" at bounding box center [635, 170] width 212 height 18
type input "300"
drag, startPoint x: 367, startPoint y: 105, endPoint x: 366, endPoint y: 110, distance: 5.5
click at [367, 104] on link "Personal" at bounding box center [368, 104] width 38 height 23
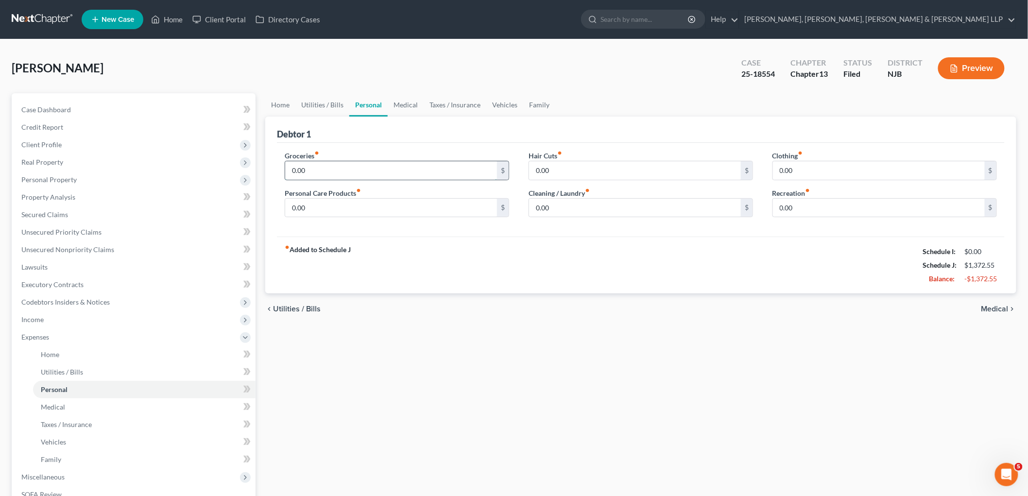
click at [341, 167] on input "0.00" at bounding box center [391, 170] width 212 height 18
type input "200"
click at [316, 209] on input "0.00" at bounding box center [391, 208] width 212 height 18
type input "30"
click at [501, 104] on link "Vehicles" at bounding box center [505, 104] width 37 height 23
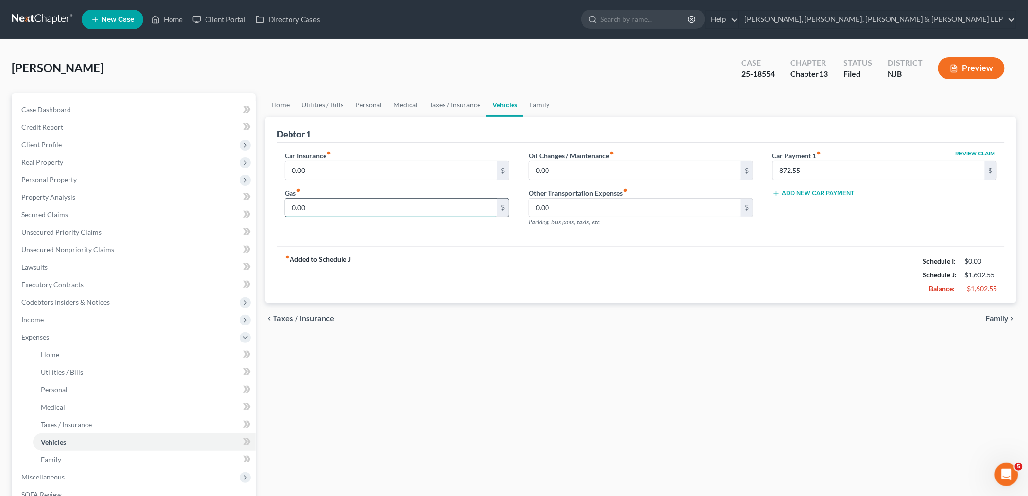
click at [323, 204] on input "0.00" at bounding box center [391, 208] width 212 height 18
type input "200"
click at [515, 260] on div "fiber_manual_record Added to Schedule J Schedule I: $0.00 Schedule J: $1,802.55…" at bounding box center [641, 274] width 728 height 57
click at [367, 103] on link "Personal" at bounding box center [368, 104] width 38 height 23
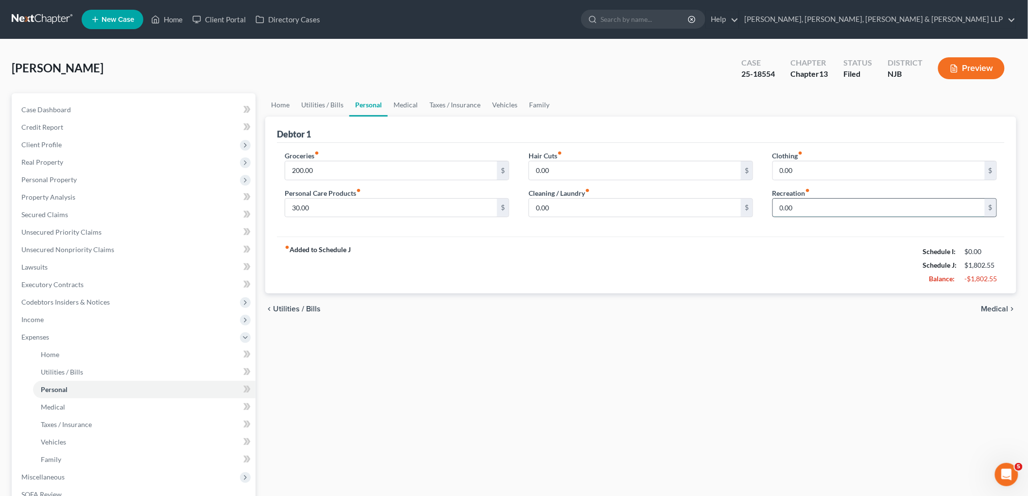
click at [803, 212] on input "0.00" at bounding box center [879, 208] width 212 height 18
type input "100"
click at [717, 289] on div "fiber_manual_record Added to Schedule J Schedule I: $0.00 Schedule J: $1,902.55…" at bounding box center [641, 265] width 728 height 57
click at [505, 104] on link "Vehicles" at bounding box center [505, 104] width 37 height 23
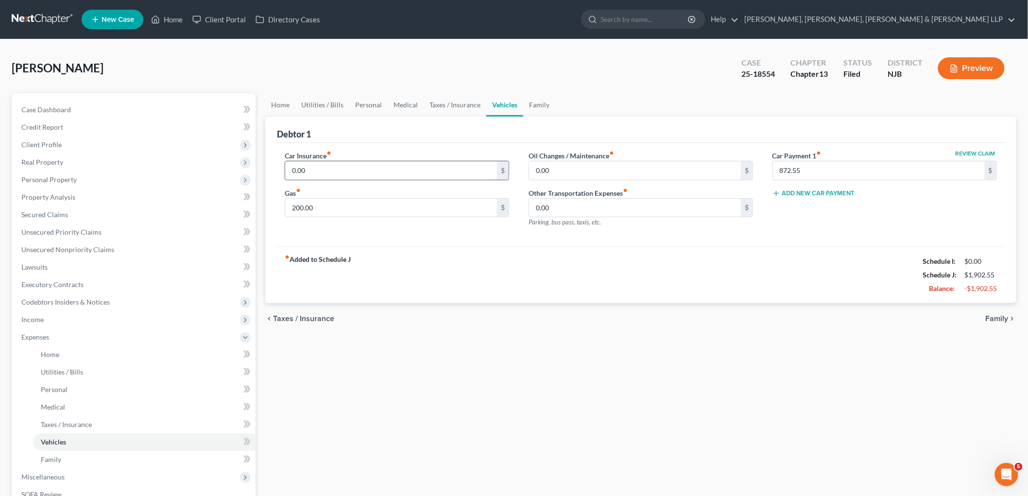
click at [339, 172] on input "0.00" at bounding box center [391, 170] width 212 height 18
click at [381, 133] on div "Debtor 1" at bounding box center [641, 130] width 728 height 26
drag, startPoint x: 311, startPoint y: 169, endPoint x: 319, endPoint y: 183, distance: 16.5
click at [311, 169] on input "400" at bounding box center [391, 170] width 212 height 18
paste input "$480.26"
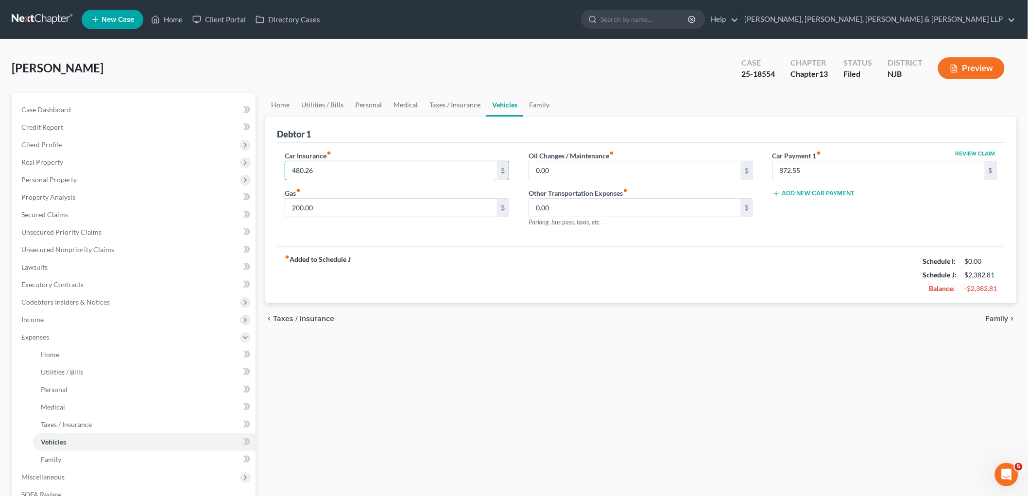
type input "480.26"
click at [380, 246] on div "fiber_manual_record Added to Schedule J Schedule I: $0.00 Schedule J: $2,382.81…" at bounding box center [641, 274] width 728 height 57
click at [541, 103] on link "Family" at bounding box center [539, 104] width 32 height 23
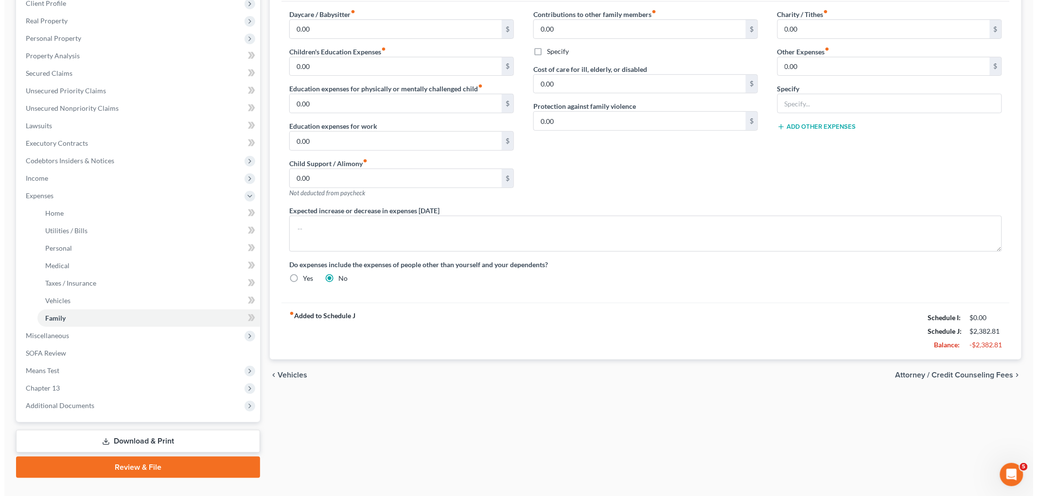
scroll to position [159, 0]
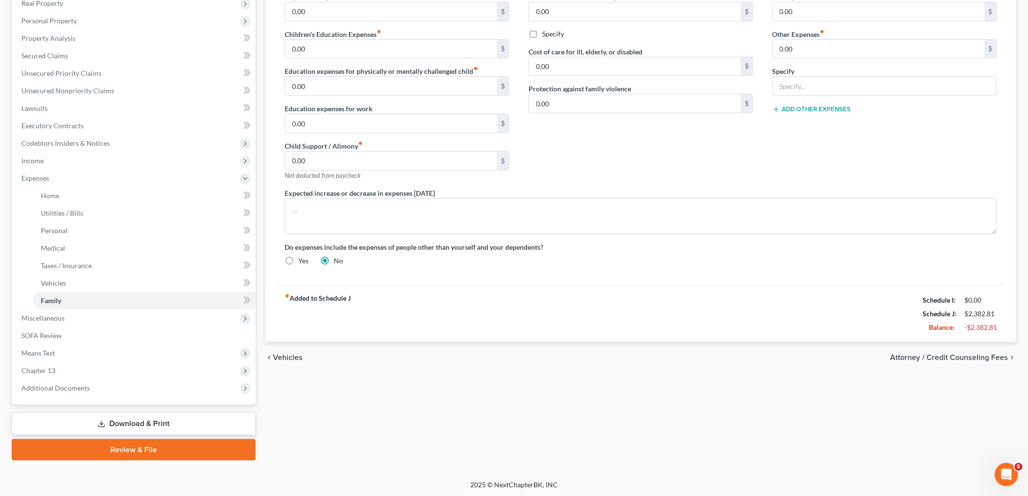
click at [905, 357] on span "Attorney / Credit Counseling Fees" at bounding box center [950, 358] width 118 height 8
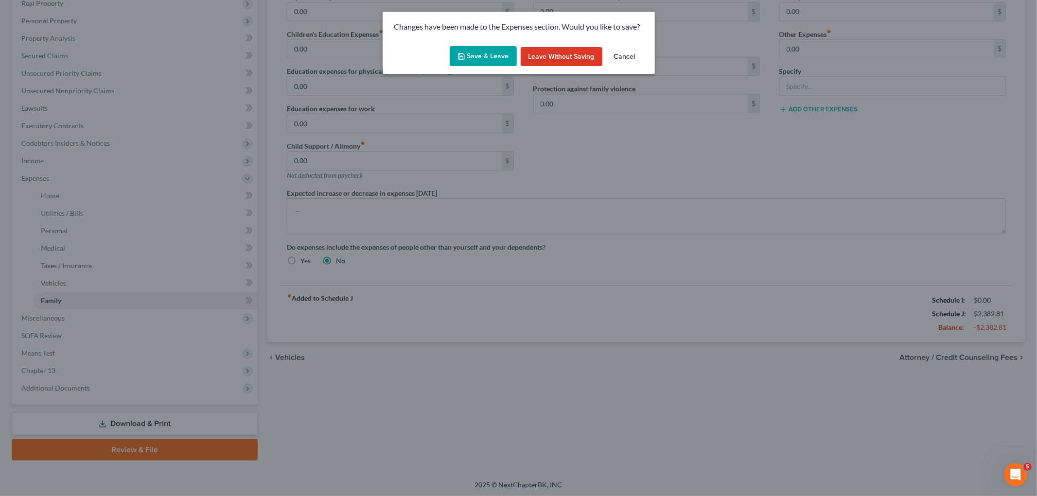
click at [490, 52] on button "Save & Leave" at bounding box center [483, 56] width 67 height 20
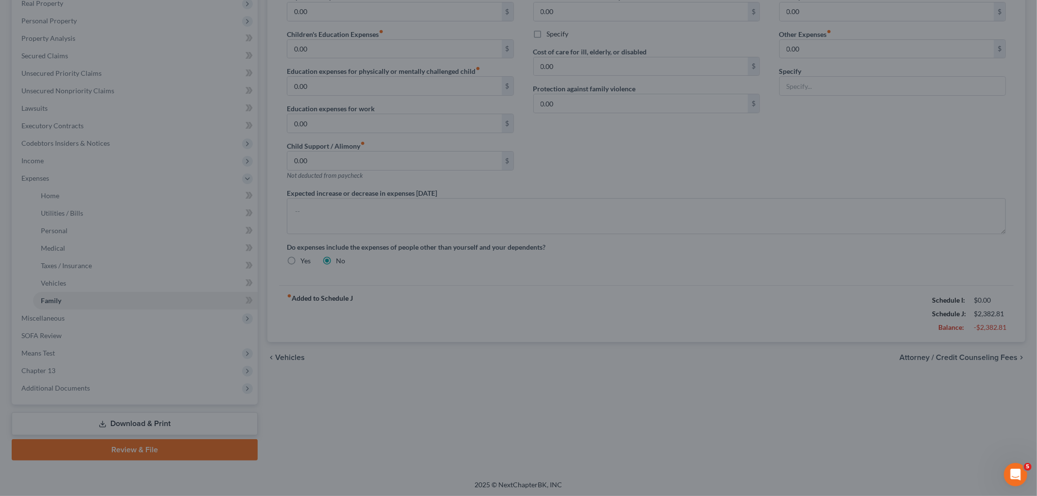
select select "0"
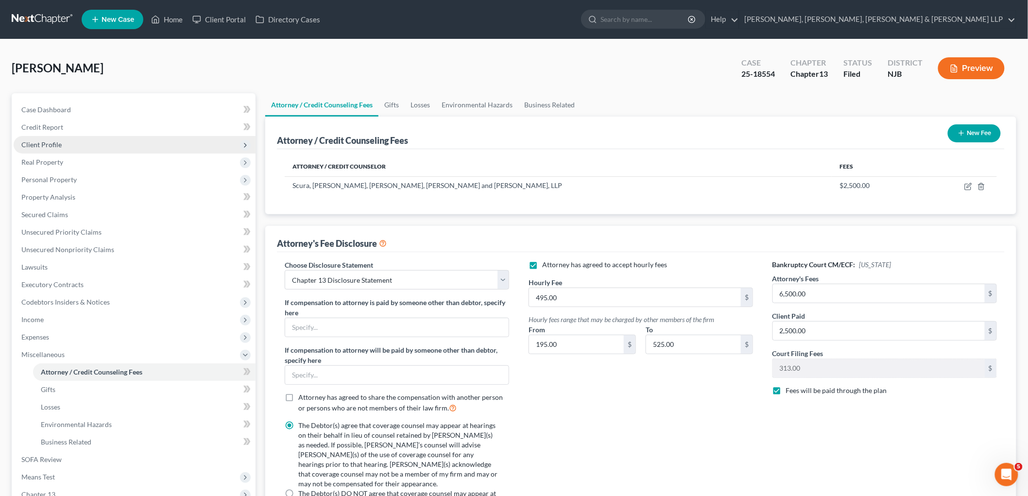
click at [41, 145] on span "Client Profile" at bounding box center [41, 144] width 40 height 8
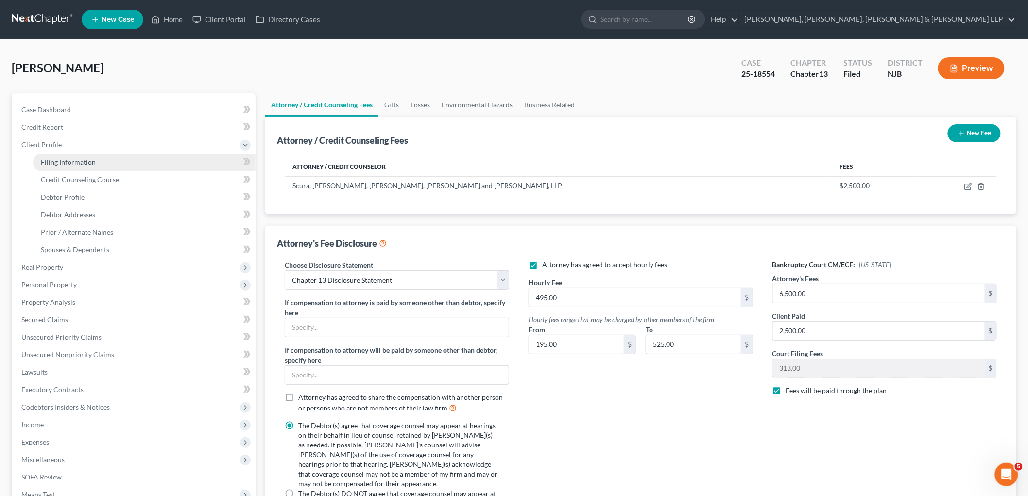
click at [49, 156] on link "Filing Information" at bounding box center [144, 162] width 223 height 17
select select "1"
select select "0"
select select "3"
select select "51"
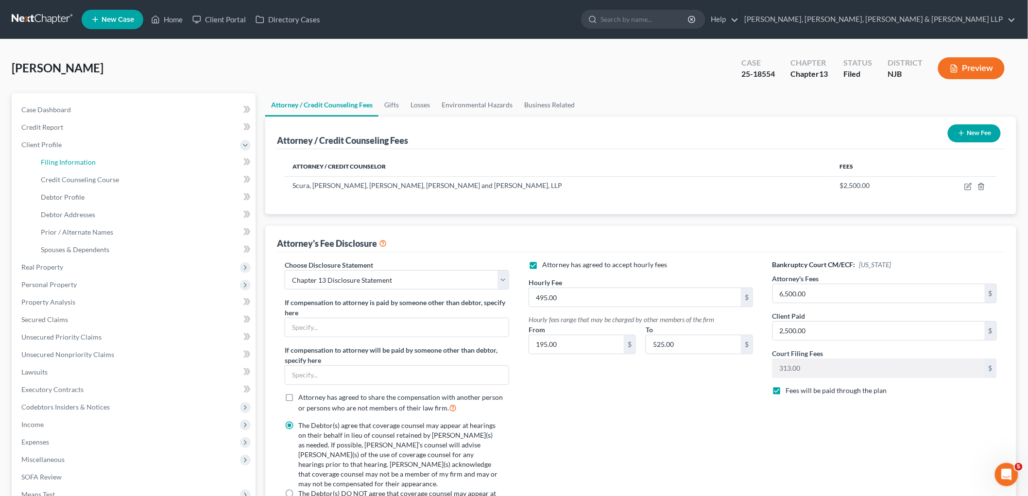
select select "8"
select select "0"
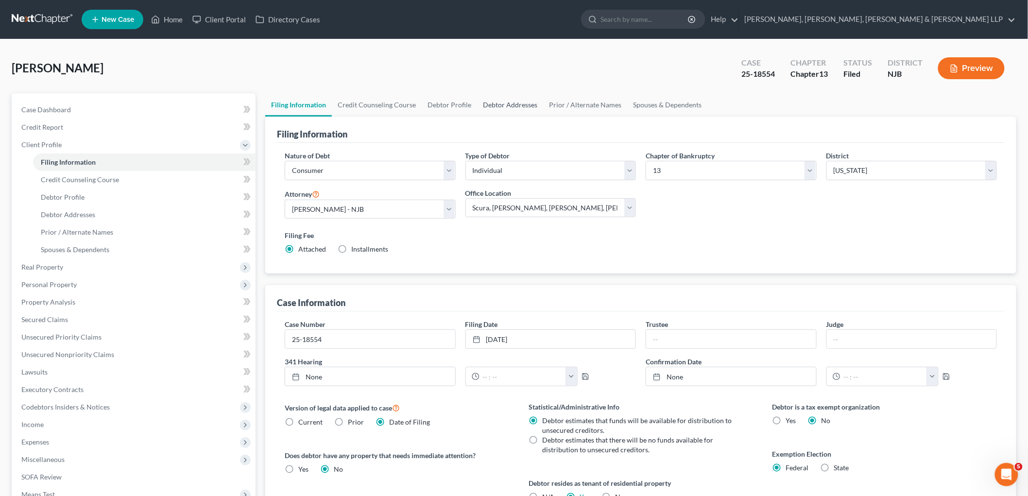
click at [522, 106] on link "Debtor Addresses" at bounding box center [510, 104] width 66 height 23
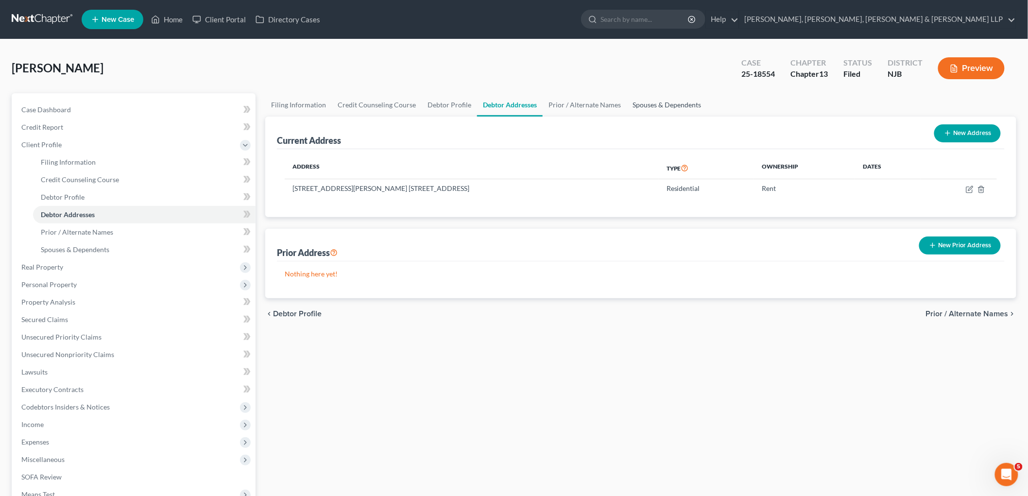
click at [662, 104] on link "Spouses & Dependents" at bounding box center [667, 104] width 80 height 23
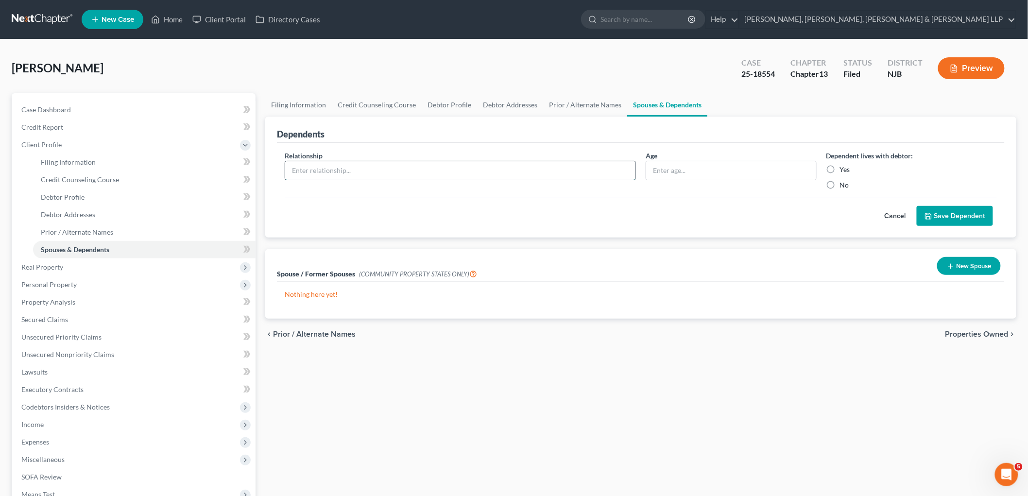
click at [316, 175] on input "text" at bounding box center [460, 170] width 350 height 18
type input "Parent"
click at [716, 169] on input "text" at bounding box center [731, 170] width 170 height 18
type input "63"
click at [840, 168] on label "Yes" at bounding box center [845, 170] width 10 height 10
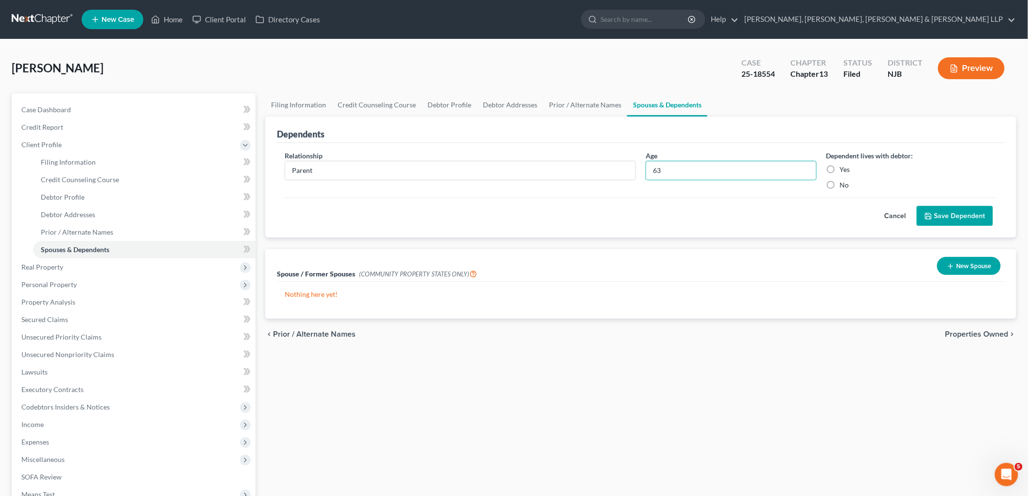
click at [844, 168] on input "Yes" at bounding box center [847, 168] width 6 height 6
radio input "true"
click at [951, 216] on button "Save Dependent" at bounding box center [955, 216] width 76 height 20
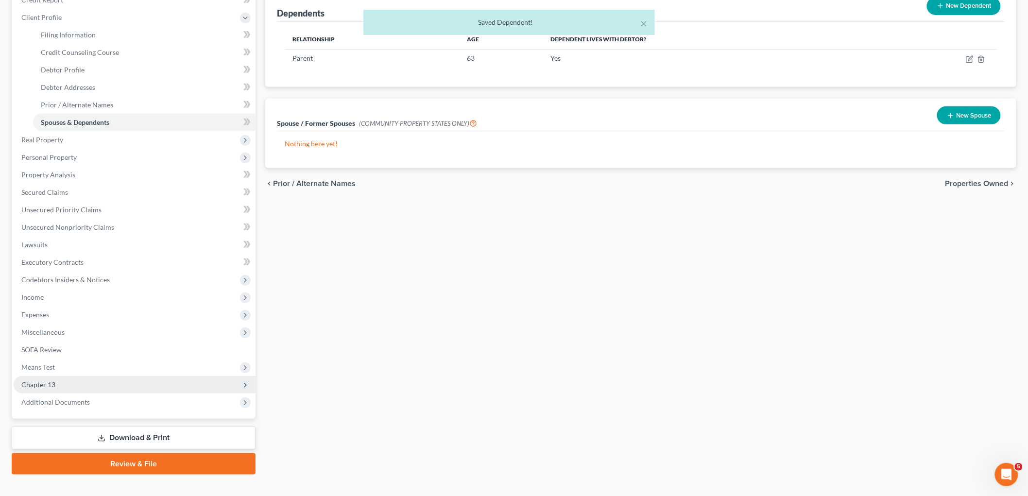
scroll to position [142, 0]
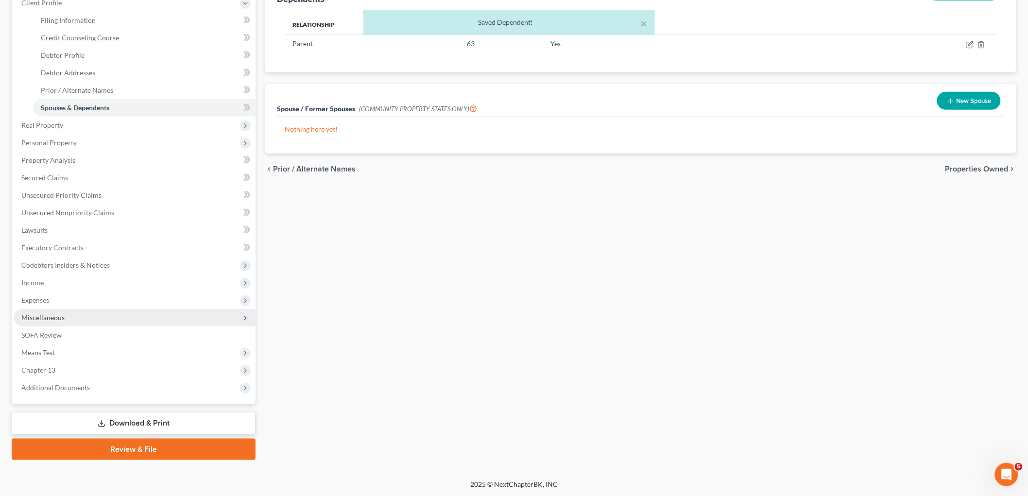
click at [40, 313] on span "Miscellaneous" at bounding box center [42, 317] width 43 height 8
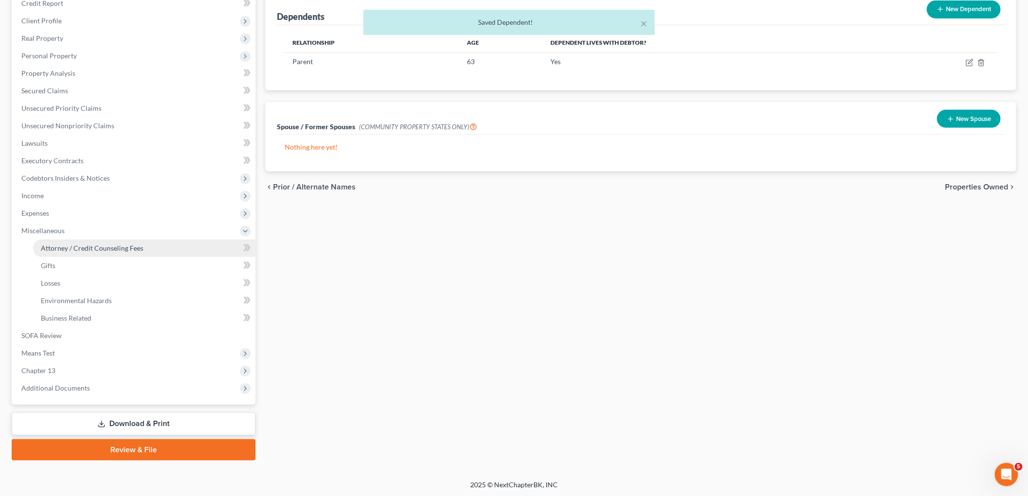
click at [45, 247] on span "Attorney / Credit Counseling Fees" at bounding box center [92, 248] width 103 height 8
select select "0"
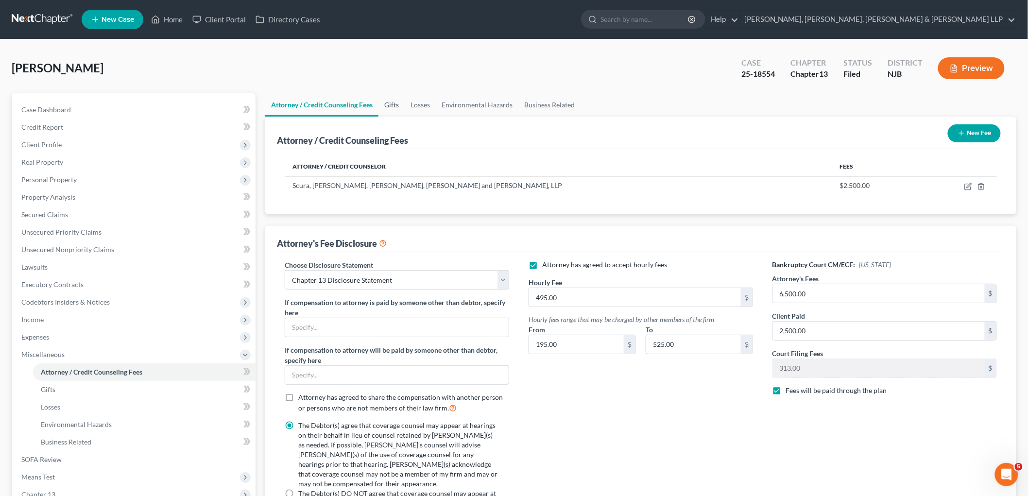
click at [395, 103] on link "Gifts" at bounding box center [392, 104] width 26 height 23
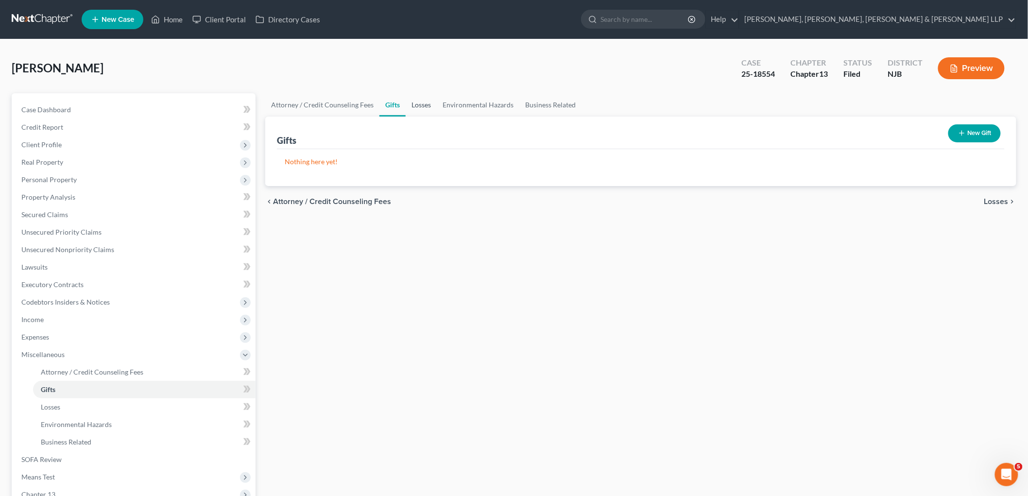
click at [419, 106] on link "Losses" at bounding box center [421, 104] width 31 height 23
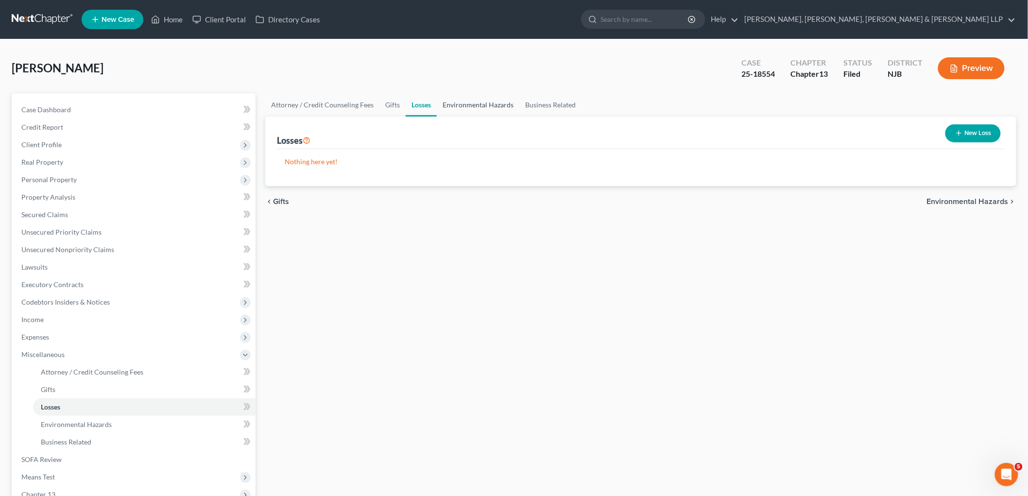
click at [472, 103] on link "Environmental Hazards" at bounding box center [478, 104] width 83 height 23
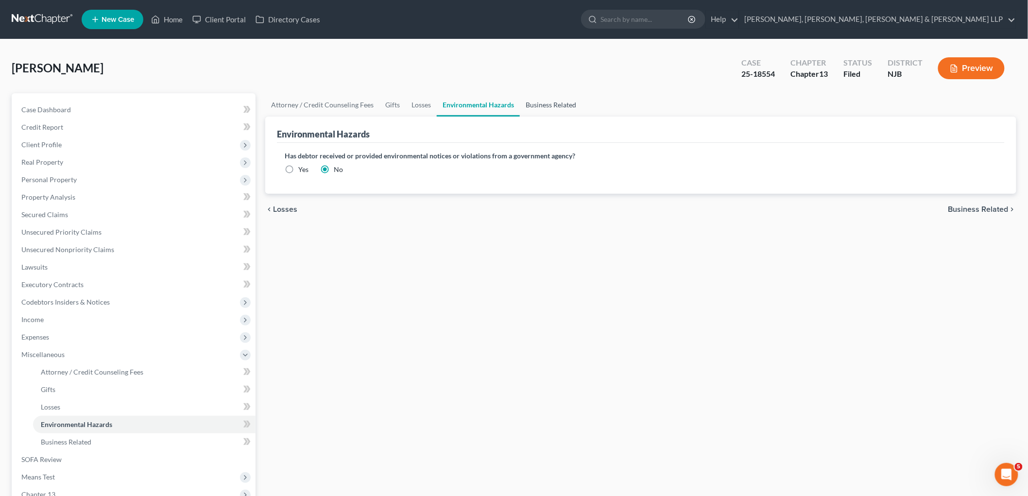
click at [550, 103] on link "Business Related" at bounding box center [551, 104] width 62 height 23
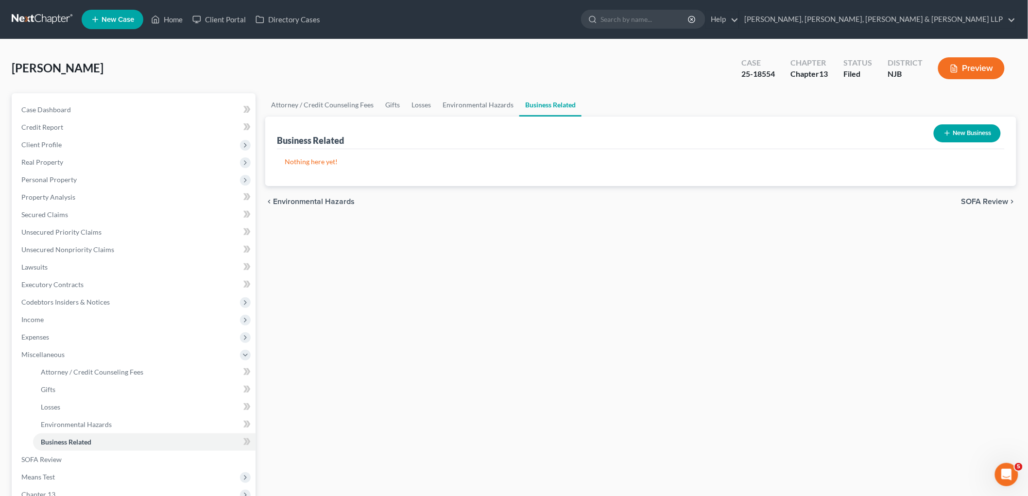
click at [972, 201] on span "SOFA Review" at bounding box center [985, 202] width 47 height 8
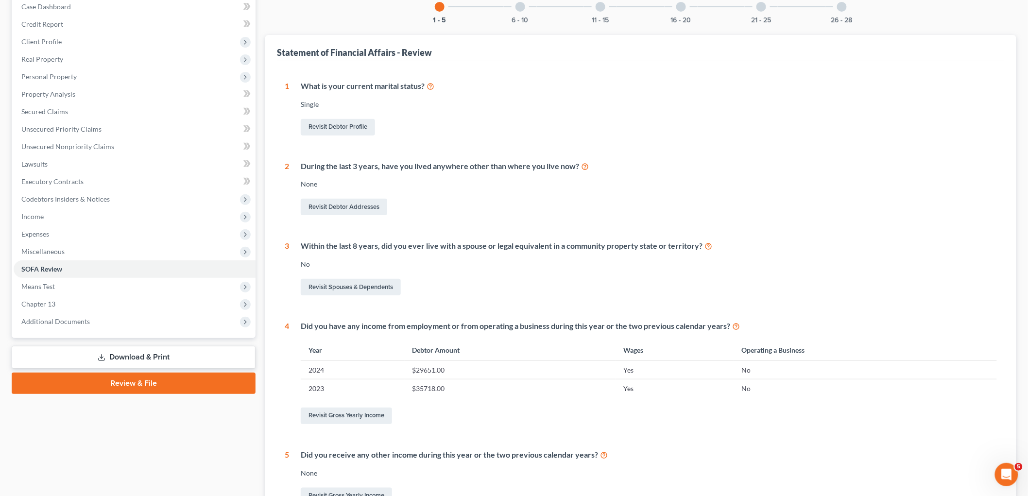
scroll to position [108, 0]
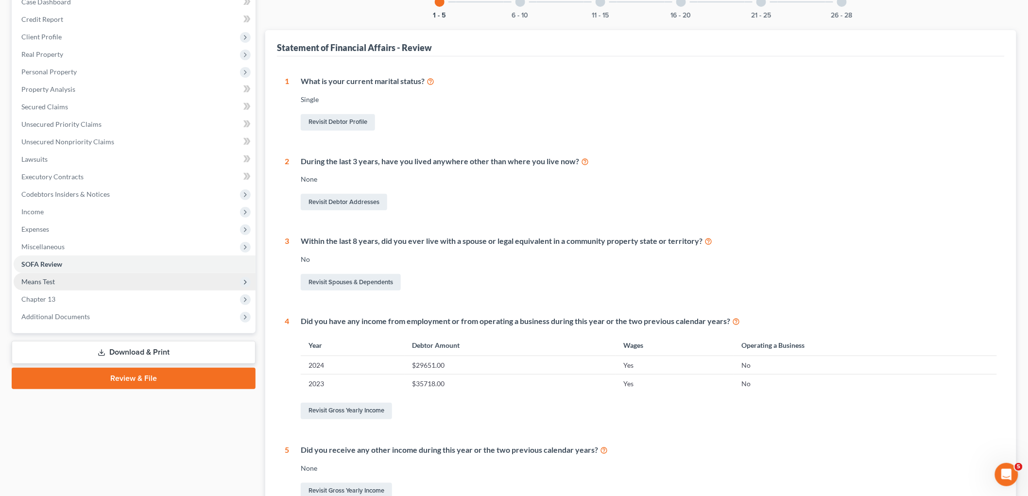
click at [49, 279] on span "Means Test" at bounding box center [38, 282] width 34 height 8
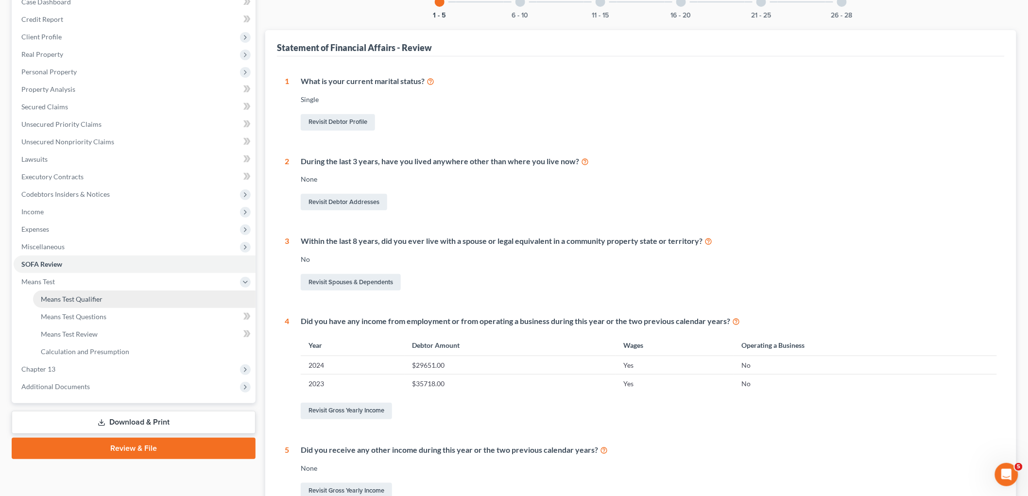
click at [51, 291] on link "Means Test Qualifier" at bounding box center [144, 299] width 223 height 17
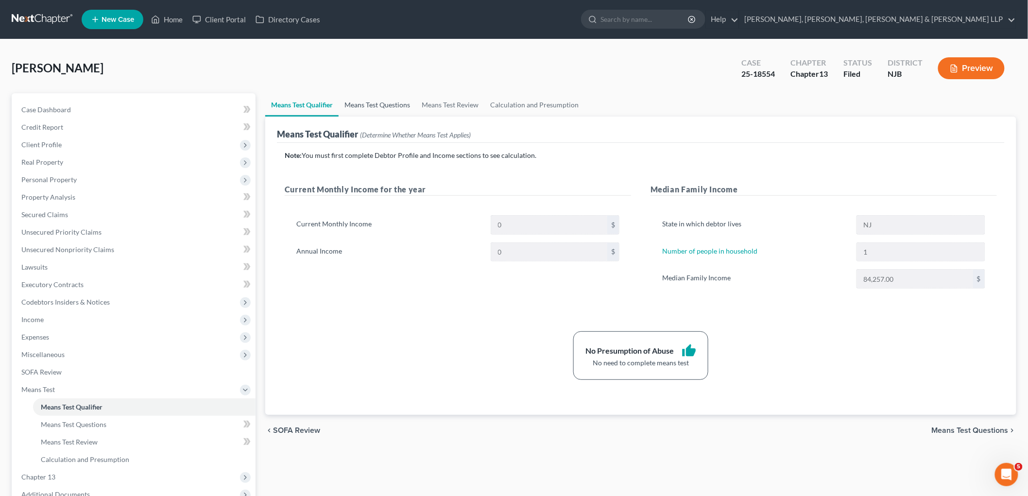
click at [370, 104] on link "Means Test Questions" at bounding box center [377, 104] width 77 height 23
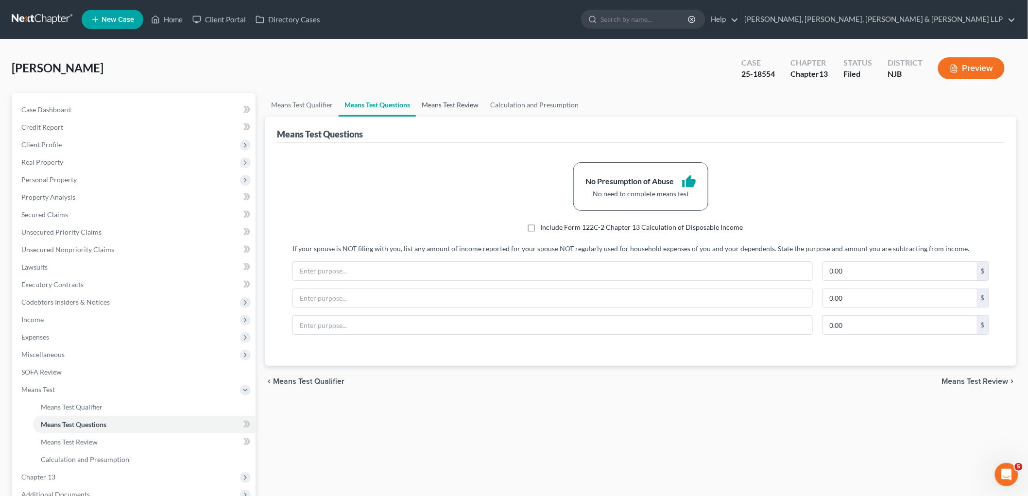
click at [444, 101] on link "Means Test Review" at bounding box center [450, 104] width 69 height 23
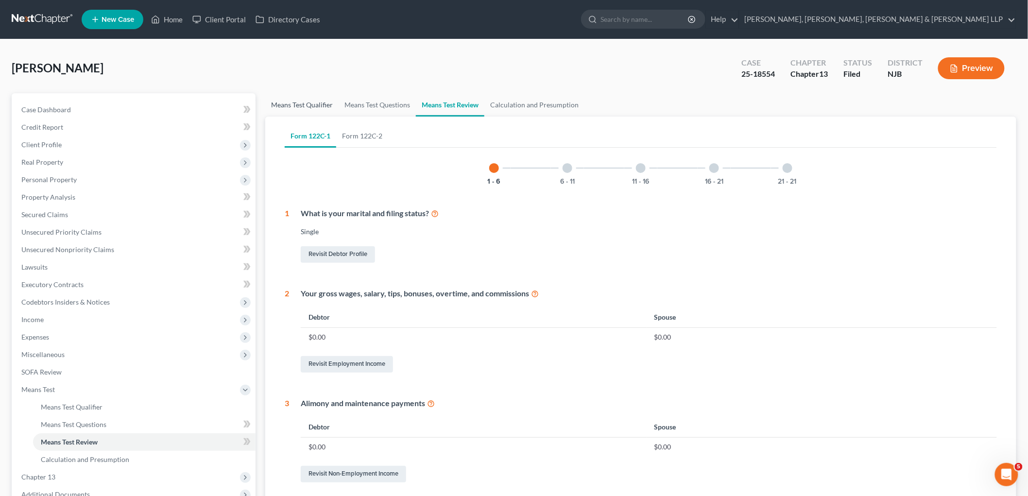
click at [300, 105] on link "Means Test Qualifier" at bounding box center [301, 104] width 73 height 23
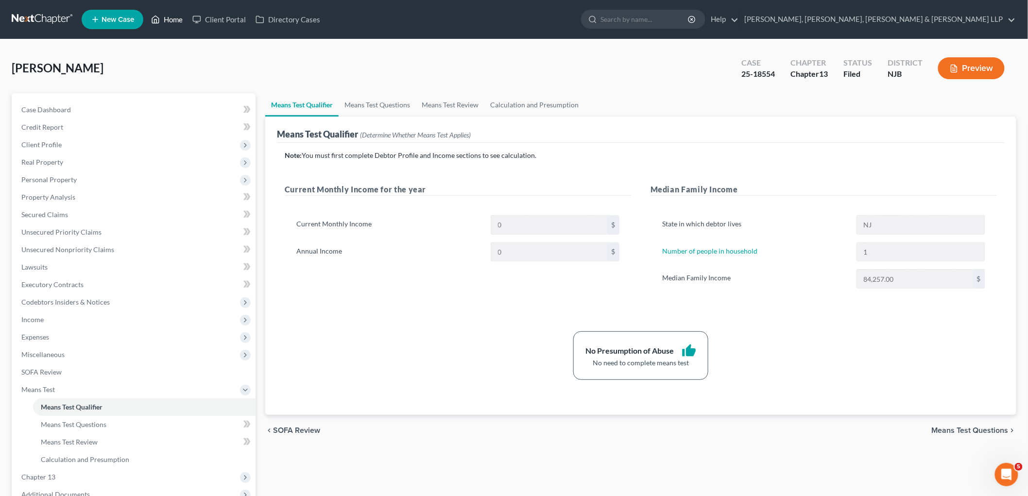
click at [170, 14] on link "Home" at bounding box center [166, 19] width 41 height 17
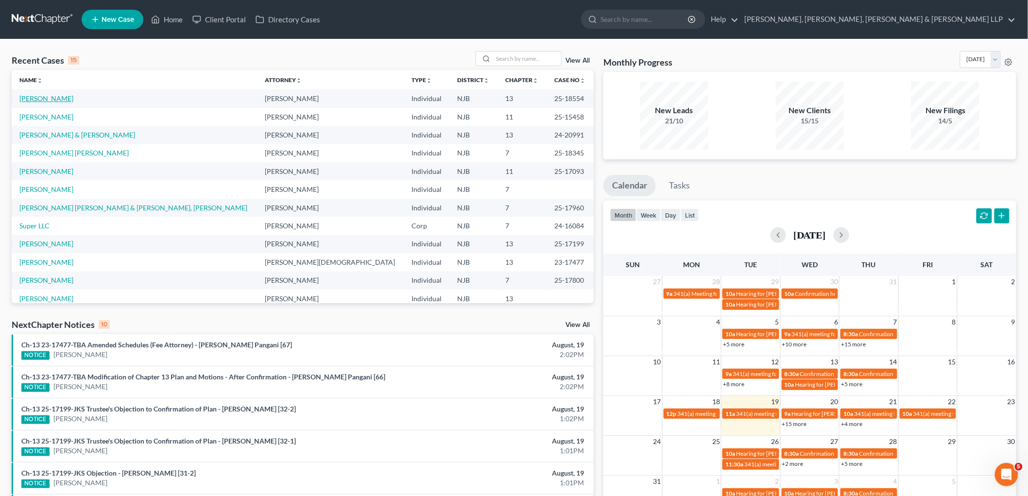
click at [55, 95] on link "[PERSON_NAME]" at bounding box center [46, 98] width 54 height 8
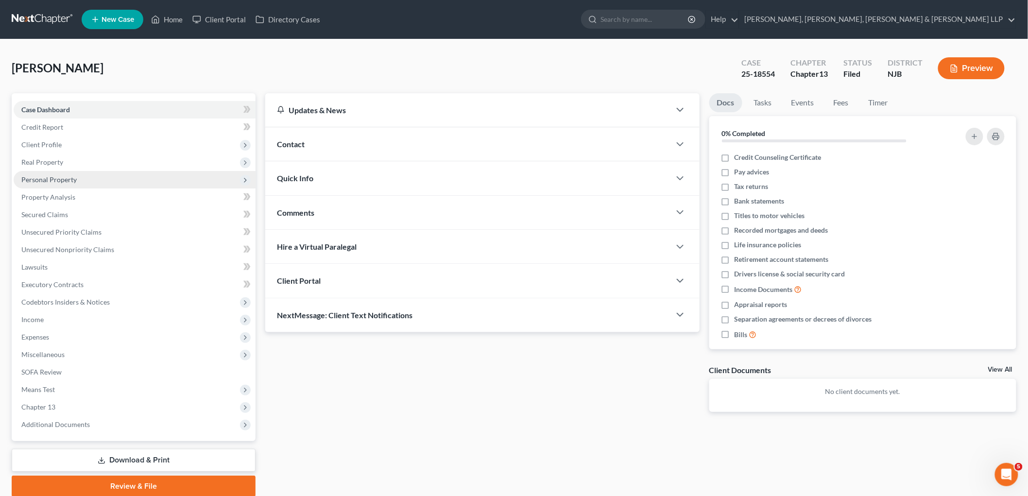
click at [42, 180] on span "Personal Property" at bounding box center [48, 179] width 55 height 8
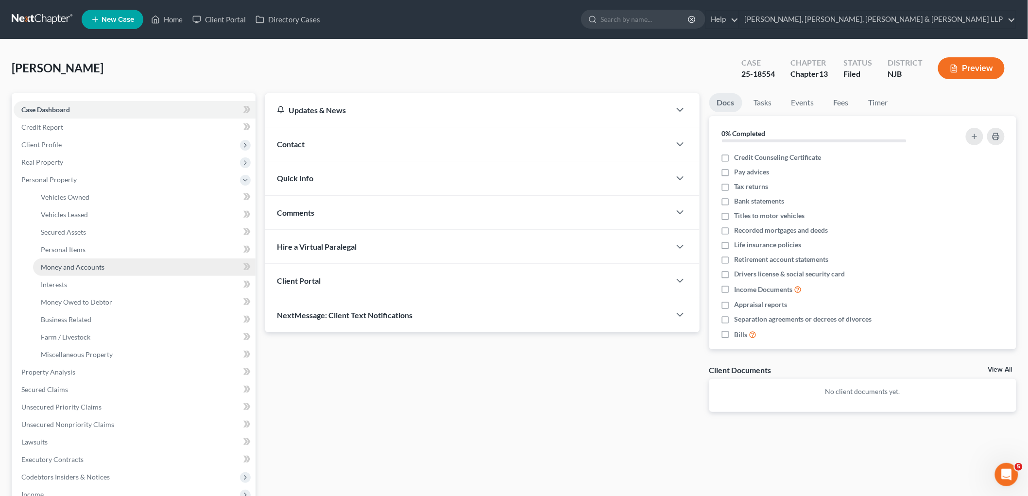
click at [64, 266] on span "Money and Accounts" at bounding box center [73, 267] width 64 height 8
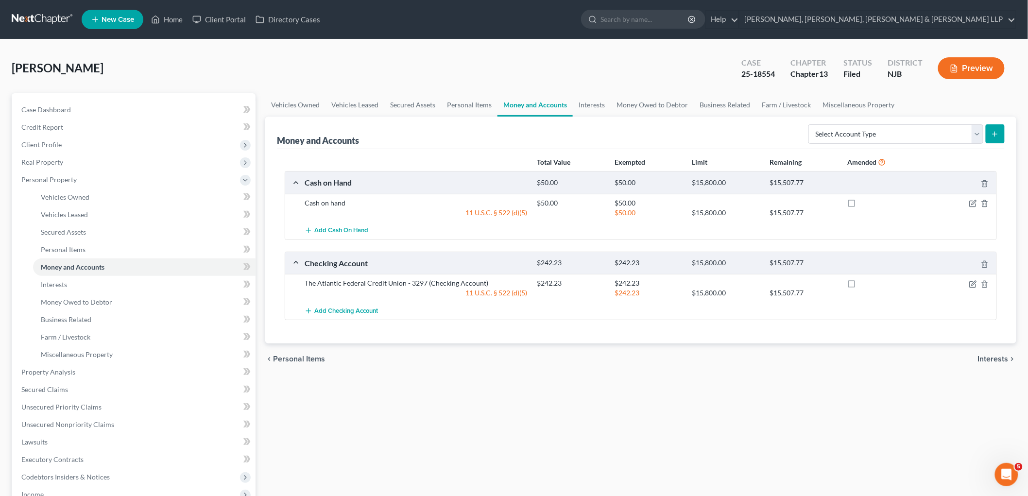
click at [652, 50] on div "[PERSON_NAME] Upgraded Case 25-18554 Chapter Chapter 13 Status [GEOGRAPHIC_DATA…" at bounding box center [514, 365] width 1028 height 652
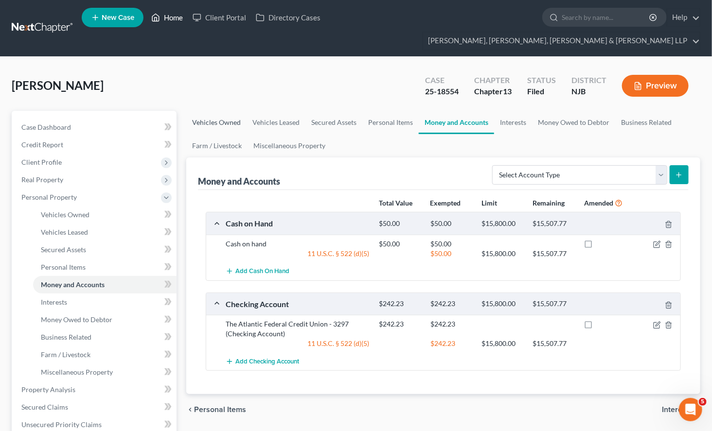
click at [173, 17] on link "Home" at bounding box center [166, 17] width 41 height 17
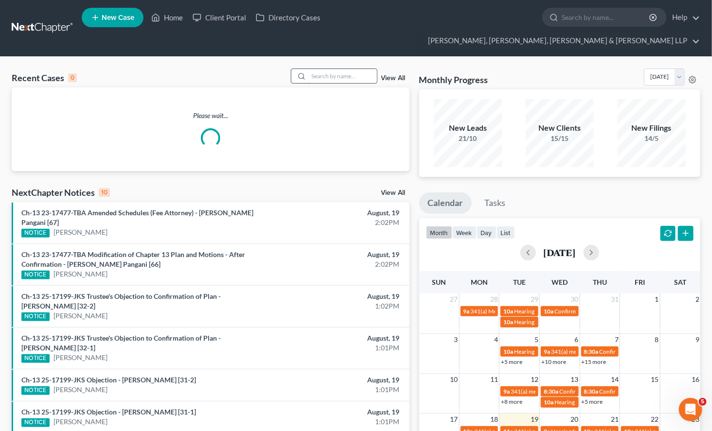
click at [318, 69] on input "search" at bounding box center [343, 76] width 68 height 14
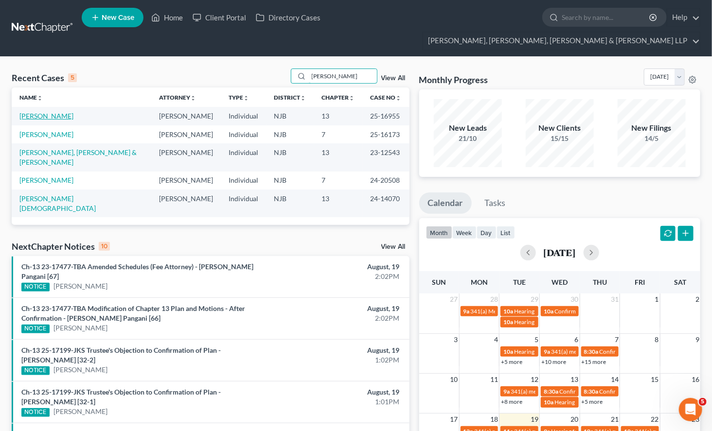
type input "[PERSON_NAME]"
click at [48, 112] on link "[PERSON_NAME]" at bounding box center [46, 116] width 54 height 8
select select "6"
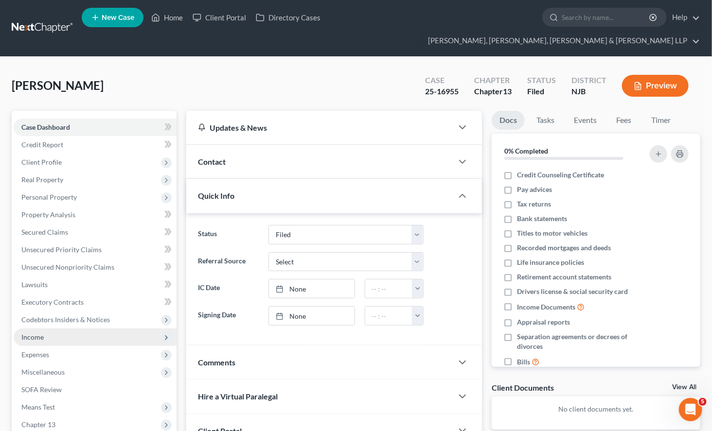
click at [36, 333] on span "Income" at bounding box center [32, 337] width 22 height 8
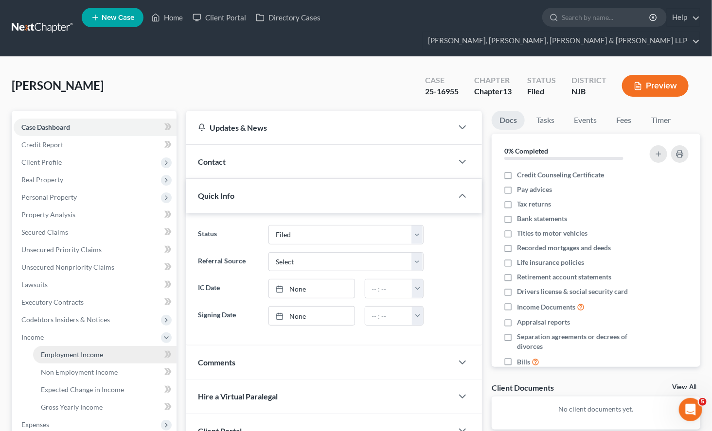
click at [54, 350] on span "Employment Income" at bounding box center [72, 354] width 62 height 8
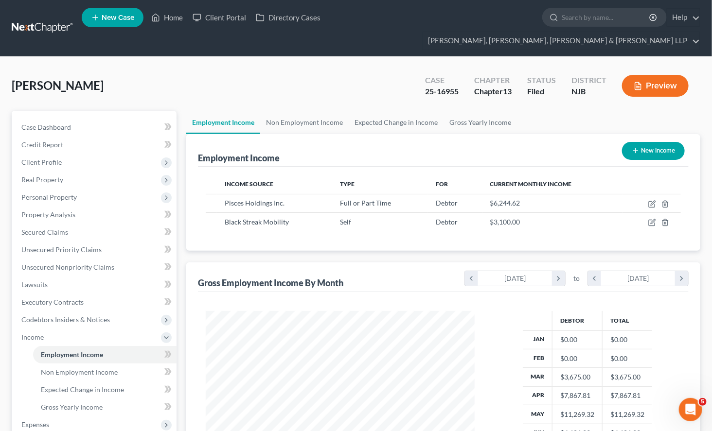
scroll to position [174, 288]
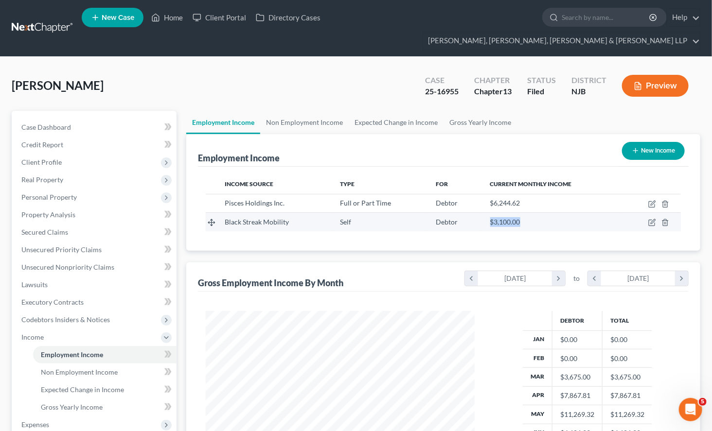
drag, startPoint x: 485, startPoint y: 205, endPoint x: 524, endPoint y: 206, distance: 39.4
click at [524, 213] on td "$3,100.00" at bounding box center [552, 222] width 140 height 18
copy span "$3,100.00"
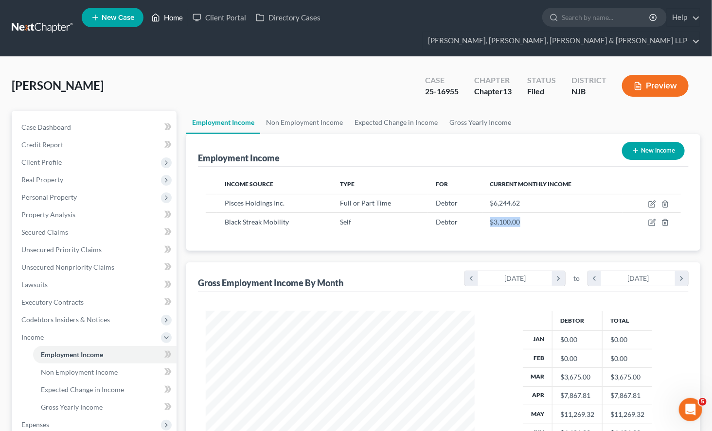
click at [171, 19] on link "Home" at bounding box center [166, 17] width 41 height 17
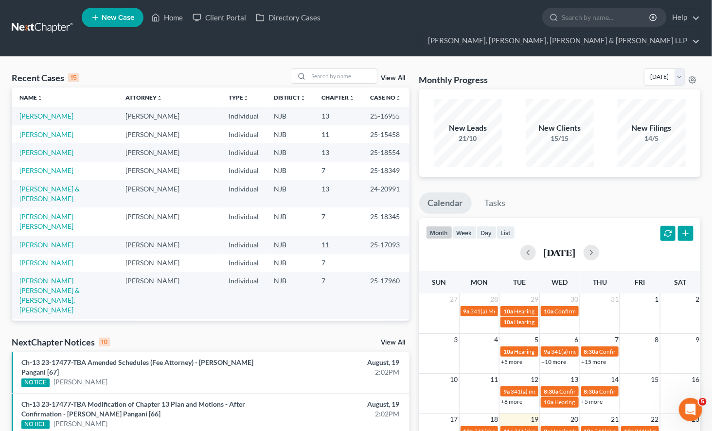
click at [166, 57] on div "Recent Cases 15 View All Name unfold_more expand_more expand_less Attorney unfo…" at bounding box center [356, 402] width 712 height 691
click at [334, 69] on input "search" at bounding box center [343, 76] width 68 height 14
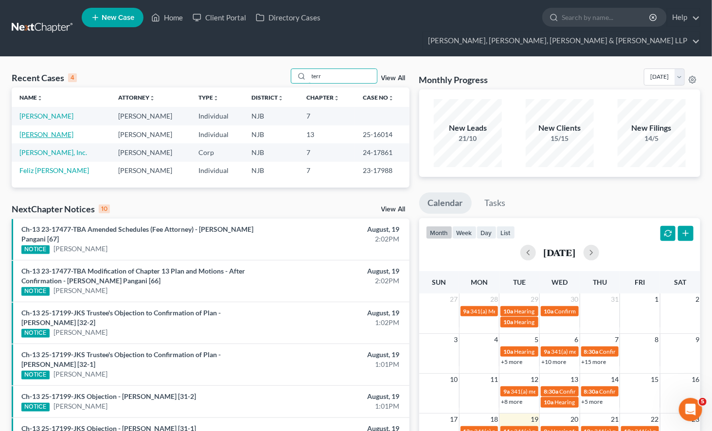
type input "terr"
click at [56, 130] on link "[PERSON_NAME]" at bounding box center [46, 134] width 54 height 8
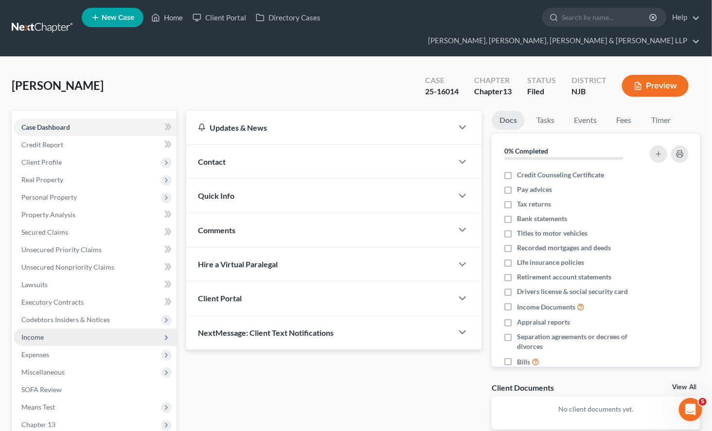
click at [35, 333] on span "Income" at bounding box center [32, 337] width 22 height 8
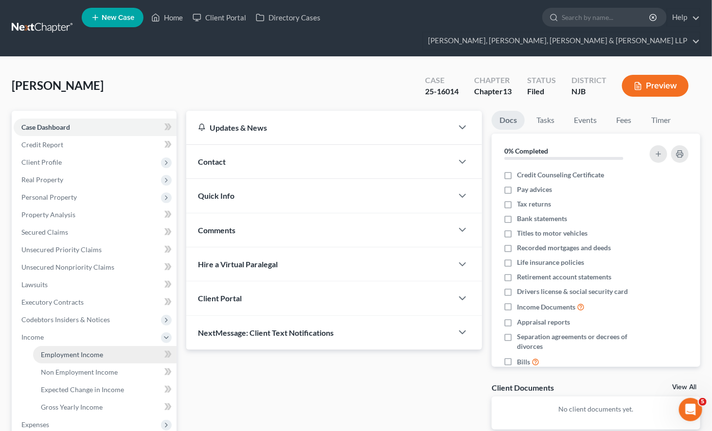
click at [59, 350] on span "Employment Income" at bounding box center [72, 354] width 62 height 8
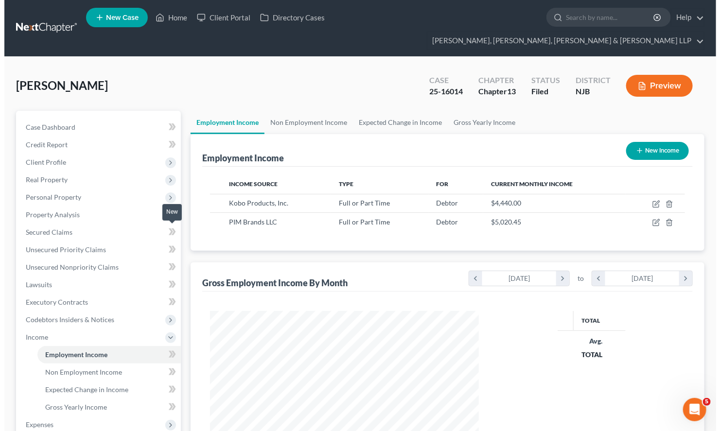
scroll to position [174, 288]
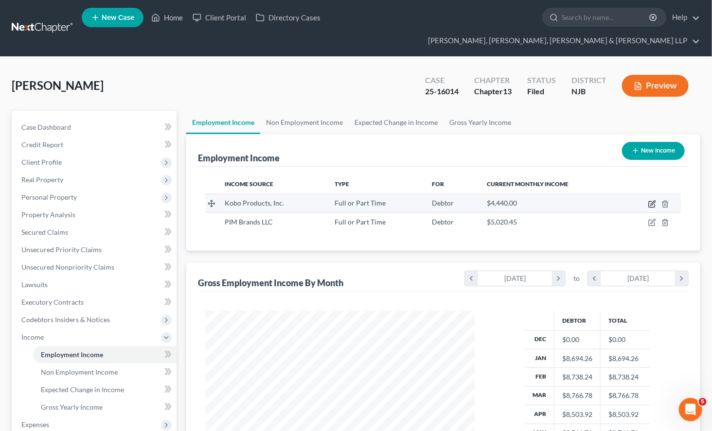
click at [650, 200] on icon "button" at bounding box center [652, 204] width 8 height 8
select select "0"
select select "33"
select select "1"
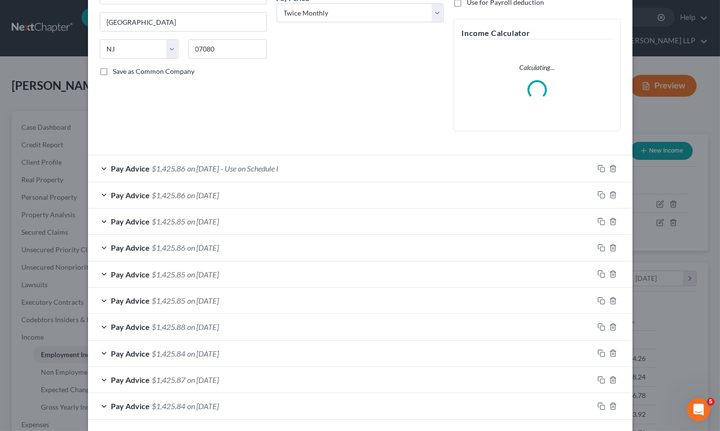
scroll to position [162, 0]
click at [327, 167] on div "Pay Advice $1,425.86 on [DATE] - Use on Schedule I" at bounding box center [340, 168] width 505 height 26
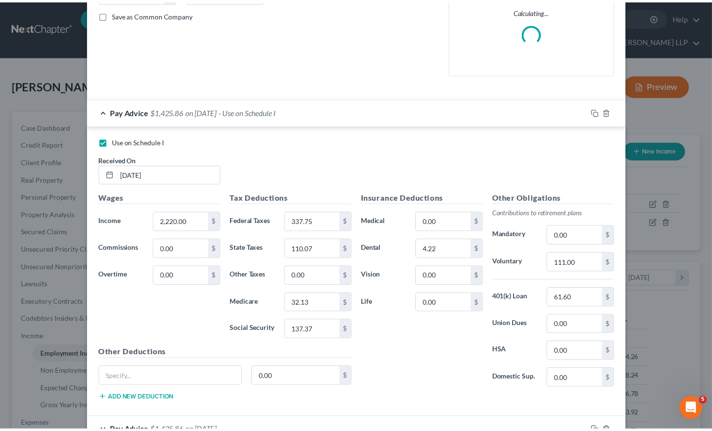
scroll to position [216, 0]
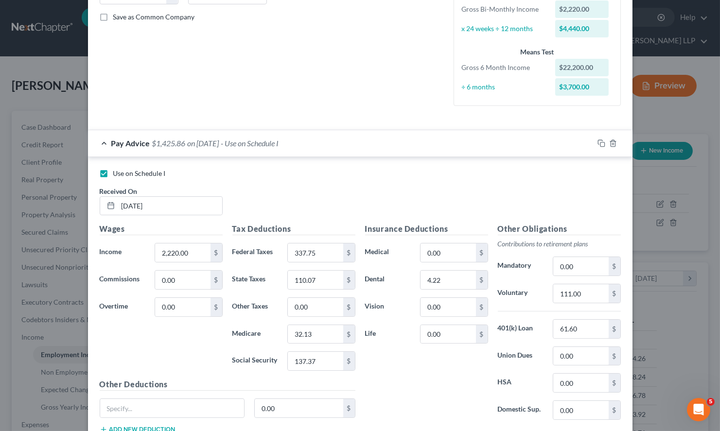
click at [332, 144] on div "Pay Advice $1,425.86 on [DATE] - Use on Schedule I" at bounding box center [340, 143] width 505 height 26
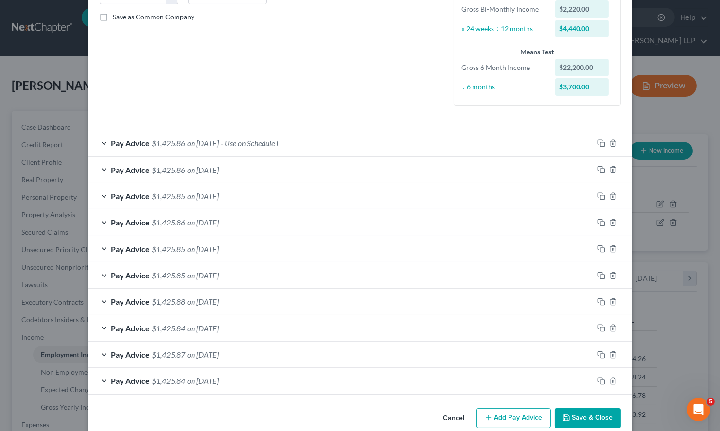
click at [441, 417] on button "Cancel" at bounding box center [453, 418] width 37 height 19
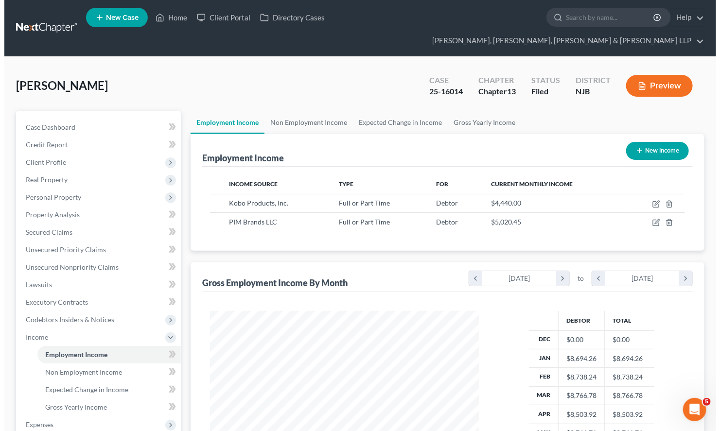
scroll to position [485855, 485741]
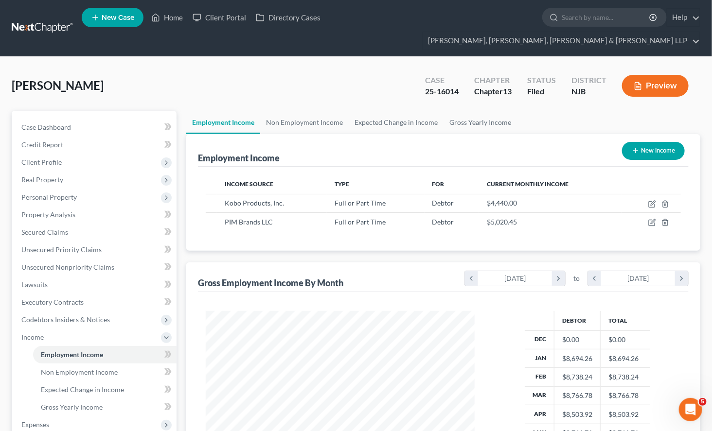
drag, startPoint x: 540, startPoint y: 122, endPoint x: 606, endPoint y: 408, distance: 294.2
click at [540, 134] on div "Employment Income New Income" at bounding box center [443, 150] width 490 height 33
click at [650, 200] on icon "button" at bounding box center [652, 204] width 8 height 8
select select "0"
select select "33"
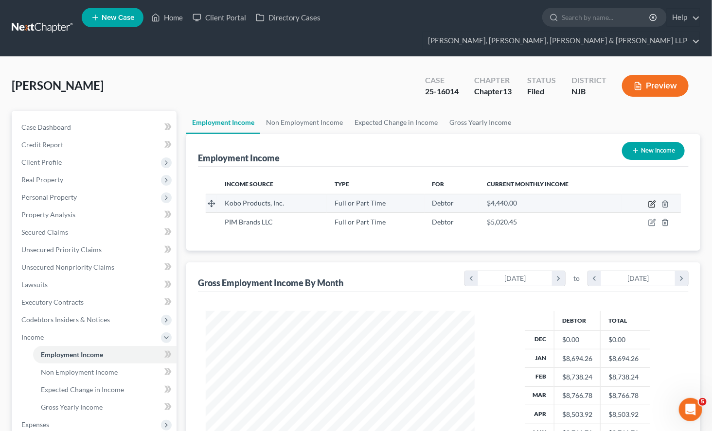
select select "1"
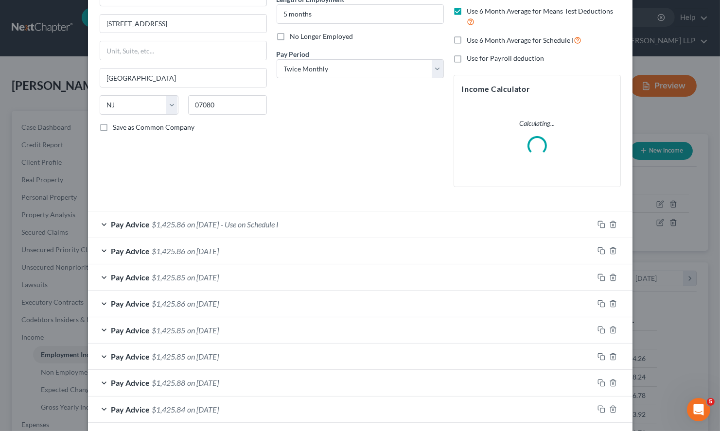
scroll to position [108, 0]
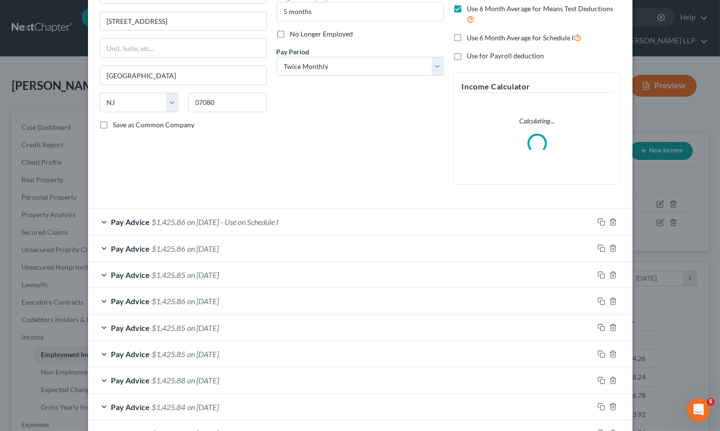
click at [242, 226] on span "- Use on Schedule I" at bounding box center [250, 221] width 58 height 9
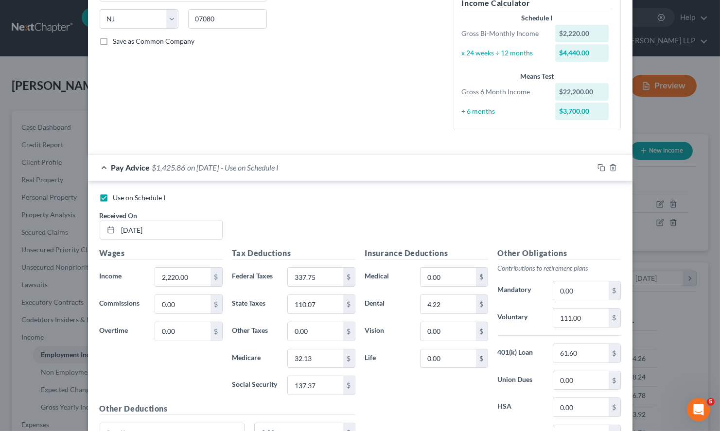
scroll to position [162, 0]
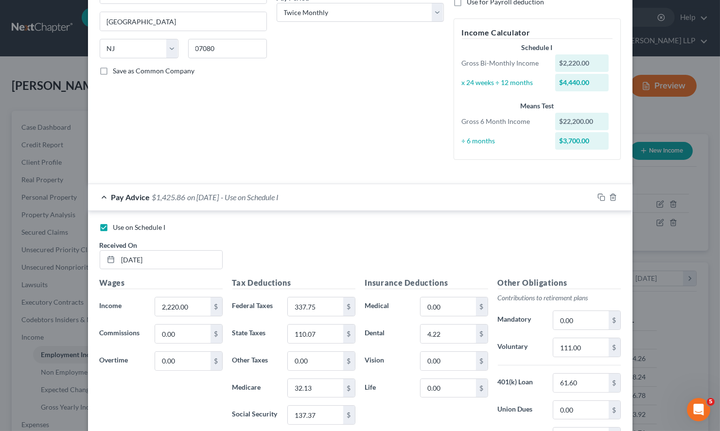
click at [398, 195] on div "Pay Advice $1,425.86 on [DATE] - Use on Schedule I" at bounding box center [340, 197] width 505 height 26
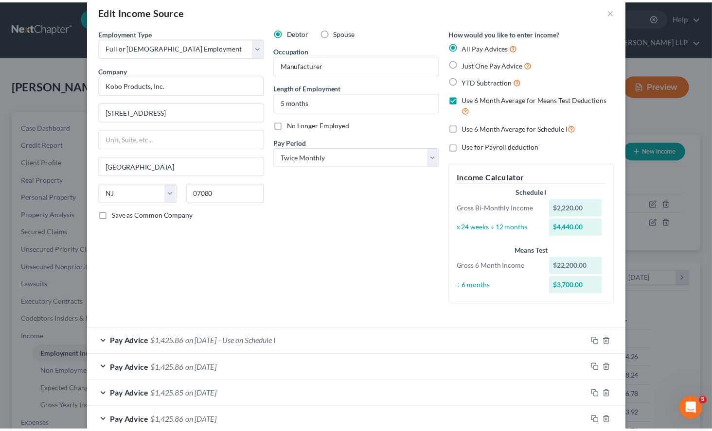
scroll to position [0, 0]
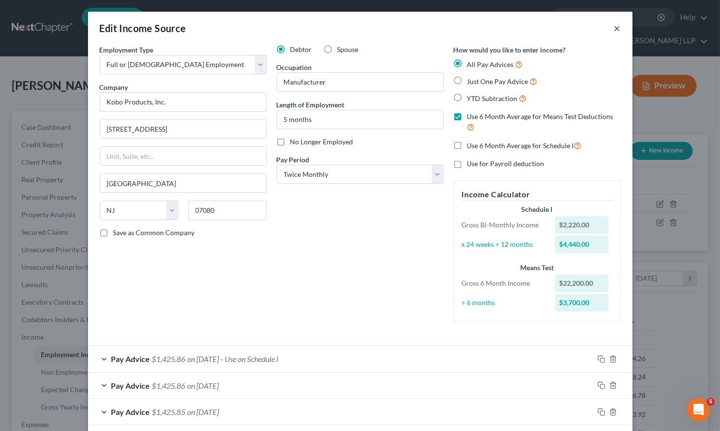
click at [614, 24] on button "×" at bounding box center [617, 28] width 7 height 12
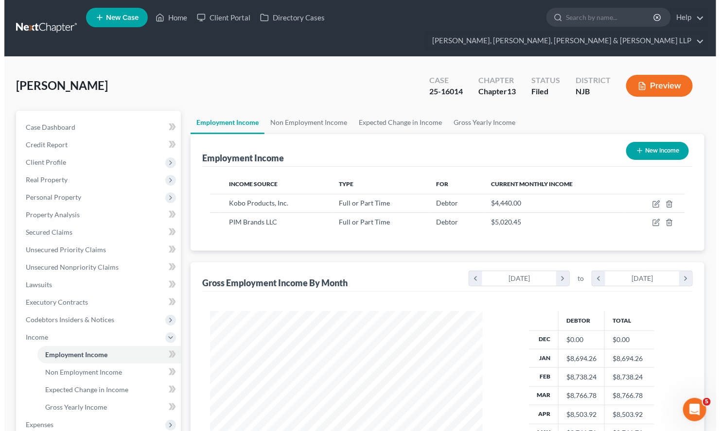
scroll to position [485855, 485741]
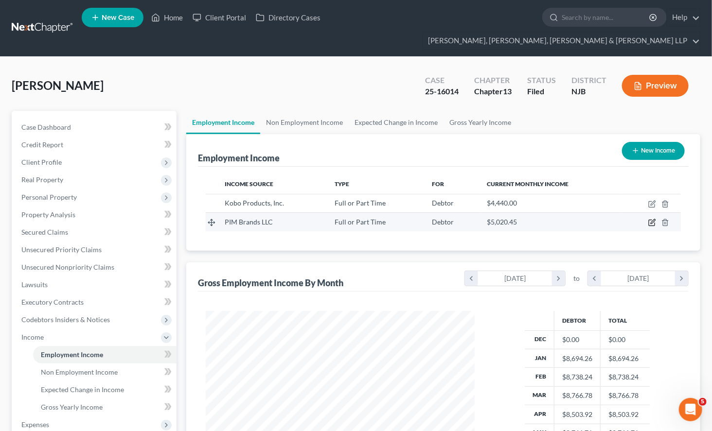
click at [650, 220] on icon "button" at bounding box center [652, 222] width 4 height 4
select select "0"
select select "33"
select select "2"
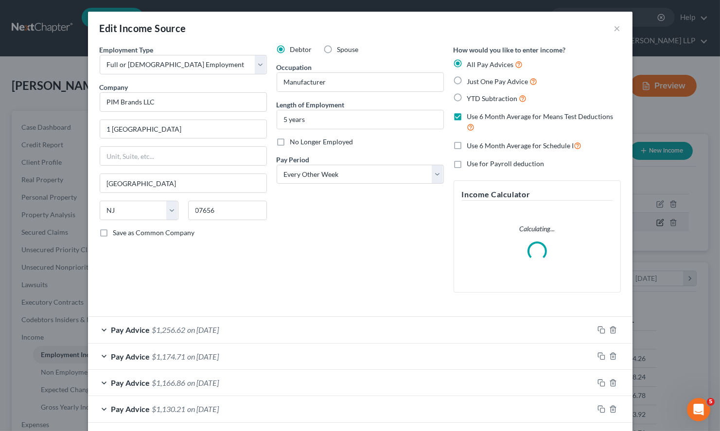
scroll to position [174, 292]
click at [339, 323] on div "Pay Advice $1,256.62 on [DATE]" at bounding box center [340, 330] width 505 height 26
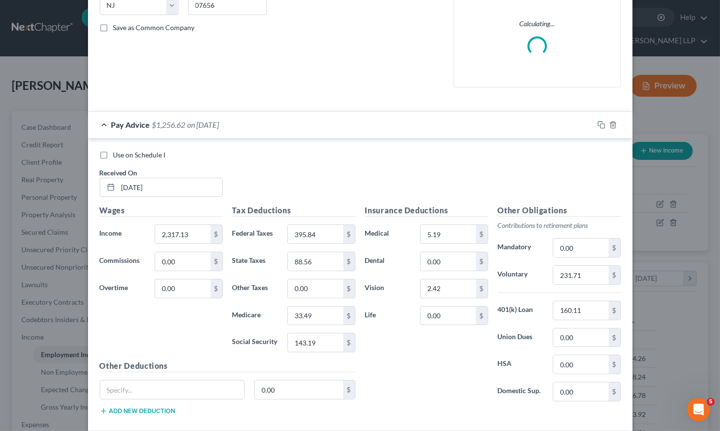
scroll to position [216, 0]
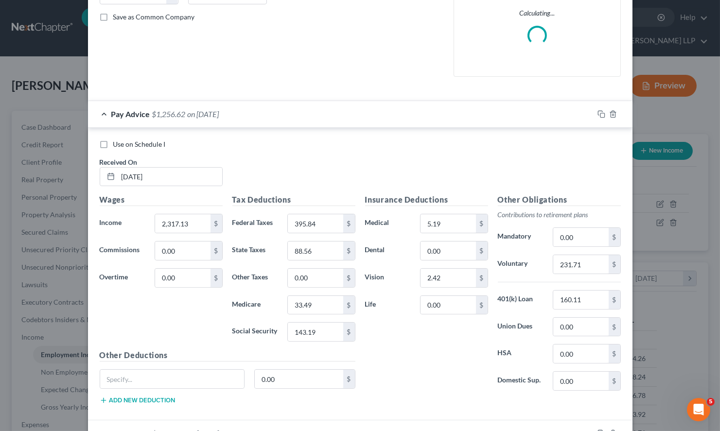
click at [339, 114] on div "Pay Advice $1,256.62 on [DATE]" at bounding box center [340, 114] width 505 height 26
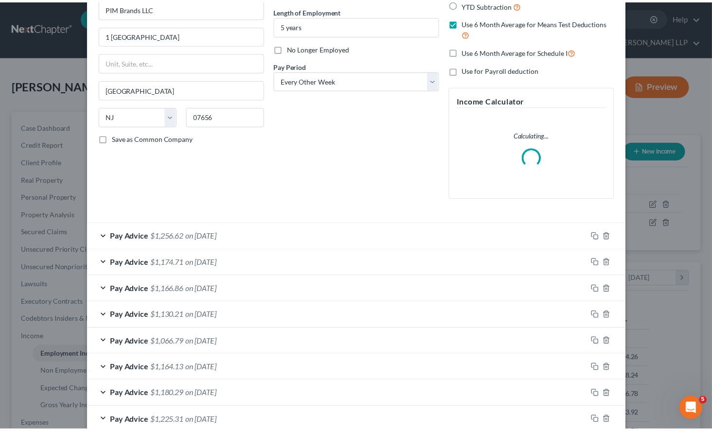
scroll to position [256, 0]
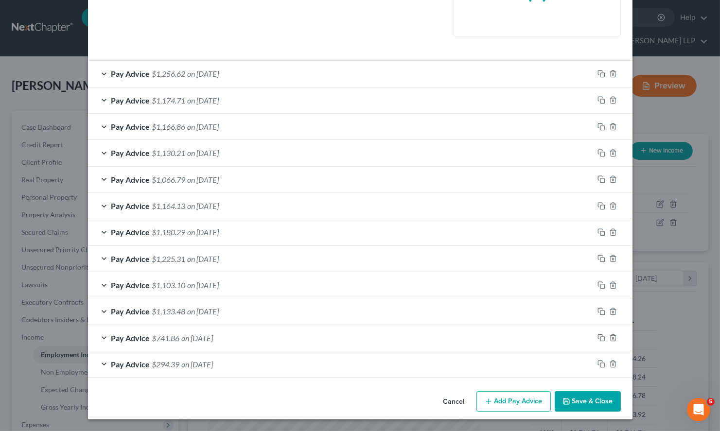
click at [453, 401] on button "Cancel" at bounding box center [453, 401] width 37 height 19
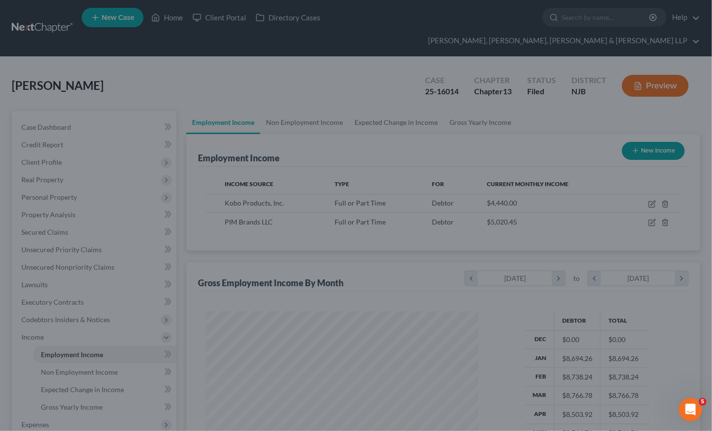
scroll to position [485855, 485741]
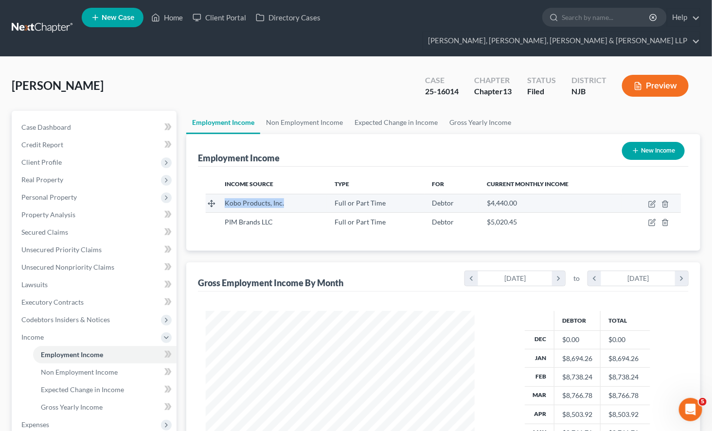
drag, startPoint x: 289, startPoint y: 185, endPoint x: 225, endPoint y: 184, distance: 64.6
click at [225, 198] on div "Kobo Products, Inc." at bounding box center [272, 203] width 94 height 10
copy span "Kobo Products, Inc."
drag, startPoint x: 494, startPoint y: 135, endPoint x: 381, endPoint y: 219, distance: 141.0
click at [494, 135] on div "Employment Income New Income" at bounding box center [443, 150] width 490 height 33
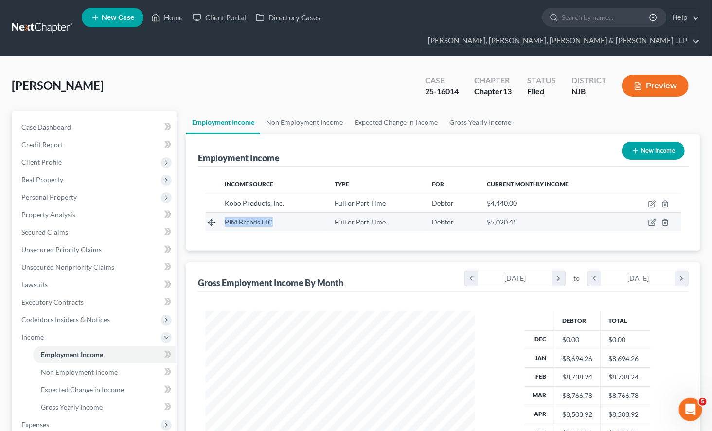
drag, startPoint x: 278, startPoint y: 207, endPoint x: 226, endPoint y: 206, distance: 52.0
click at [226, 217] on div "PIM Brands LLC" at bounding box center [272, 222] width 94 height 10
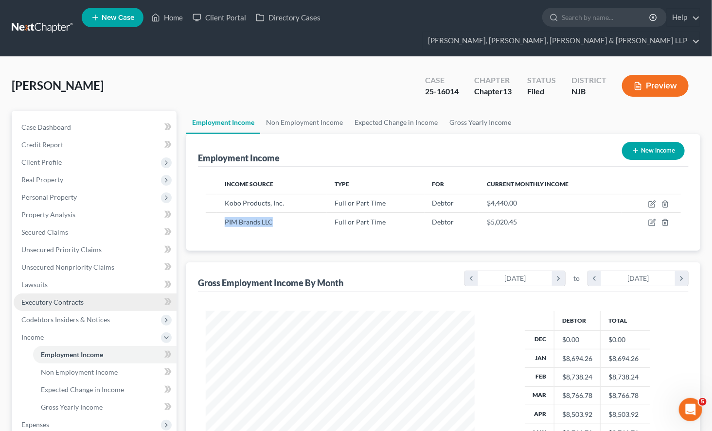
copy span "PIM Brands LLC"
click at [404, 69] on div "[GEOGRAPHIC_DATA][PERSON_NAME] Upgraded Case 25-16014 Chapter Chapter 13 Status…" at bounding box center [356, 90] width 688 height 42
click at [400, 69] on div "[GEOGRAPHIC_DATA][PERSON_NAME] Upgraded Case 25-16014 Chapter Chapter 13 Status…" at bounding box center [356, 90] width 688 height 42
